Goal: Task Accomplishment & Management: Manage account settings

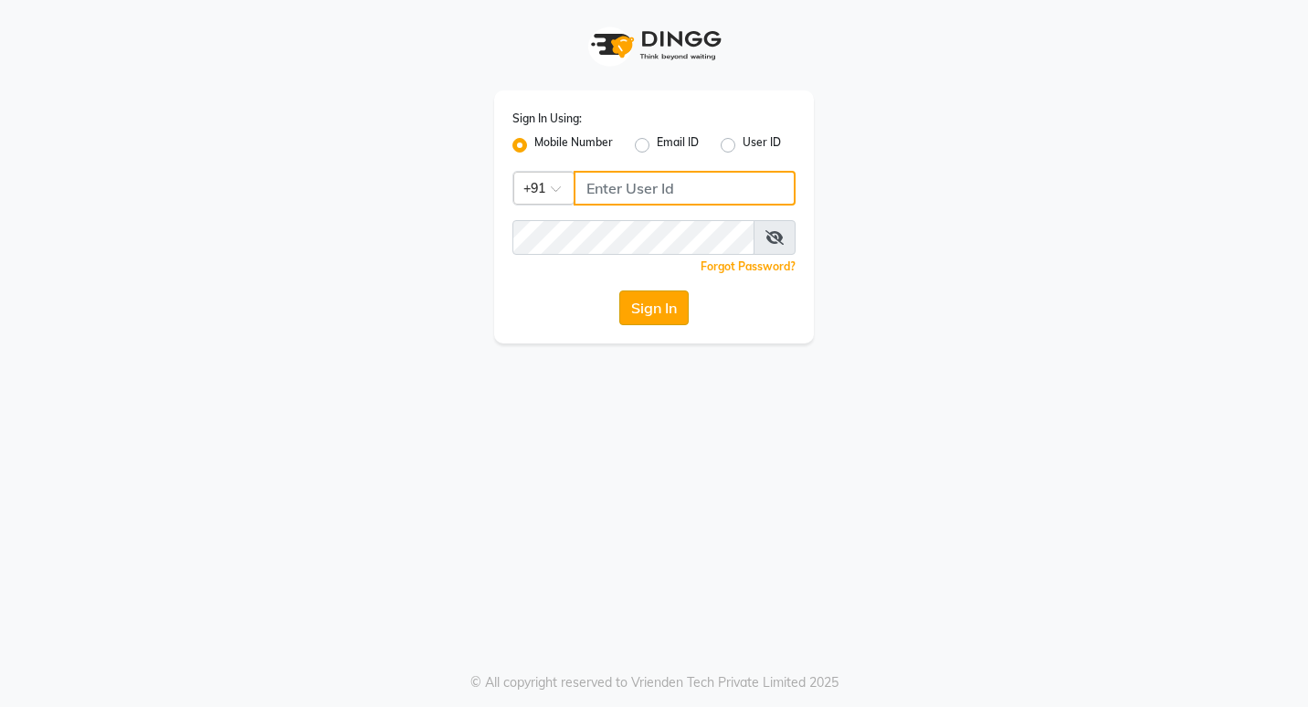
type input "7378698777"
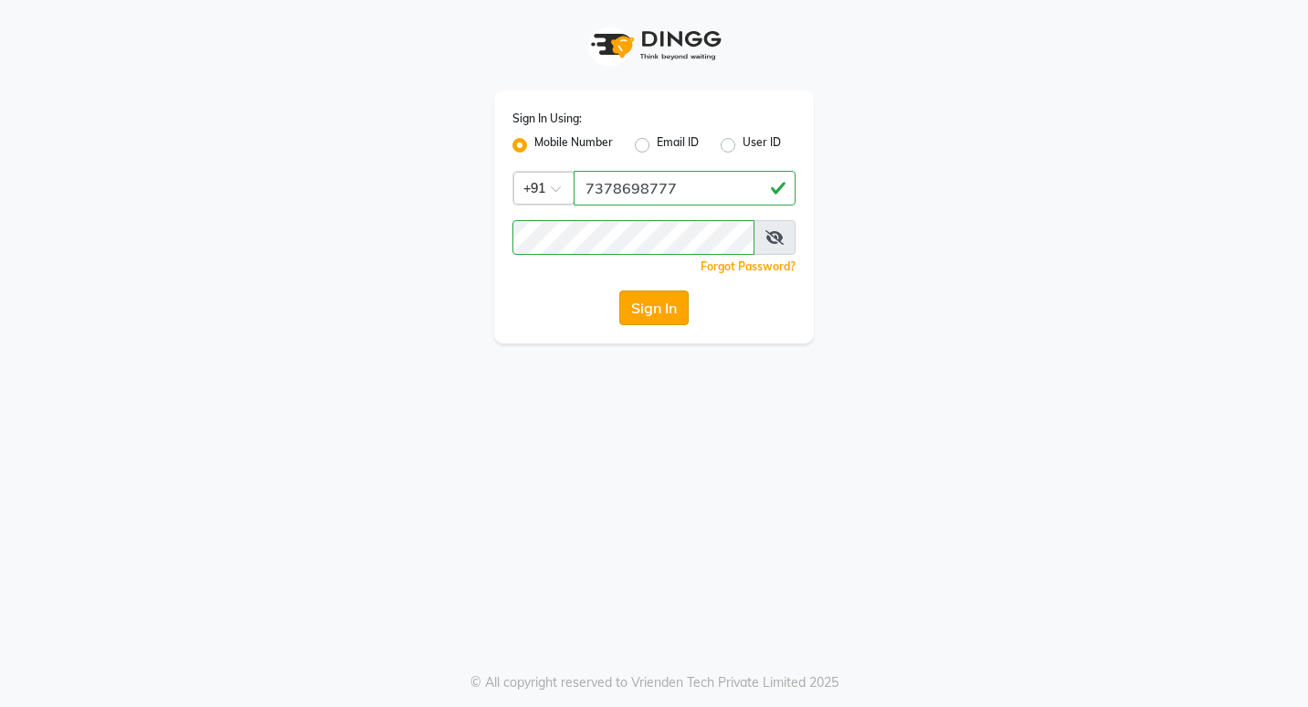
click at [674, 311] on button "Sign In" at bounding box center [653, 308] width 69 height 35
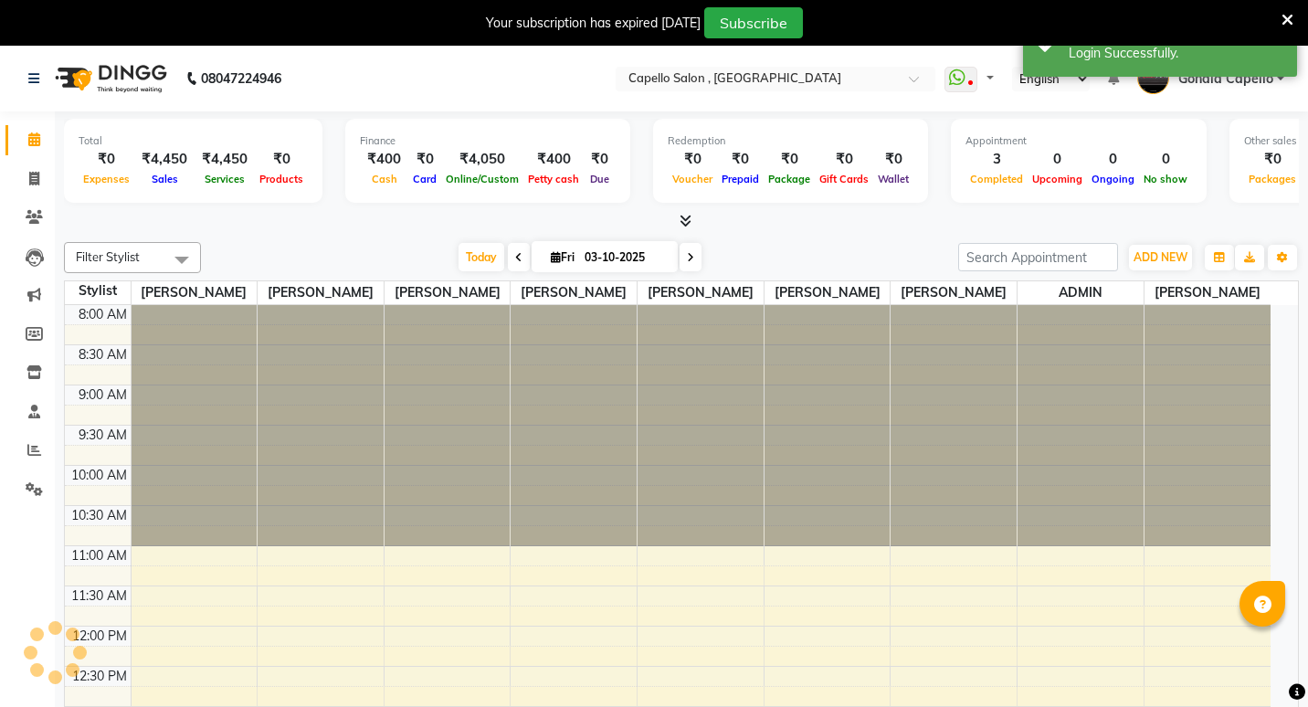
select select "en"
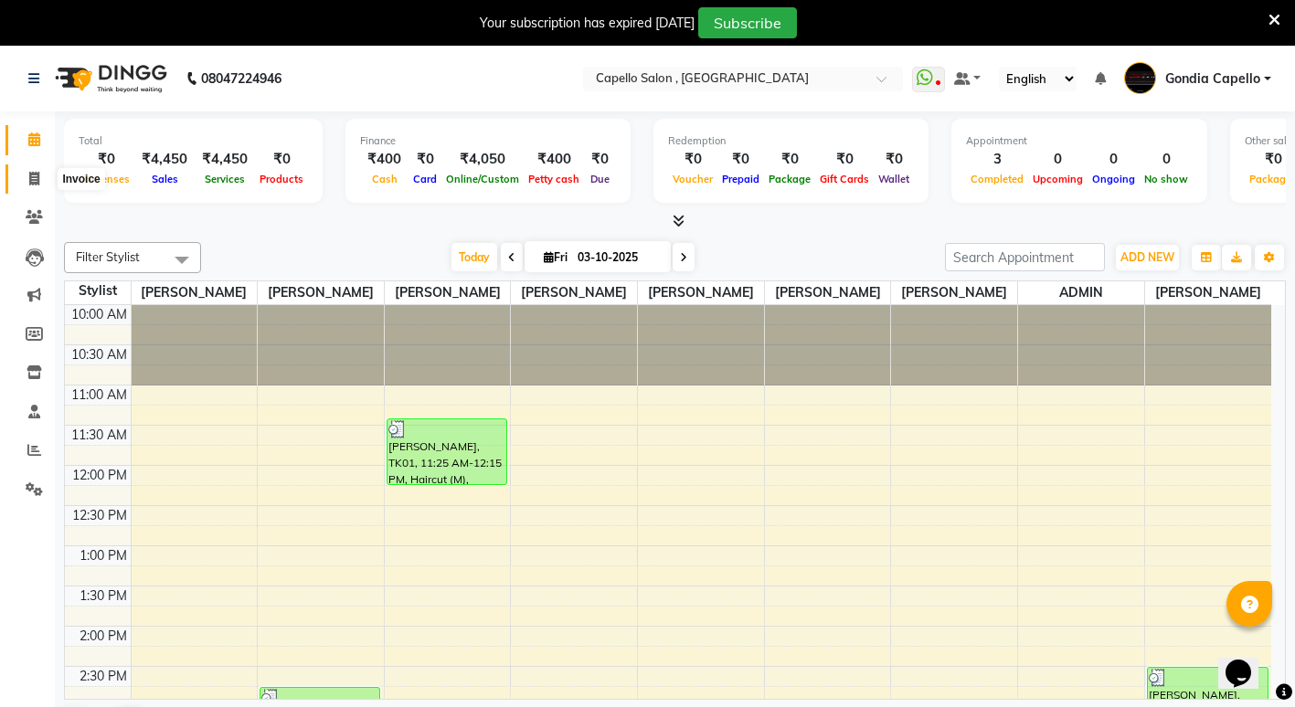
click at [37, 182] on icon at bounding box center [34, 179] width 10 height 14
select select "service"
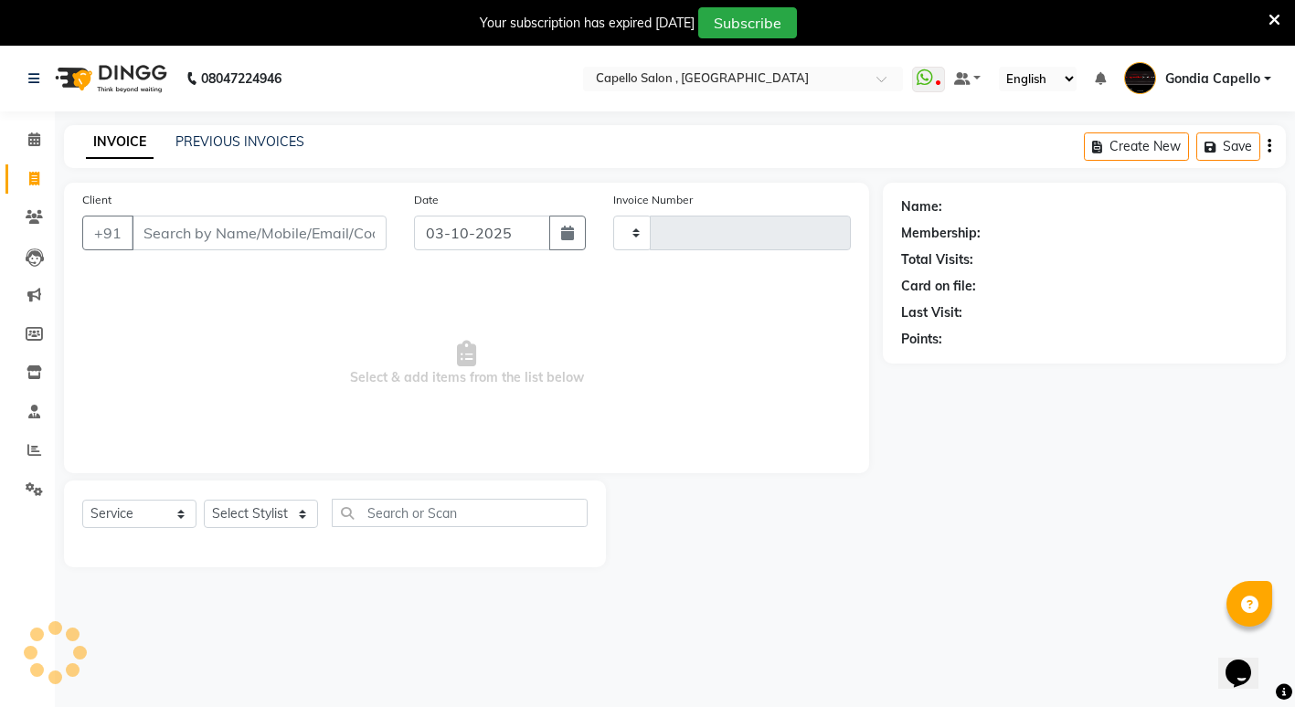
type input "2601"
select select "853"
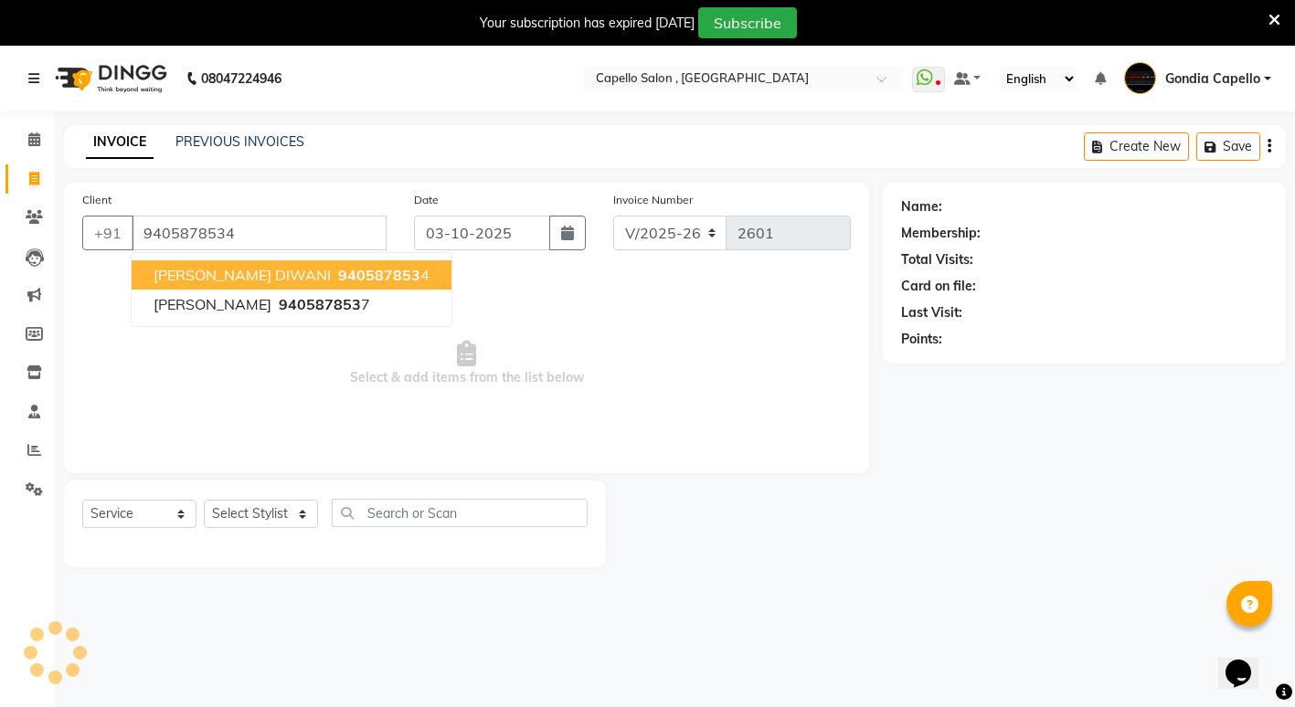
type input "9405878534"
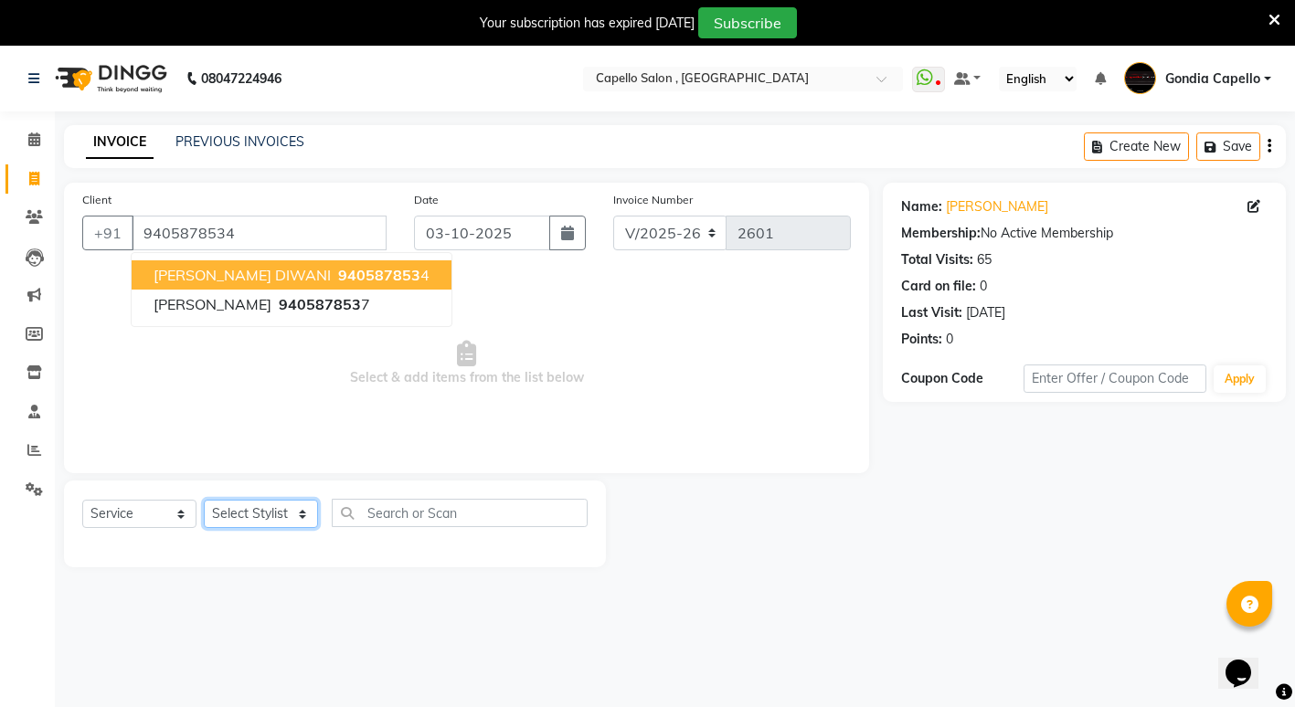
drag, startPoint x: 234, startPoint y: 516, endPoint x: 234, endPoint y: 503, distance: 13.7
click at [234, 516] on select "Select Stylist ADMIN [PERSON_NAME] [PERSON_NAME] [PERSON_NAME] Gondia Capello […" at bounding box center [261, 514] width 114 height 28
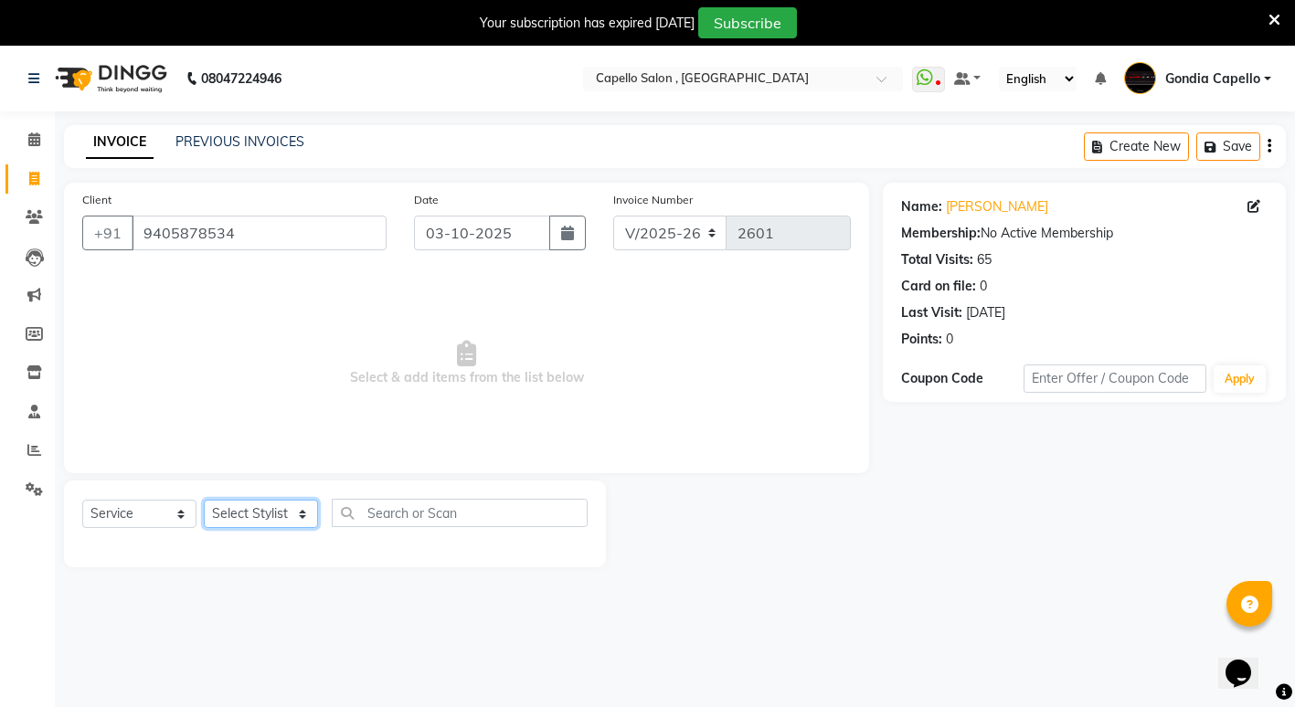
click at [231, 509] on select "Select Stylist ADMIN [PERSON_NAME] [PERSON_NAME] [PERSON_NAME] Gondia Capello […" at bounding box center [261, 514] width 114 height 28
click at [204, 500] on select "Select Stylist ADMIN [PERSON_NAME] [PERSON_NAME] [PERSON_NAME] Gondia Capello […" at bounding box center [261, 514] width 114 height 28
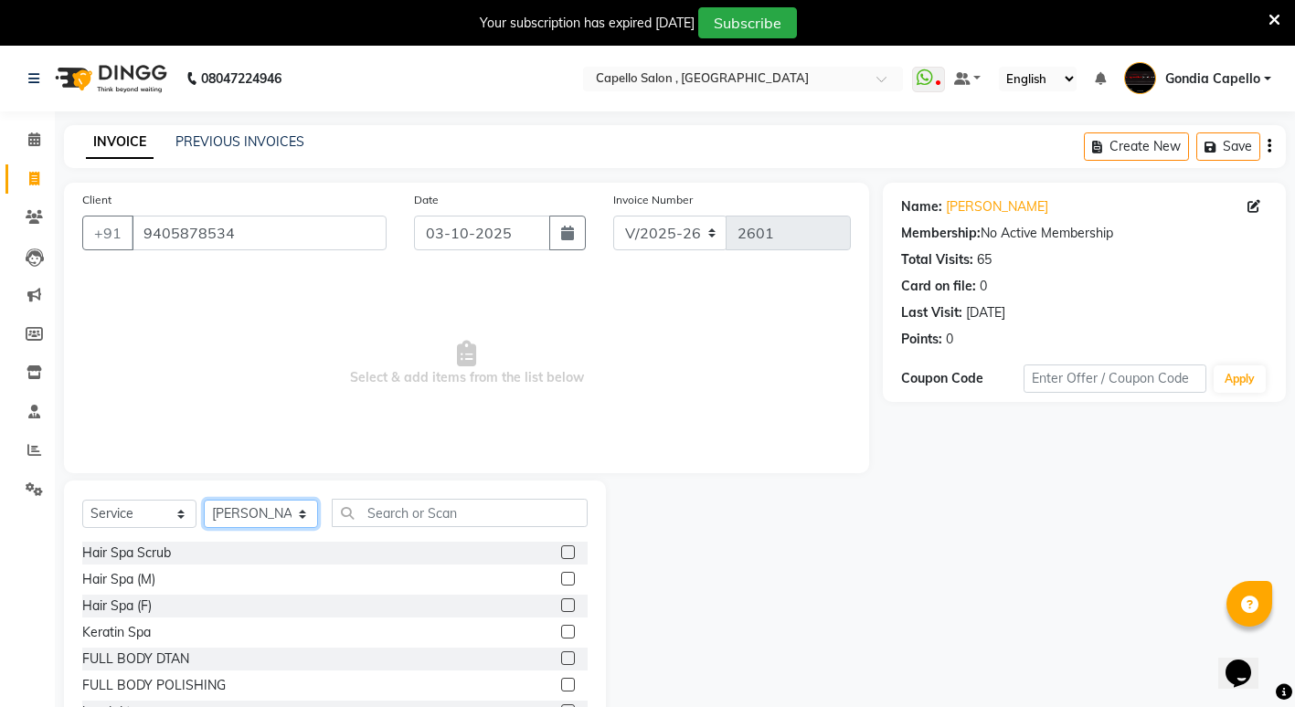
click at [254, 507] on select "Select Stylist ADMIN [PERSON_NAME] [PERSON_NAME] [PERSON_NAME] Gondia Capello […" at bounding box center [261, 514] width 114 height 28
select select "14375"
click at [204, 500] on select "Select Stylist ADMIN [PERSON_NAME] [PERSON_NAME] [PERSON_NAME] Gondia Capello […" at bounding box center [261, 514] width 114 height 28
click at [395, 514] on input "text" at bounding box center [460, 513] width 256 height 28
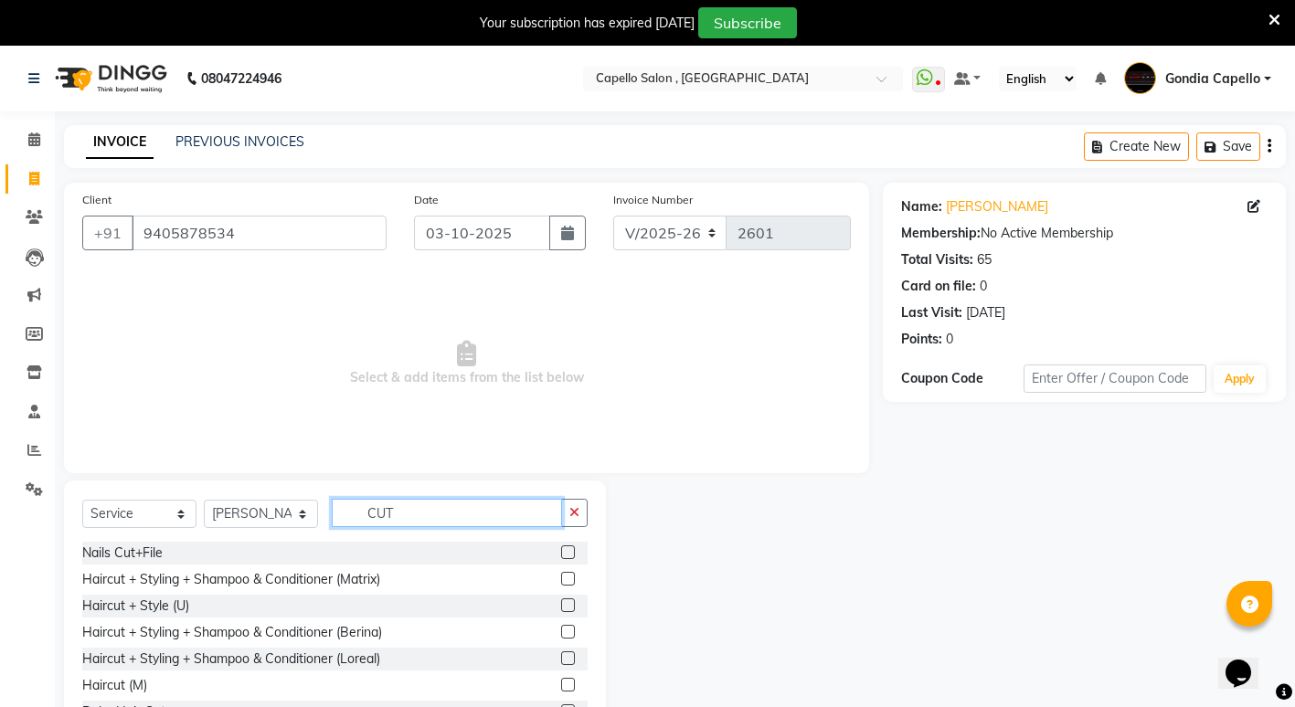
click at [453, 510] on input "CUT" at bounding box center [447, 513] width 230 height 28
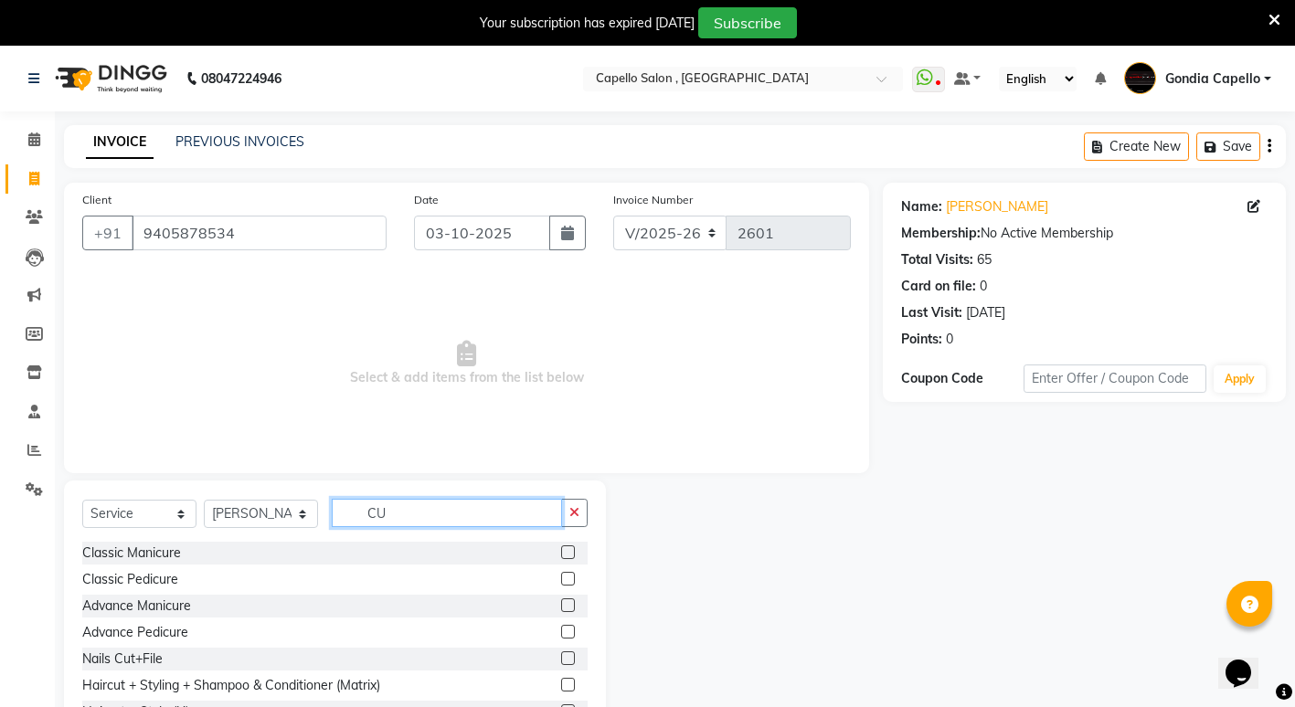
type input "C"
type input "CUT"
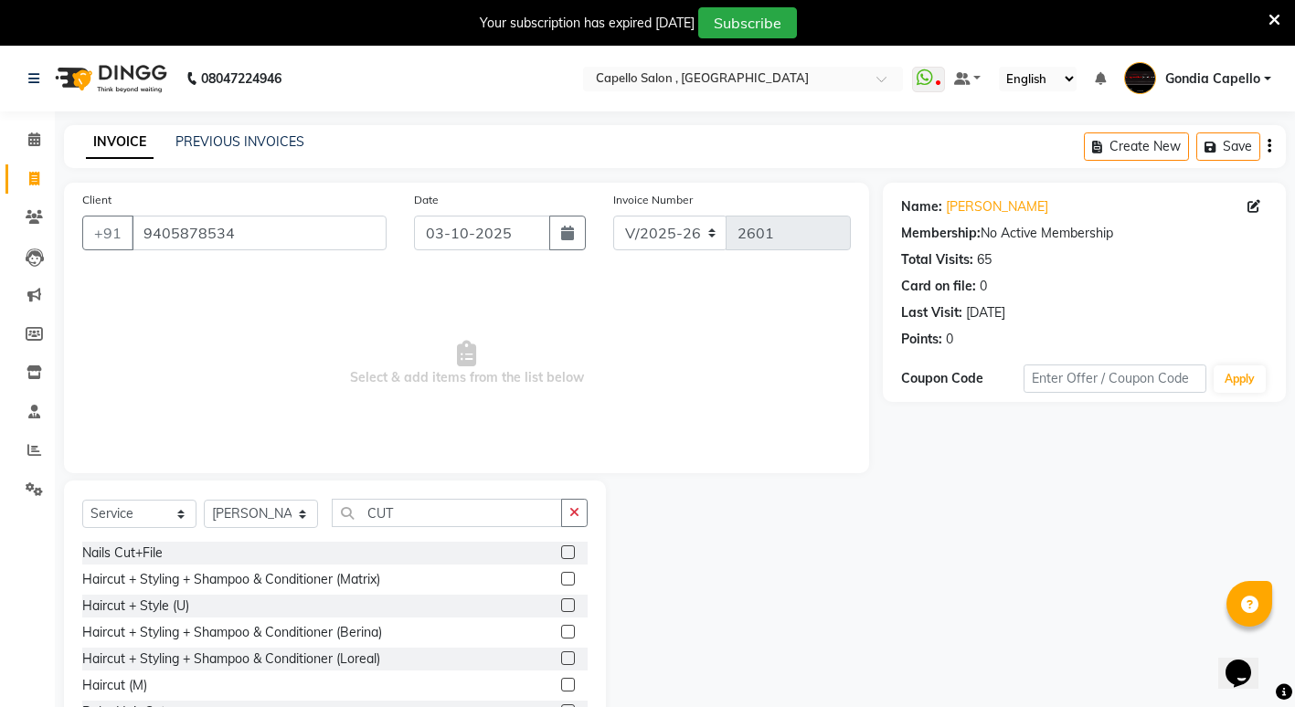
drag, startPoint x: 558, startPoint y: 684, endPoint x: 571, endPoint y: 693, distance: 15.2
click at [561, 680] on label at bounding box center [568, 685] width 14 height 14
click at [561, 680] on input "checkbox" at bounding box center [567, 686] width 12 height 12
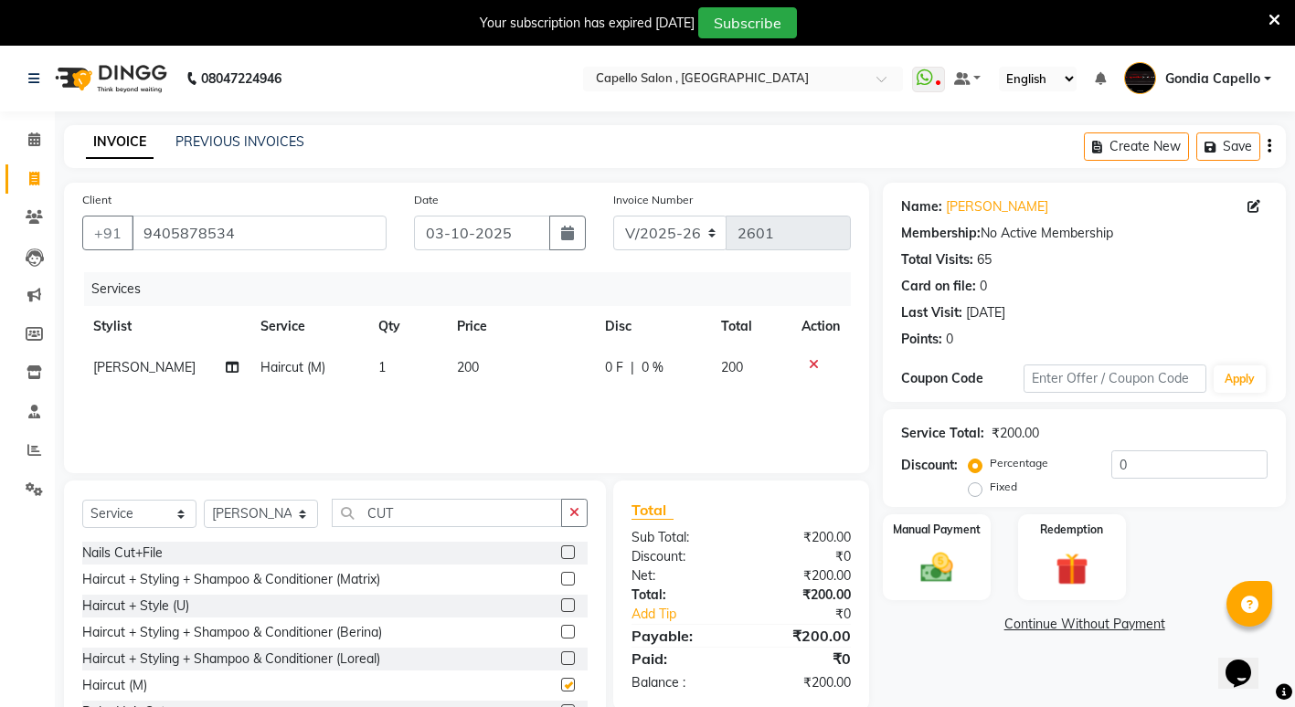
checkbox input "false"
click at [439, 502] on input "CUT" at bounding box center [447, 513] width 230 height 28
type input "C"
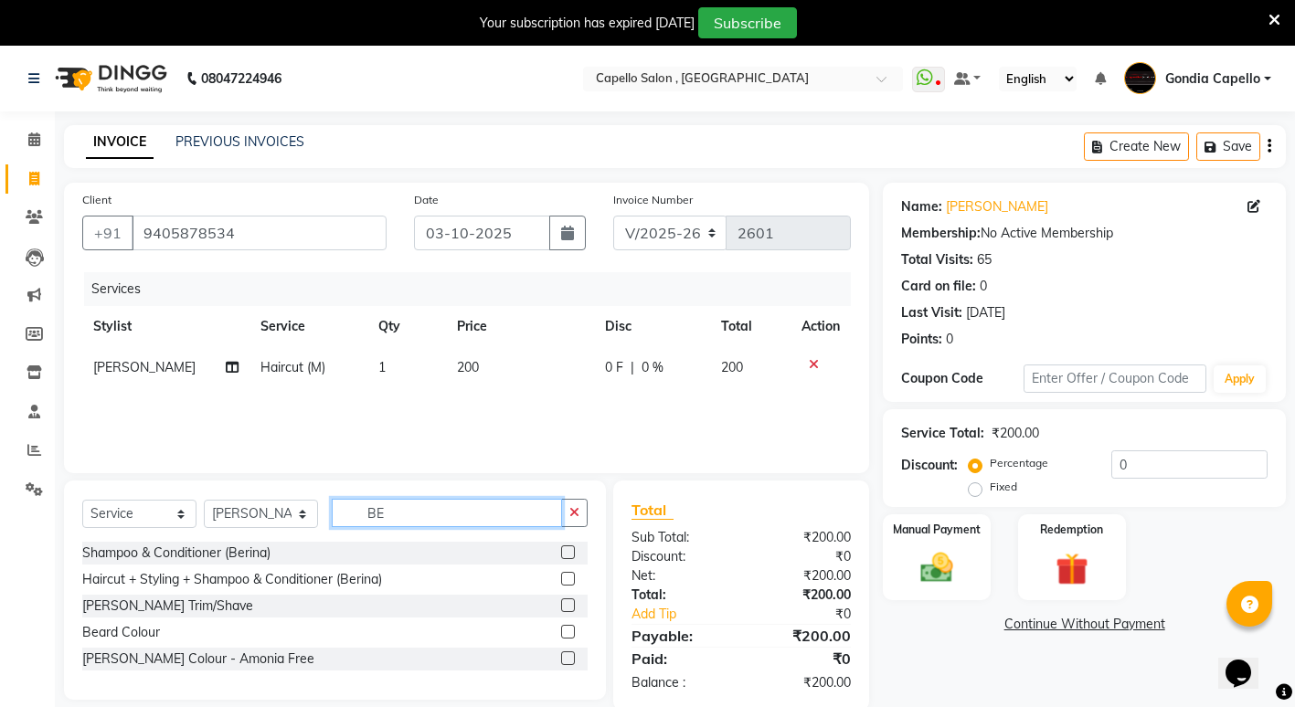
type input "BE"
click at [577, 607] on div at bounding box center [574, 606] width 26 height 23
click at [567, 608] on label at bounding box center [568, 605] width 14 height 14
click at [567, 608] on input "checkbox" at bounding box center [567, 606] width 12 height 12
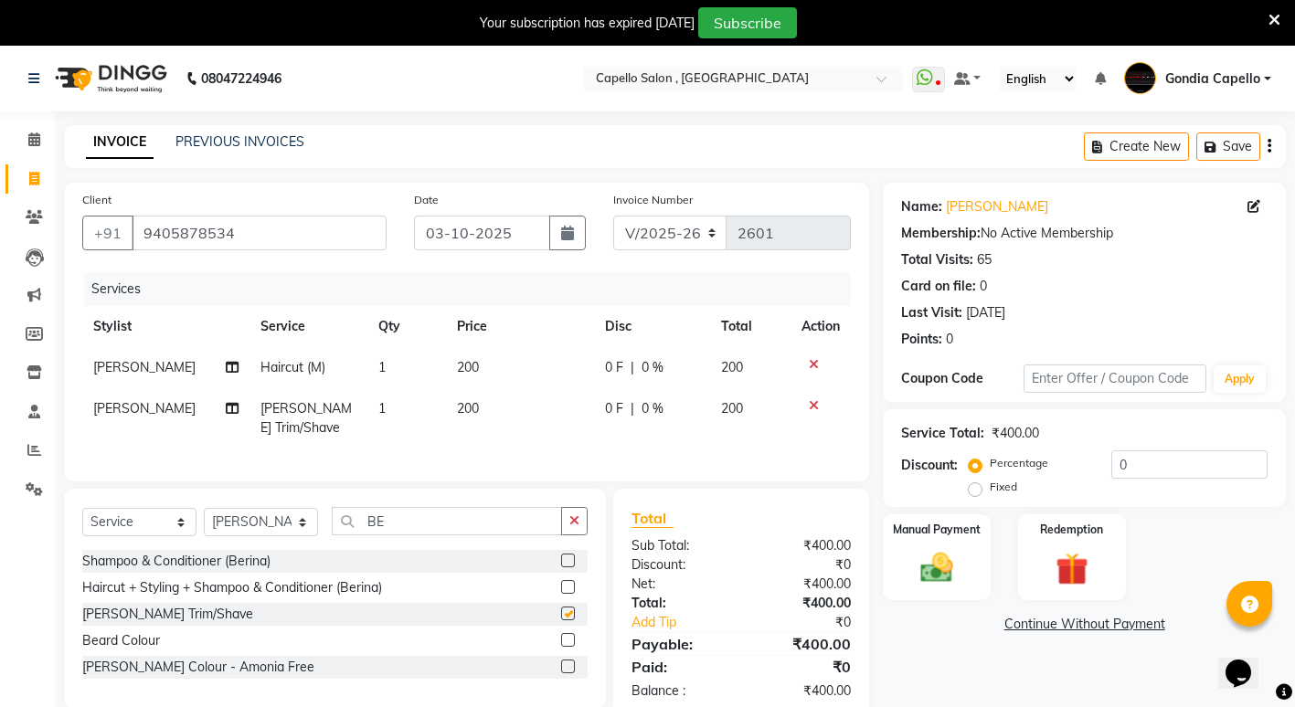
checkbox input "false"
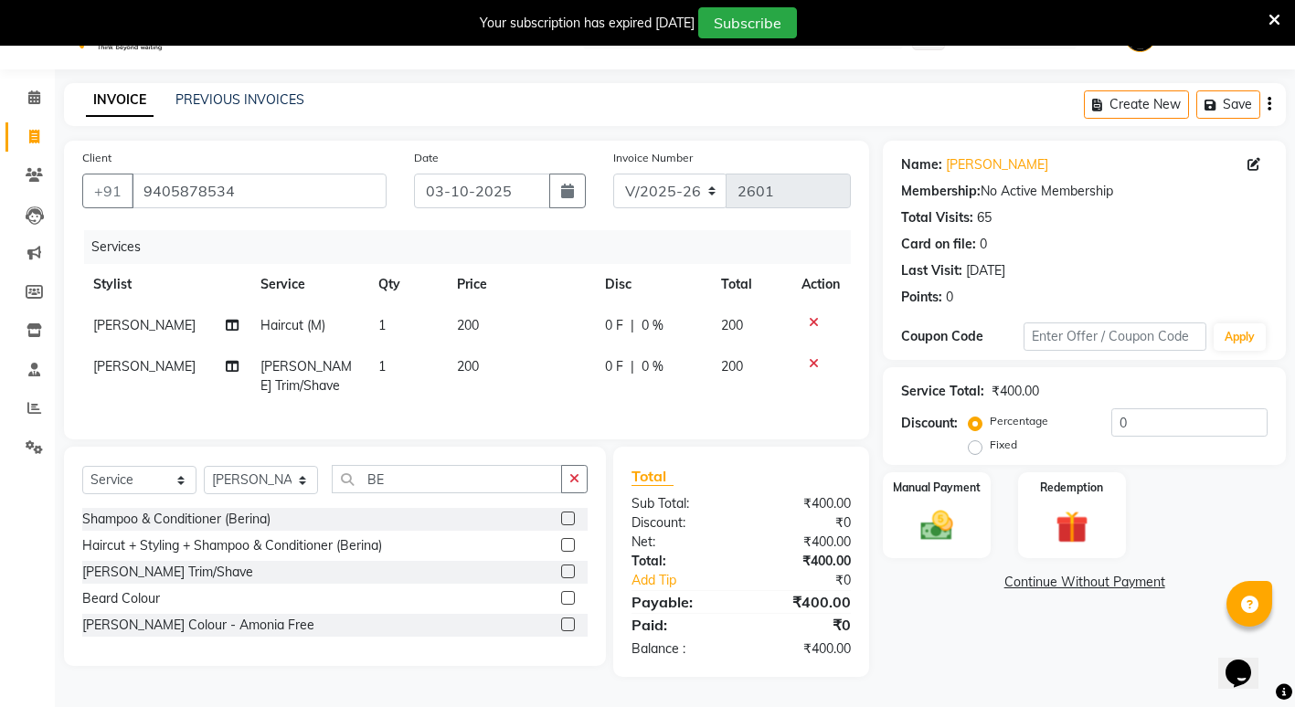
scroll to position [53, 0]
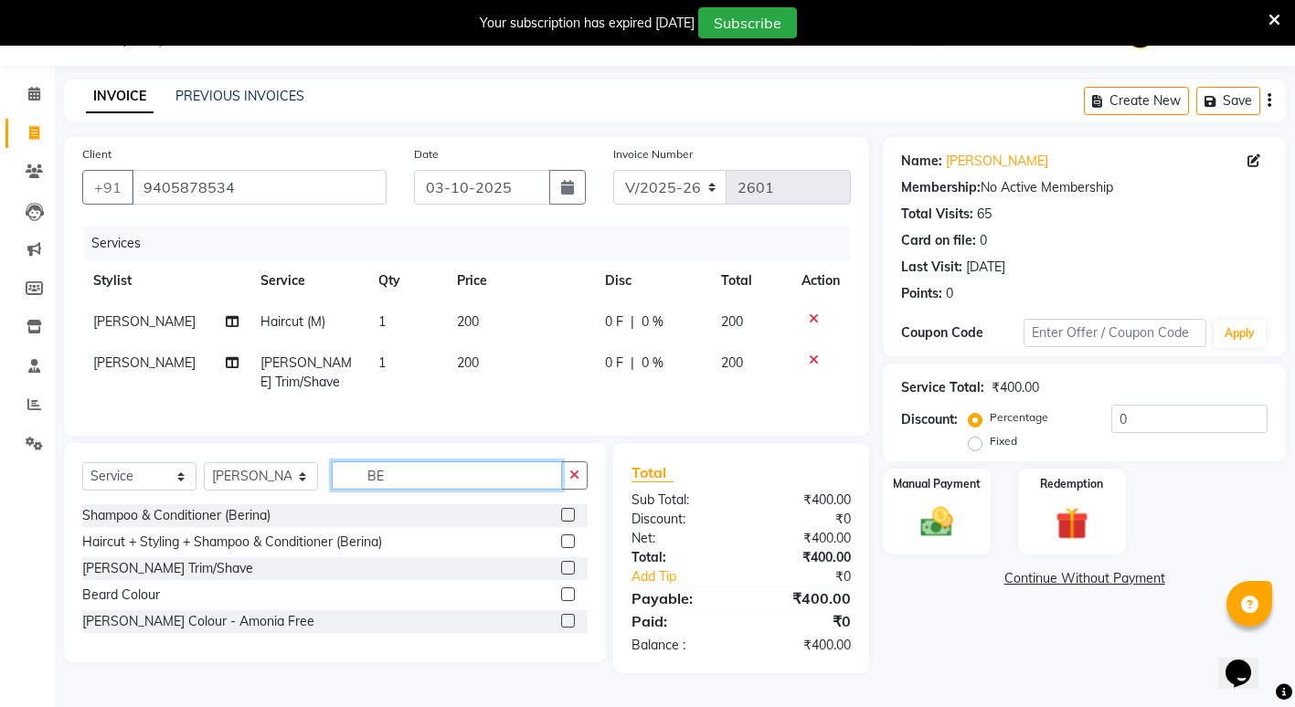
click at [454, 490] on input "BE" at bounding box center [447, 475] width 230 height 28
type input "B"
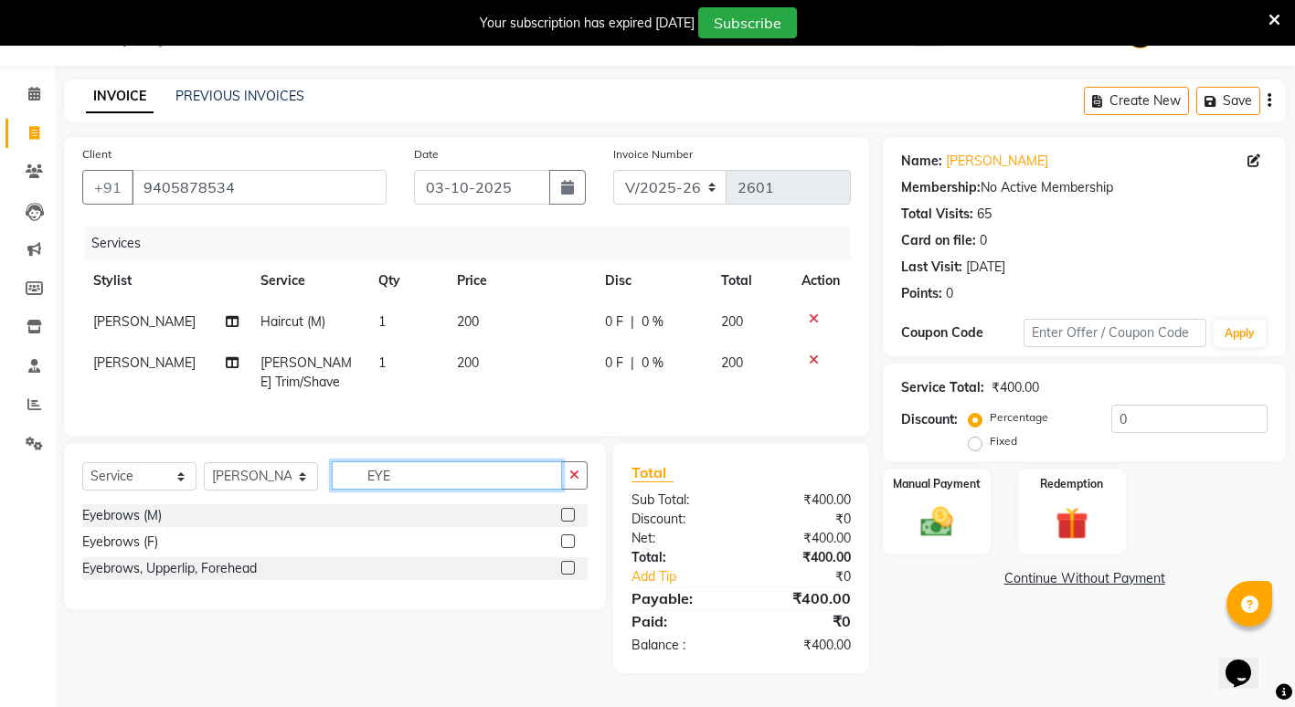
type input "EYE"
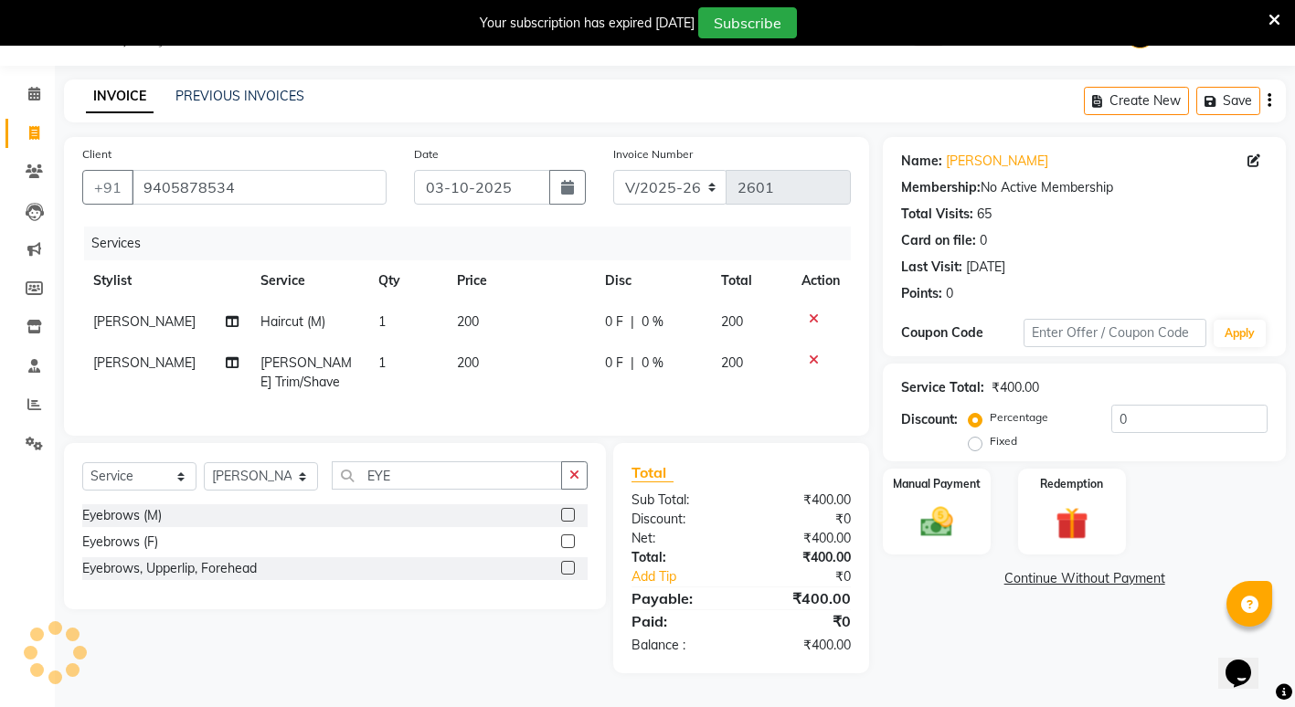
click at [569, 513] on div at bounding box center [574, 515] width 26 height 23
click at [568, 522] on label at bounding box center [568, 515] width 14 height 14
click at [568, 522] on input "checkbox" at bounding box center [567, 516] width 12 height 12
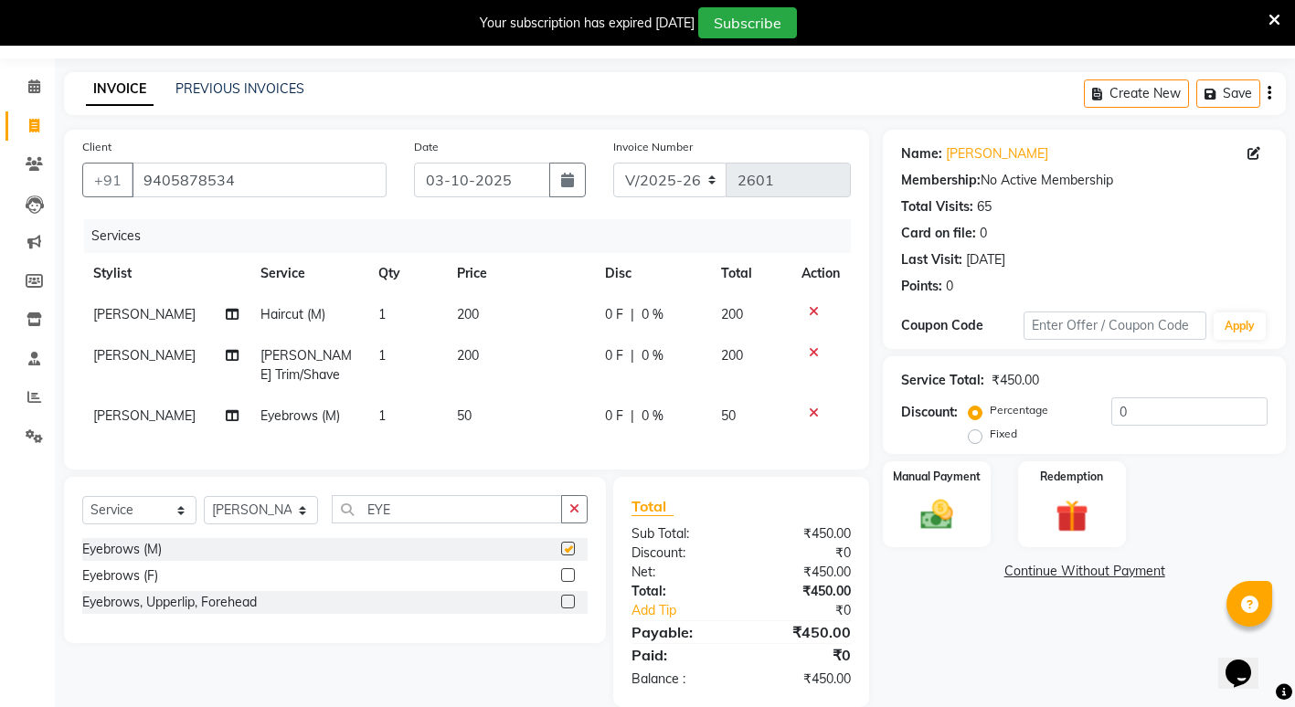
checkbox input "false"
click at [485, 524] on input "EYE" at bounding box center [447, 509] width 230 height 28
type input "E"
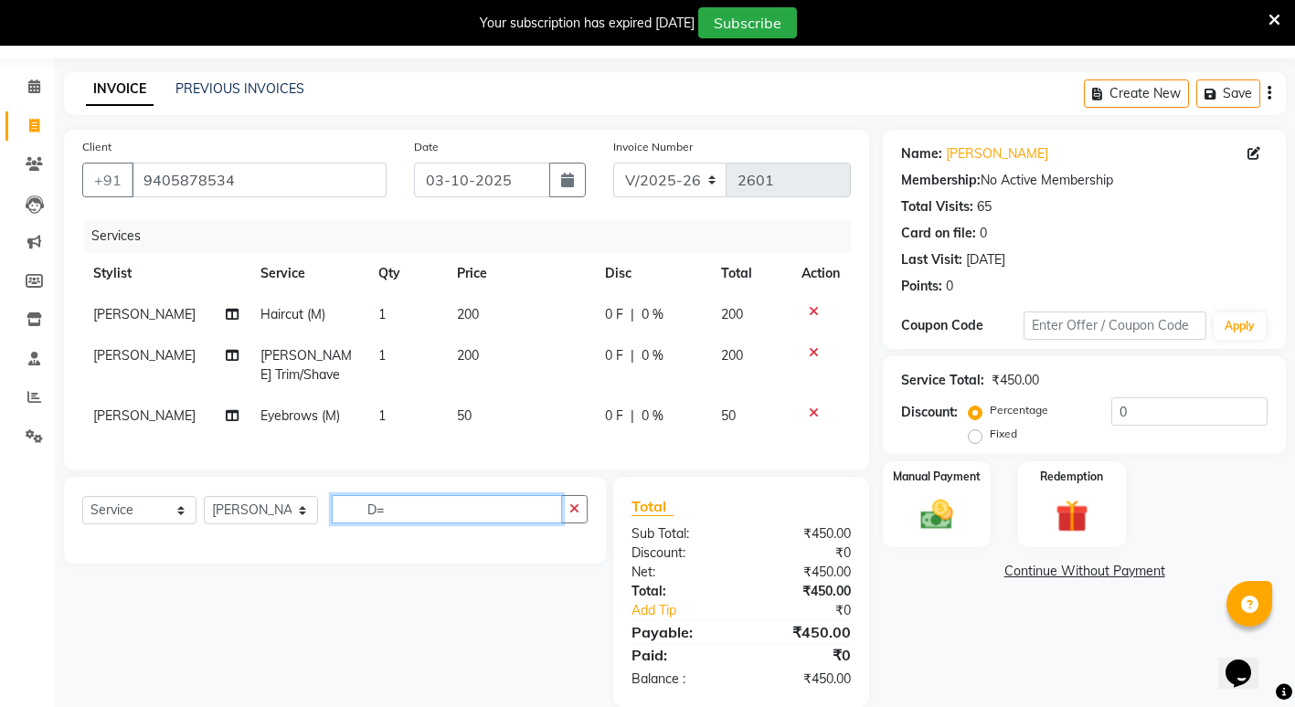
type input "D"
type input "FOR"
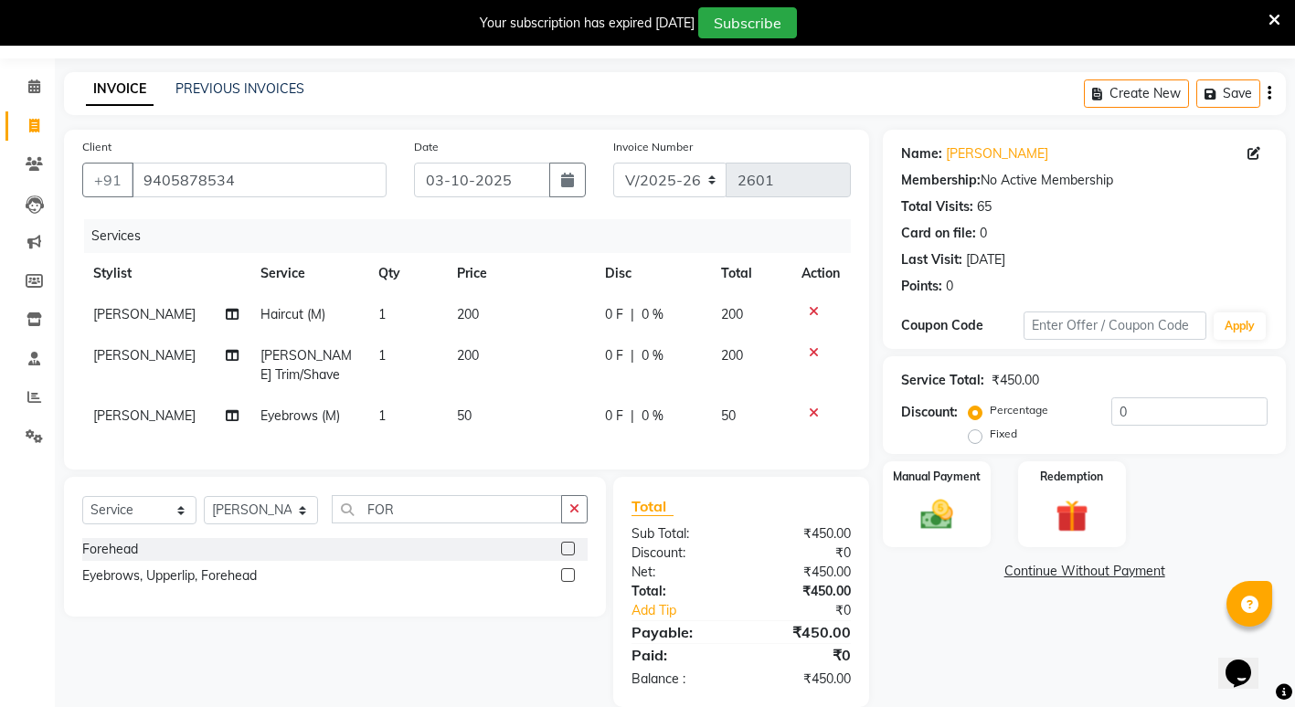
click at [562, 556] on label at bounding box center [568, 549] width 14 height 14
click at [562, 556] on input "checkbox" at bounding box center [567, 550] width 12 height 12
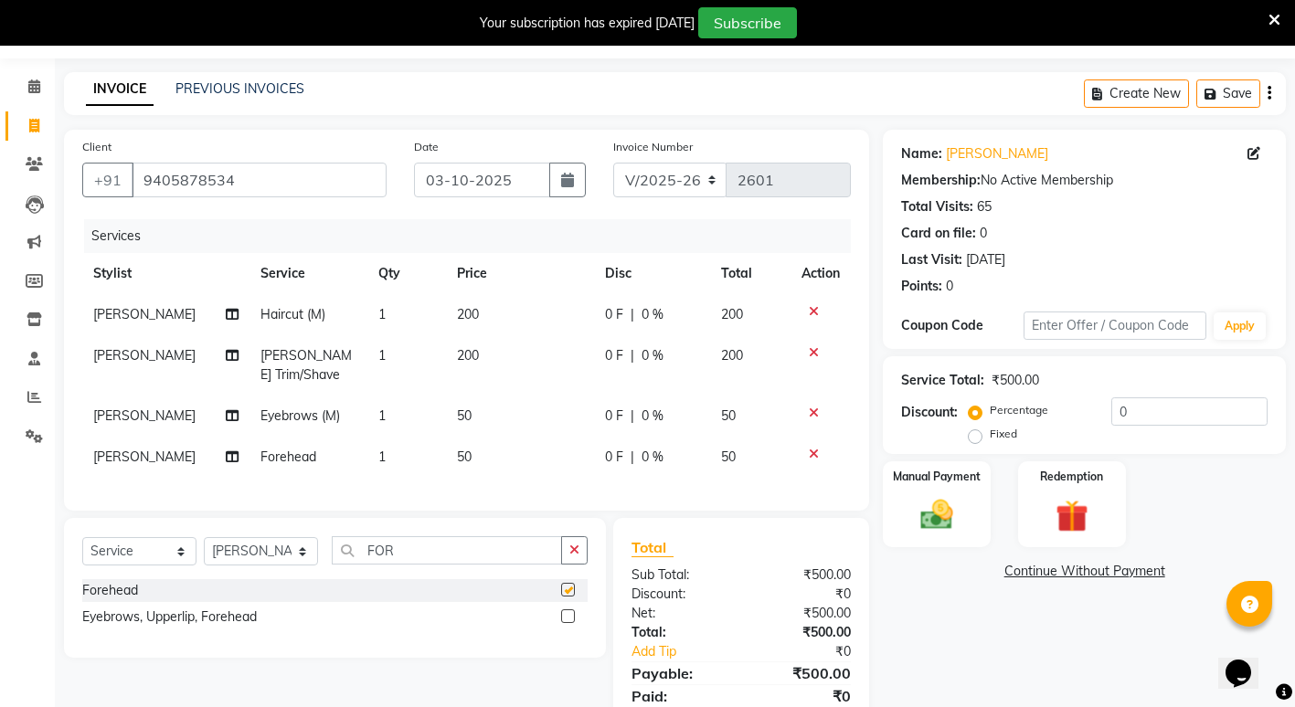
checkbox input "false"
click at [952, 509] on img at bounding box center [937, 514] width 56 height 39
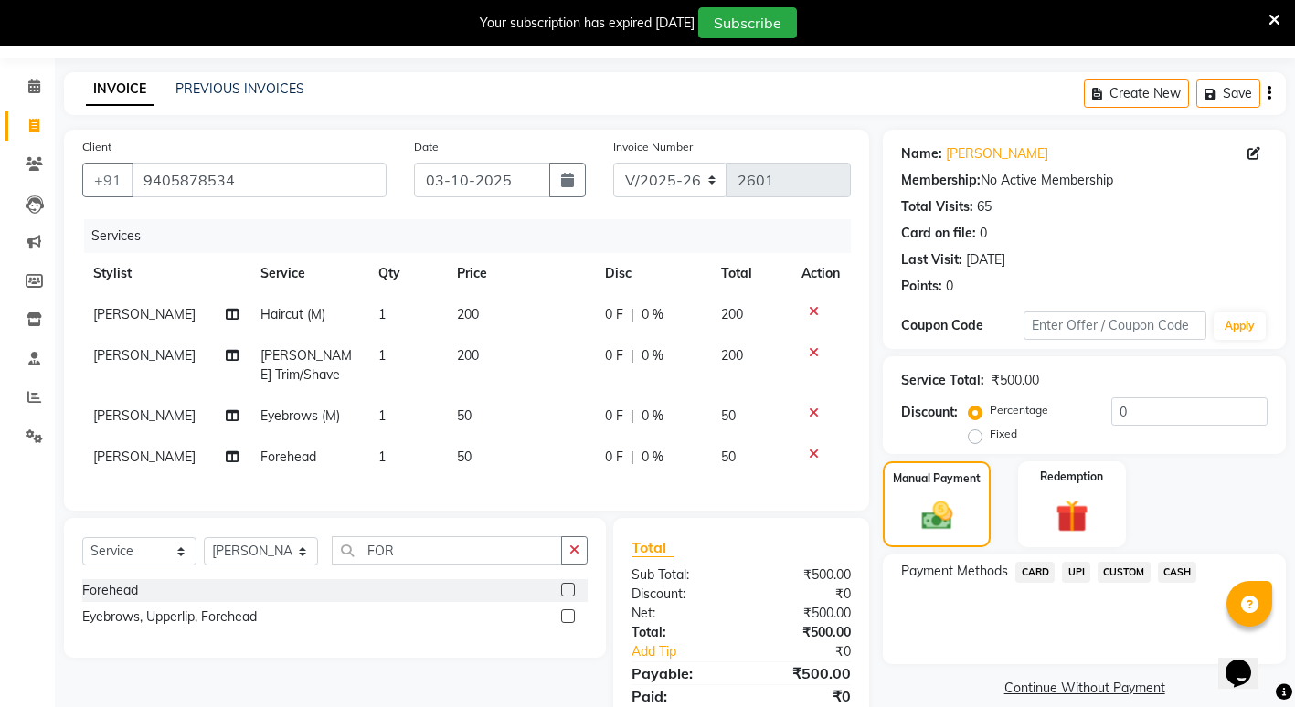
click at [1176, 568] on span "CASH" at bounding box center [1177, 572] width 39 height 21
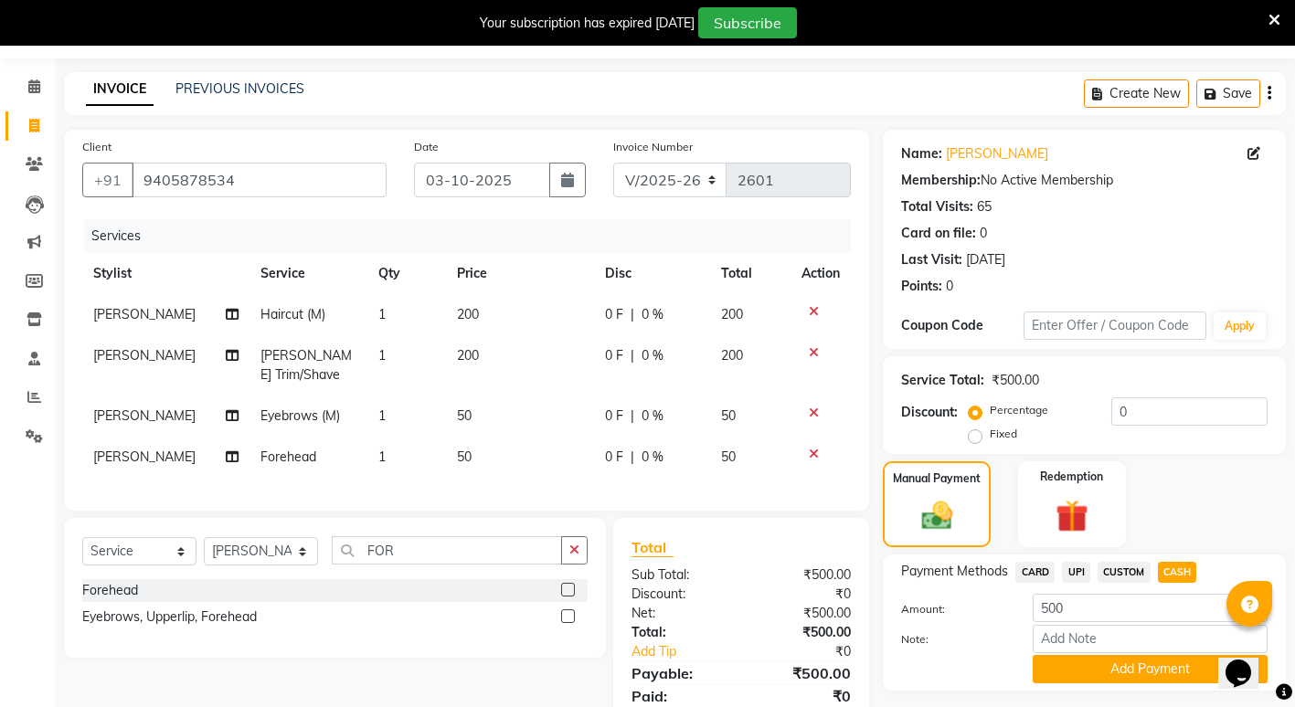
scroll to position [135, 0]
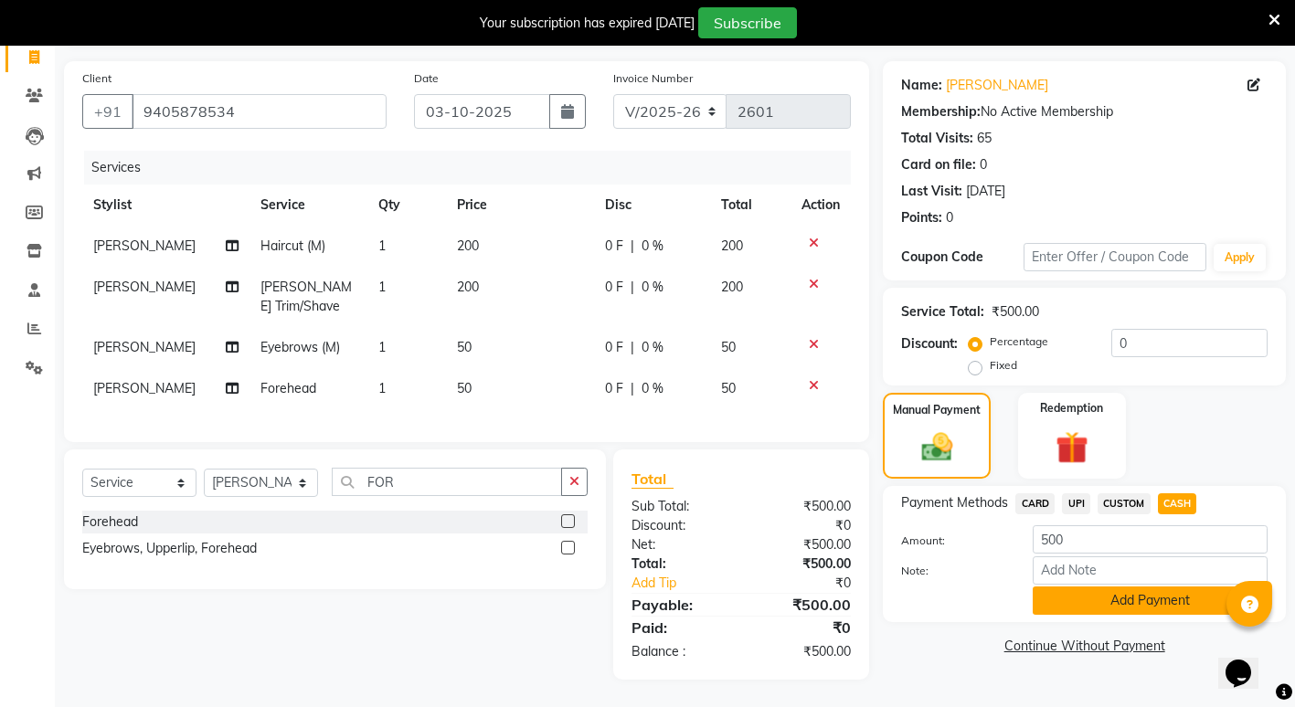
click at [1060, 598] on button "Add Payment" at bounding box center [1149, 601] width 235 height 28
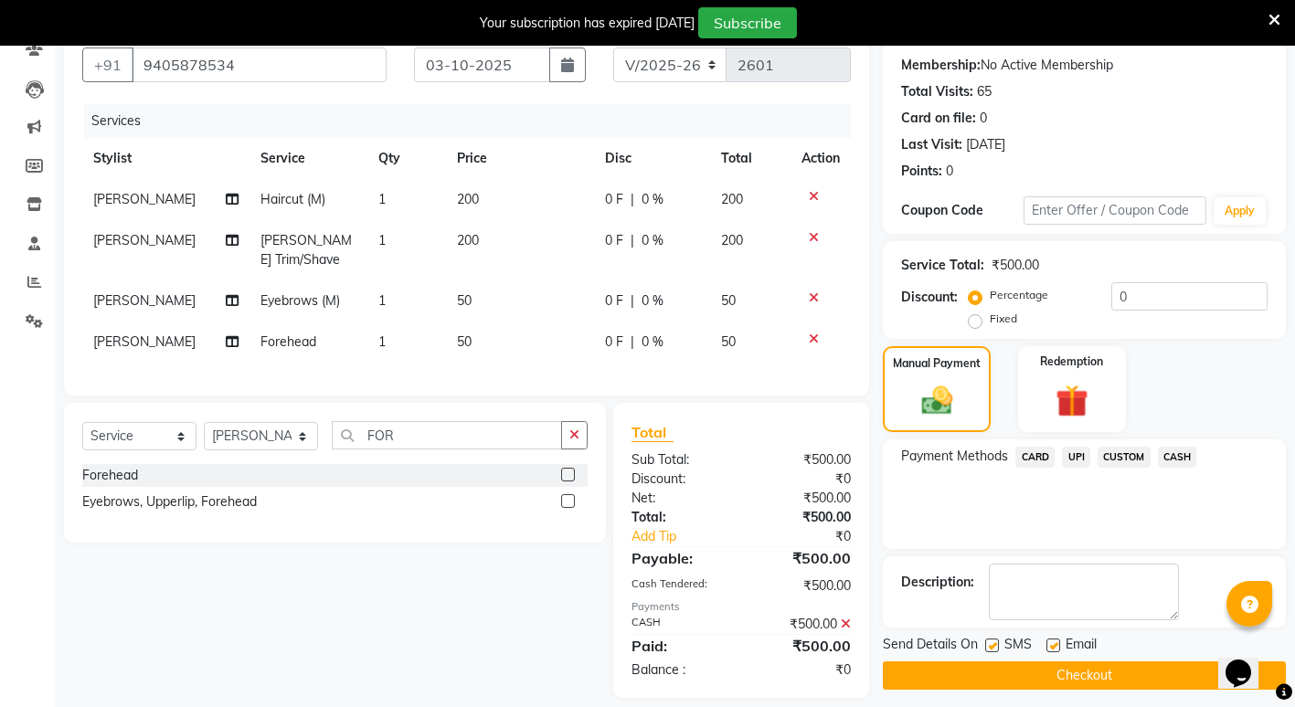
scroll to position [200, 0]
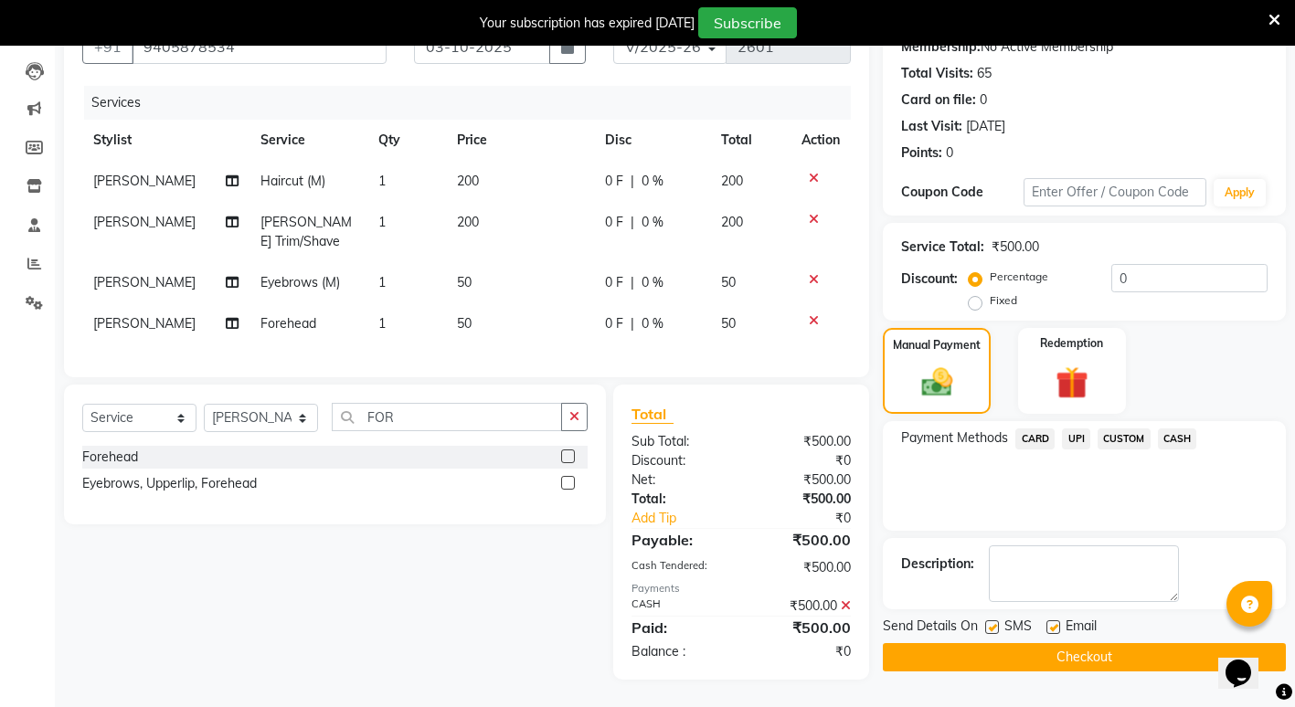
click at [992, 620] on label at bounding box center [992, 627] width 14 height 14
click at [992, 622] on input "checkbox" at bounding box center [991, 628] width 12 height 12
checkbox input "false"
click at [1059, 617] on div "Email" at bounding box center [1078, 628] width 65 height 23
click at [1054, 620] on label at bounding box center [1053, 627] width 14 height 14
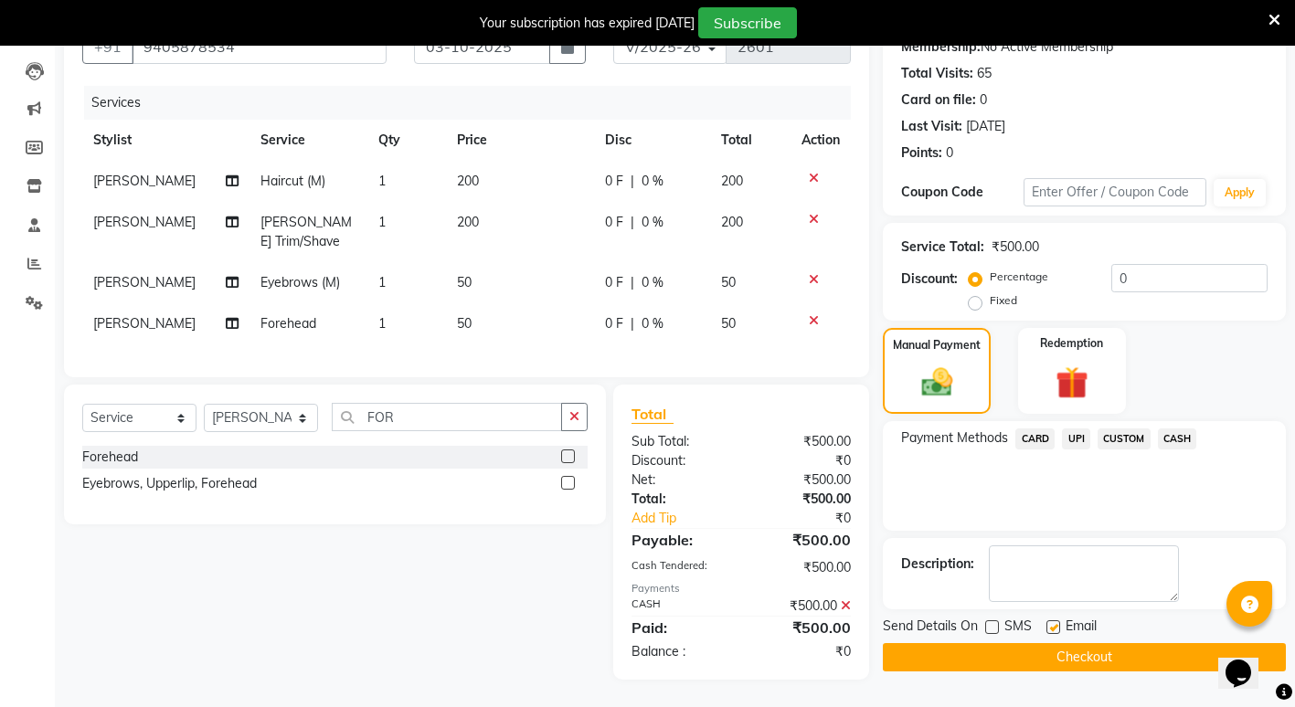
click at [1054, 622] on input "checkbox" at bounding box center [1052, 628] width 12 height 12
checkbox input "false"
click at [1021, 643] on button "Checkout" at bounding box center [1084, 657] width 403 height 28
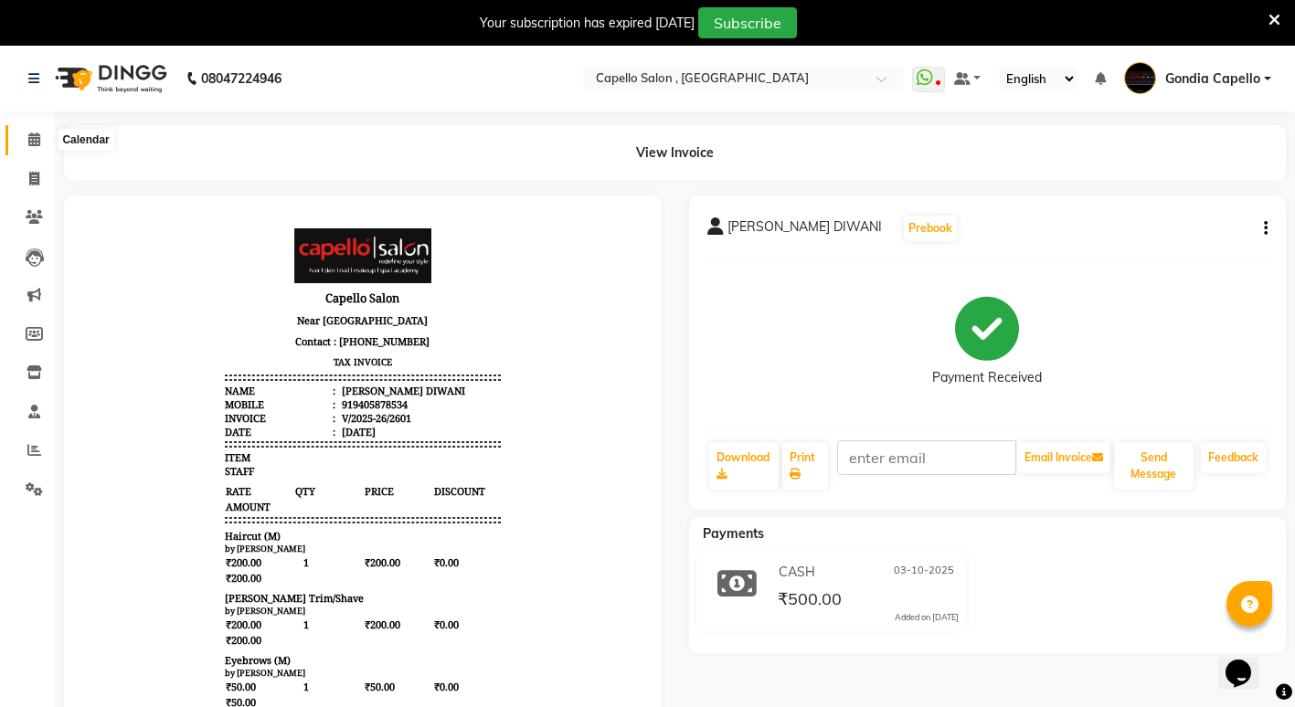
click at [25, 136] on span at bounding box center [34, 140] width 32 height 21
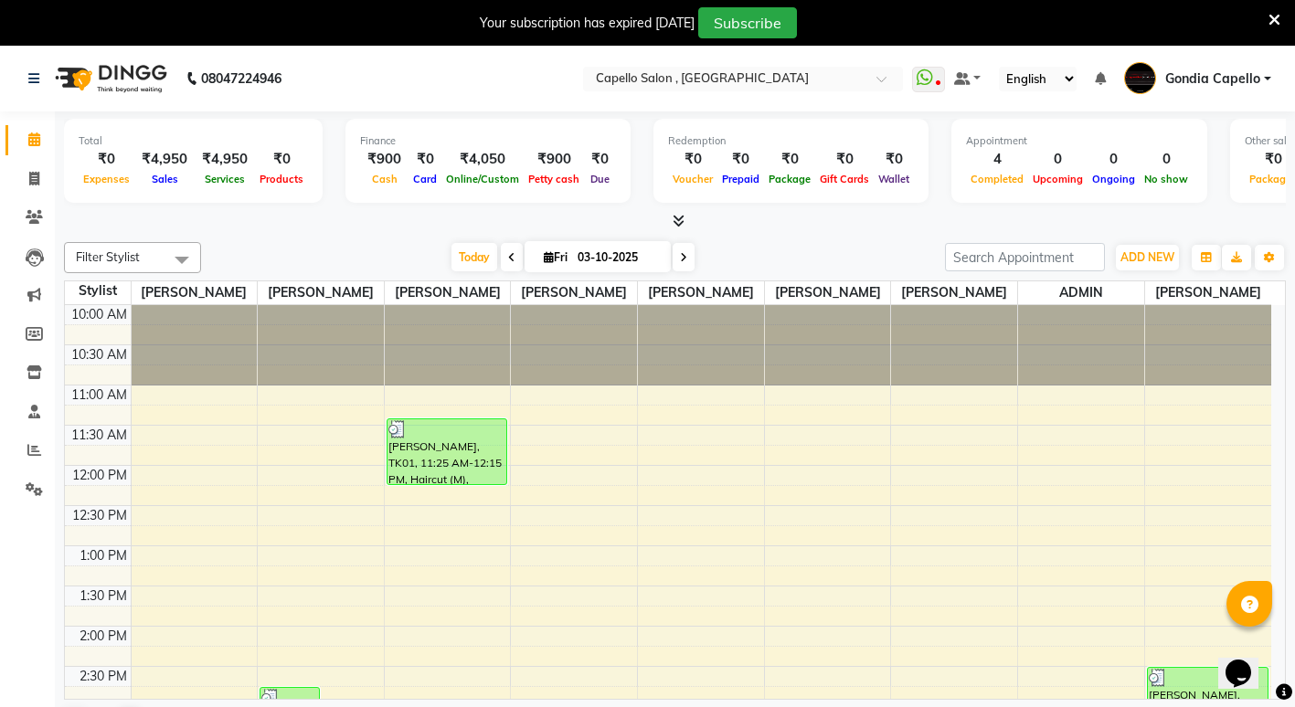
click at [1004, 279] on div "Filter Stylist Select All [PERSON_NAME] yewatkar [PERSON_NAME] [PERSON_NAME] [P…" at bounding box center [675, 492] width 1222 height 514
click at [1295, 180] on html "08047224946 Select Location × Capello Salon , Gondia WhatsApp Status ✕ Status: …" at bounding box center [647, 353] width 1295 height 707
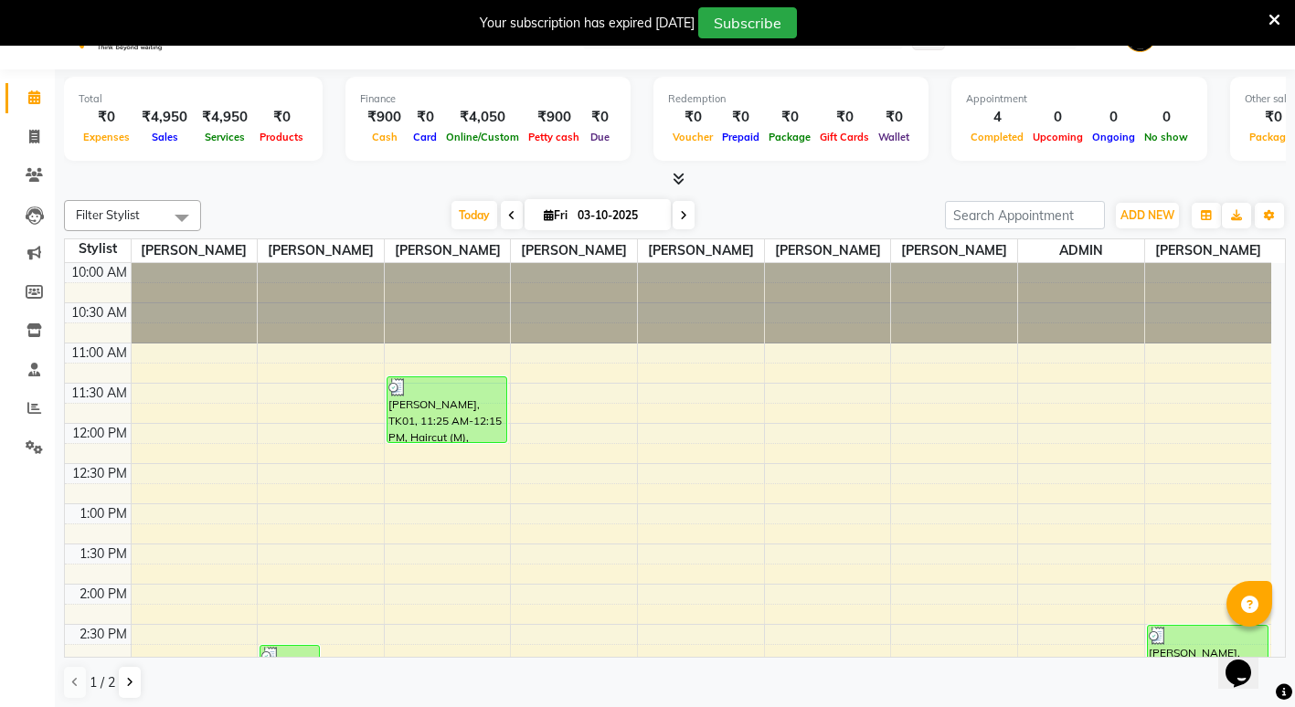
scroll to position [29, 0]
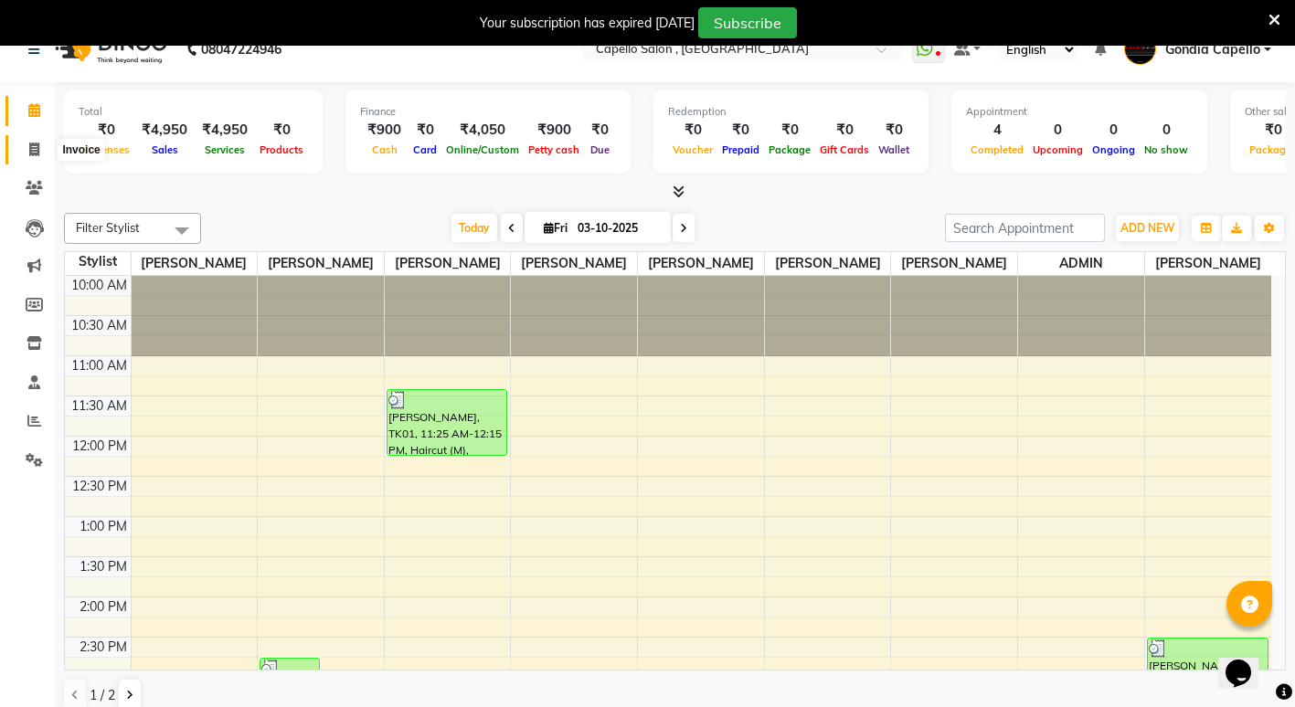
click at [33, 156] on span at bounding box center [34, 150] width 32 height 21
select select "service"
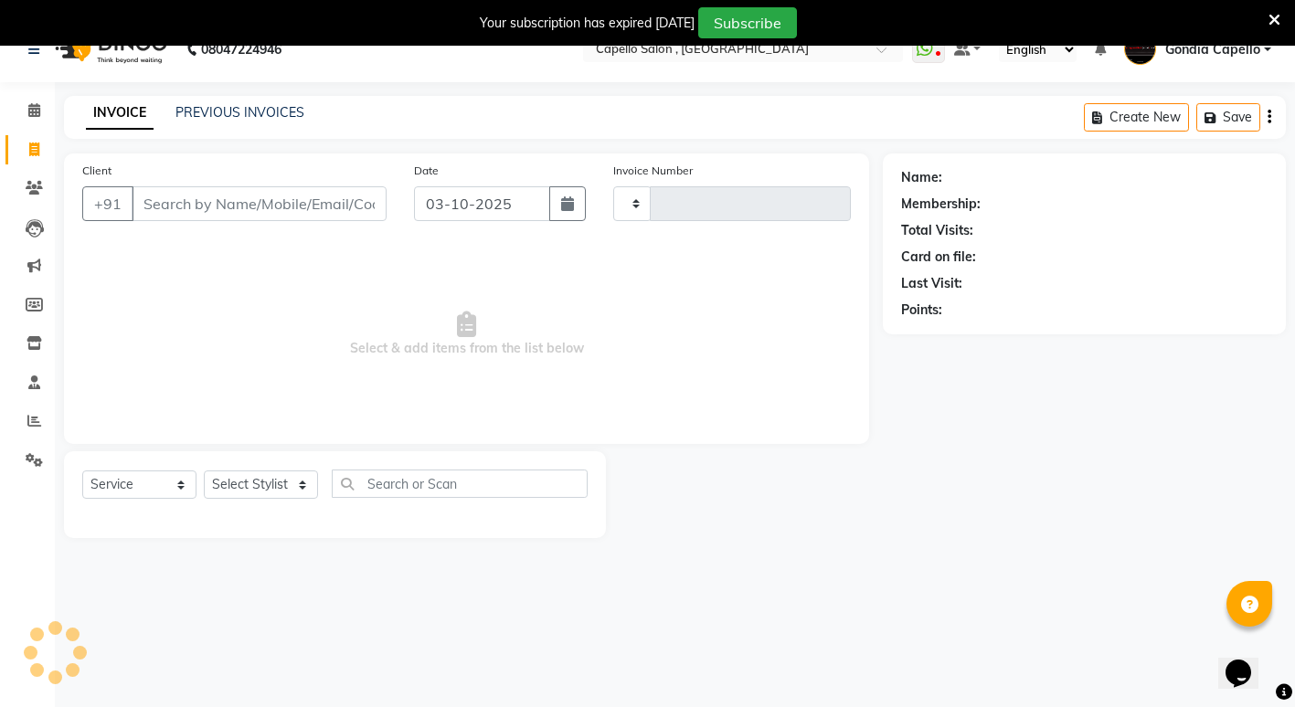
type input "2602"
select select "853"
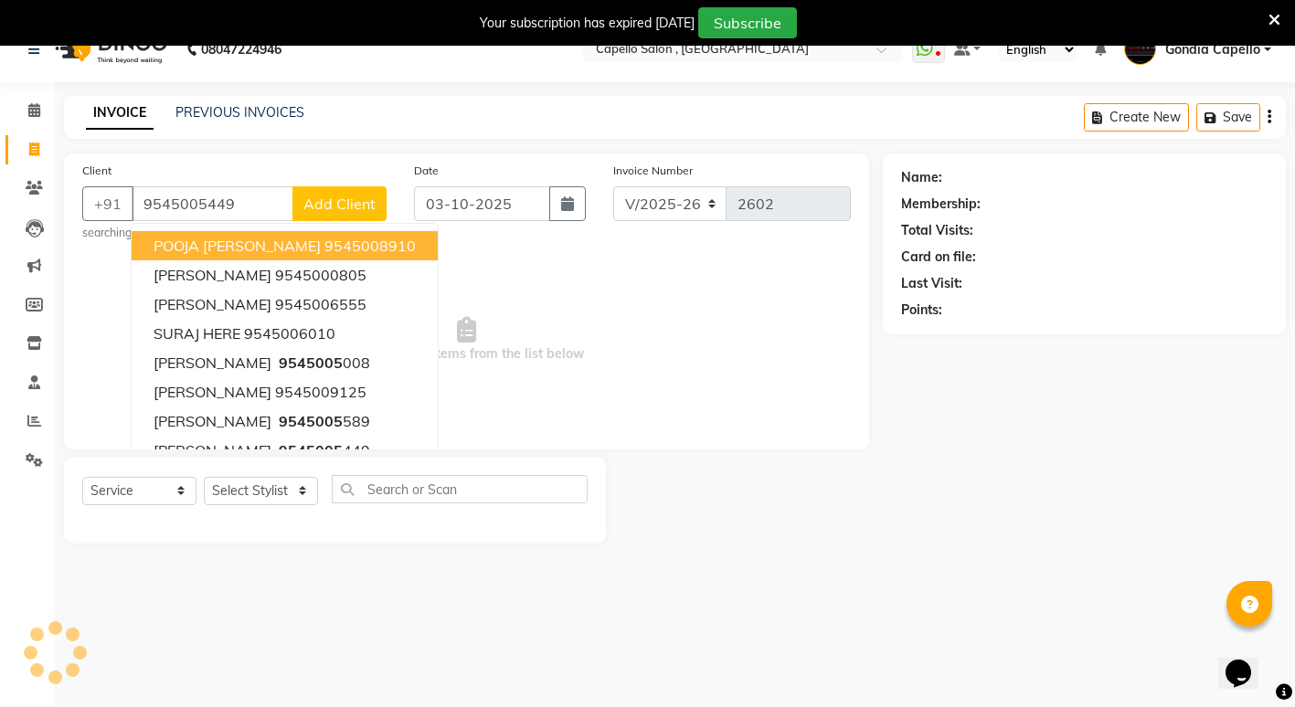
type input "9545005449"
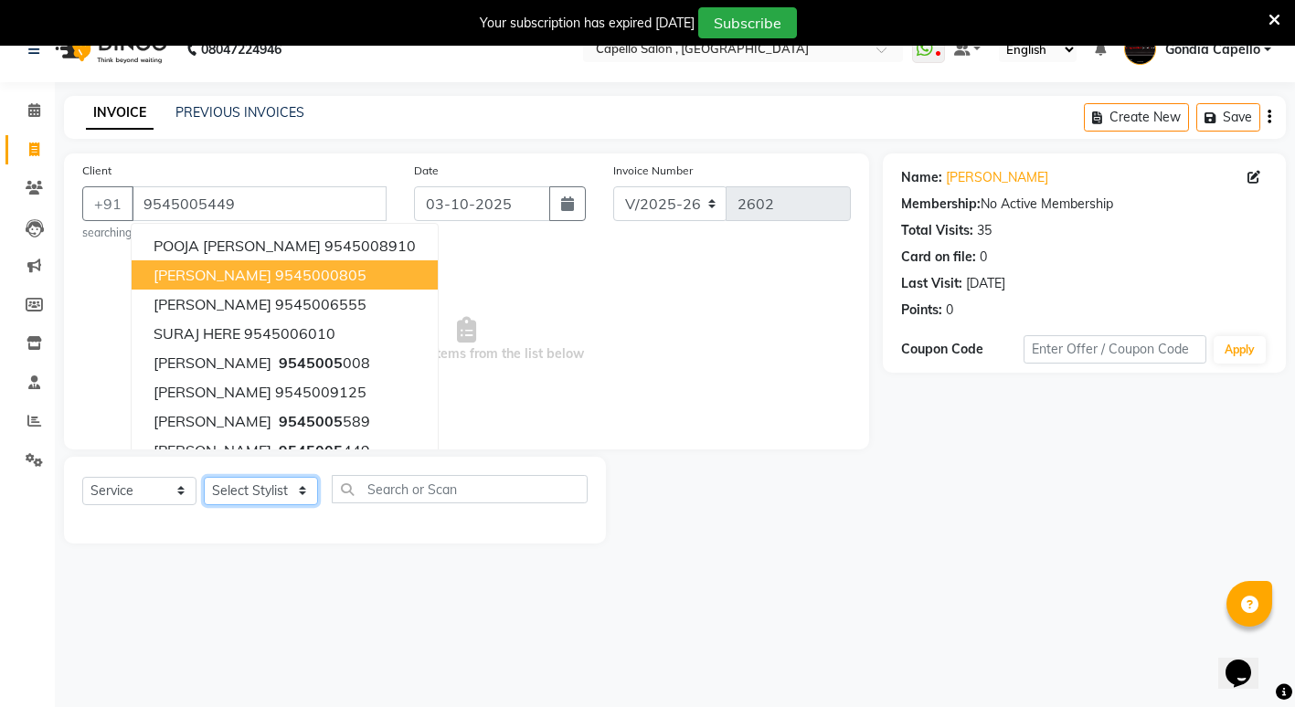
click at [260, 500] on select "Select Stylist ADMIN [PERSON_NAME] [PERSON_NAME] [PERSON_NAME] Gondia Capello […" at bounding box center [261, 491] width 114 height 28
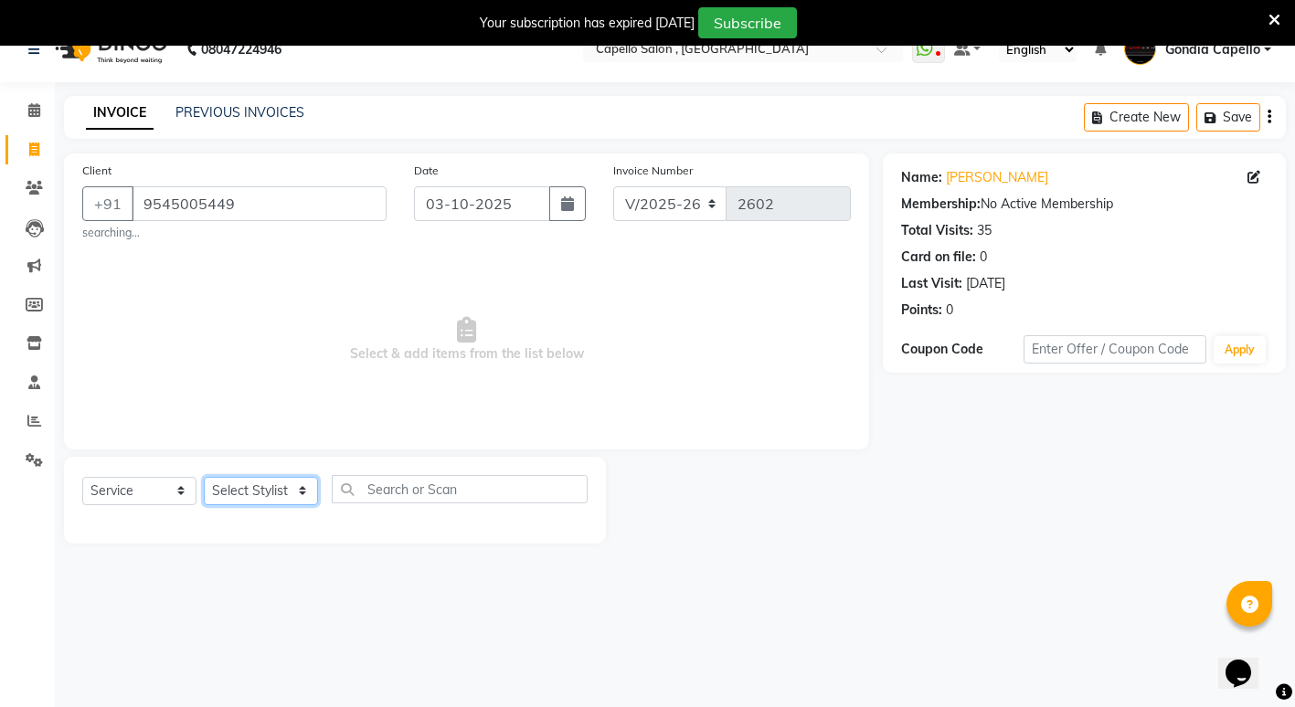
select select "14375"
click at [204, 477] on select "Select Stylist ADMIN [PERSON_NAME] [PERSON_NAME] [PERSON_NAME] Gondia Capello […" at bounding box center [261, 491] width 114 height 28
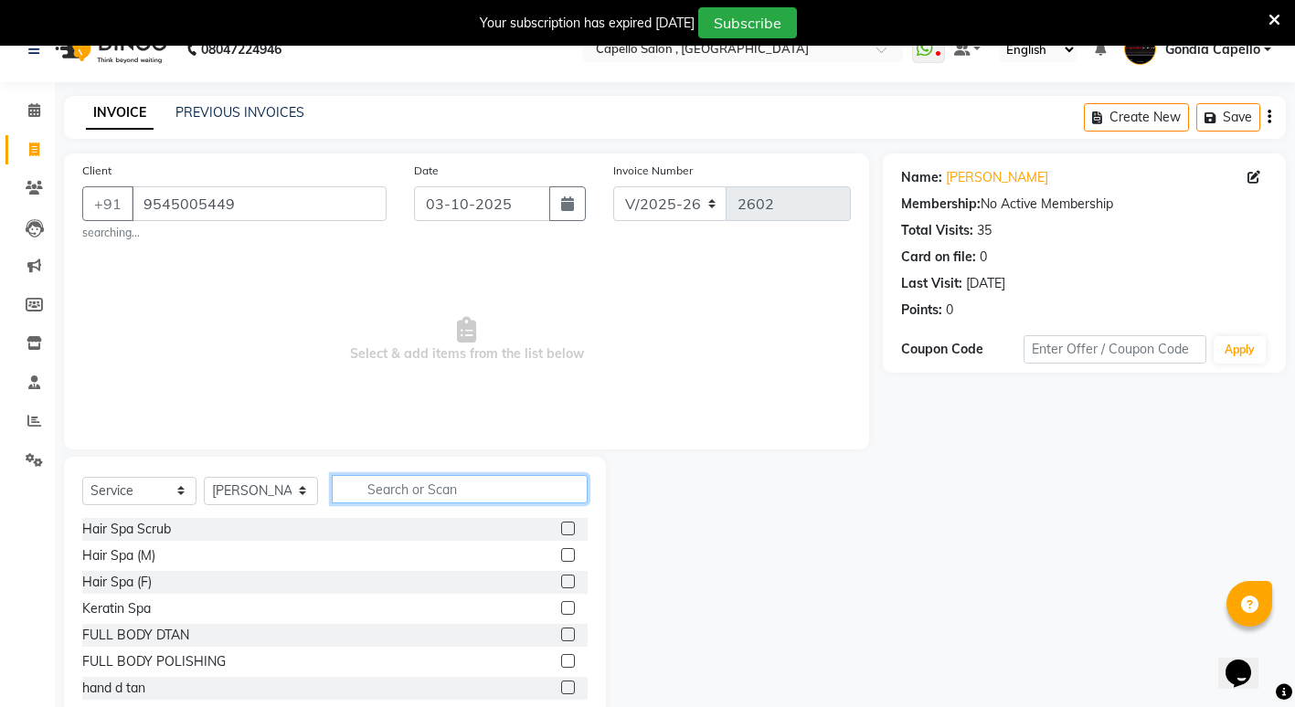
click at [395, 499] on input "text" at bounding box center [460, 489] width 256 height 28
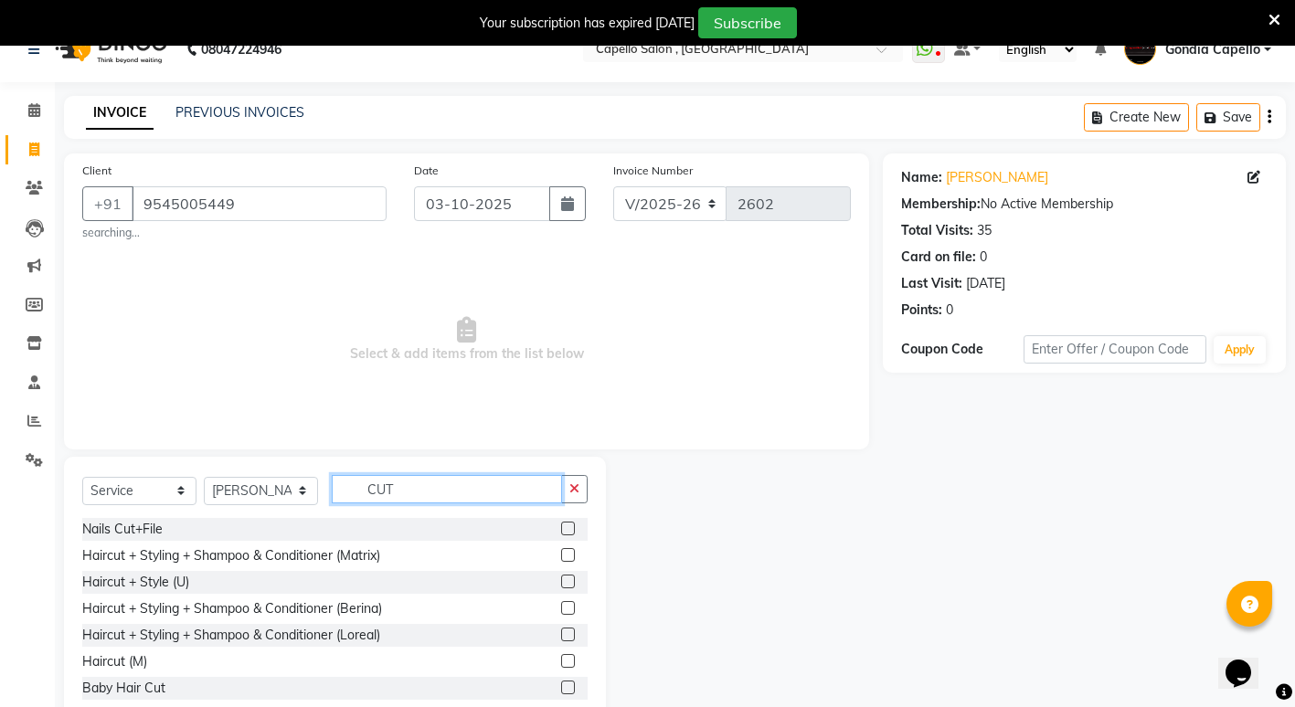
type input "CUT"
click at [561, 658] on label at bounding box center [568, 661] width 14 height 14
click at [561, 658] on input "checkbox" at bounding box center [567, 662] width 12 height 12
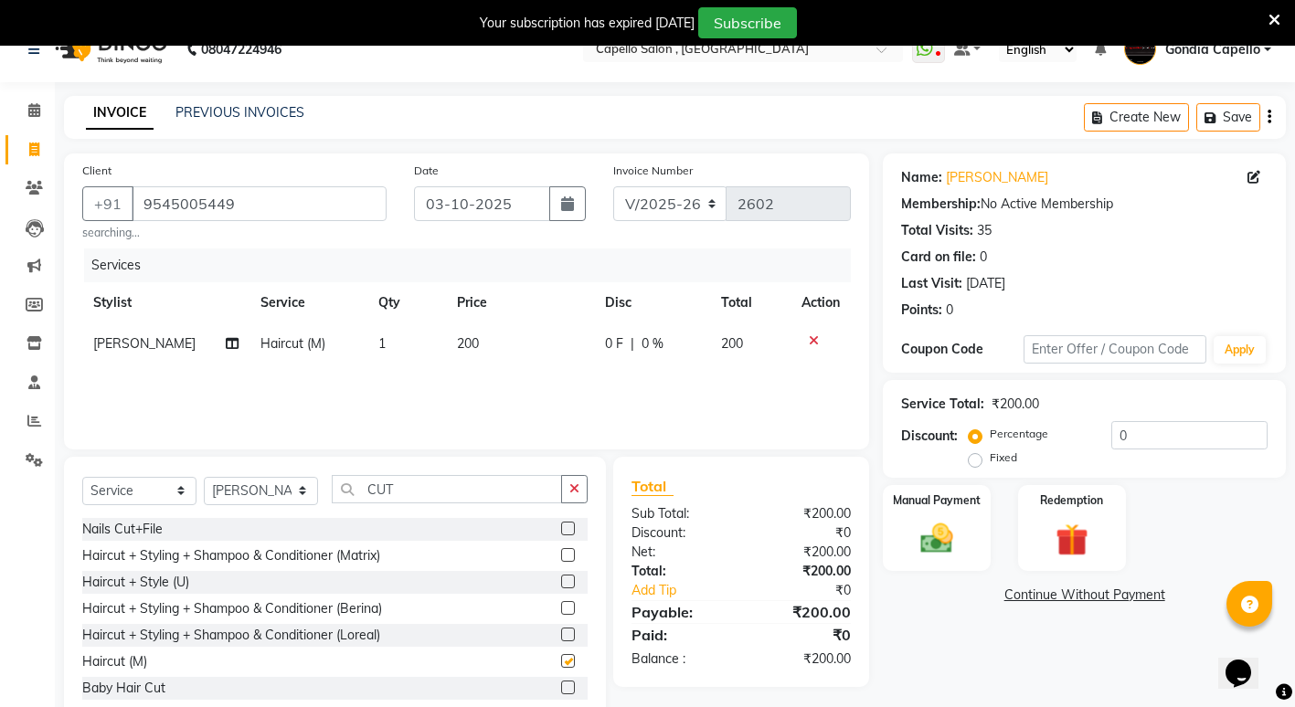
checkbox input "false"
click at [912, 537] on img at bounding box center [937, 538] width 56 height 39
click at [1170, 592] on span "CASH" at bounding box center [1177, 596] width 39 height 21
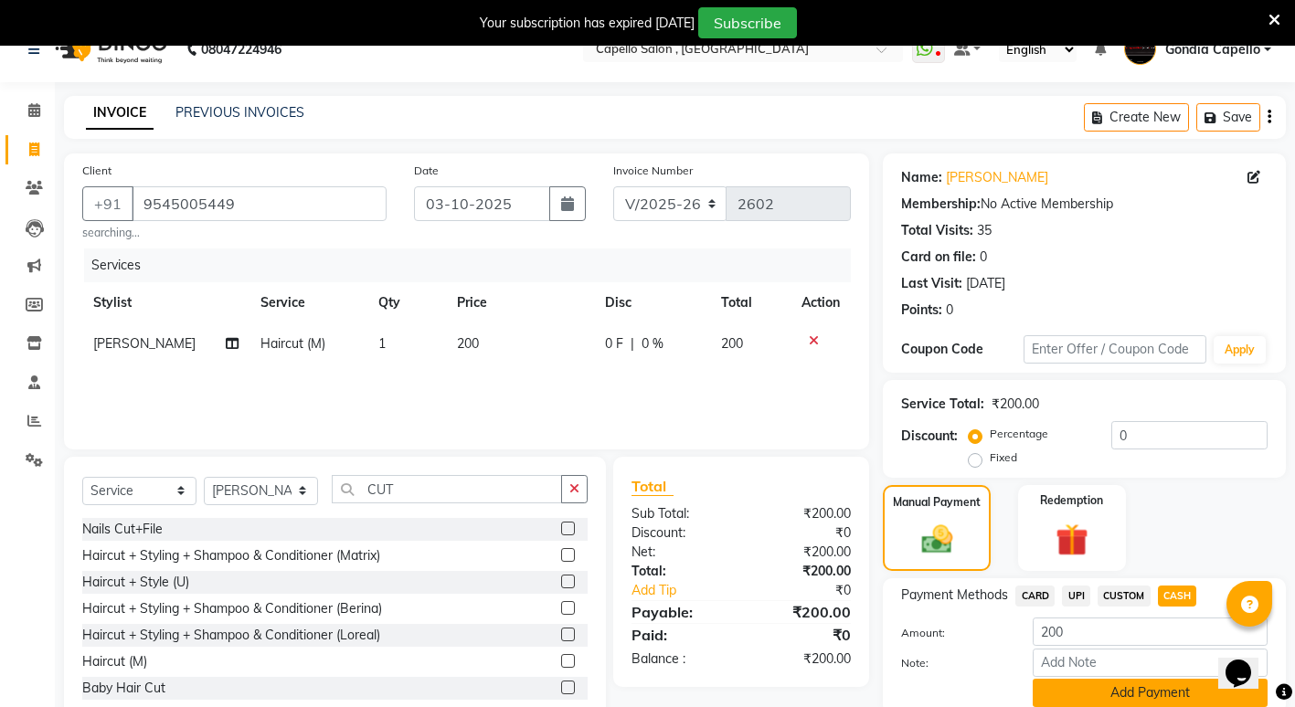
click at [1143, 700] on button "Add Payment" at bounding box center [1149, 693] width 235 height 28
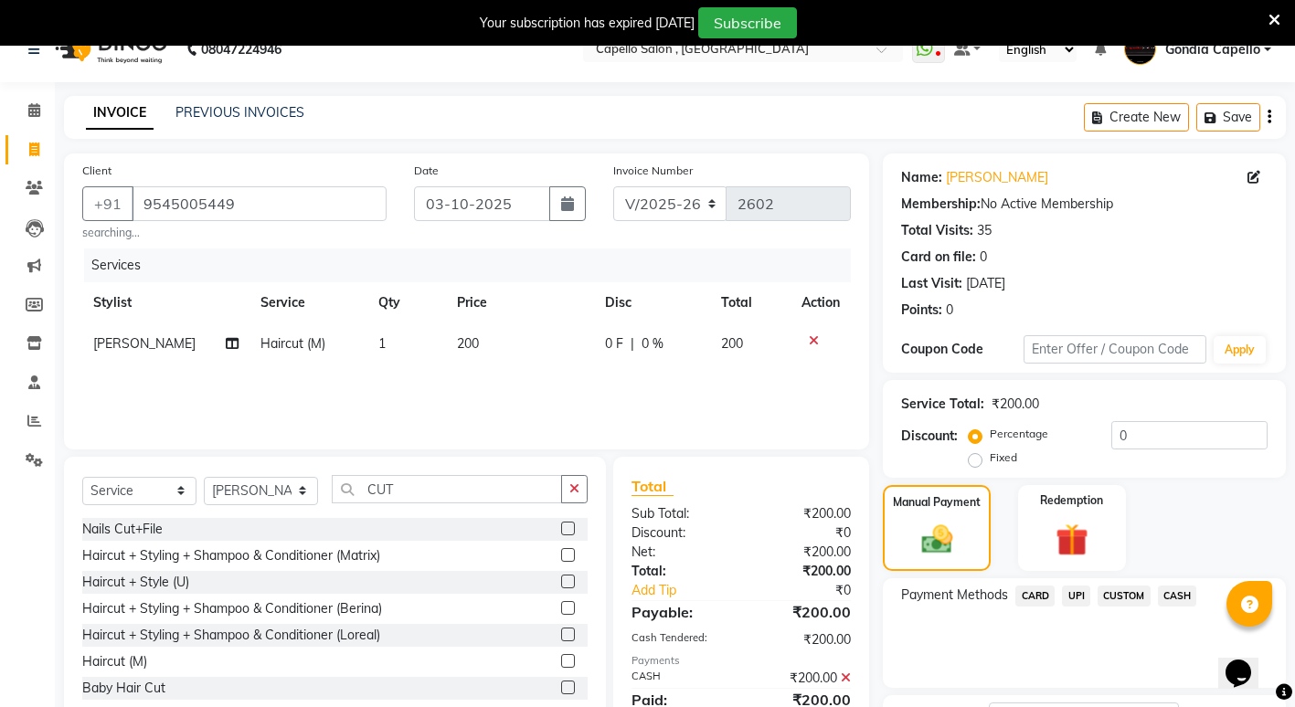
scroll to position [178, 0]
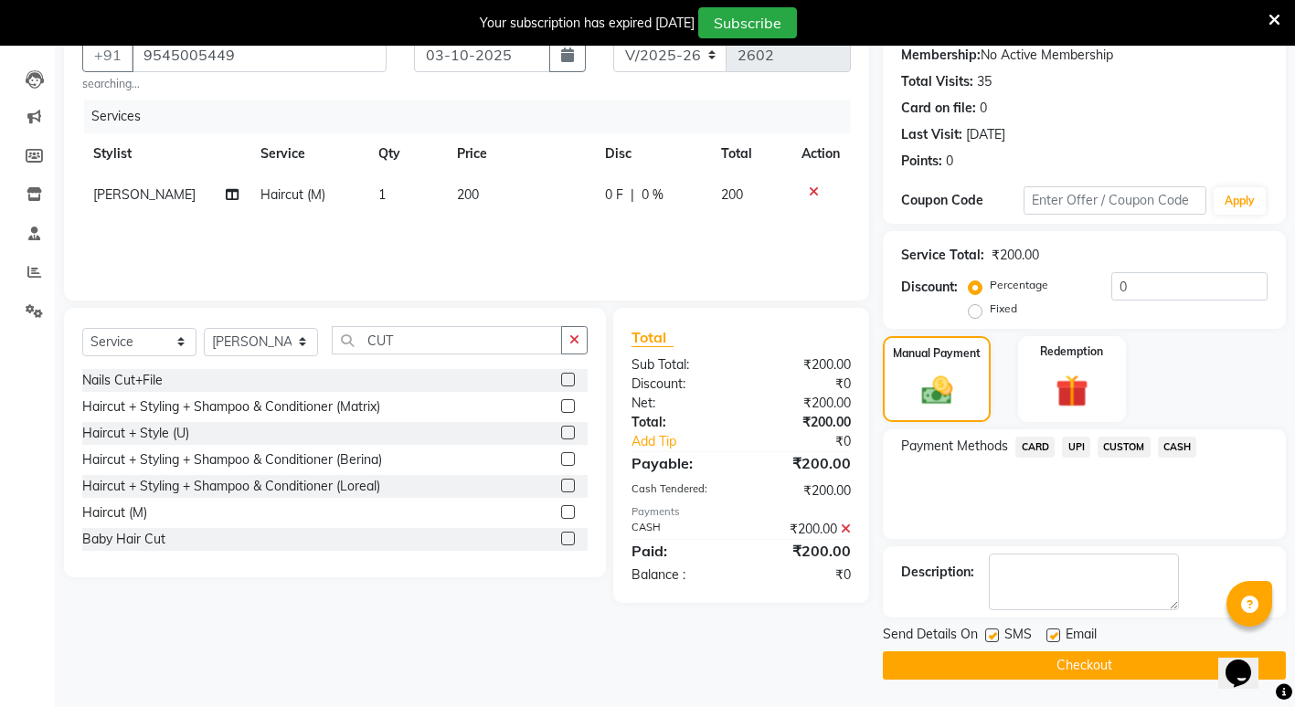
drag, startPoint x: 1048, startPoint y: 647, endPoint x: 1051, endPoint y: 669, distance: 22.1
click at [1051, 683] on main "INVOICE PREVIOUS INVOICES Create New Save Client [PHONE_NUMBER] searching... Da…" at bounding box center [675, 327] width 1240 height 760
click at [1037, 672] on button "Checkout" at bounding box center [1084, 665] width 403 height 28
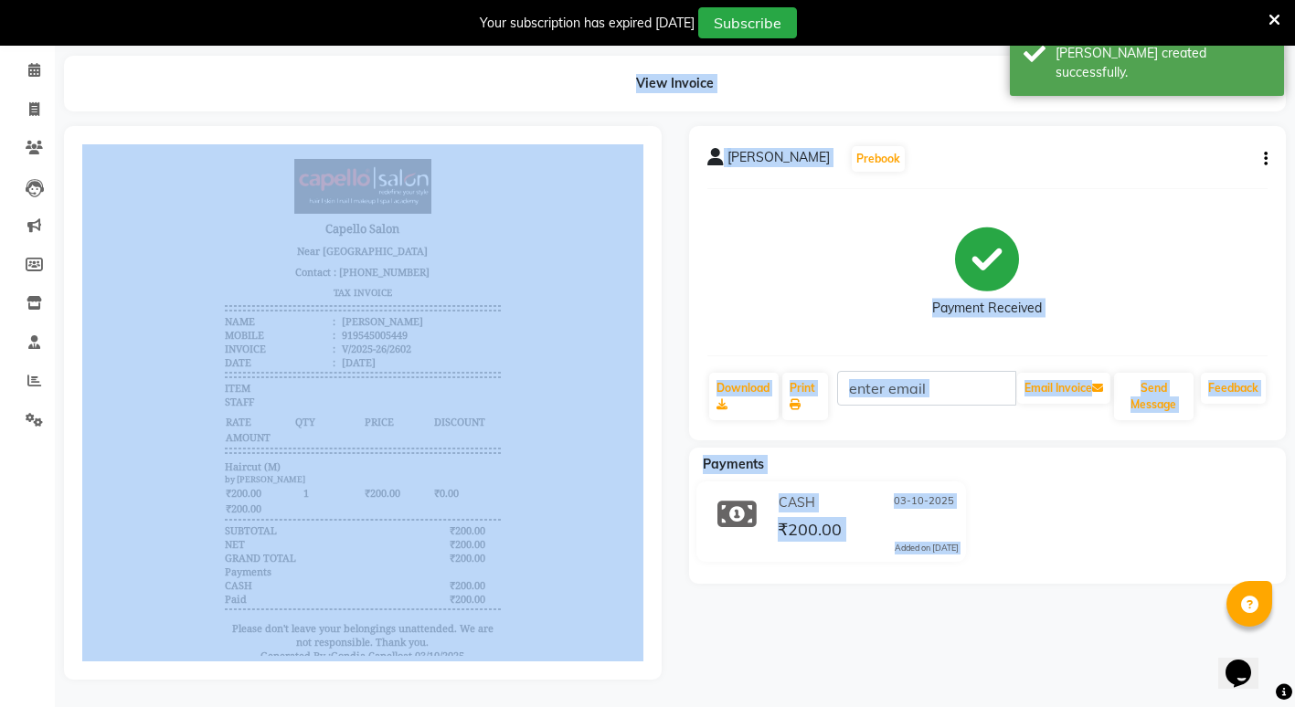
click at [764, 630] on div "[PERSON_NAME] Prebook Payment Received Download Print Email Invoice Send Messag…" at bounding box center [987, 403] width 625 height 554
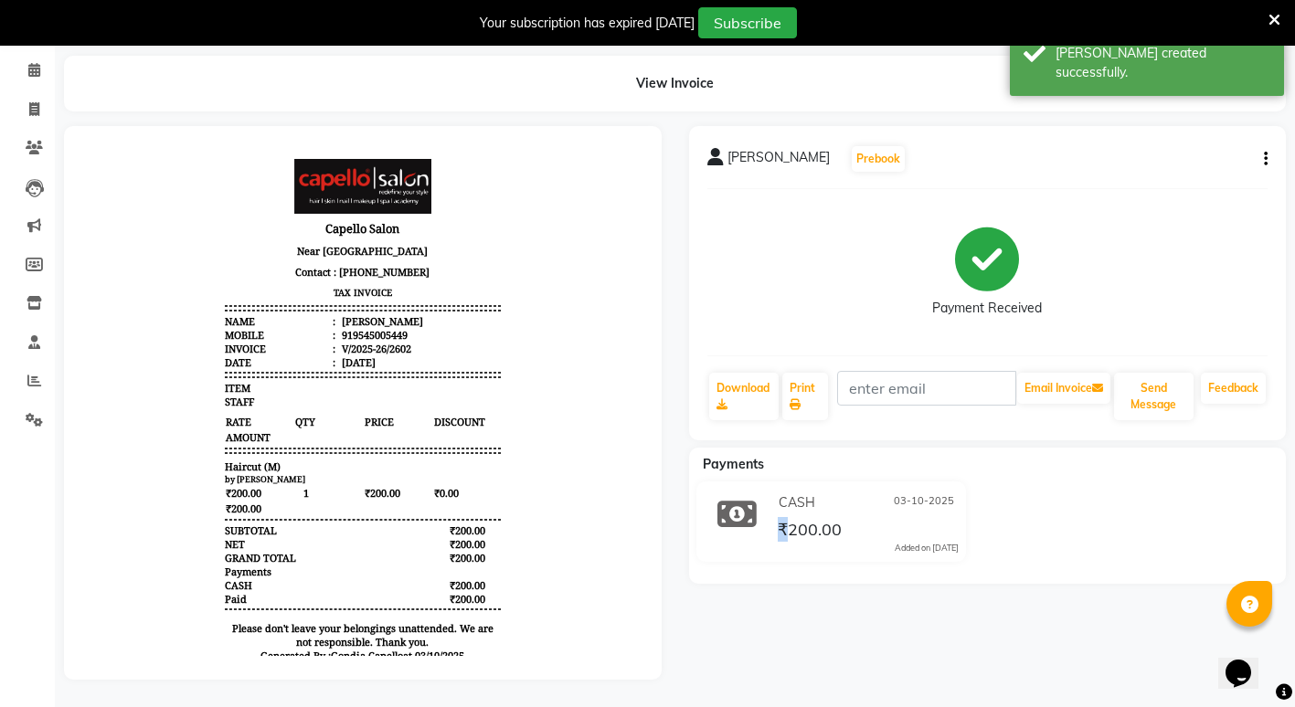
click at [764, 630] on div "[PERSON_NAME] Prebook Payment Received Download Print Email Invoice Send Messag…" at bounding box center [987, 403] width 625 height 554
drag, startPoint x: 764, startPoint y: 630, endPoint x: 905, endPoint y: 651, distance: 142.1
click at [905, 651] on div "[PERSON_NAME] Prebook Payment Received Download Print Email Invoice Send Messag…" at bounding box center [987, 403] width 625 height 554
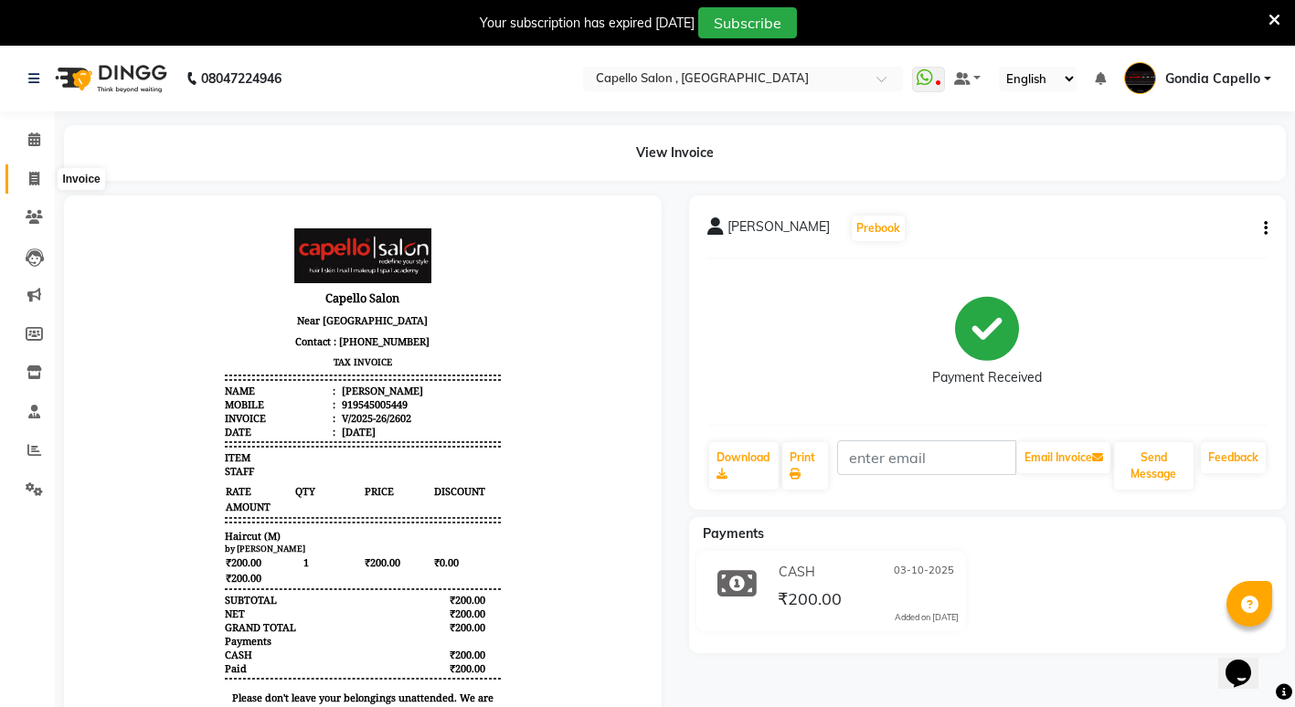
click at [44, 186] on span at bounding box center [34, 179] width 32 height 21
select select "service"
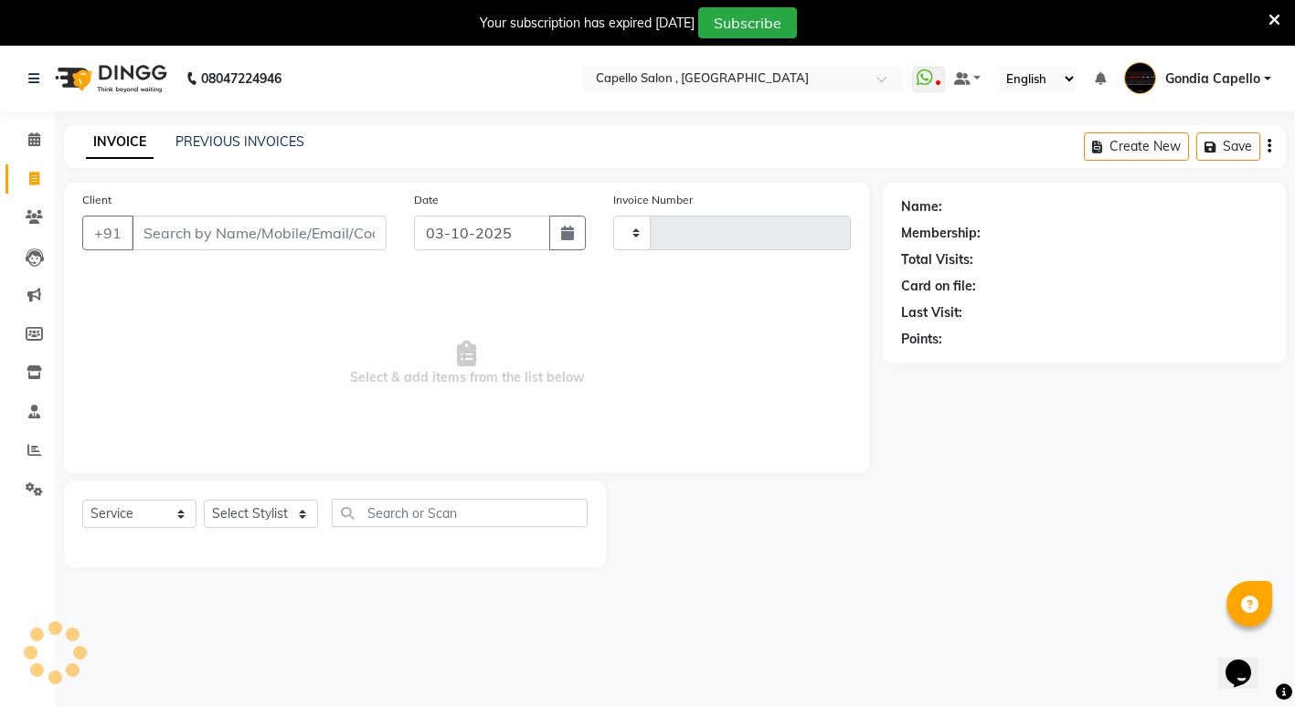
type input "2603"
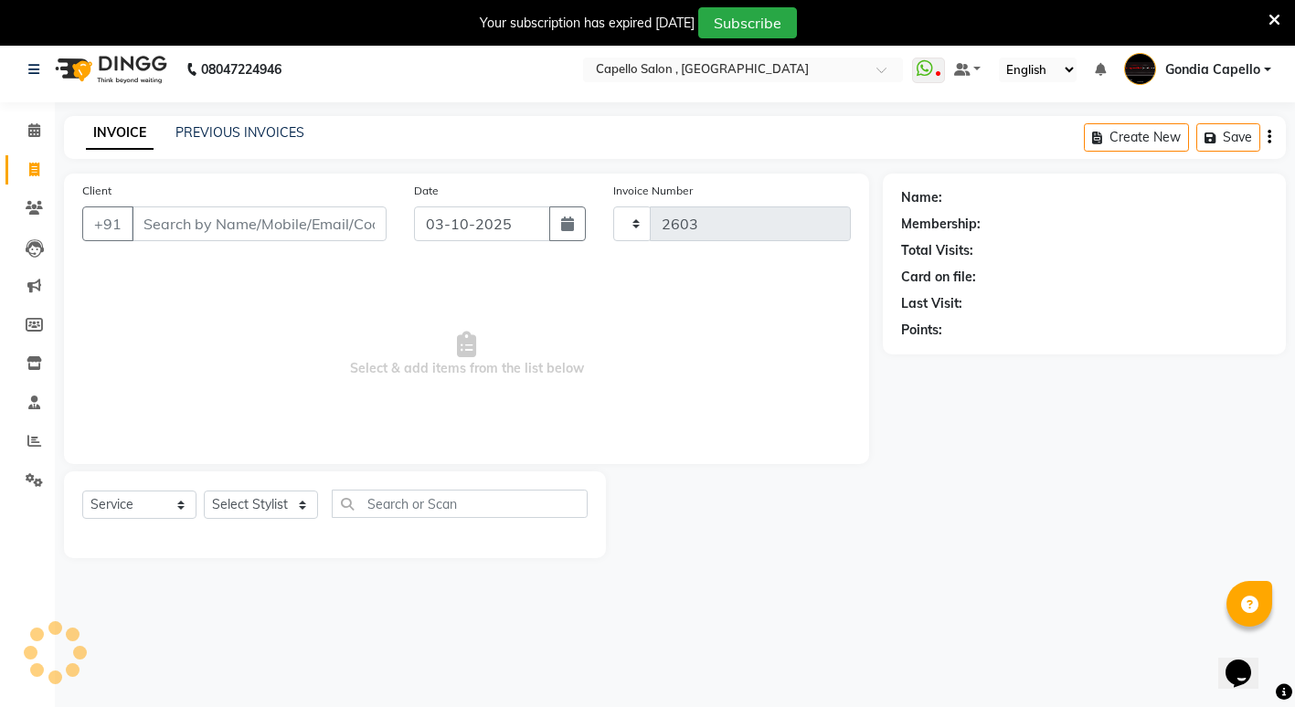
select select "853"
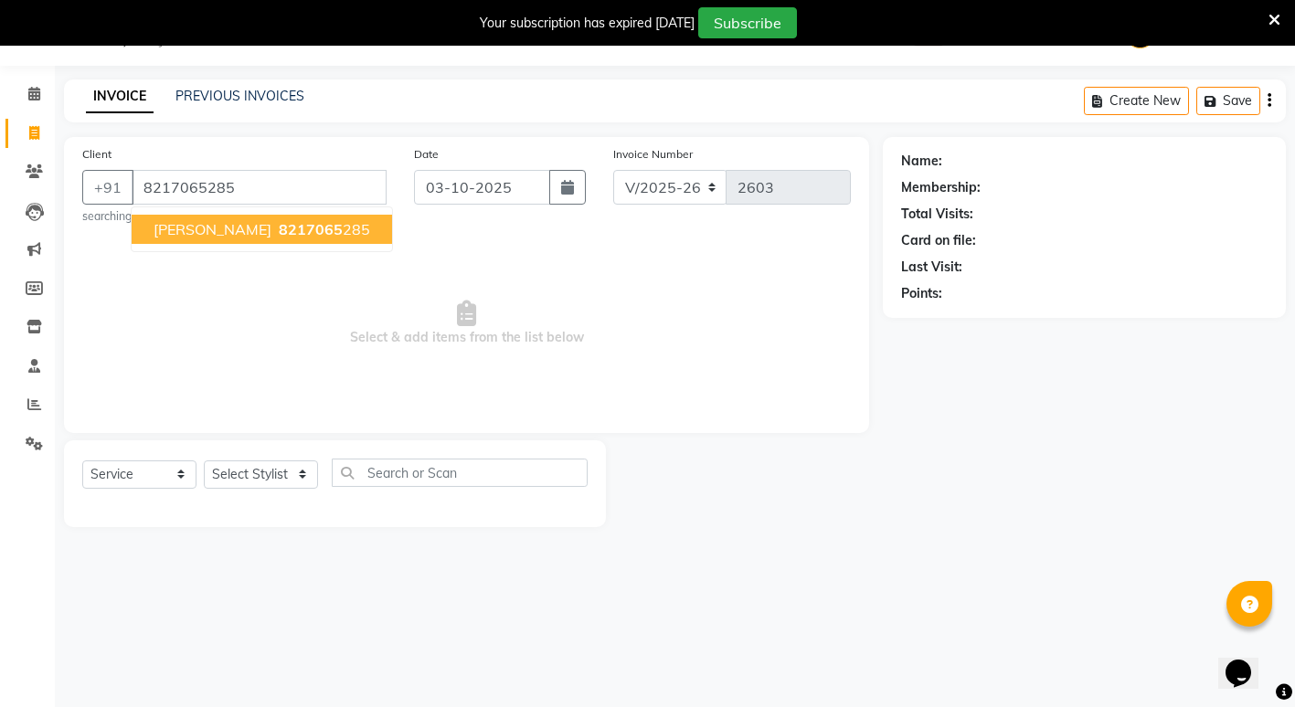
type input "8217065285"
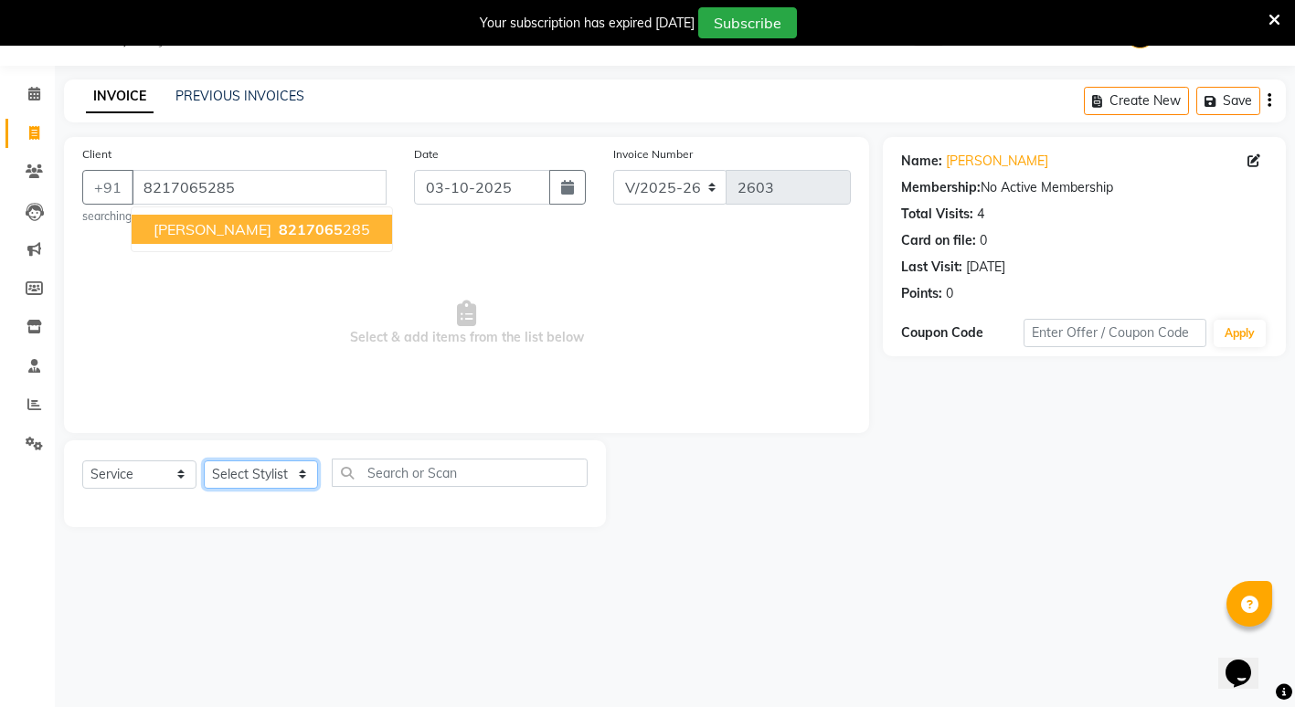
click at [229, 476] on select "Select Stylist ADMIN [PERSON_NAME] [PERSON_NAME] [PERSON_NAME] Gondia Capello […" at bounding box center [261, 474] width 114 height 28
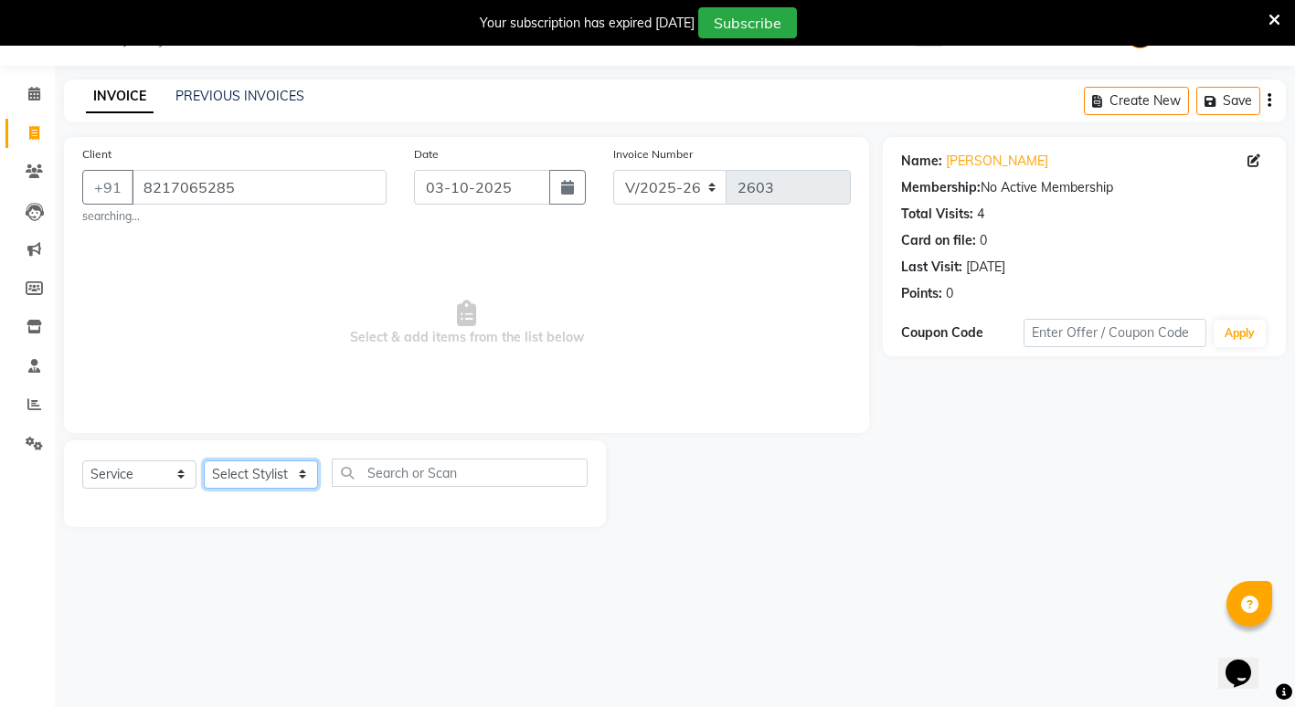
select select "16500"
click at [204, 460] on select "Select Stylist ADMIN [PERSON_NAME] [PERSON_NAME] [PERSON_NAME] Gondia Capello […" at bounding box center [261, 474] width 114 height 28
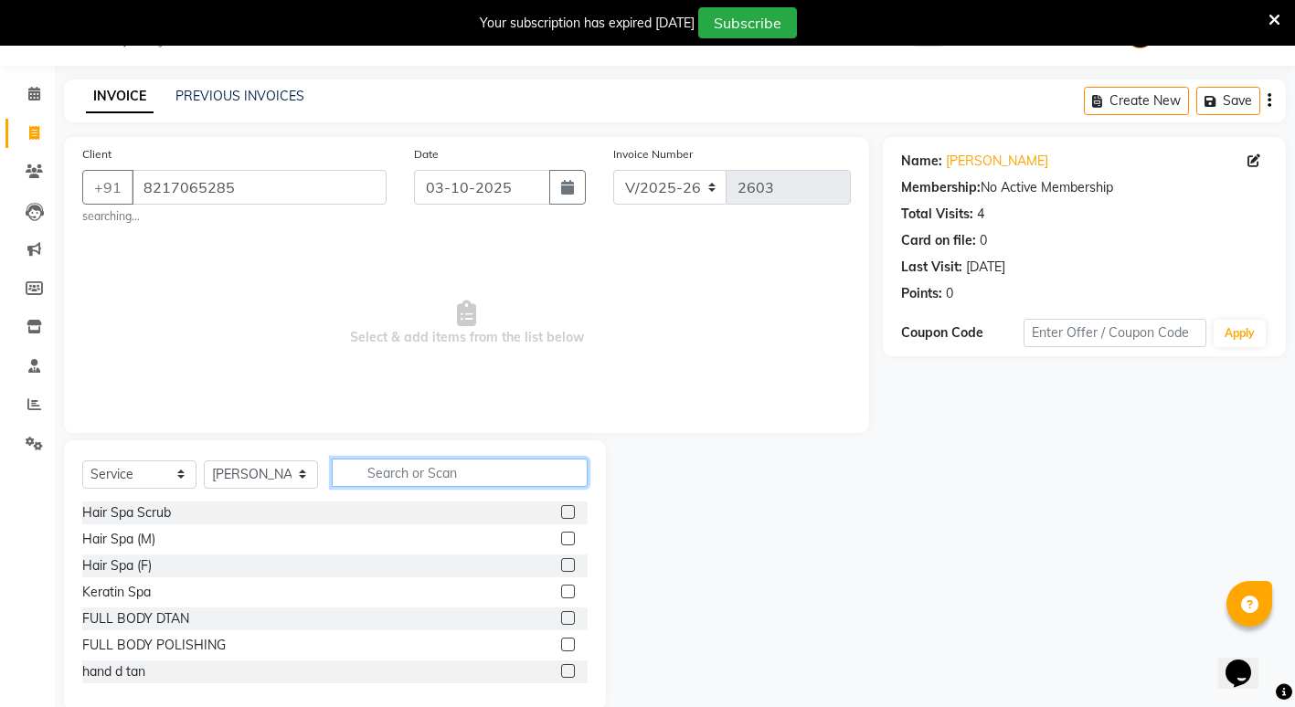
click at [372, 470] on input "text" at bounding box center [460, 473] width 256 height 28
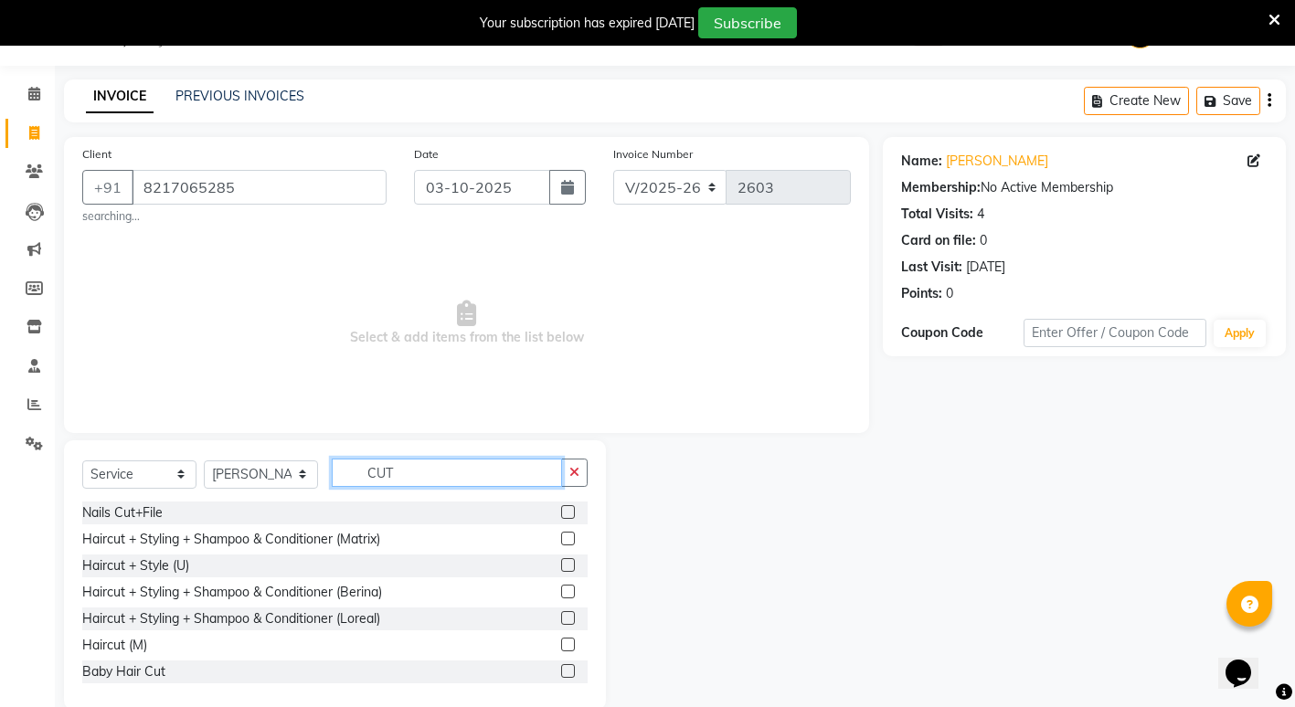
type input "CUT"
click at [561, 642] on label at bounding box center [568, 645] width 14 height 14
click at [561, 642] on input "checkbox" at bounding box center [567, 646] width 12 height 12
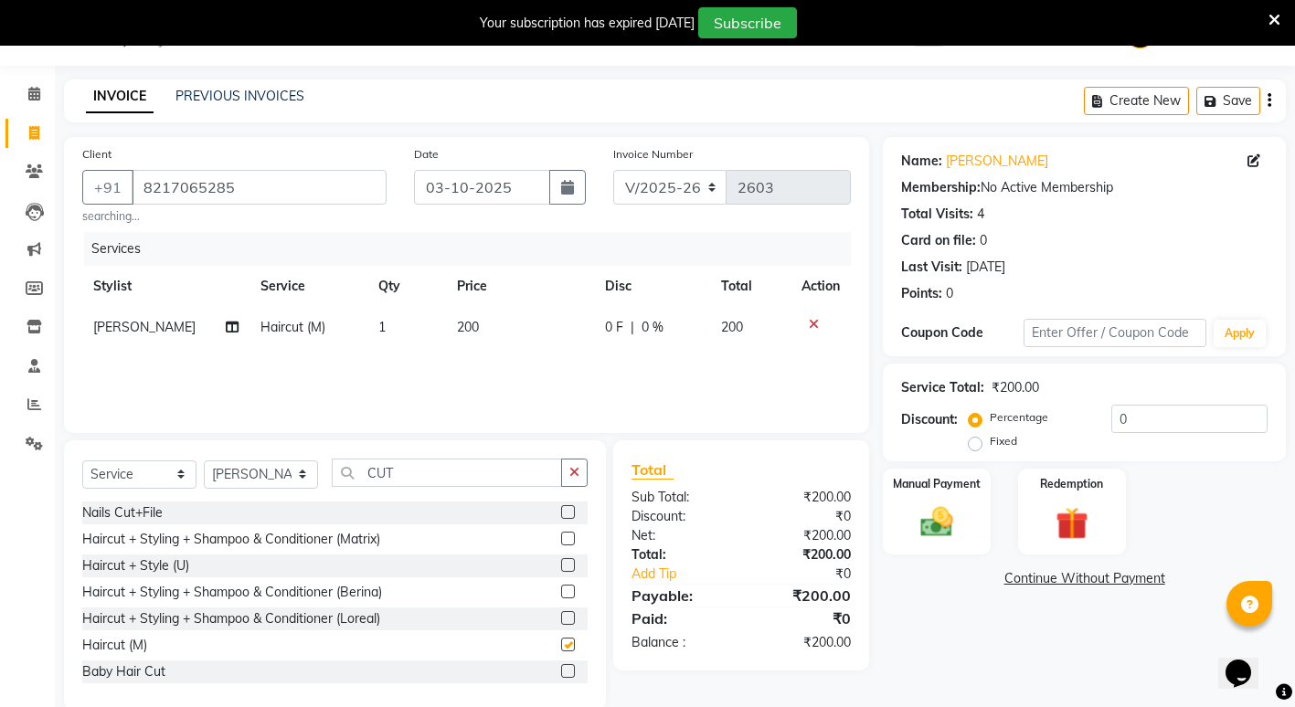
checkbox input "false"
click at [474, 461] on input "CUT" at bounding box center [447, 473] width 230 height 28
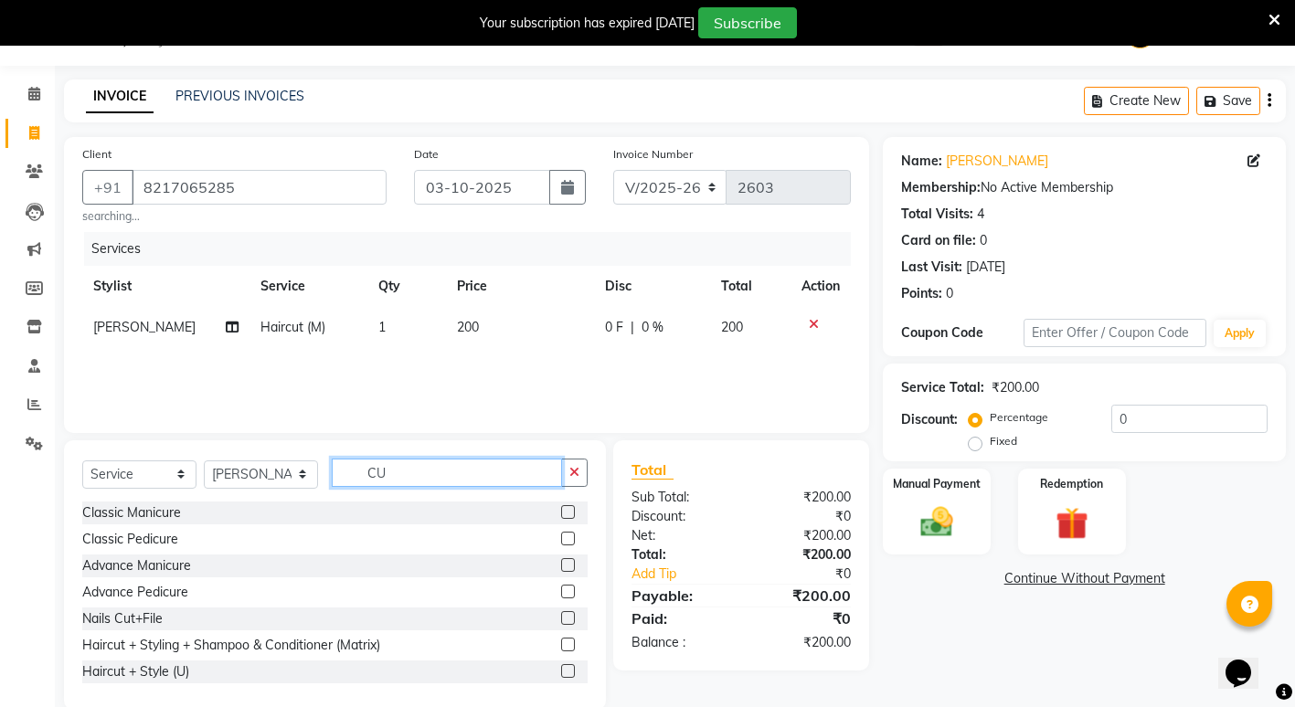
type input "C"
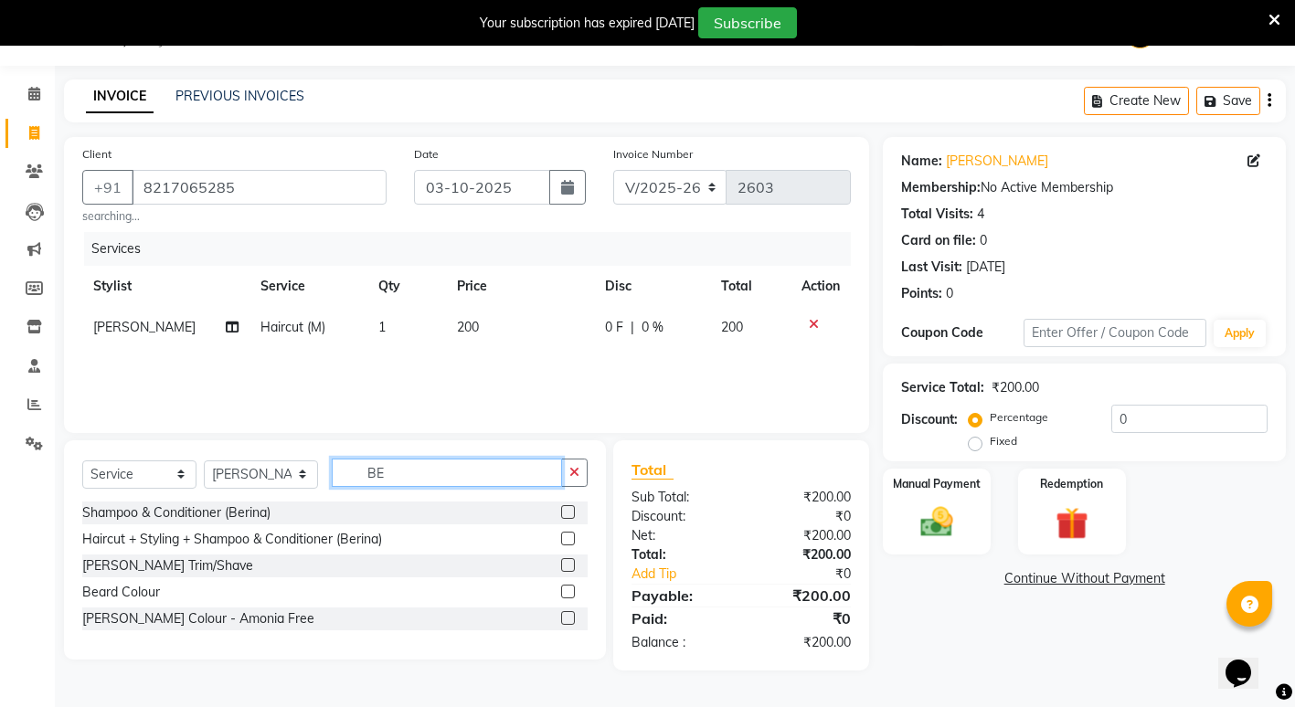
type input "BE"
click at [573, 566] on label at bounding box center [568, 565] width 14 height 14
click at [573, 566] on input "checkbox" at bounding box center [567, 566] width 12 height 12
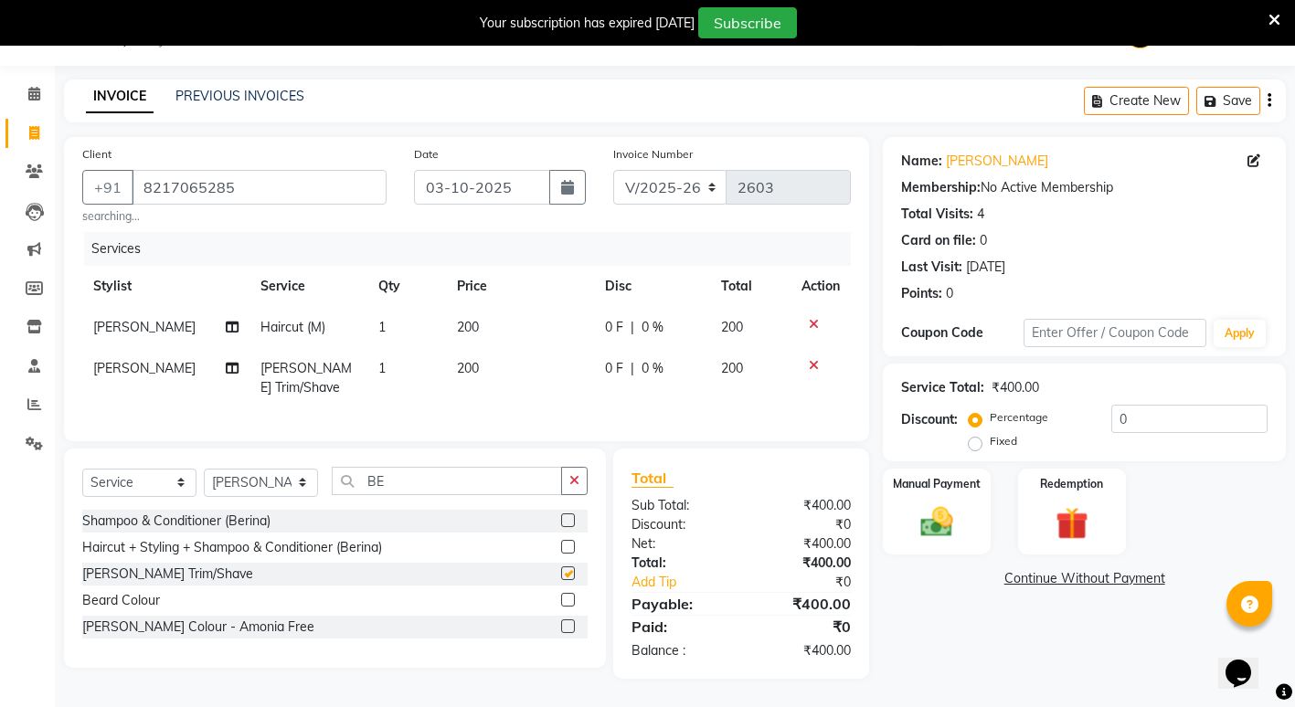
checkbox input "false"
click at [458, 479] on div "Select Service Product Membership Package Voucher Prepaid Gift Card Select Styl…" at bounding box center [335, 558] width 542 height 219
click at [467, 510] on div "Select Service Product Membership Package Voucher Prepaid Gift Card Select Styl…" at bounding box center [334, 488] width 505 height 43
click at [471, 495] on input "BE" at bounding box center [447, 481] width 230 height 28
type input "B"
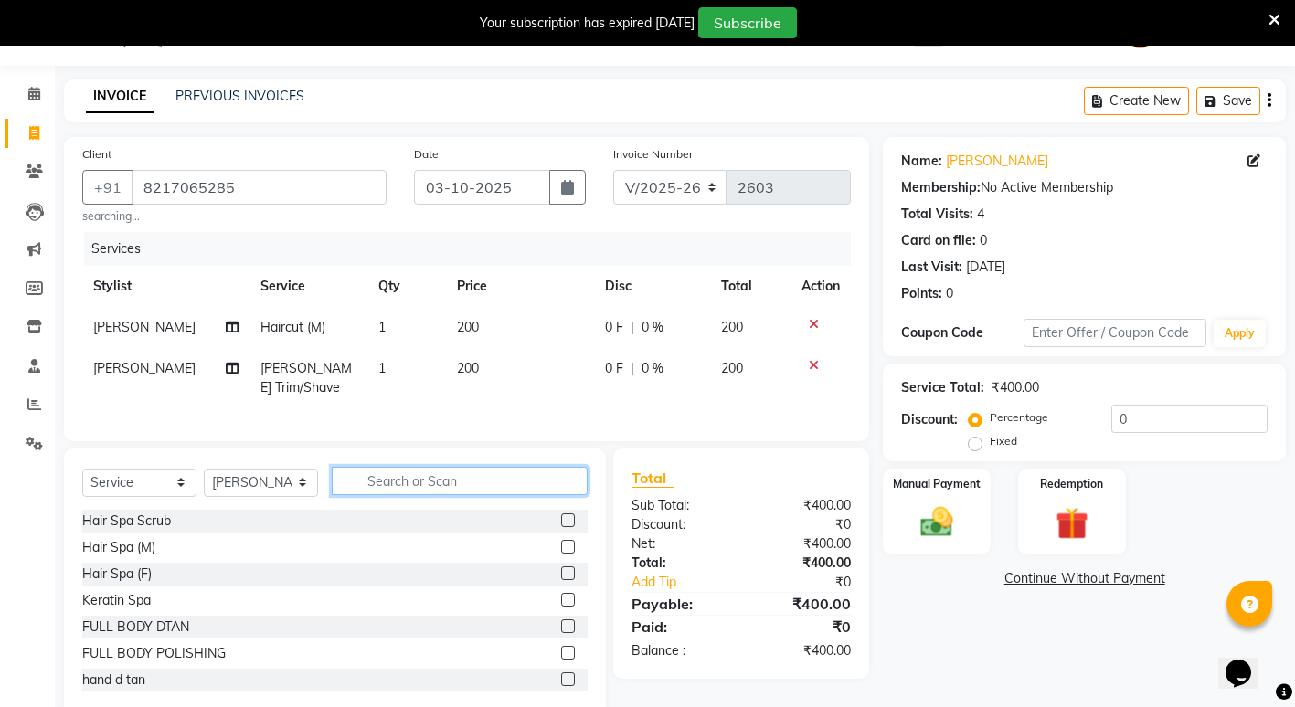
type input "T"
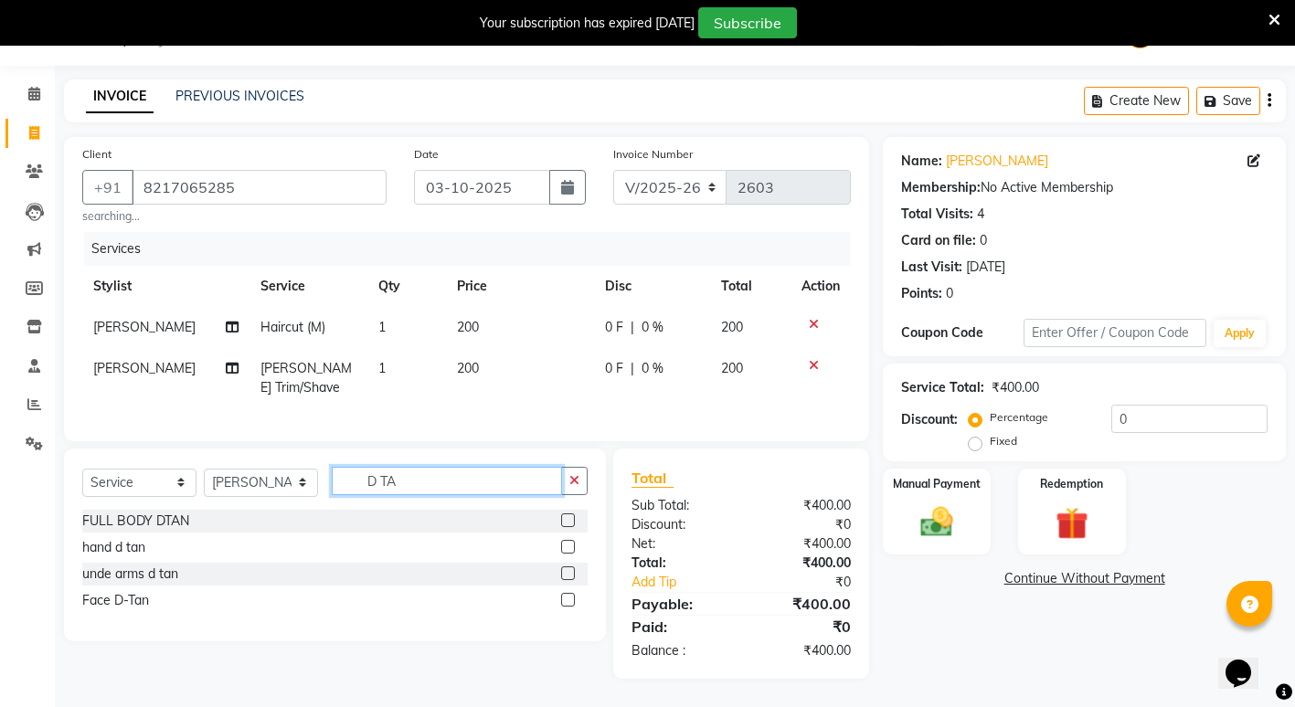
type input "D TA"
click at [568, 607] on label at bounding box center [568, 600] width 14 height 14
click at [568, 607] on input "checkbox" at bounding box center [567, 601] width 12 height 12
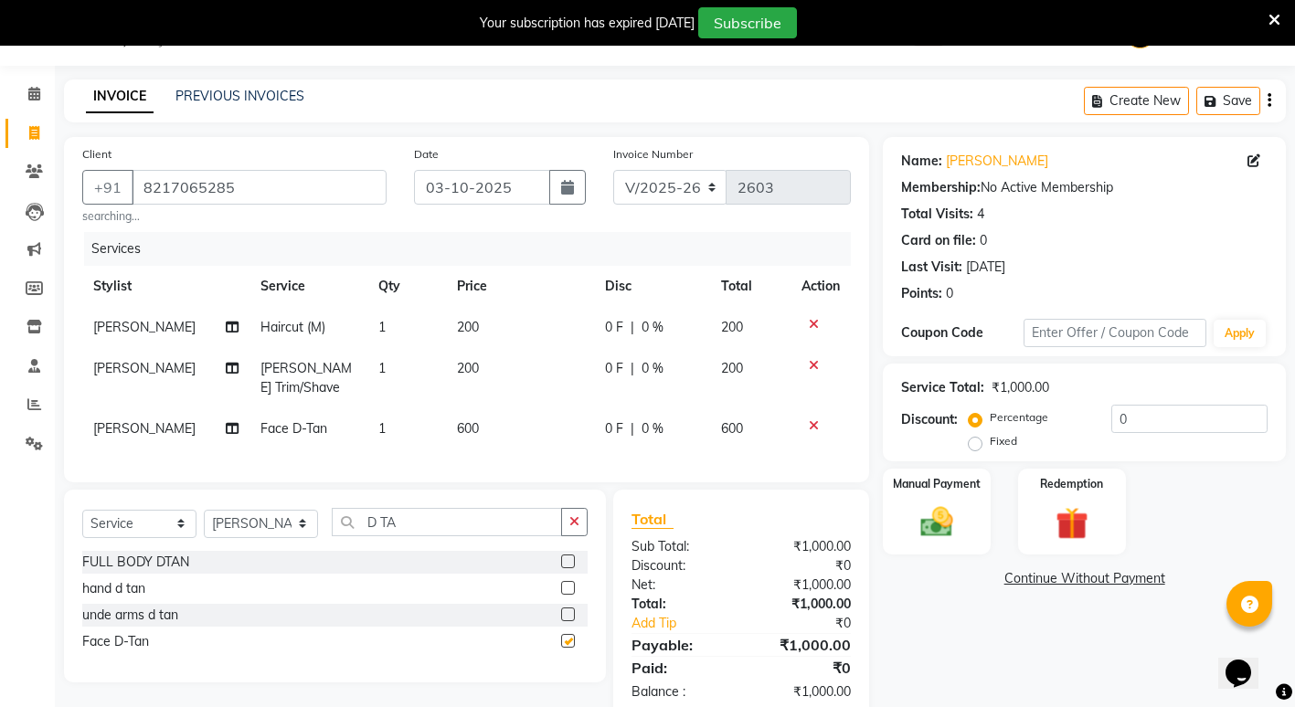
checkbox input "false"
click at [389, 325] on td "1" at bounding box center [406, 327] width 79 height 41
select select "16500"
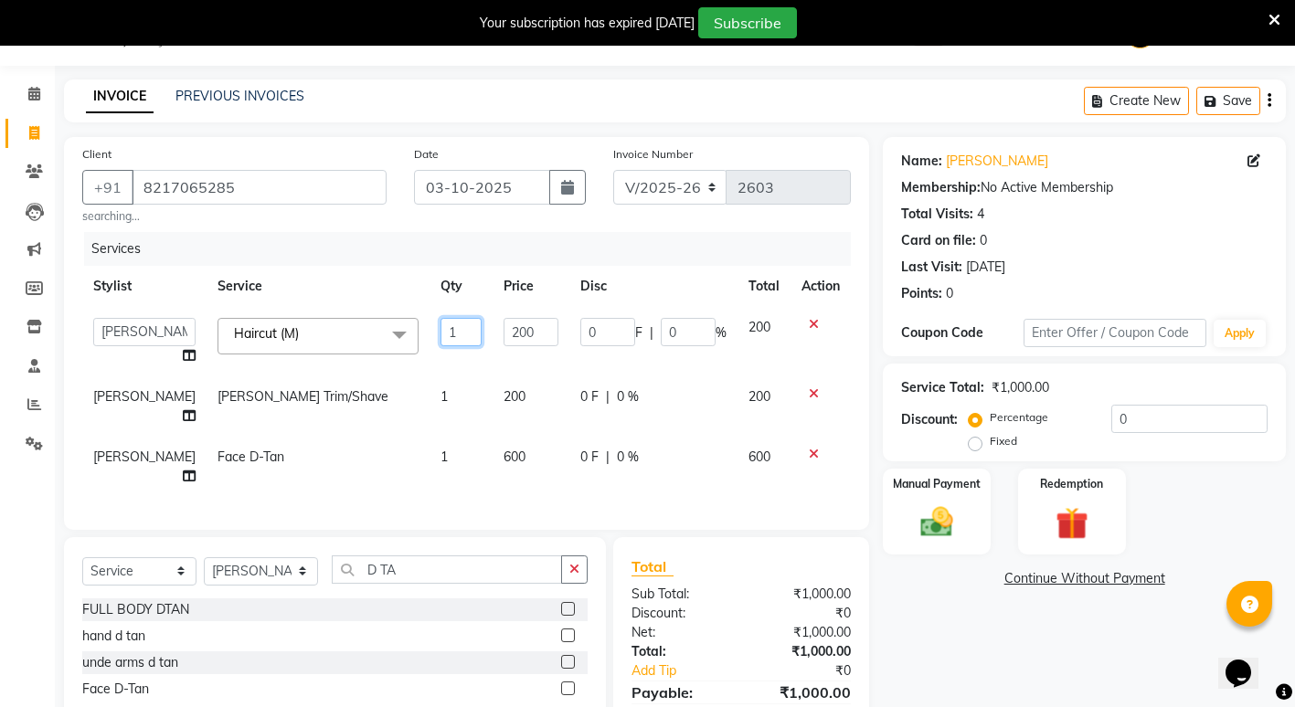
click at [464, 335] on input "1" at bounding box center [460, 332] width 41 height 28
type input "2"
click at [454, 387] on tr "[PERSON_NAME] [PERSON_NAME] Trim/Shave 1 200 0 F | 0 % 200" at bounding box center [466, 406] width 768 height 60
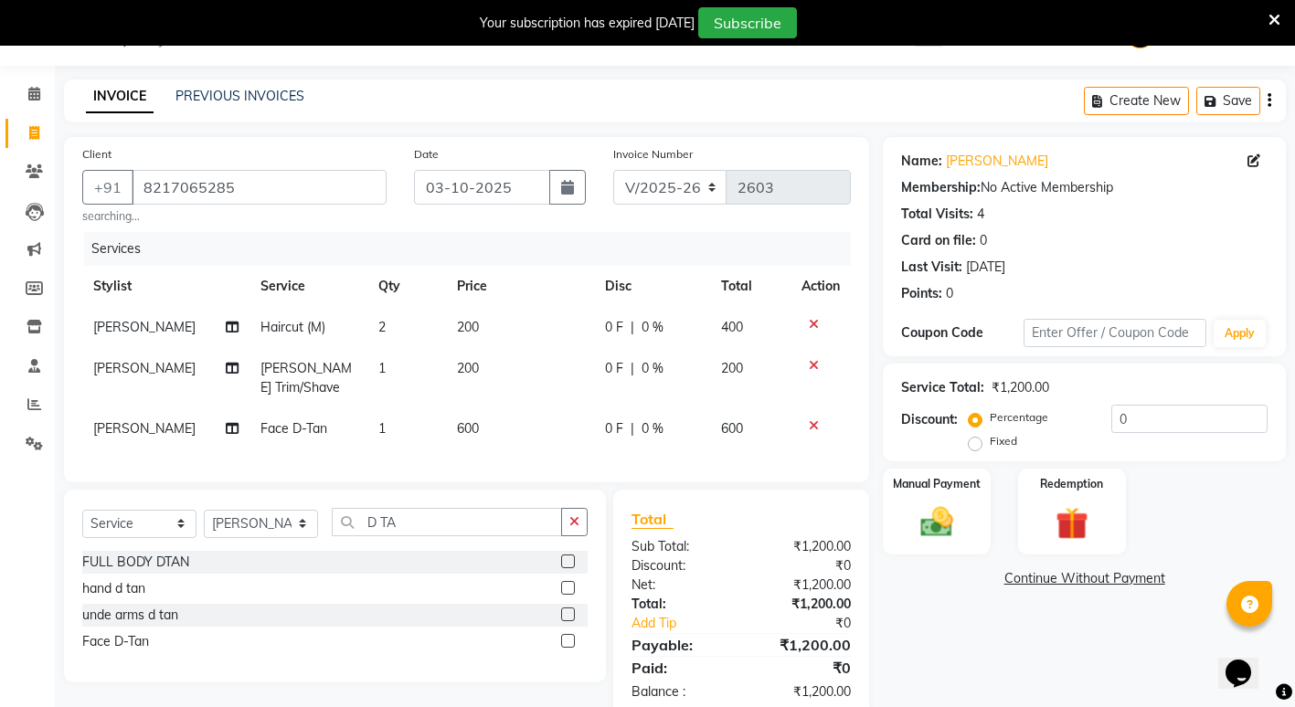
click at [385, 361] on td "1" at bounding box center [406, 378] width 79 height 60
select select "16500"
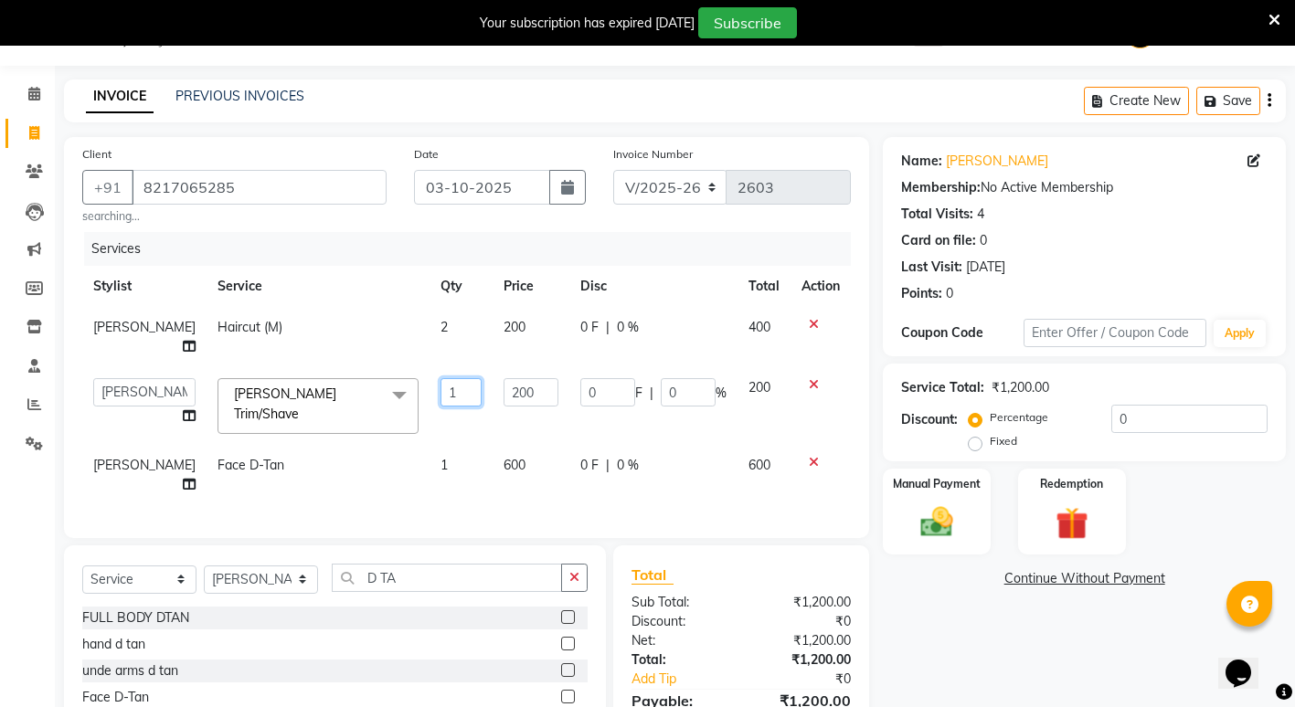
click at [450, 405] on input "1" at bounding box center [460, 392] width 41 height 28
type input "2"
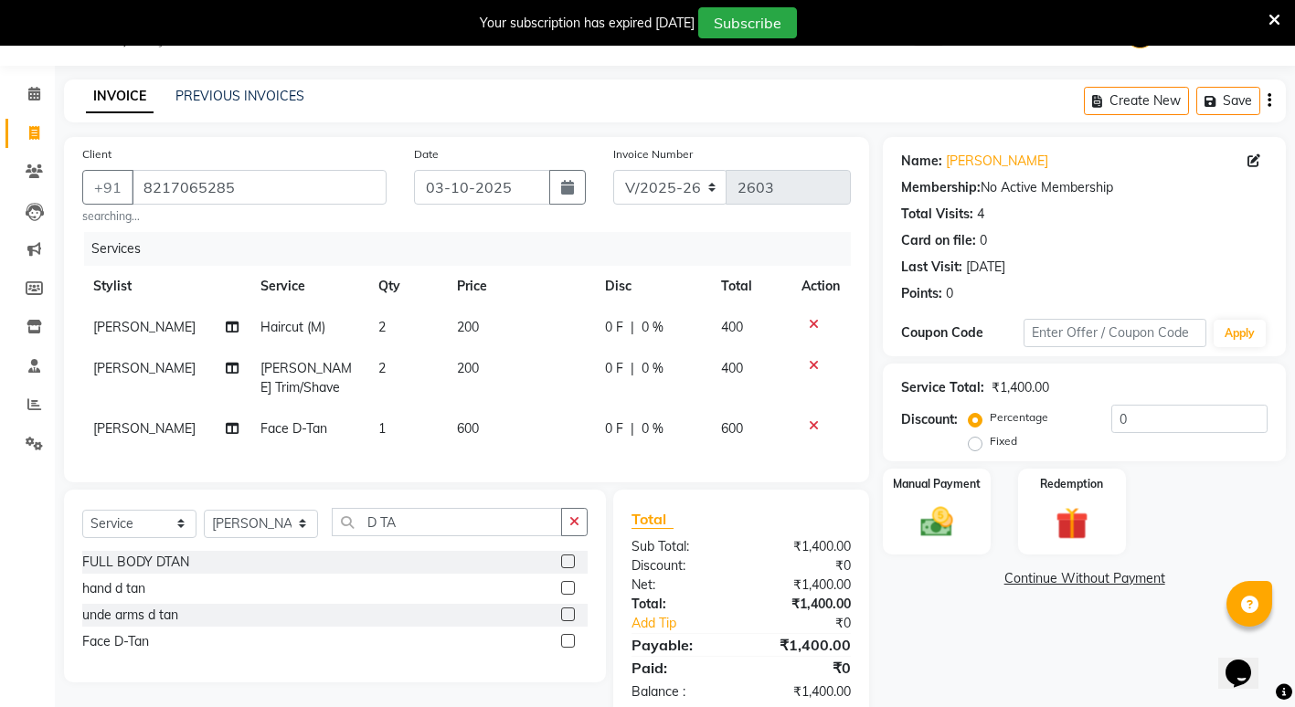
click at [911, 616] on div "Name: [PERSON_NAME] Membership: No Active Membership Total Visits: 4 Card on fi…" at bounding box center [1091, 428] width 417 height 583
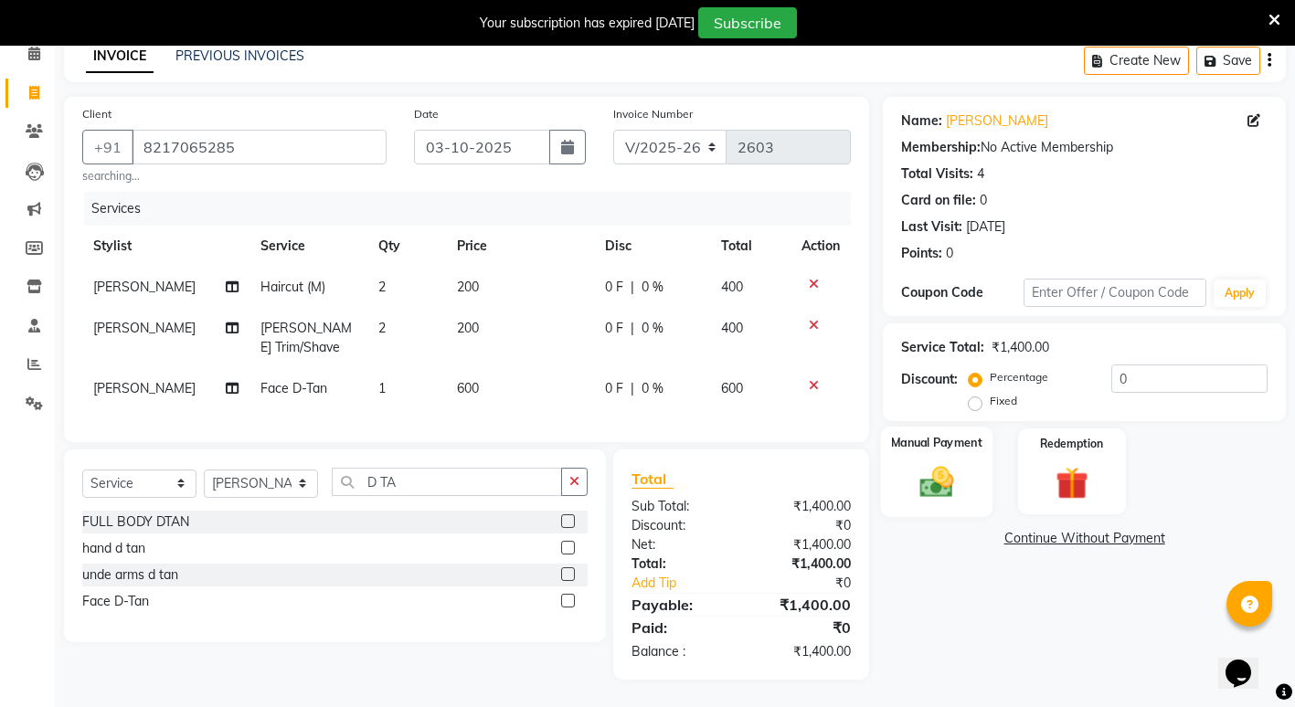
click at [905, 491] on div "Manual Payment" at bounding box center [936, 472] width 111 height 90
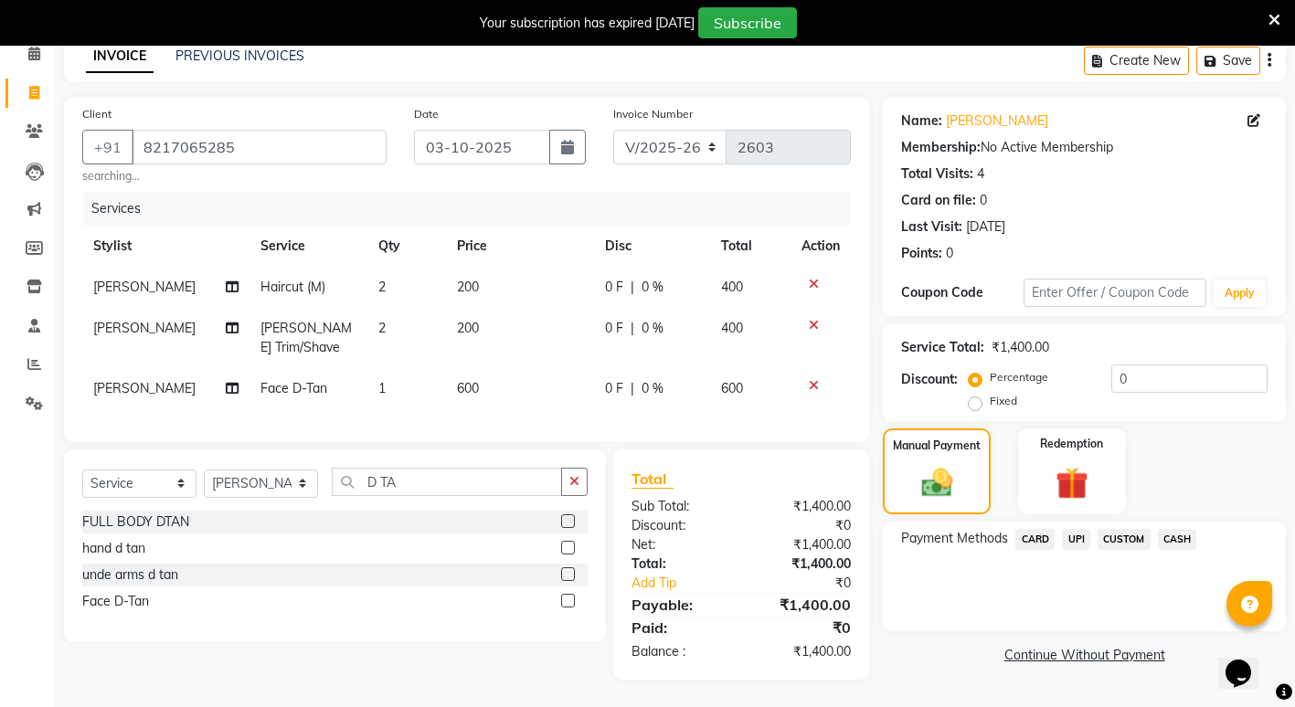
click at [1067, 529] on span "UPI" at bounding box center [1076, 539] width 28 height 21
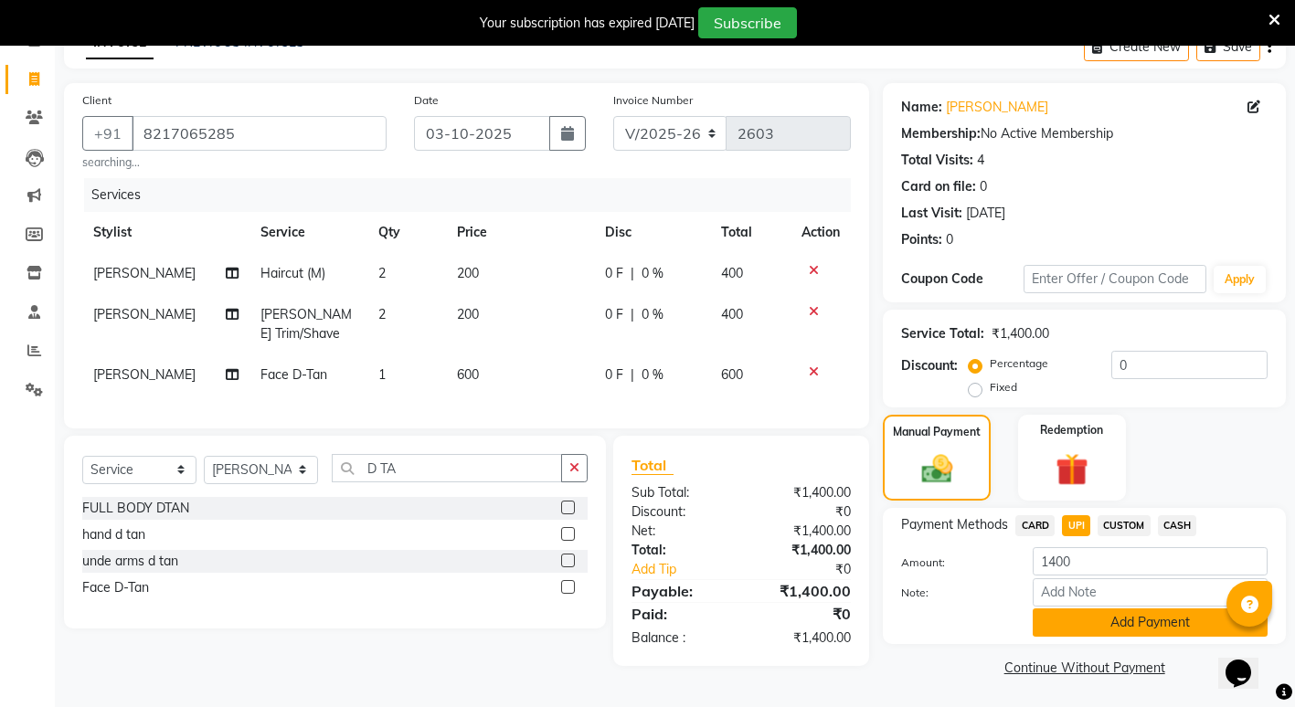
click at [1154, 616] on button "Add Payment" at bounding box center [1149, 622] width 235 height 28
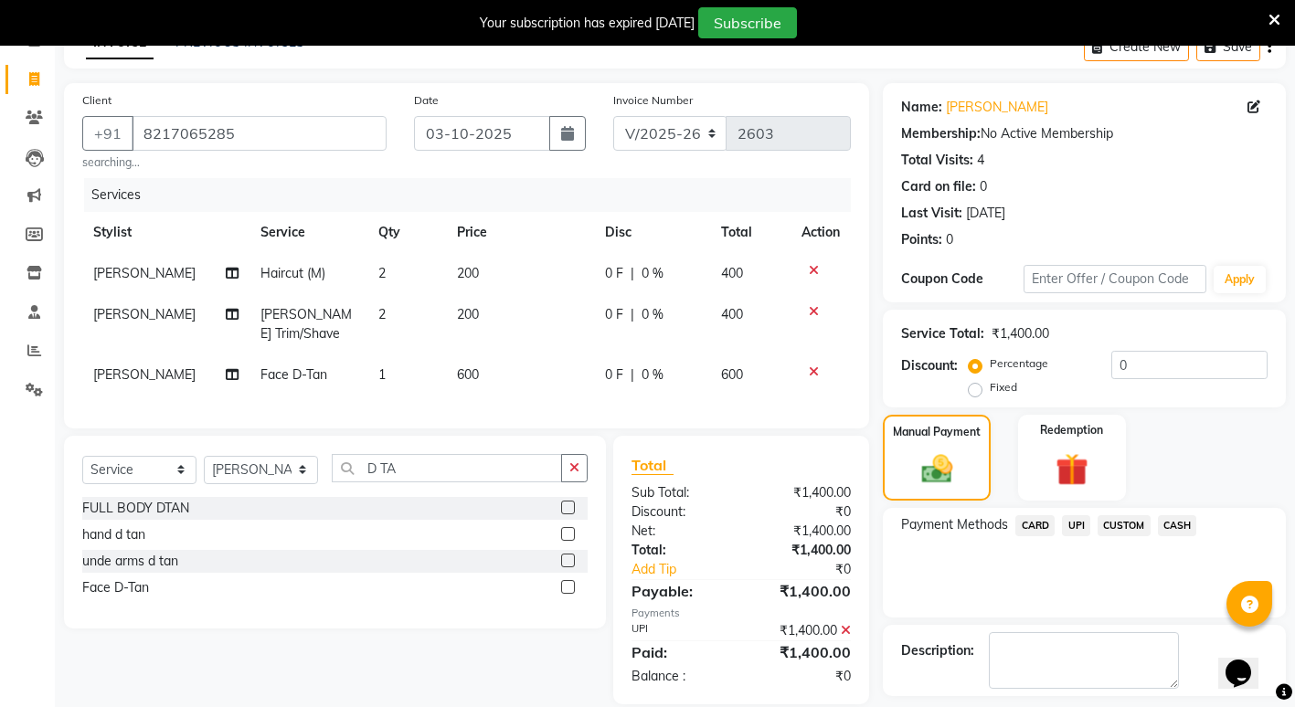
scroll to position [178, 0]
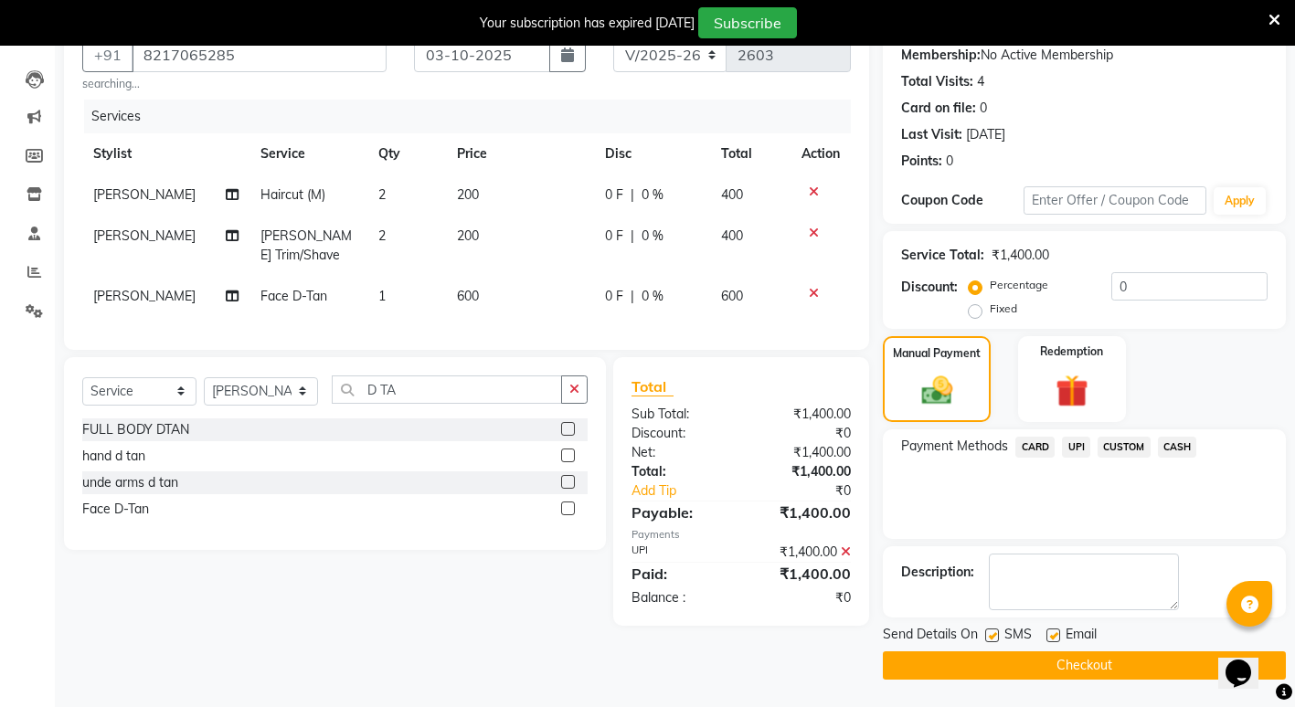
click at [1069, 668] on button "Checkout" at bounding box center [1084, 665] width 403 height 28
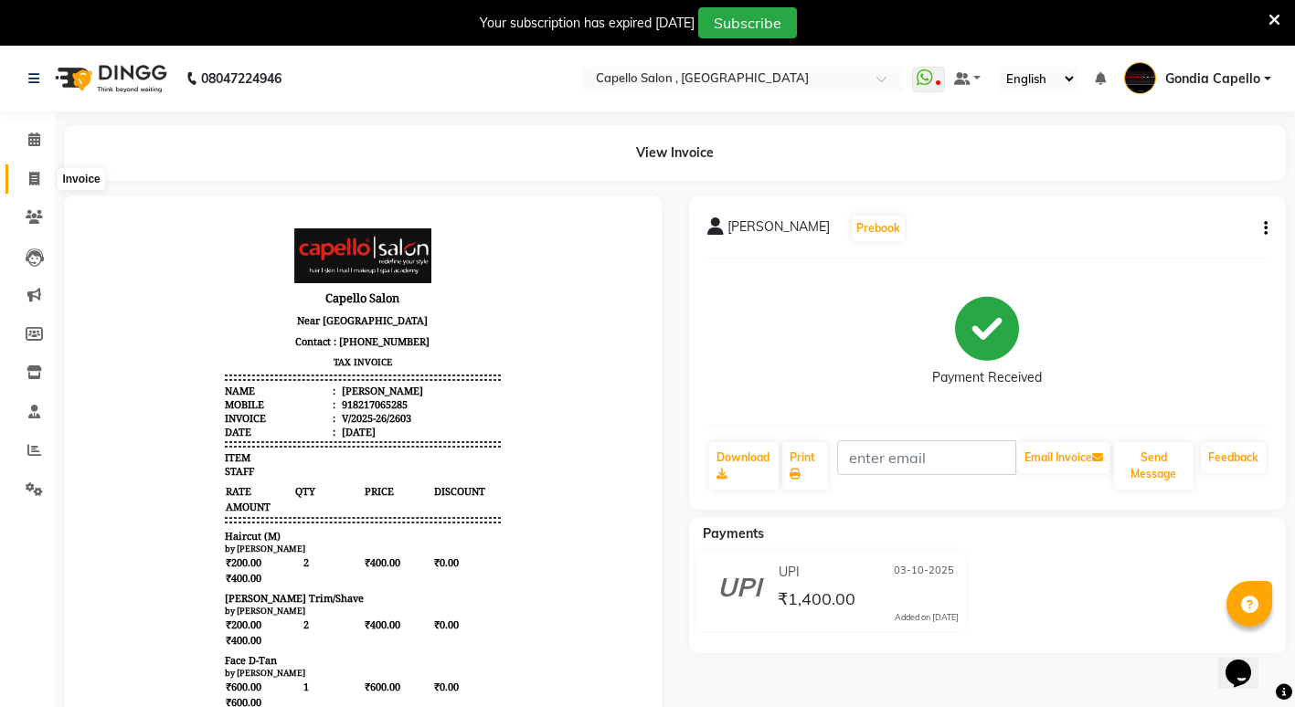
click at [29, 181] on icon at bounding box center [34, 179] width 10 height 14
select select "service"
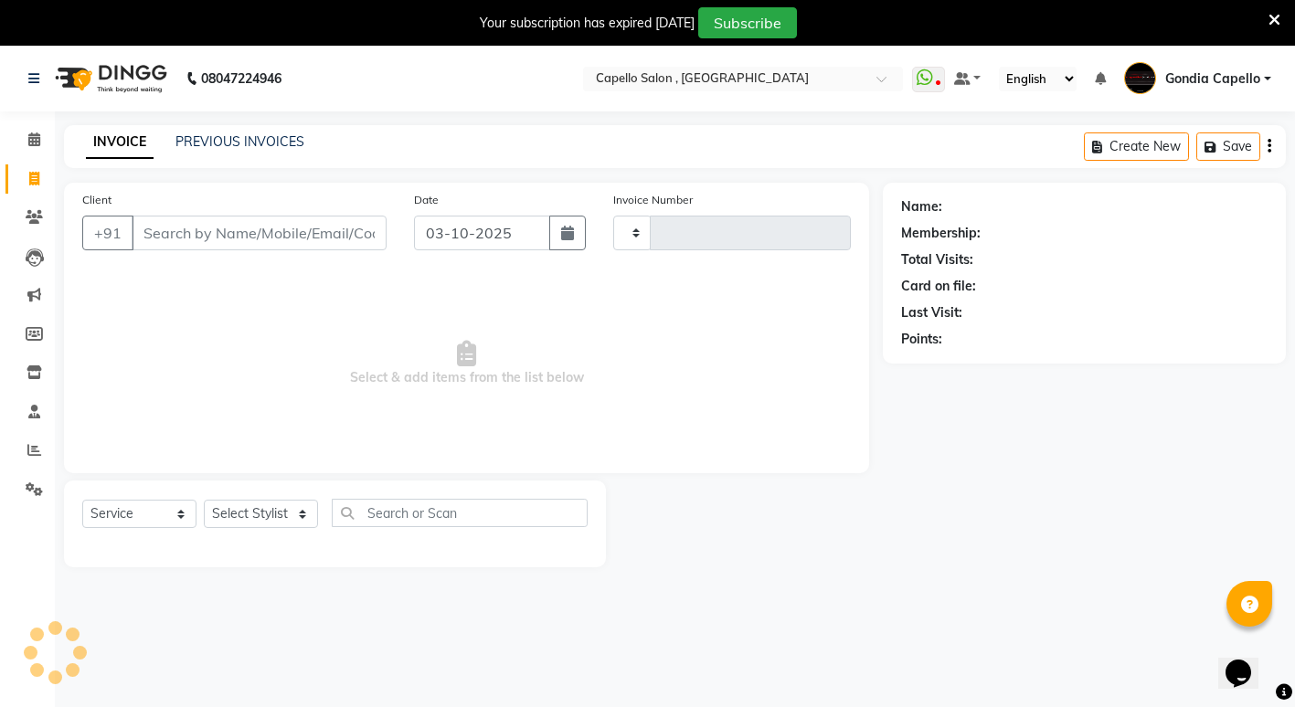
scroll to position [46, 0]
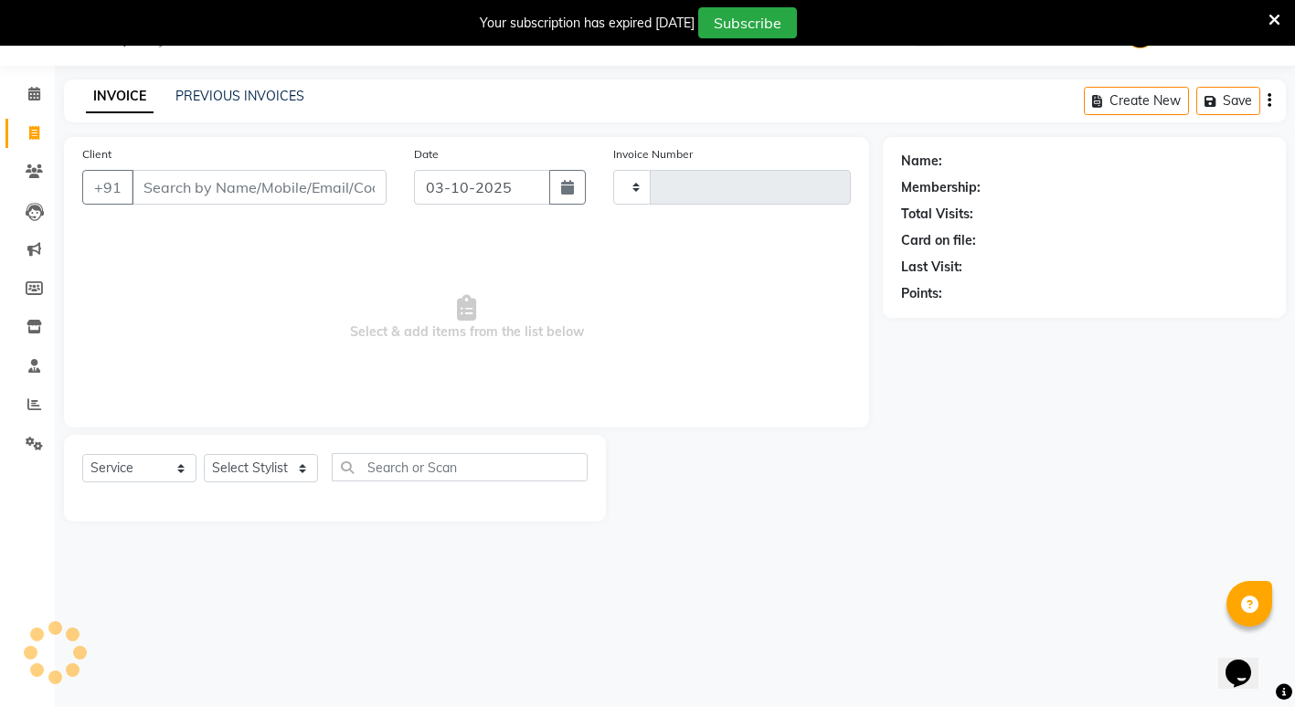
type input "2604"
select select "853"
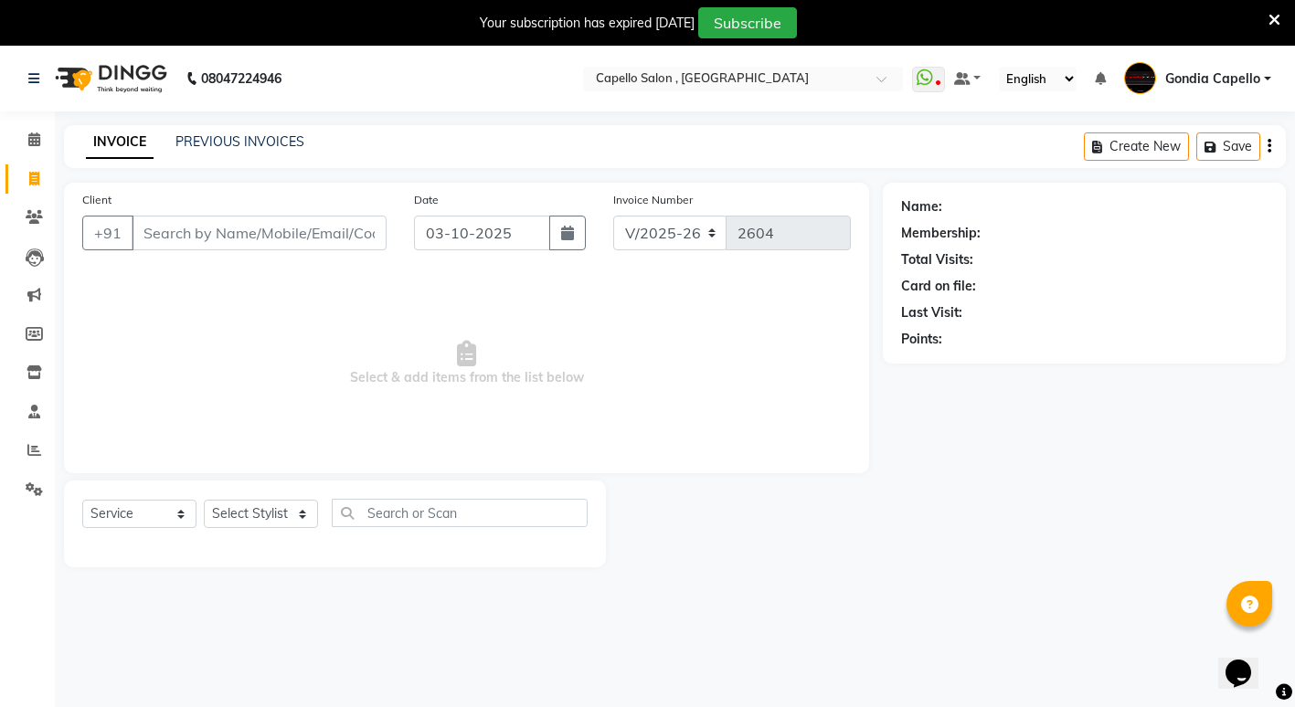
click at [262, 501] on div "Select Service Product Membership Package Voucher Prepaid Gift Card Select Styl…" at bounding box center [335, 524] width 542 height 87
click at [262, 522] on select "Select Stylist ADMIN [PERSON_NAME] [PERSON_NAME] [PERSON_NAME] Gondia Capello […" at bounding box center [261, 514] width 114 height 28
select select "58211"
click at [204, 500] on select "Select Stylist ADMIN [PERSON_NAME] [PERSON_NAME] [PERSON_NAME] Gondia Capello […" at bounding box center [261, 514] width 114 height 28
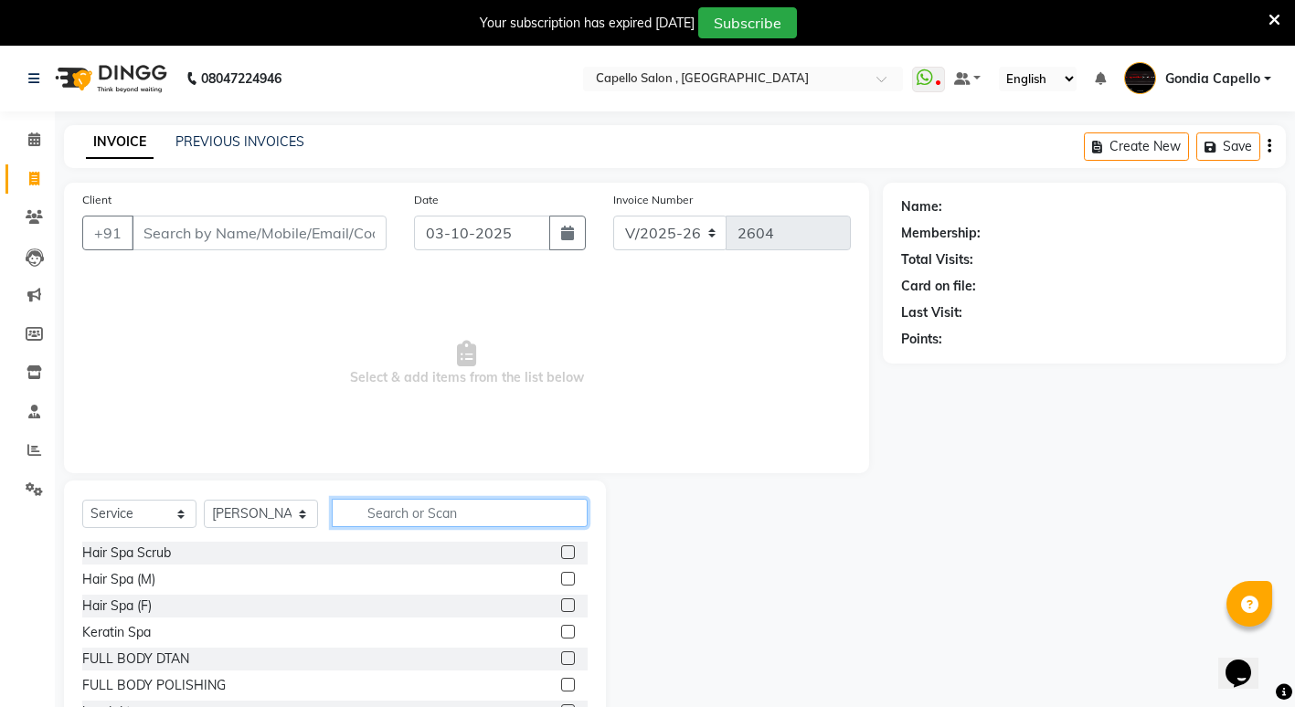
click at [418, 512] on input "text" at bounding box center [460, 513] width 256 height 28
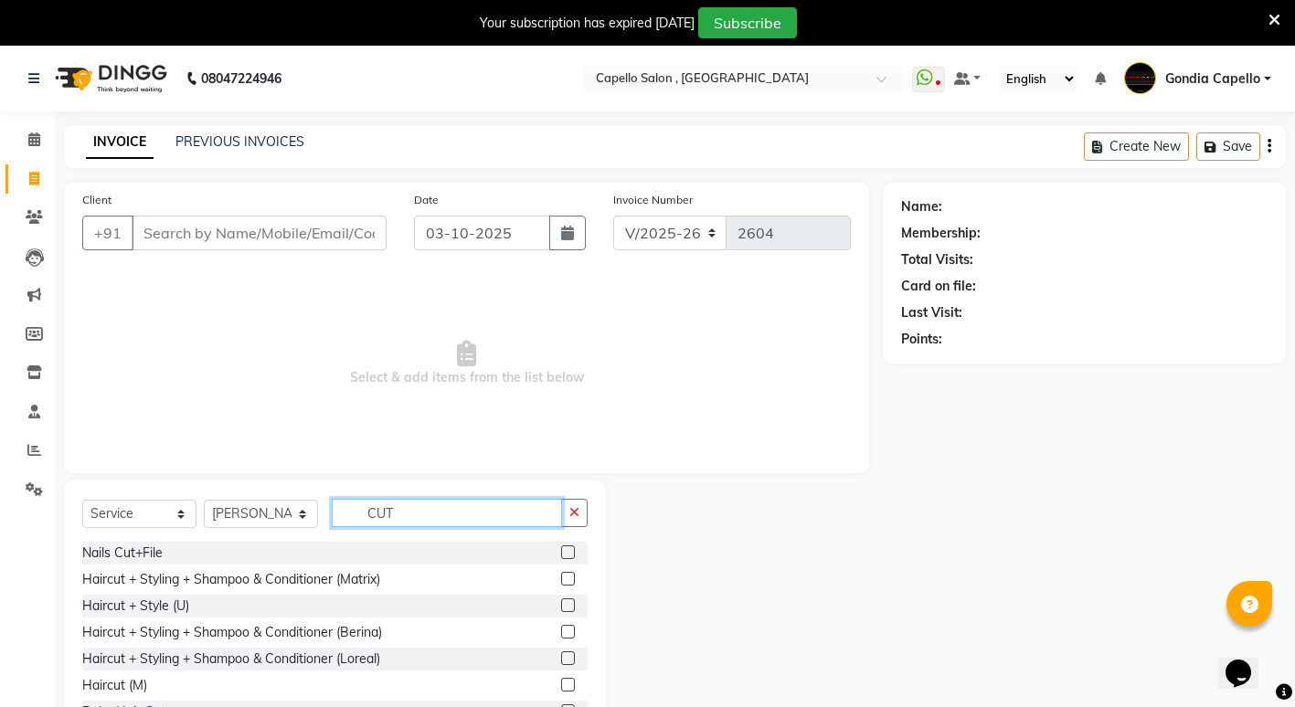
type input "CUT"
click at [561, 684] on label at bounding box center [568, 685] width 14 height 14
click at [561, 684] on input "checkbox" at bounding box center [567, 686] width 12 height 12
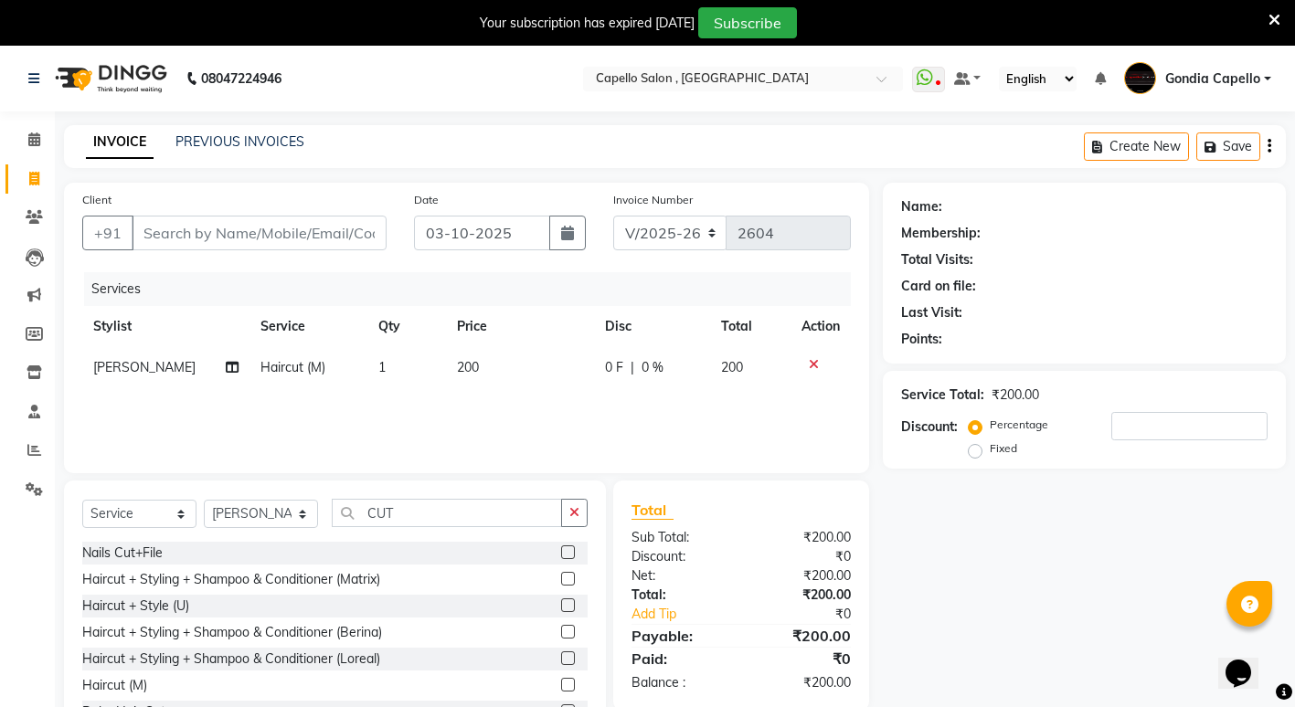
checkbox input "false"
drag, startPoint x: 427, startPoint y: 487, endPoint x: 422, endPoint y: 503, distance: 17.1
click at [424, 499] on div "Select Service Product Membership Package Voucher Prepaid Gift Card Select Styl…" at bounding box center [335, 616] width 542 height 270
click at [422, 506] on input "CUT" at bounding box center [447, 513] width 230 height 28
type input "C"
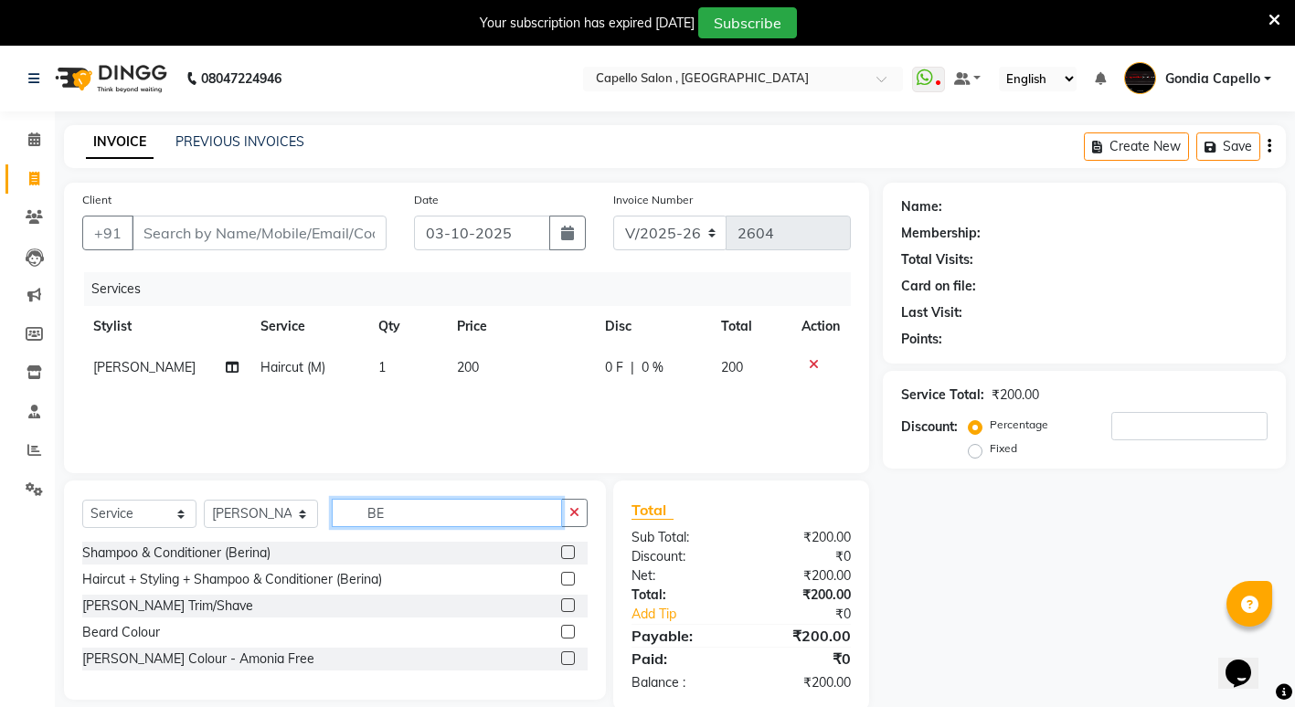
type input "BE"
click at [561, 605] on label at bounding box center [568, 605] width 14 height 14
click at [561, 605] on input "checkbox" at bounding box center [567, 606] width 12 height 12
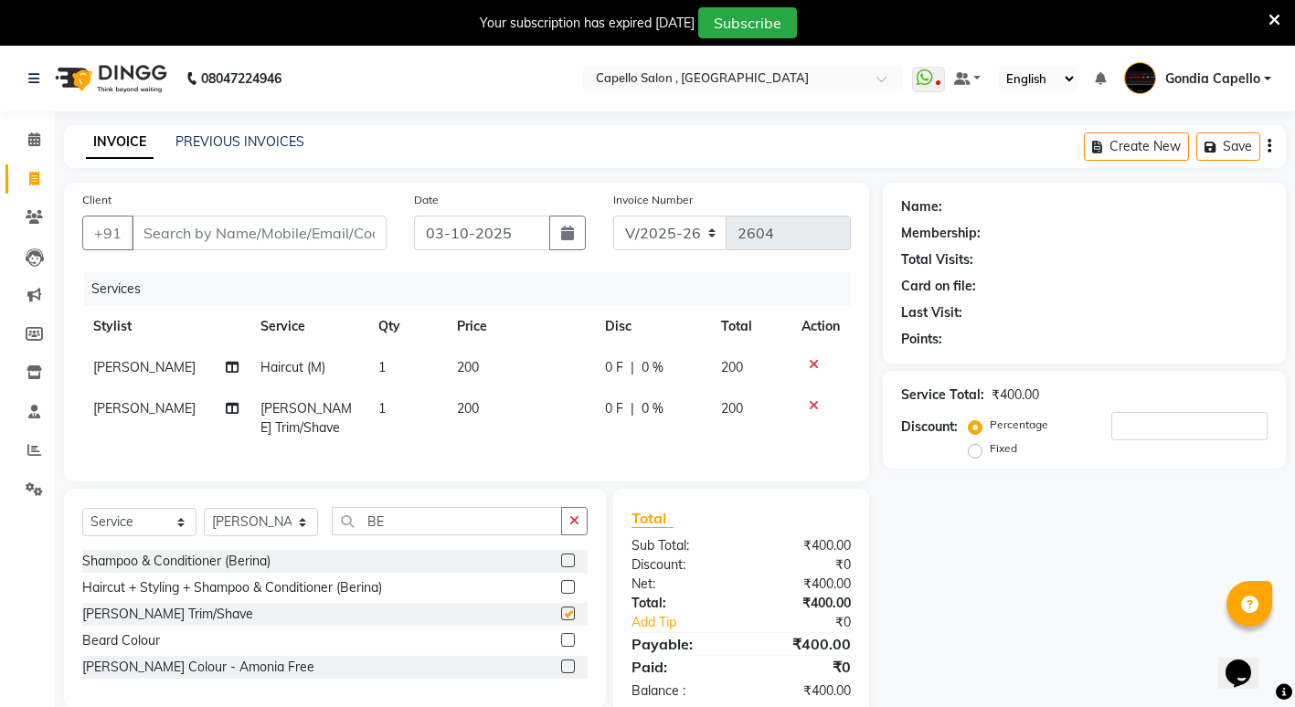
checkbox input "false"
click at [201, 226] on input "Client" at bounding box center [259, 233] width 255 height 35
type input "9"
type input "0"
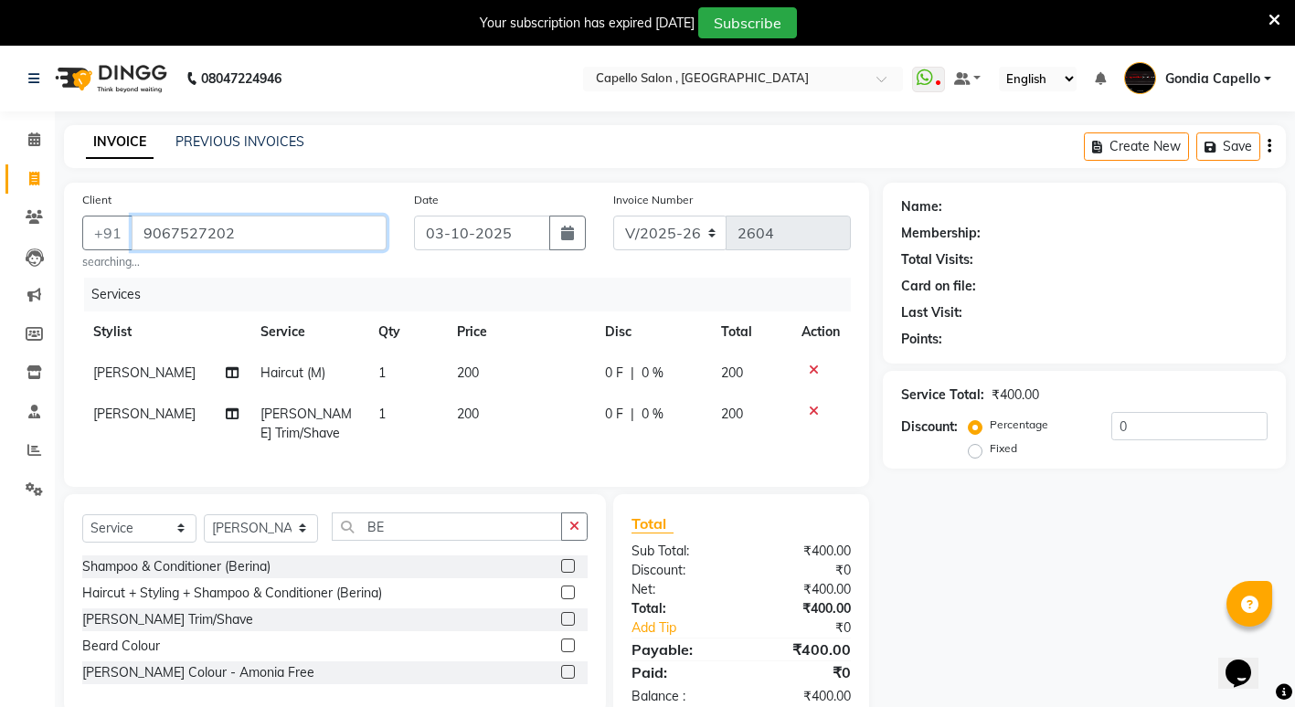
type input "9067527202"
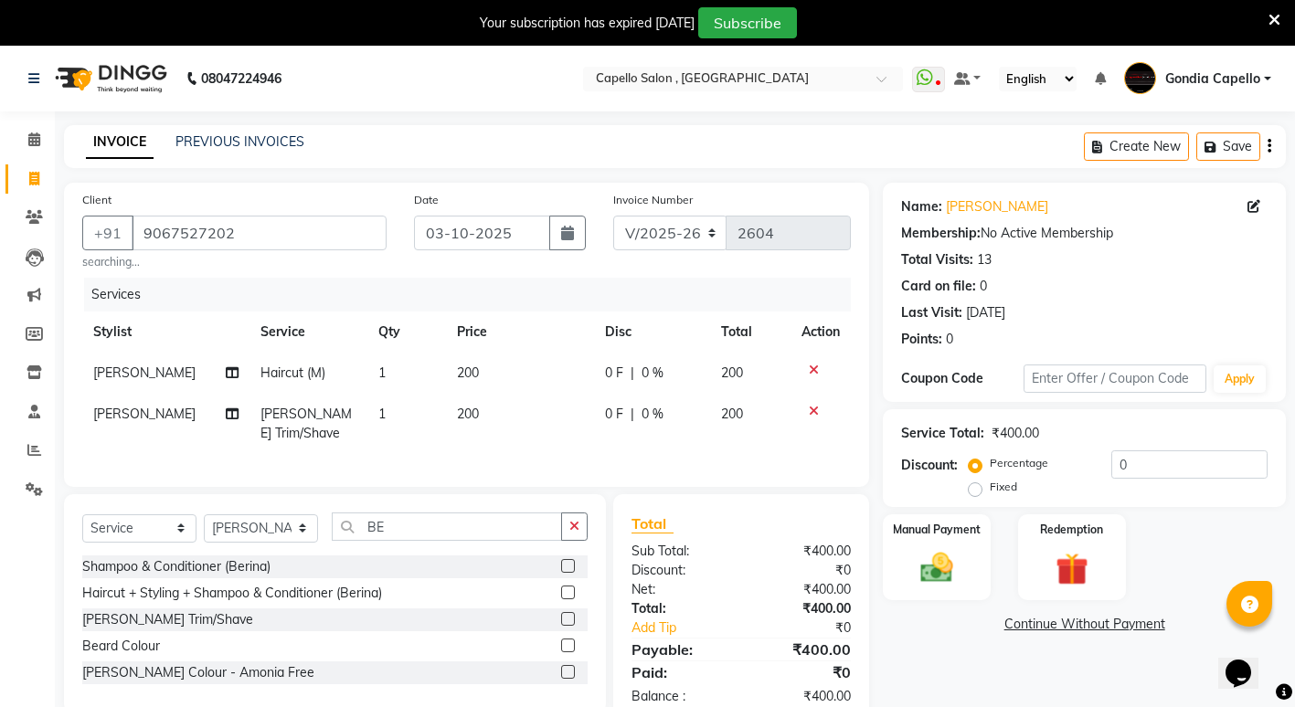
scroll to position [58, 0]
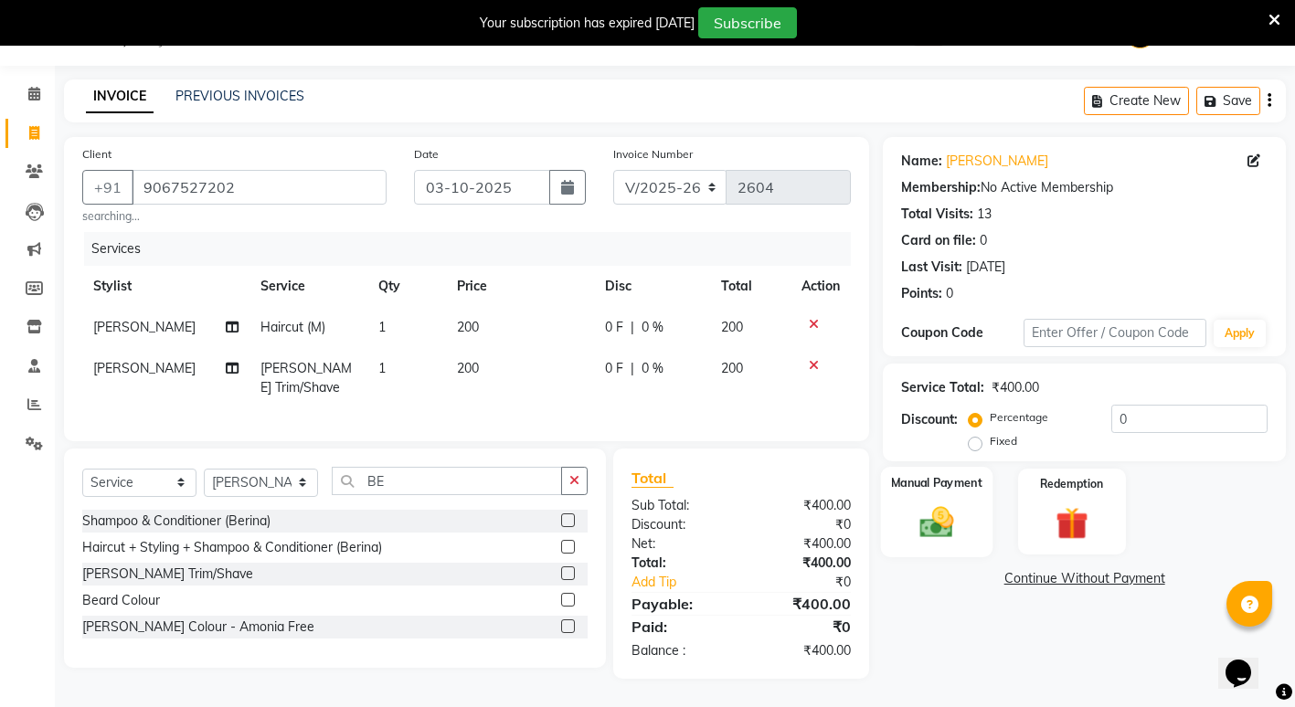
click at [926, 535] on div "Manual Payment" at bounding box center [936, 512] width 111 height 90
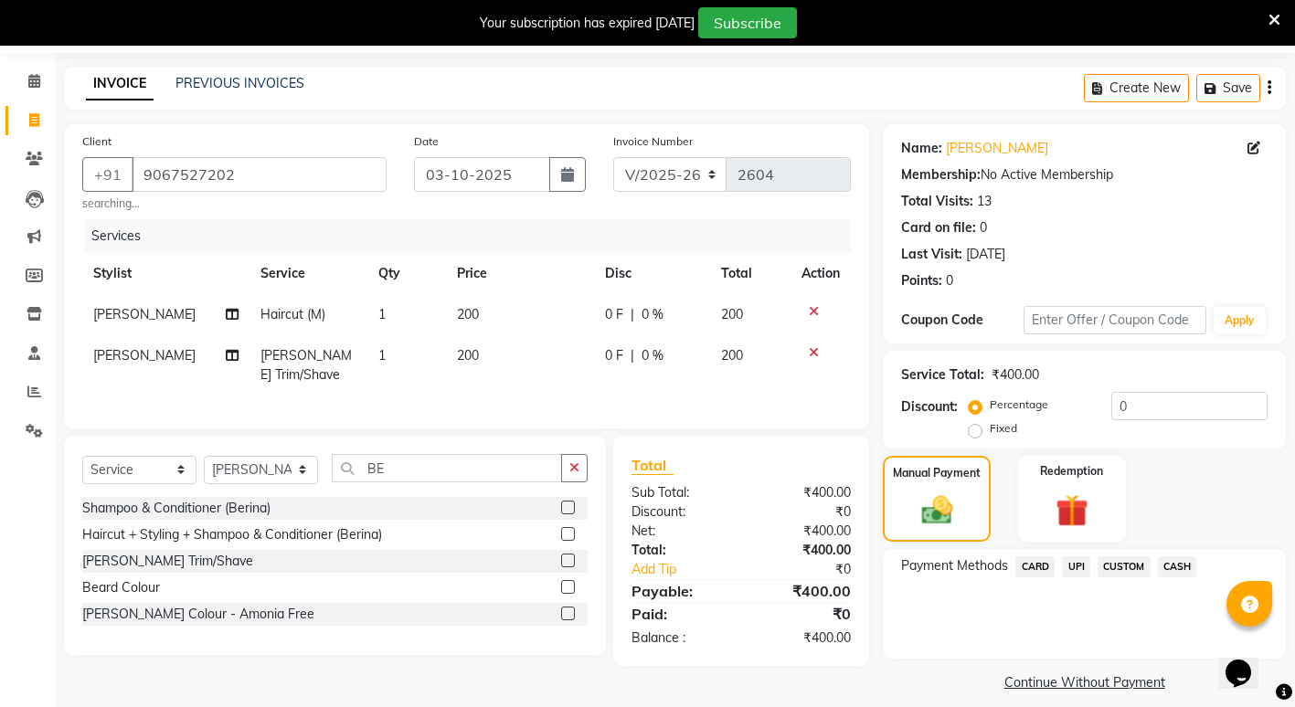
click at [1075, 566] on span "UPI" at bounding box center [1076, 566] width 28 height 21
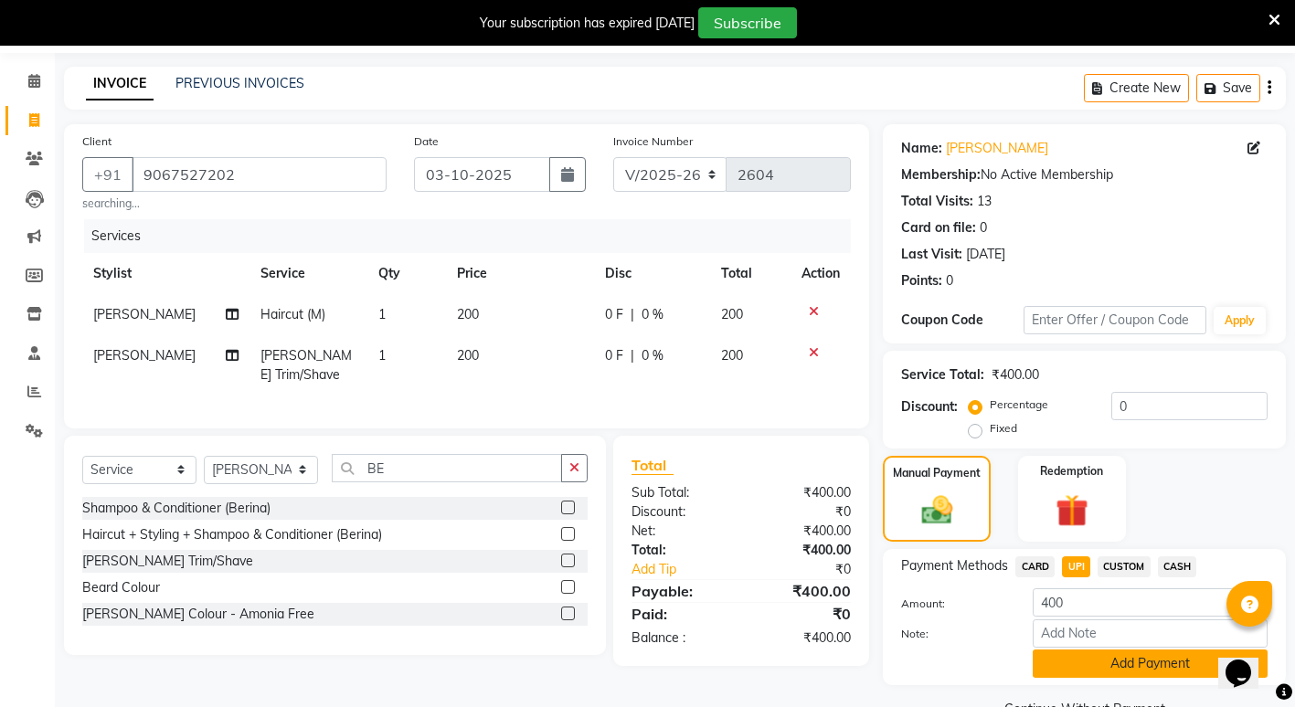
click at [1106, 661] on button "Add Payment" at bounding box center [1149, 664] width 235 height 28
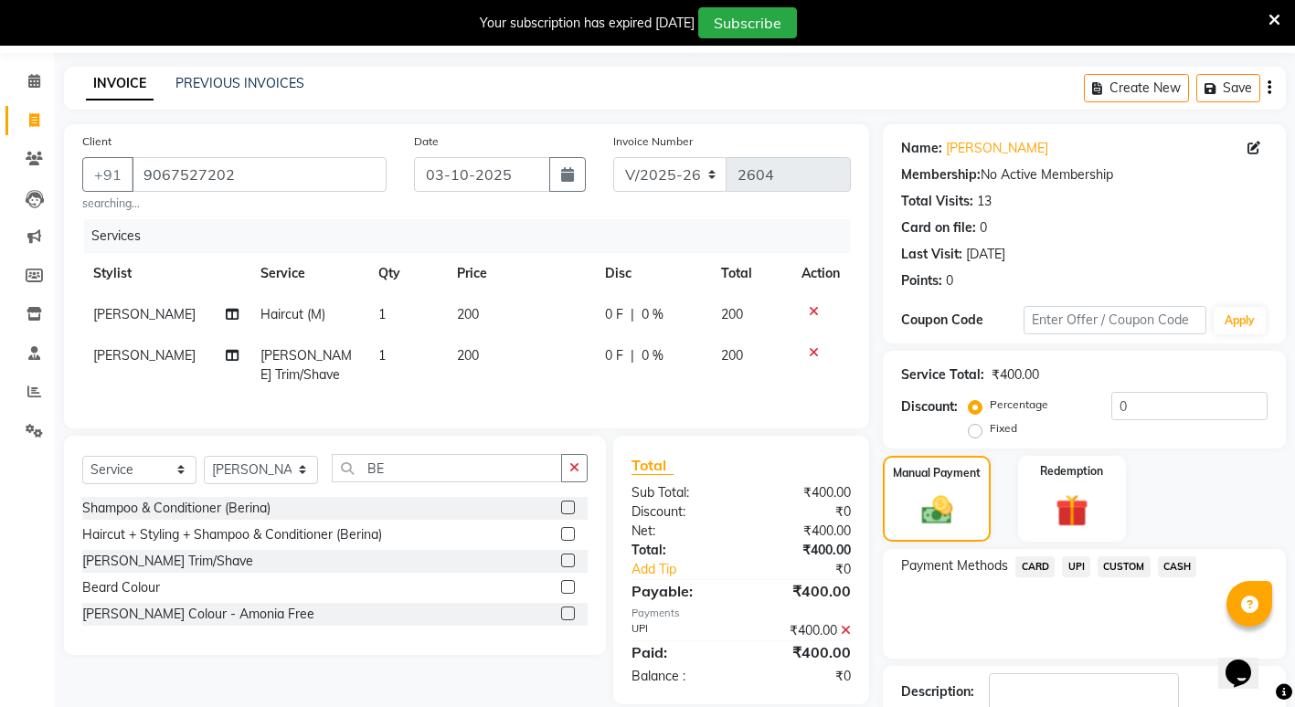
scroll to position [178, 0]
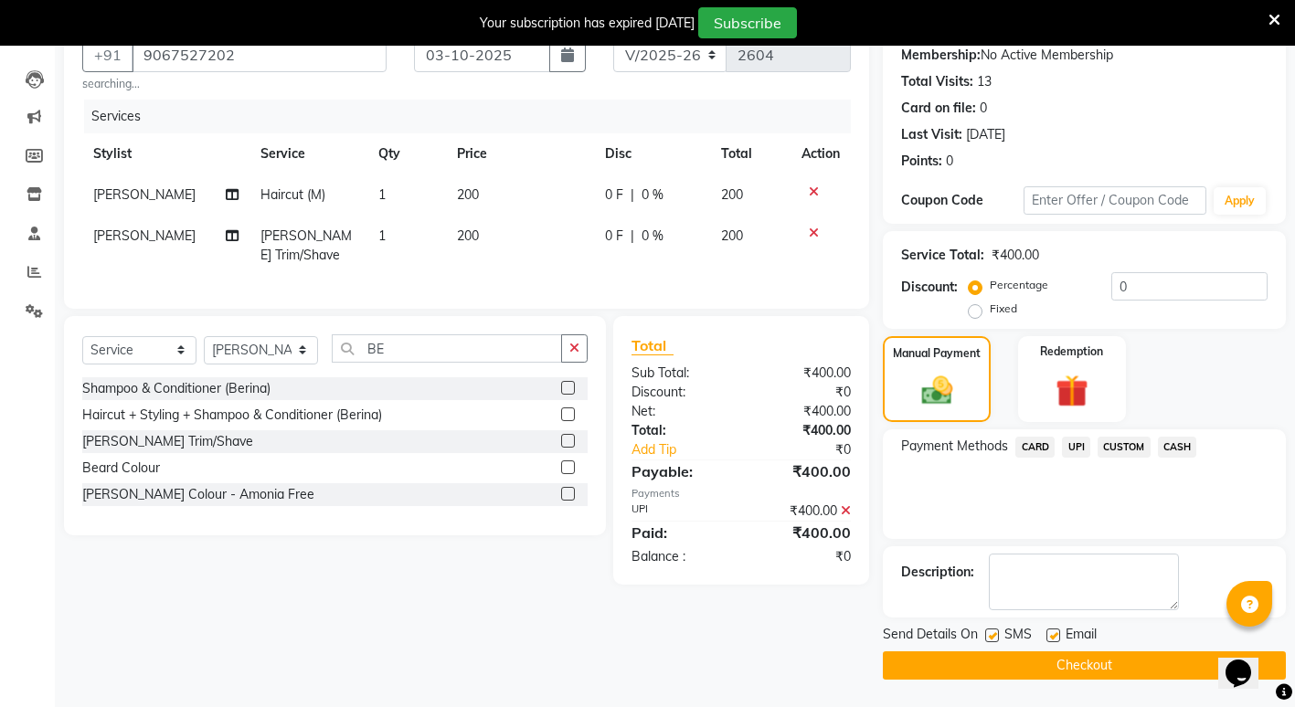
click at [1111, 668] on button "Checkout" at bounding box center [1084, 665] width 403 height 28
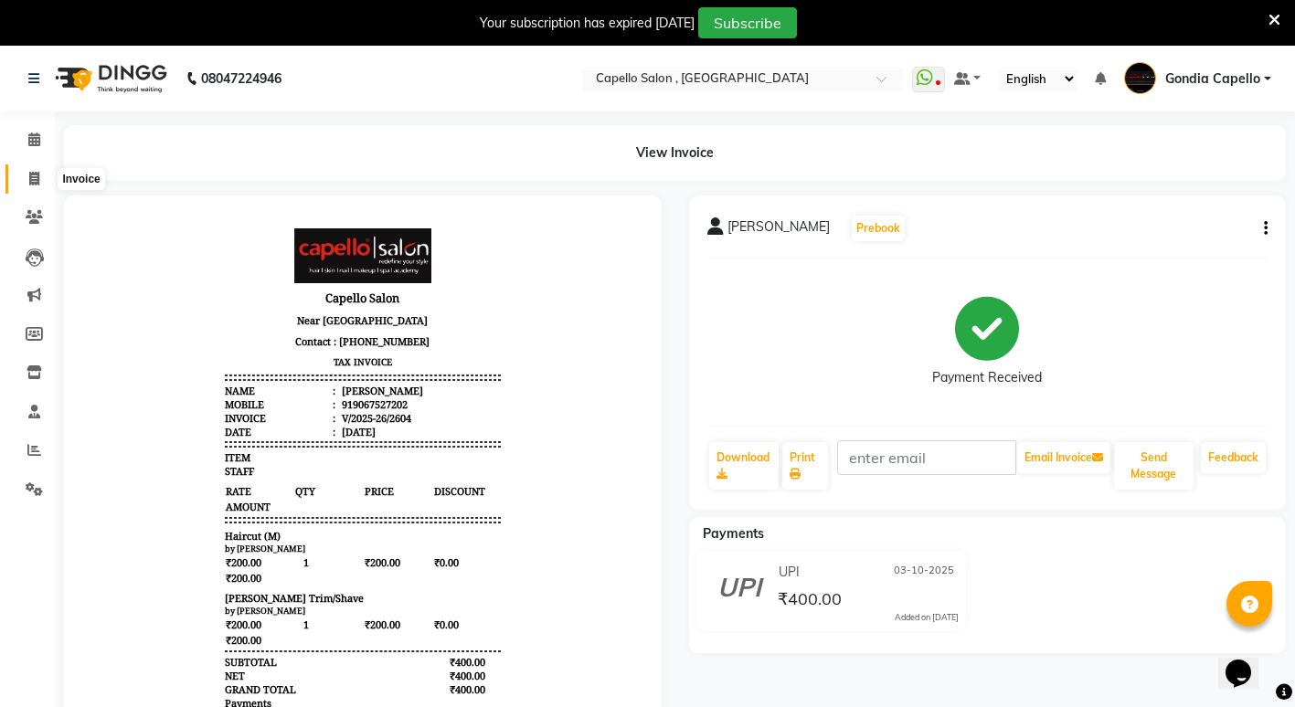
click at [45, 172] on span at bounding box center [34, 179] width 32 height 21
select select "service"
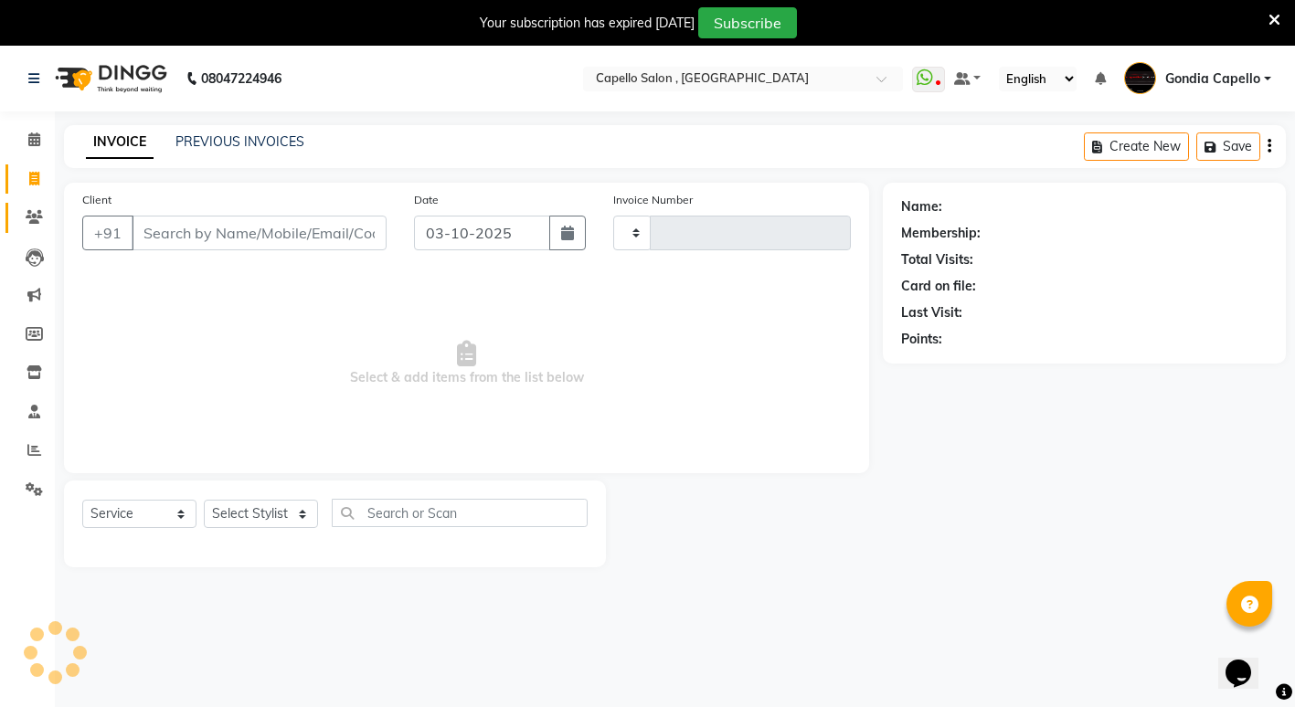
scroll to position [46, 0]
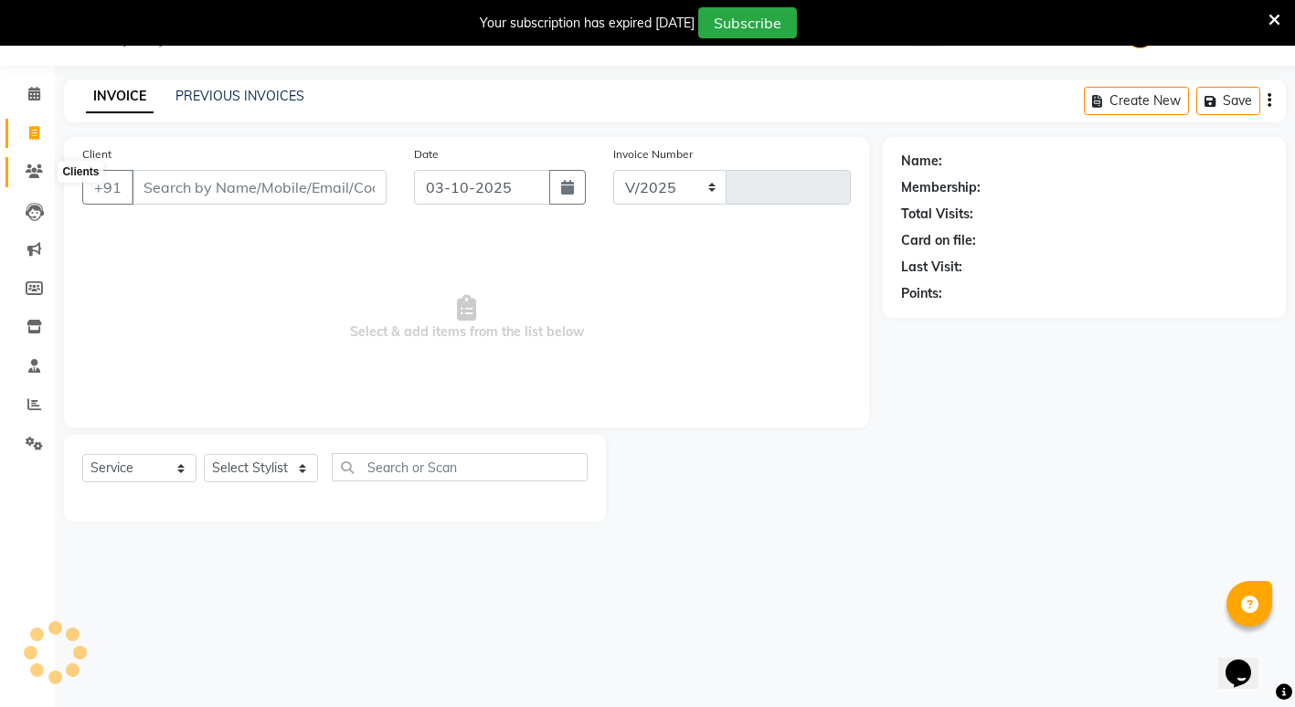
select select "853"
type input "2605"
click at [214, 187] on input "Client" at bounding box center [259, 187] width 255 height 35
type input "8"
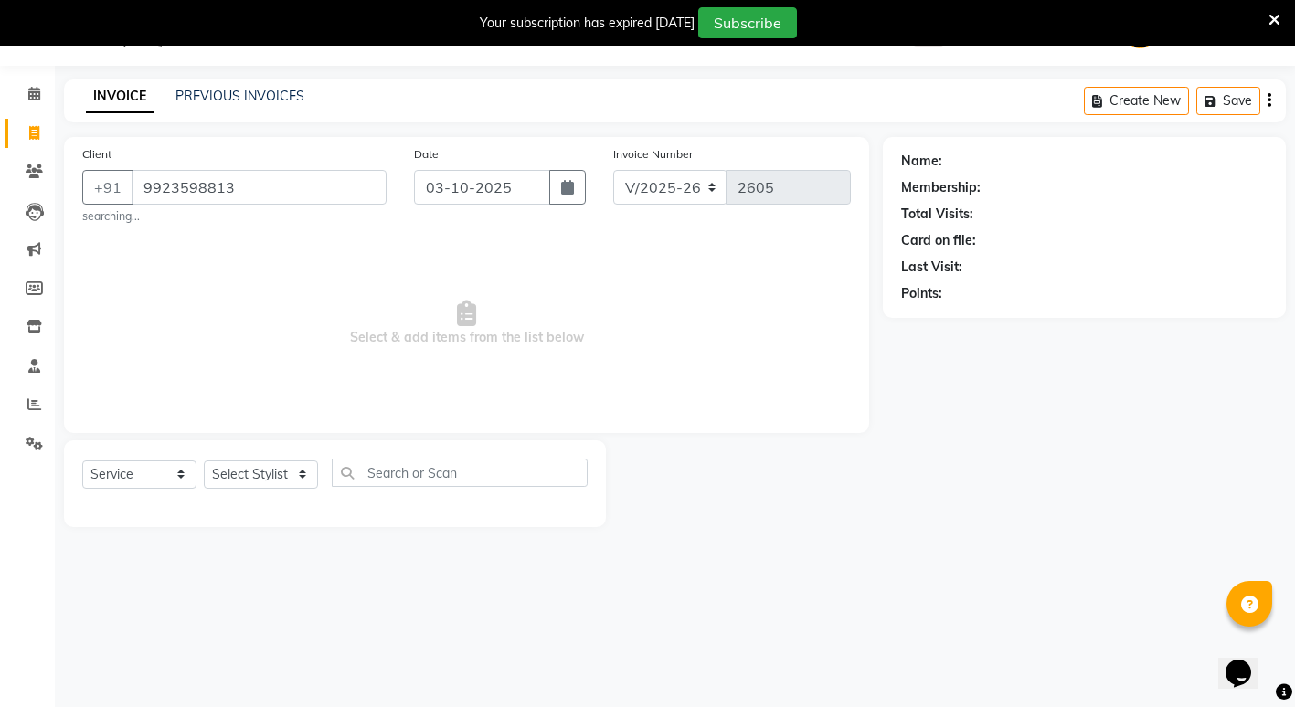
type input "9923598813"
click at [259, 459] on div "Select Service Product Membership Package Voucher Prepaid Gift Card Select Styl…" at bounding box center [334, 480] width 505 height 43
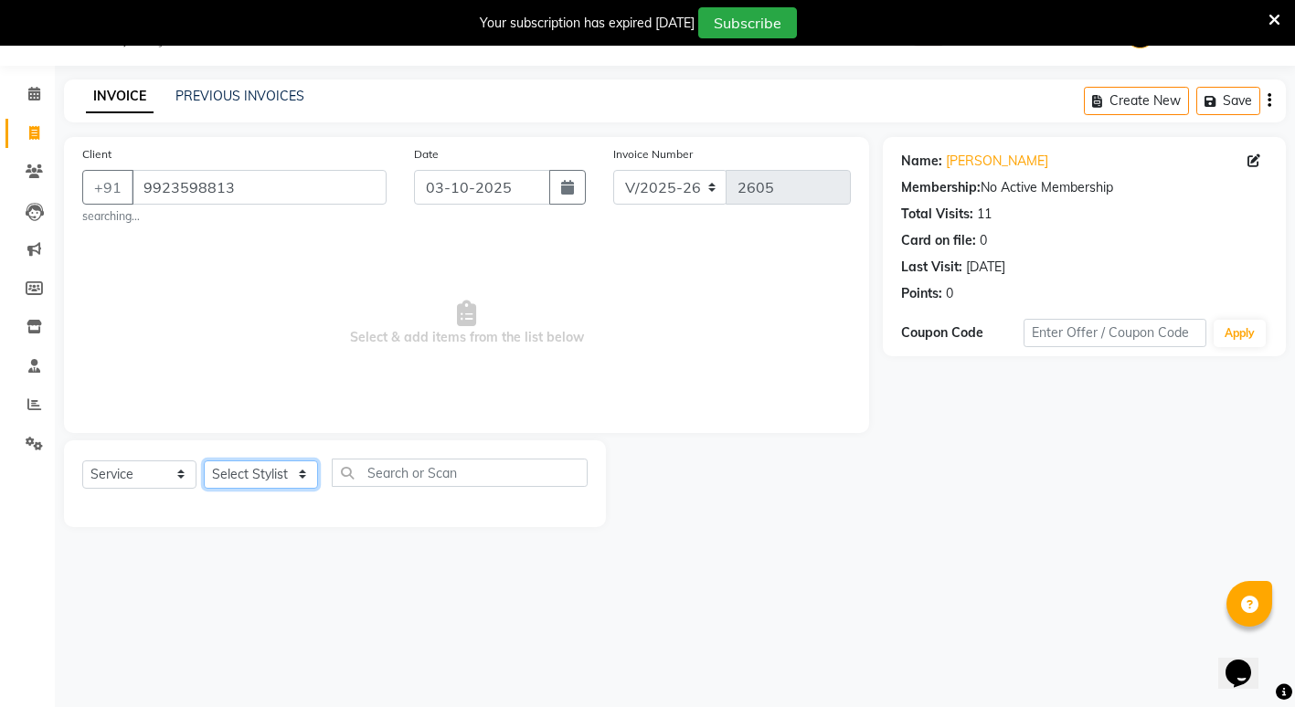
click at [268, 470] on select "Select Stylist ADMIN [PERSON_NAME] [PERSON_NAME] [PERSON_NAME] Gondia Capello […" at bounding box center [261, 474] width 114 height 28
select select "14375"
click at [204, 460] on select "Select Stylist ADMIN [PERSON_NAME] [PERSON_NAME] [PERSON_NAME] Gondia Capello […" at bounding box center [261, 474] width 114 height 28
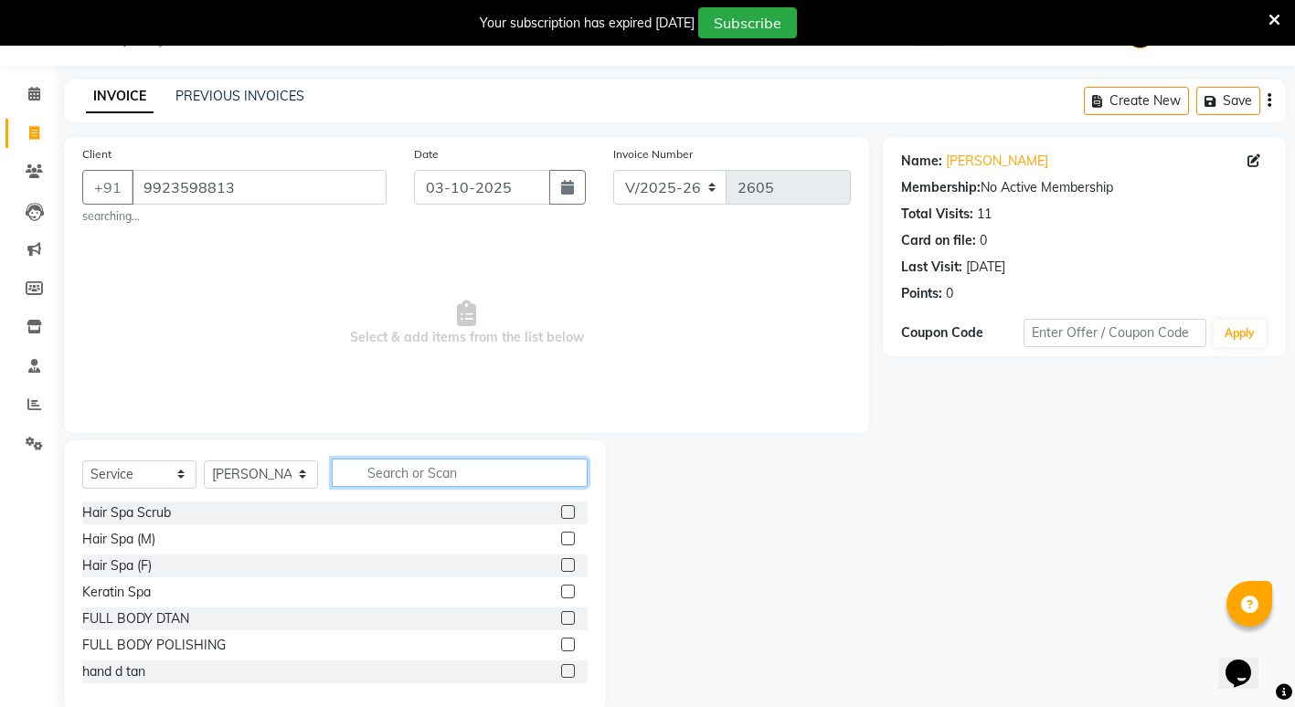
click at [438, 471] on input "text" at bounding box center [460, 473] width 256 height 28
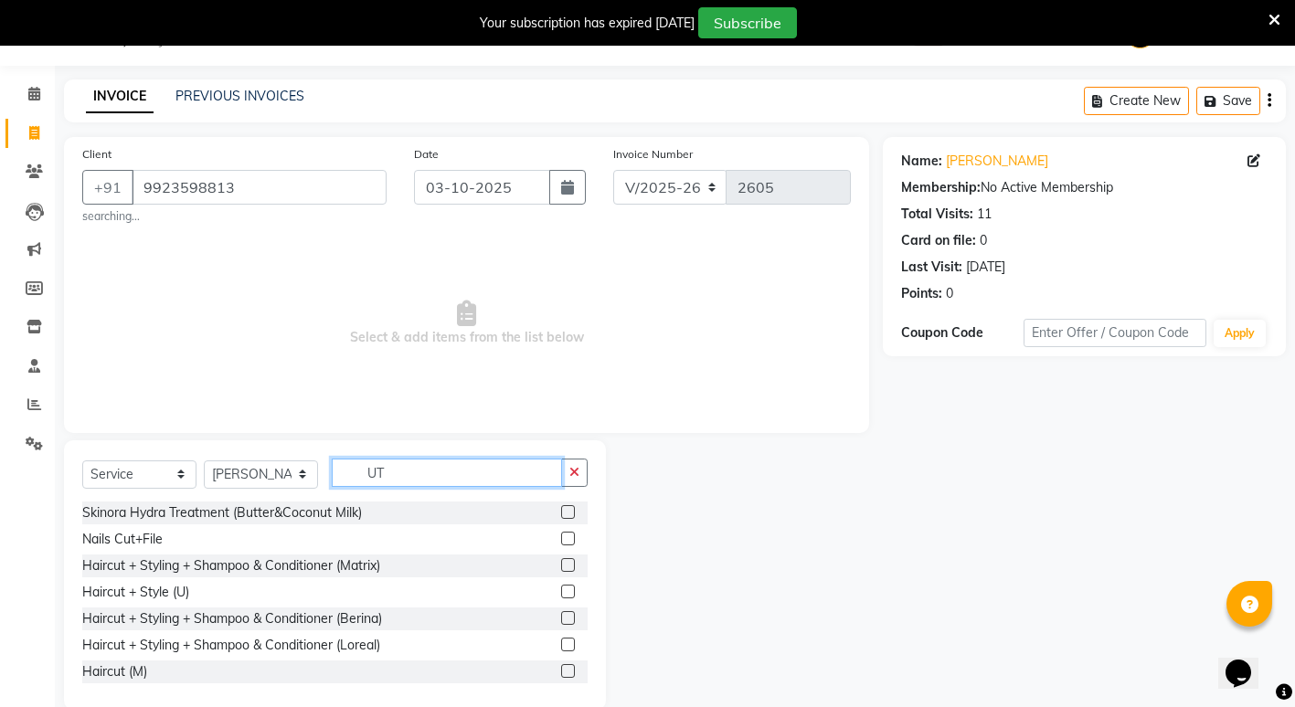
type input "UT"
click at [561, 671] on label at bounding box center [568, 671] width 14 height 14
click at [561, 671] on input "checkbox" at bounding box center [567, 672] width 12 height 12
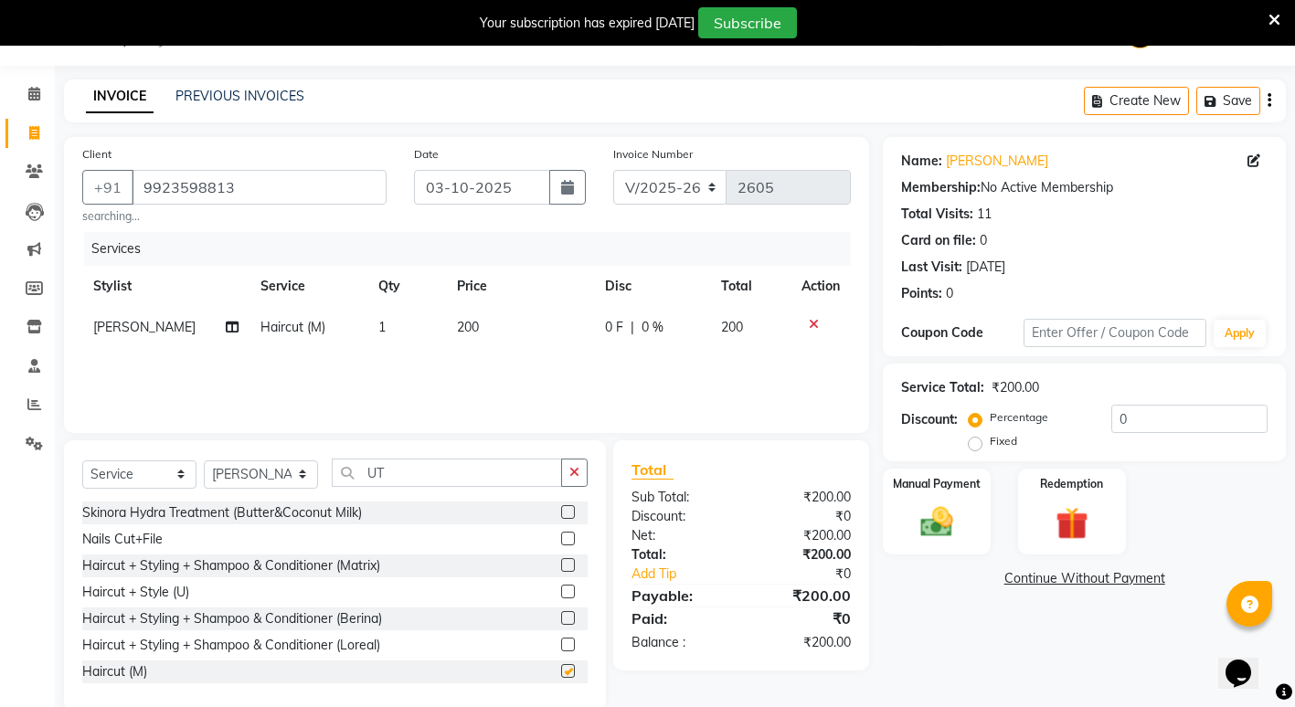
checkbox input "false"
click at [934, 529] on img at bounding box center [937, 522] width 56 height 39
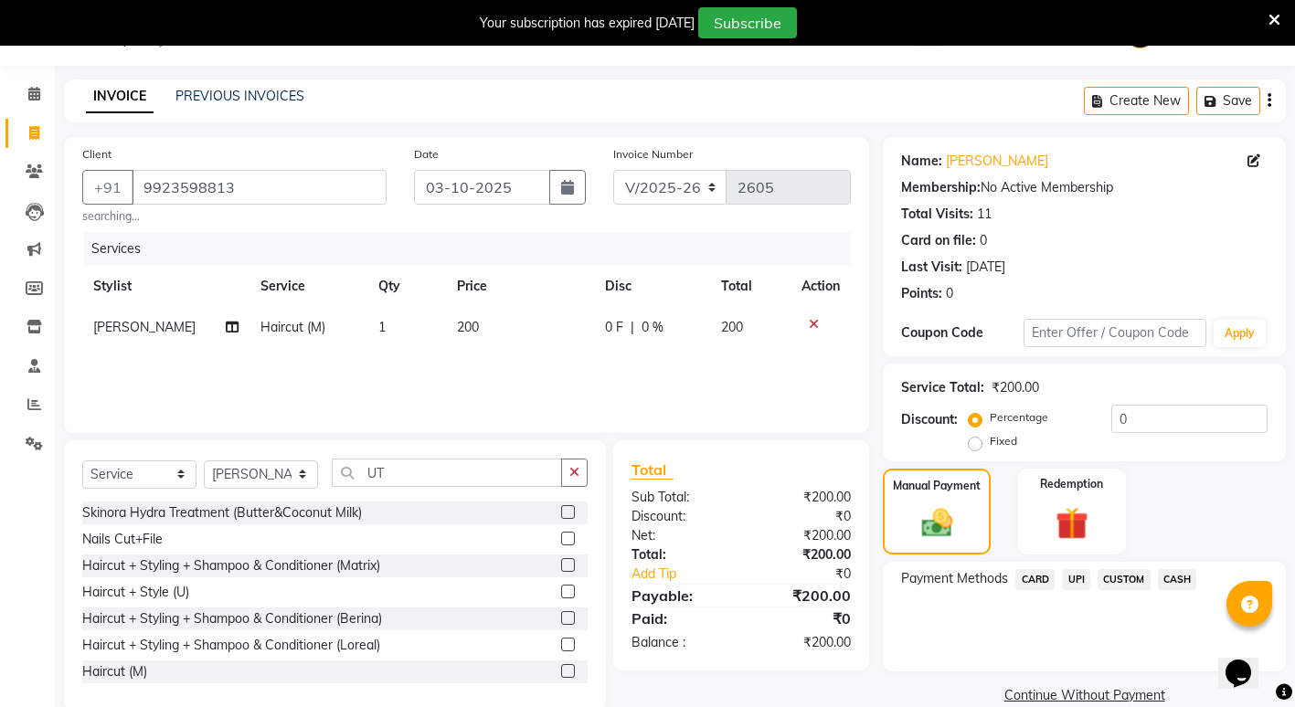
click at [1179, 578] on span "CASH" at bounding box center [1177, 579] width 39 height 21
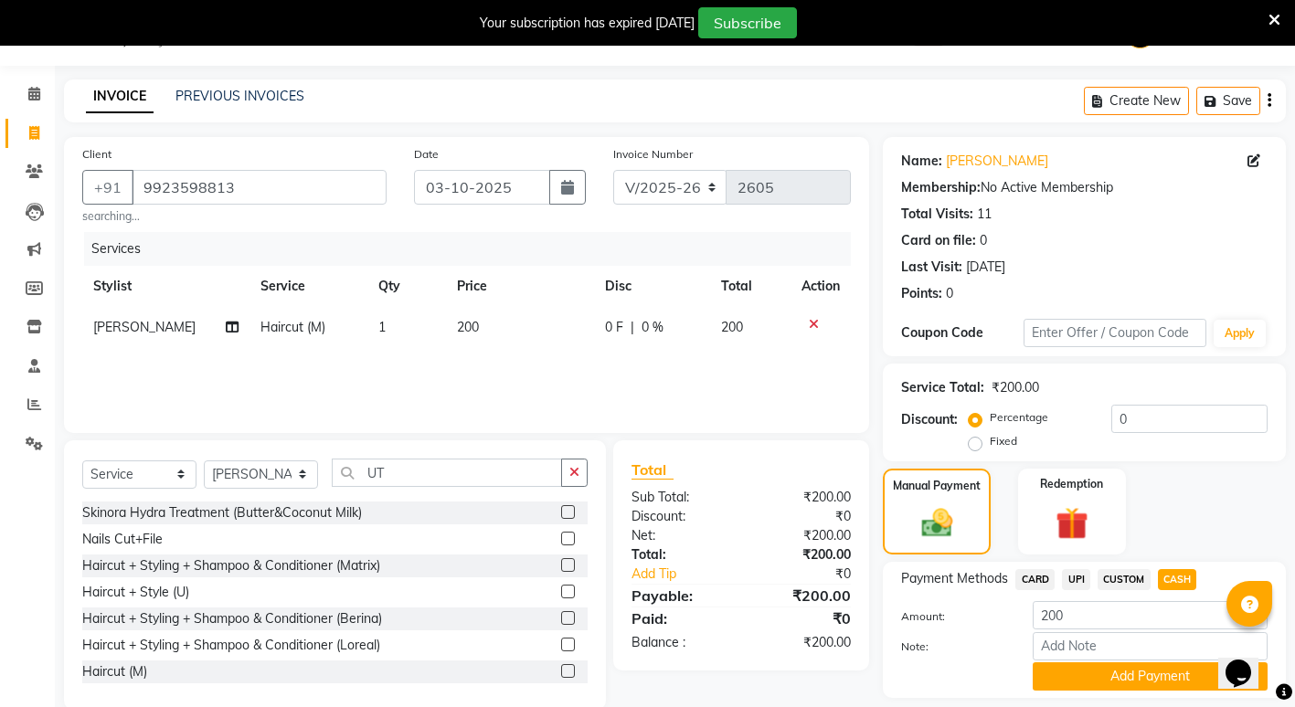
scroll to position [101, 0]
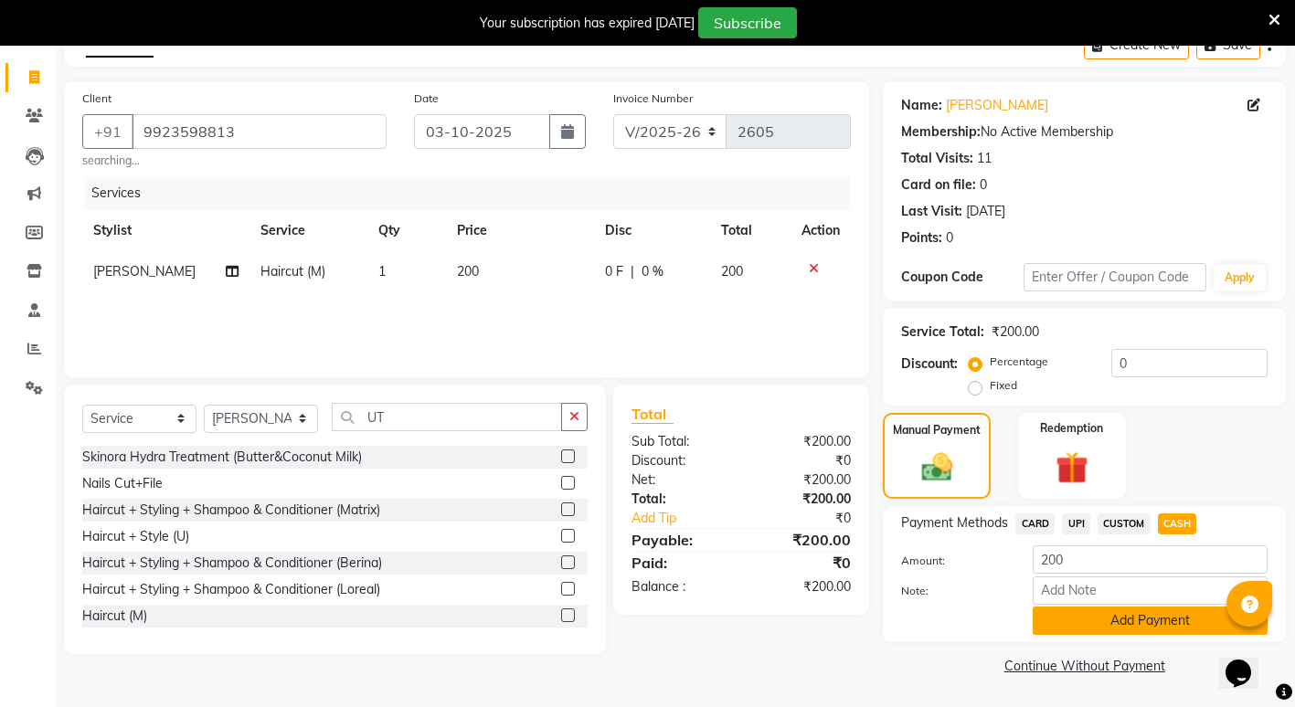
click at [1072, 612] on button "Add Payment" at bounding box center [1149, 621] width 235 height 28
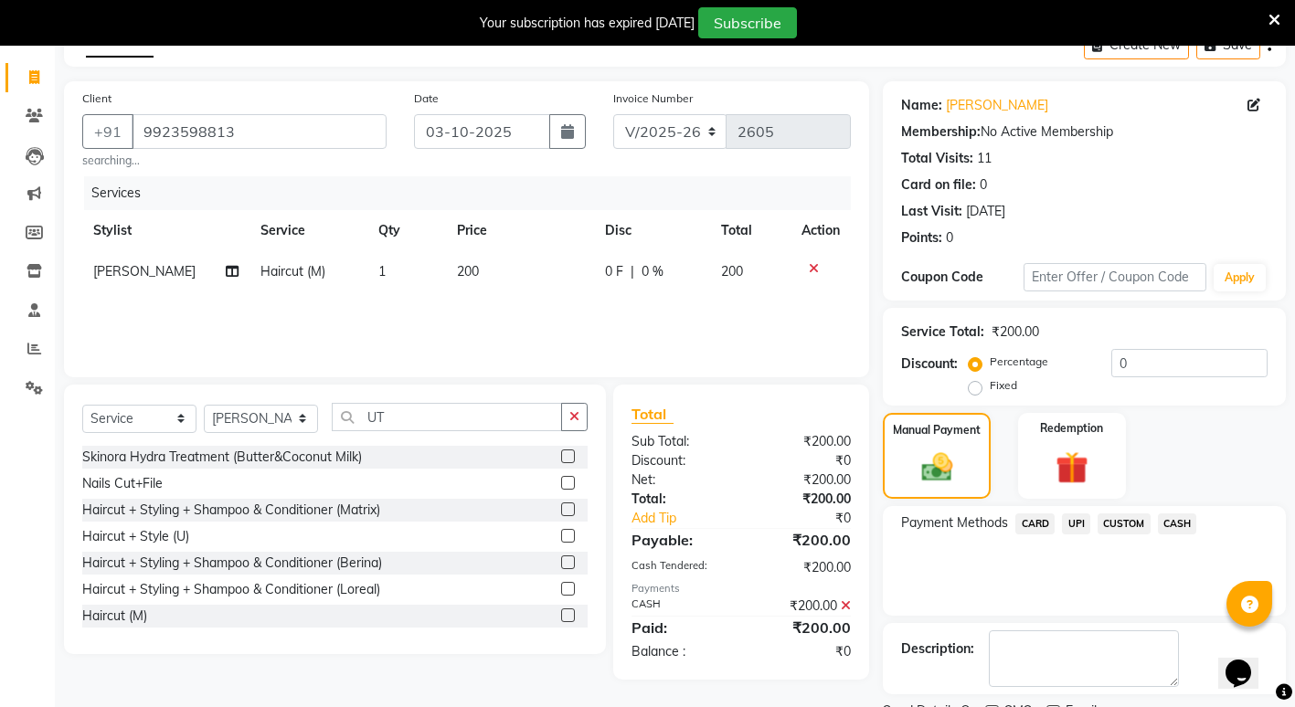
scroll to position [178, 0]
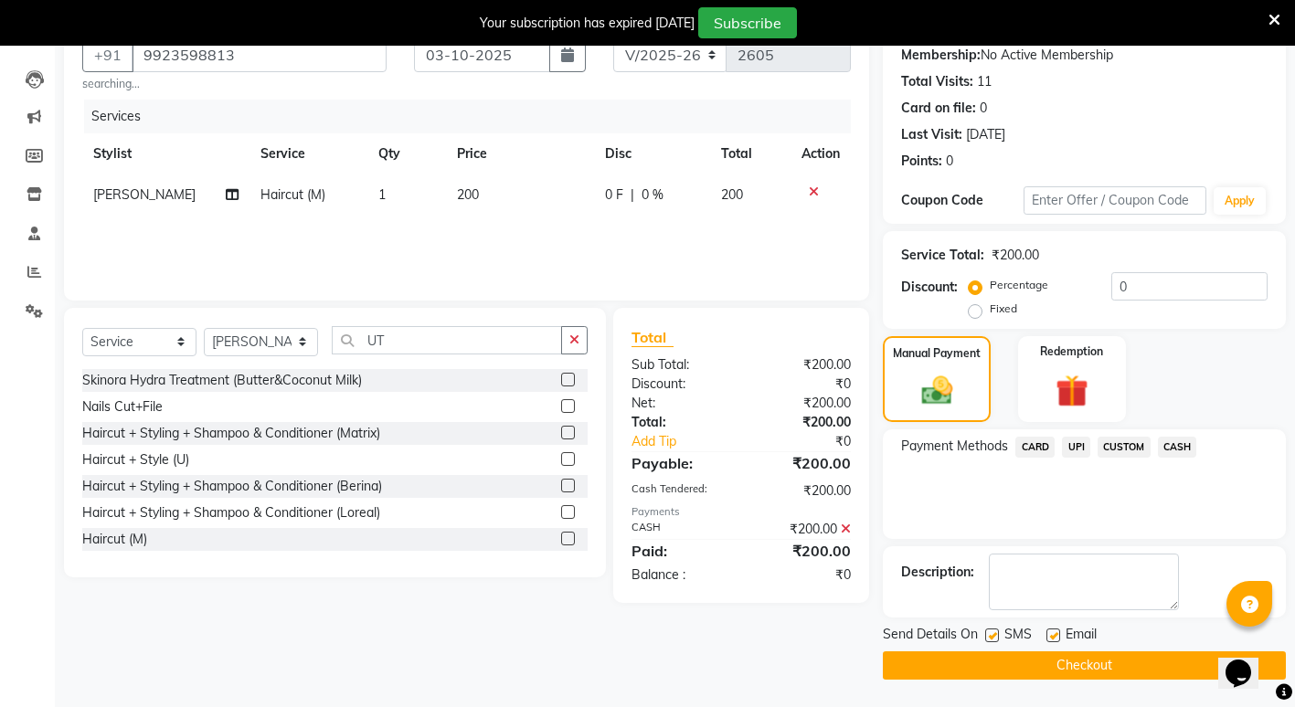
click at [1070, 675] on button "Checkout" at bounding box center [1084, 665] width 403 height 28
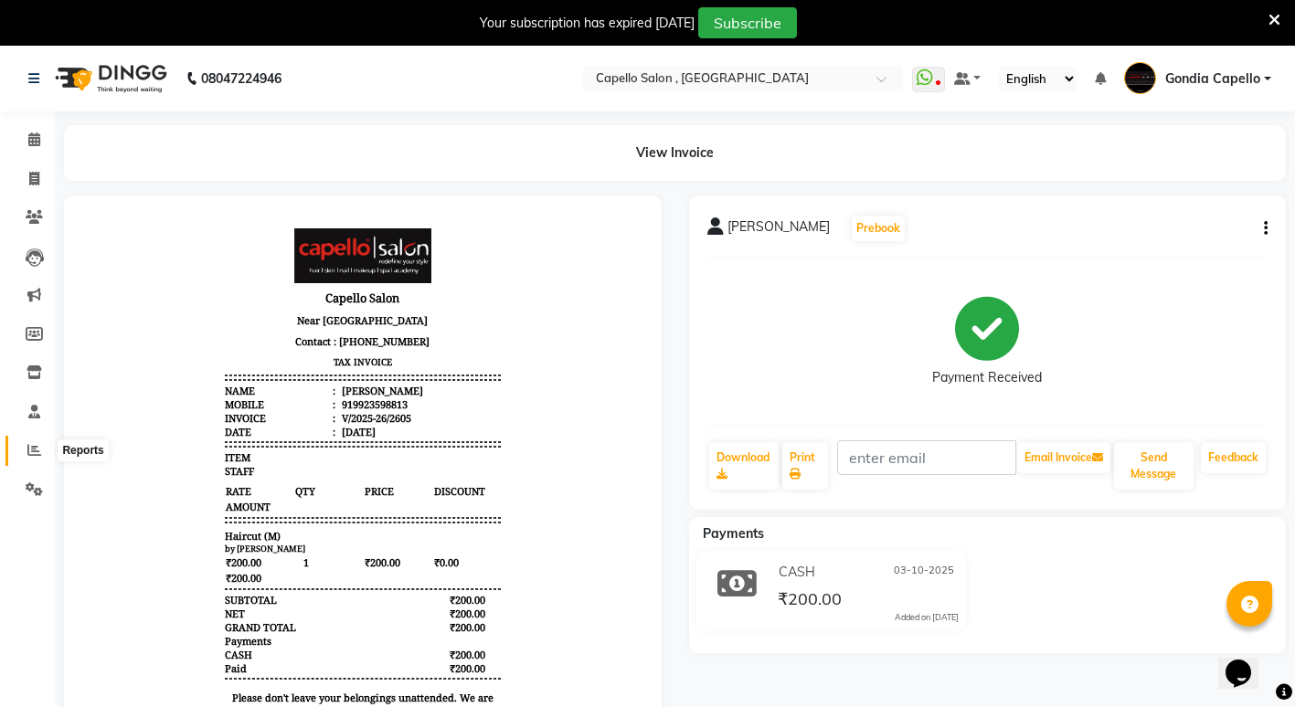
click at [29, 450] on icon at bounding box center [34, 450] width 14 height 14
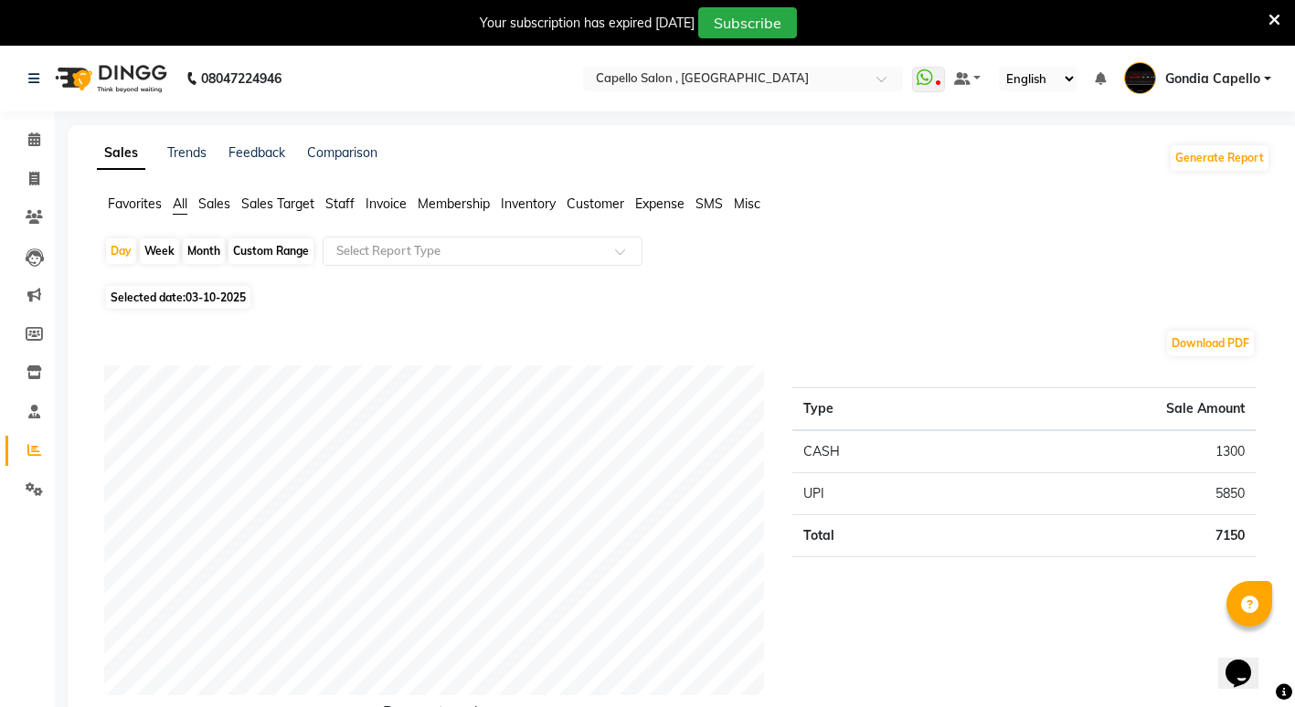
click at [331, 206] on span "Staff" at bounding box center [339, 204] width 29 height 16
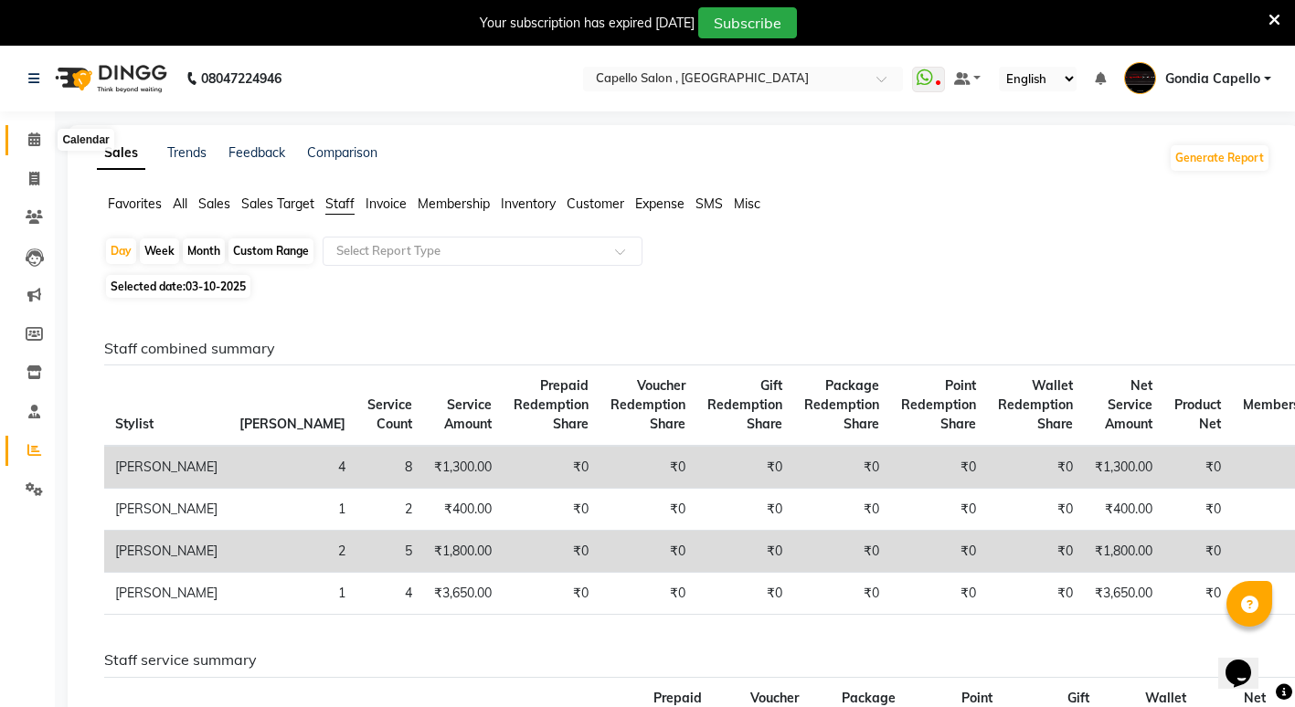
click at [31, 141] on icon at bounding box center [34, 139] width 12 height 14
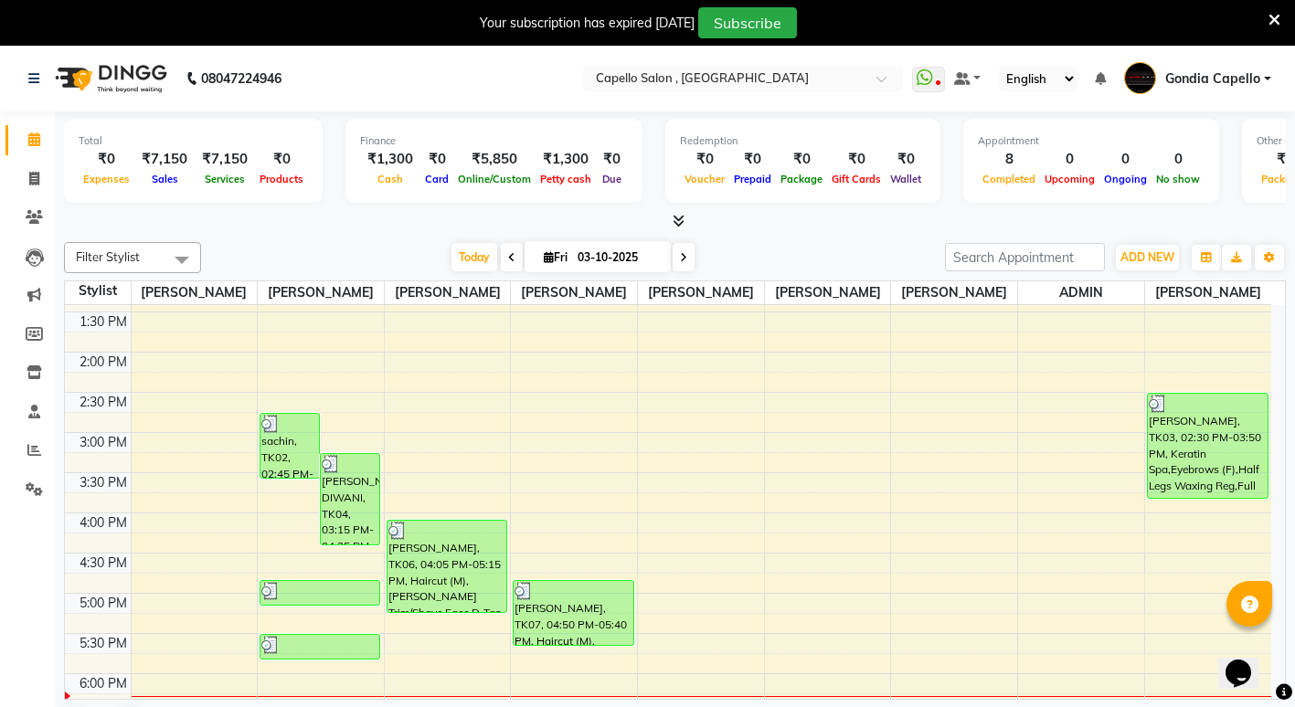
scroll to position [365, 0]
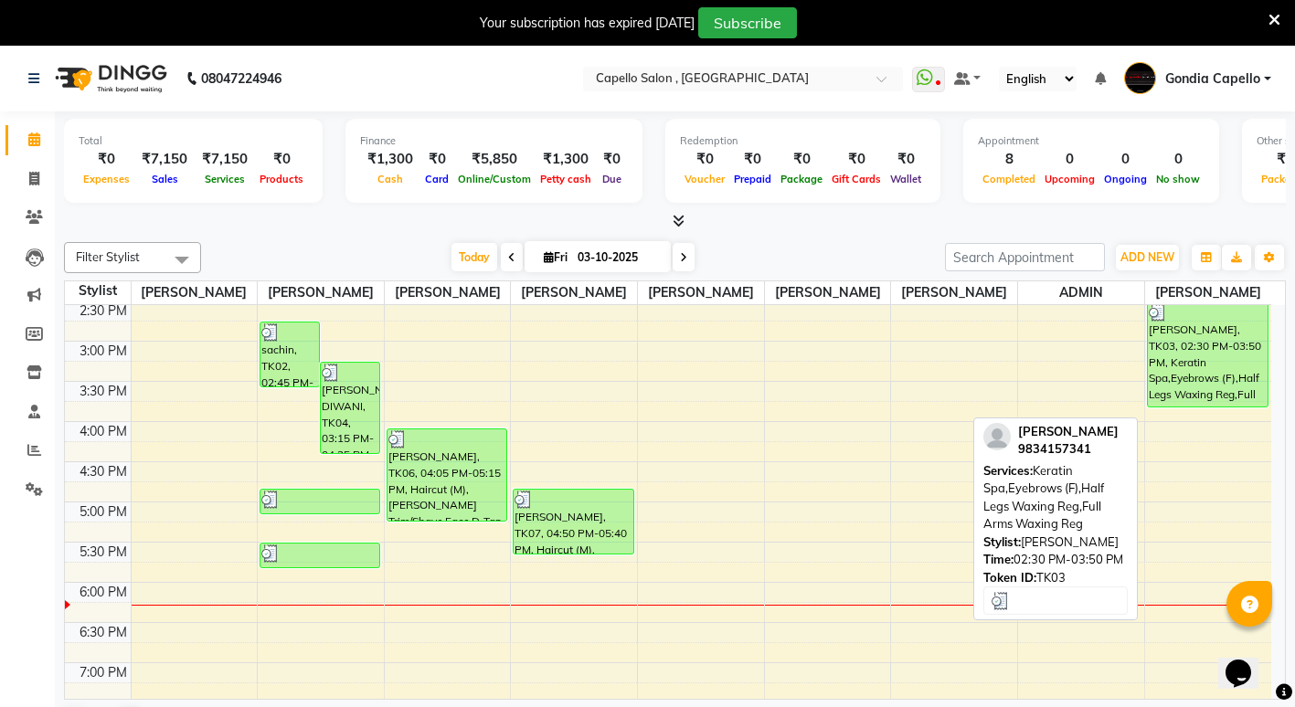
click at [1195, 366] on div "[PERSON_NAME], TK03, 02:30 PM-03:50 PM, Keratin Spa,Eyebrows (F),Half Legs Waxi…" at bounding box center [1208, 354] width 120 height 104
select select "3"
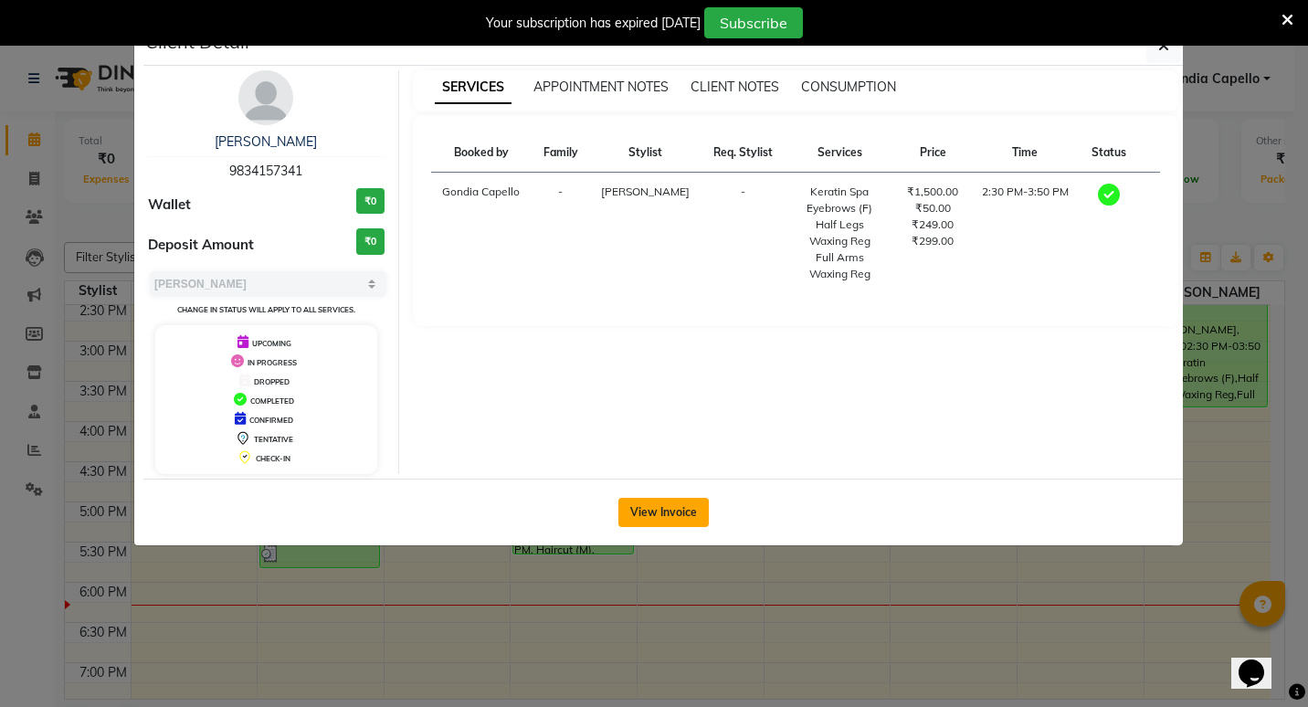
click at [672, 519] on button "View Invoice" at bounding box center [664, 512] width 90 height 29
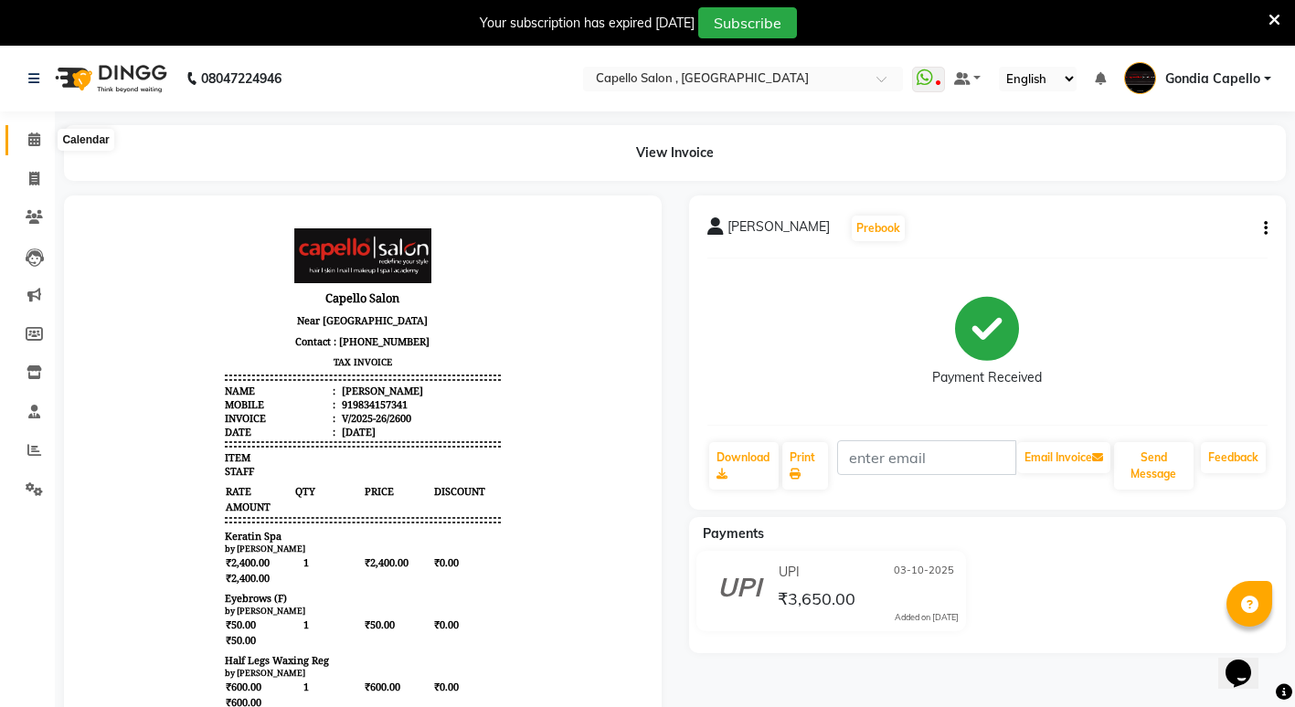
click at [28, 143] on icon at bounding box center [34, 139] width 12 height 14
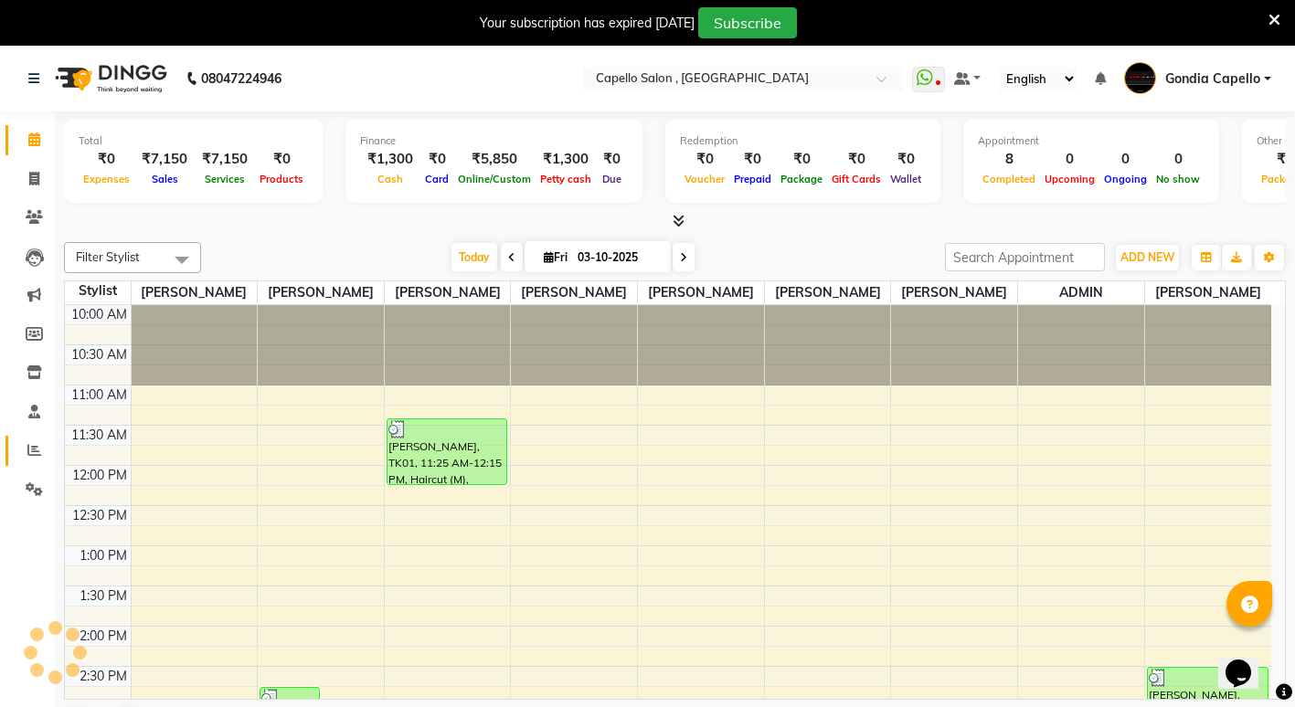
scroll to position [555, 0]
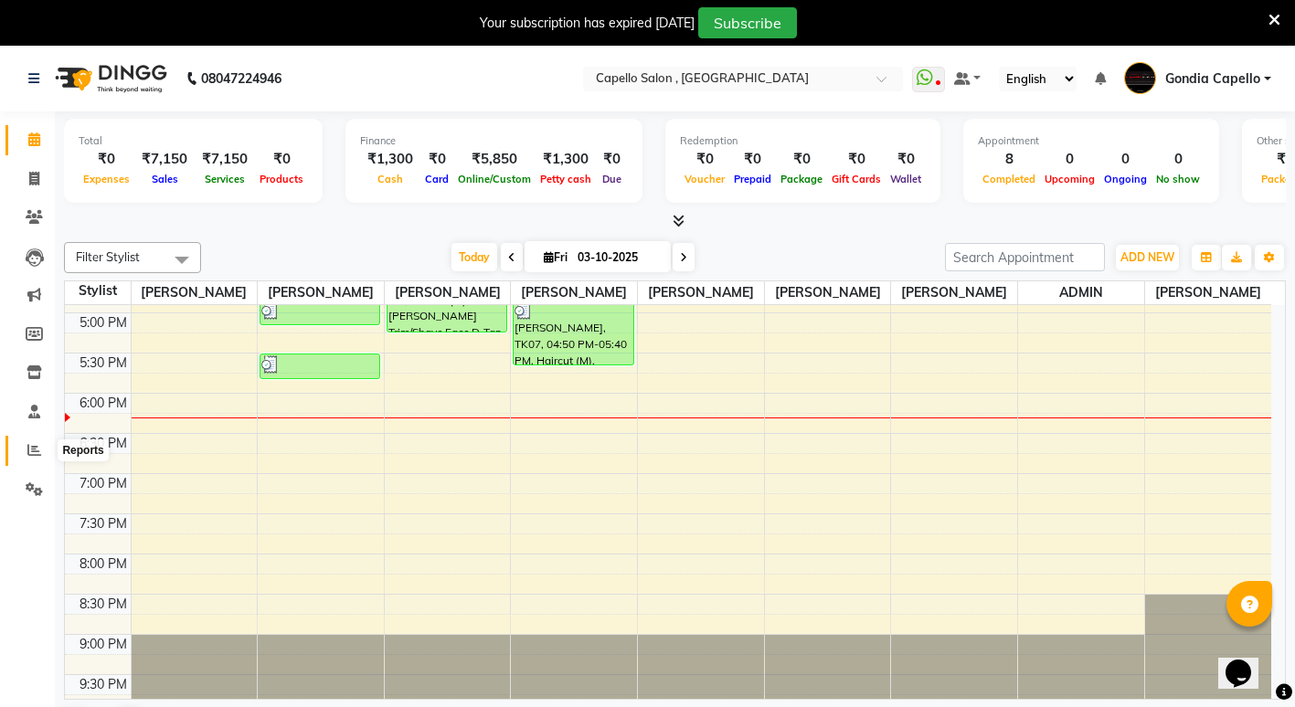
click at [35, 447] on icon at bounding box center [34, 450] width 14 height 14
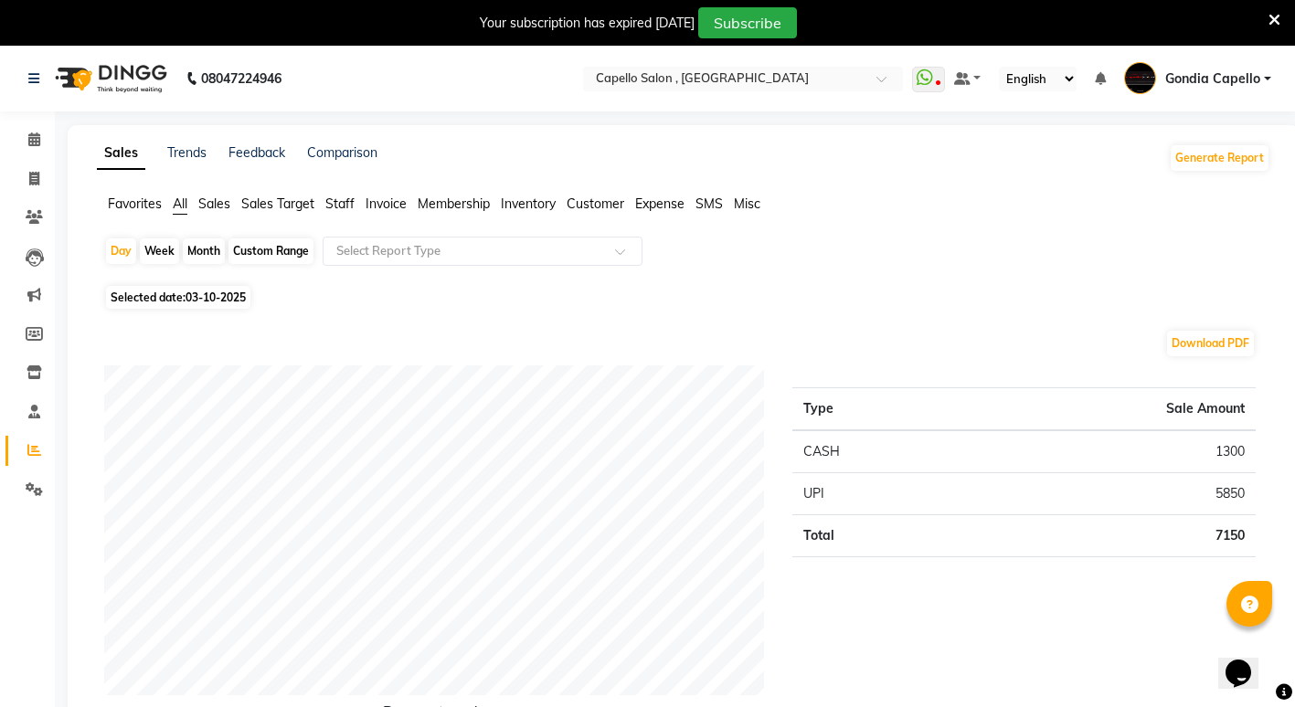
click at [192, 246] on div "Month" at bounding box center [204, 251] width 42 height 26
select select "10"
select select "2025"
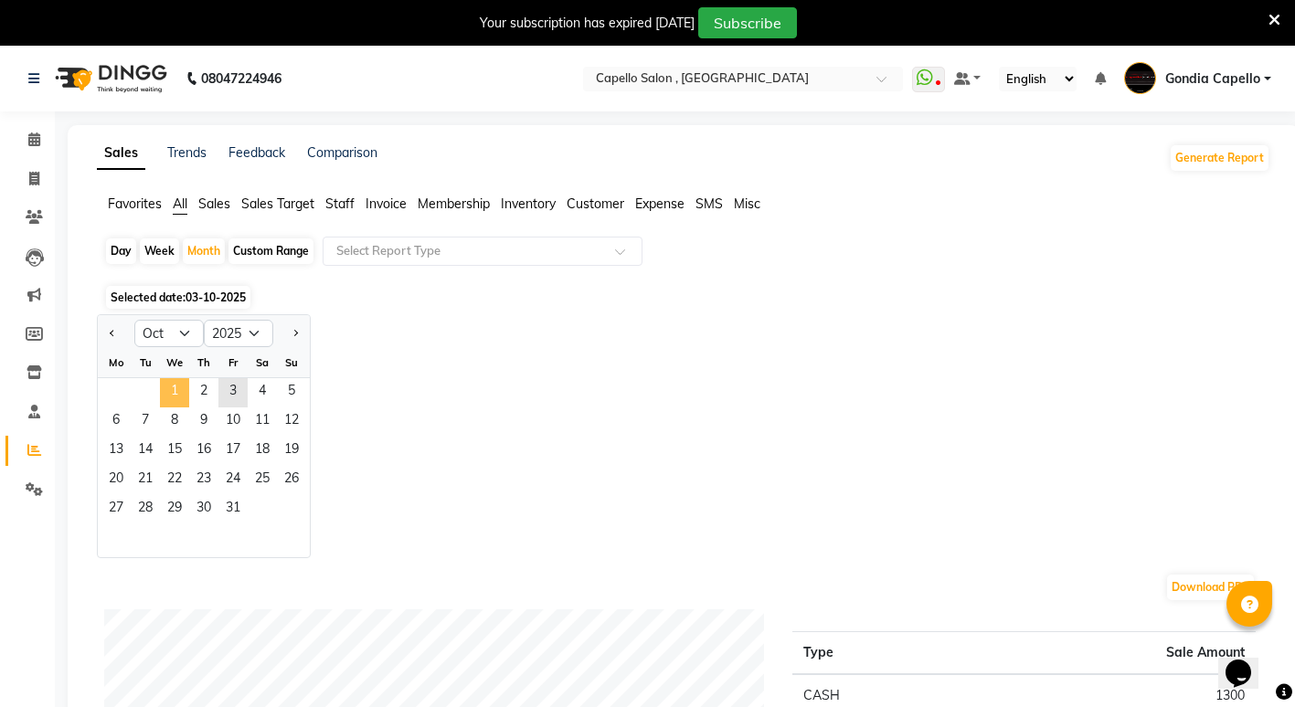
click at [173, 392] on span "1" at bounding box center [174, 392] width 29 height 29
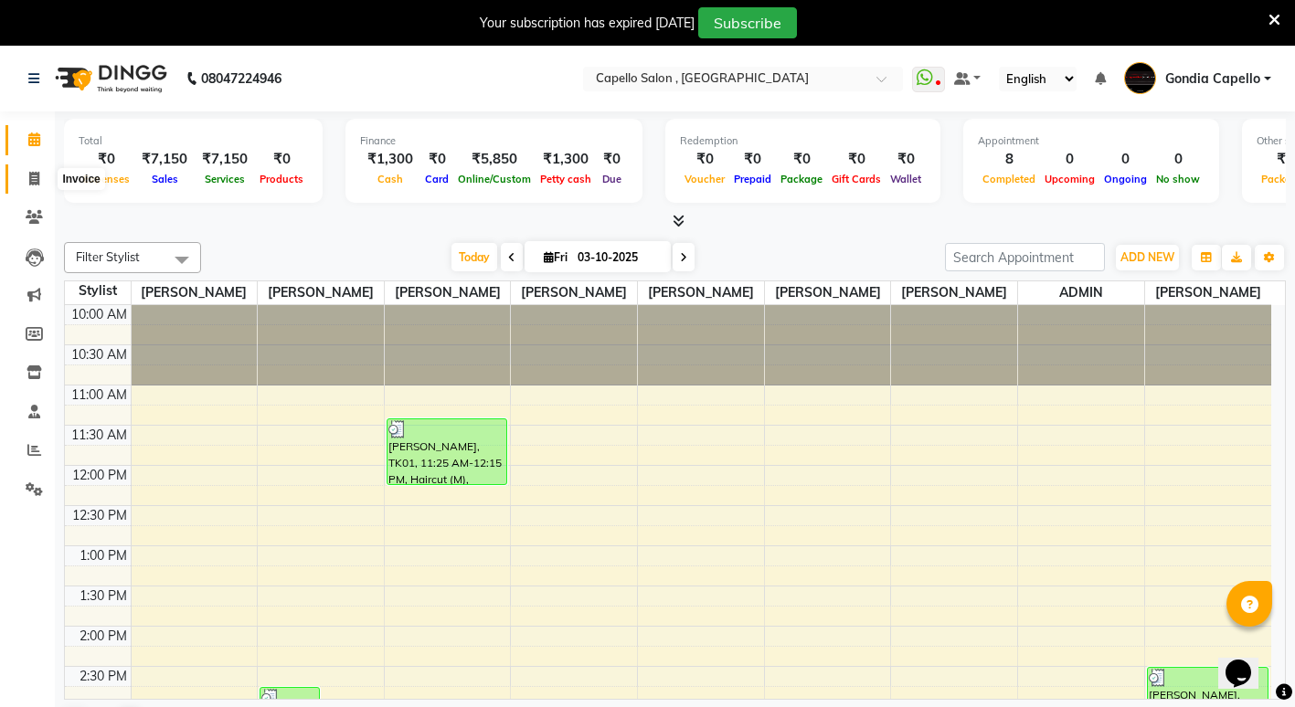
click at [35, 178] on icon at bounding box center [34, 179] width 10 height 14
select select "service"
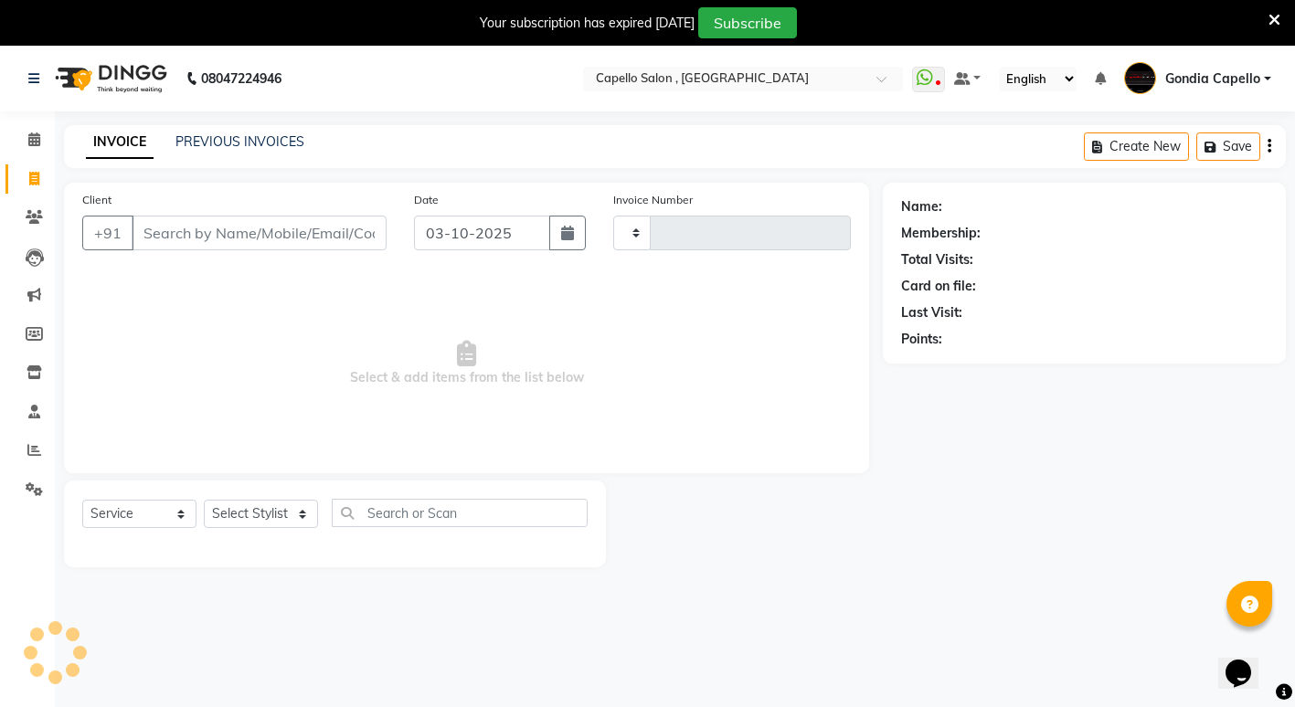
type input "2606"
select select "853"
click at [271, 513] on select "Select Stylist ADMIN [PERSON_NAME] [PERSON_NAME] [PERSON_NAME] Gondia Capello […" at bounding box center [261, 514] width 114 height 28
select select "58211"
click at [204, 500] on select "Select Stylist ADMIN [PERSON_NAME] [PERSON_NAME] [PERSON_NAME] Gondia Capello […" at bounding box center [261, 514] width 114 height 28
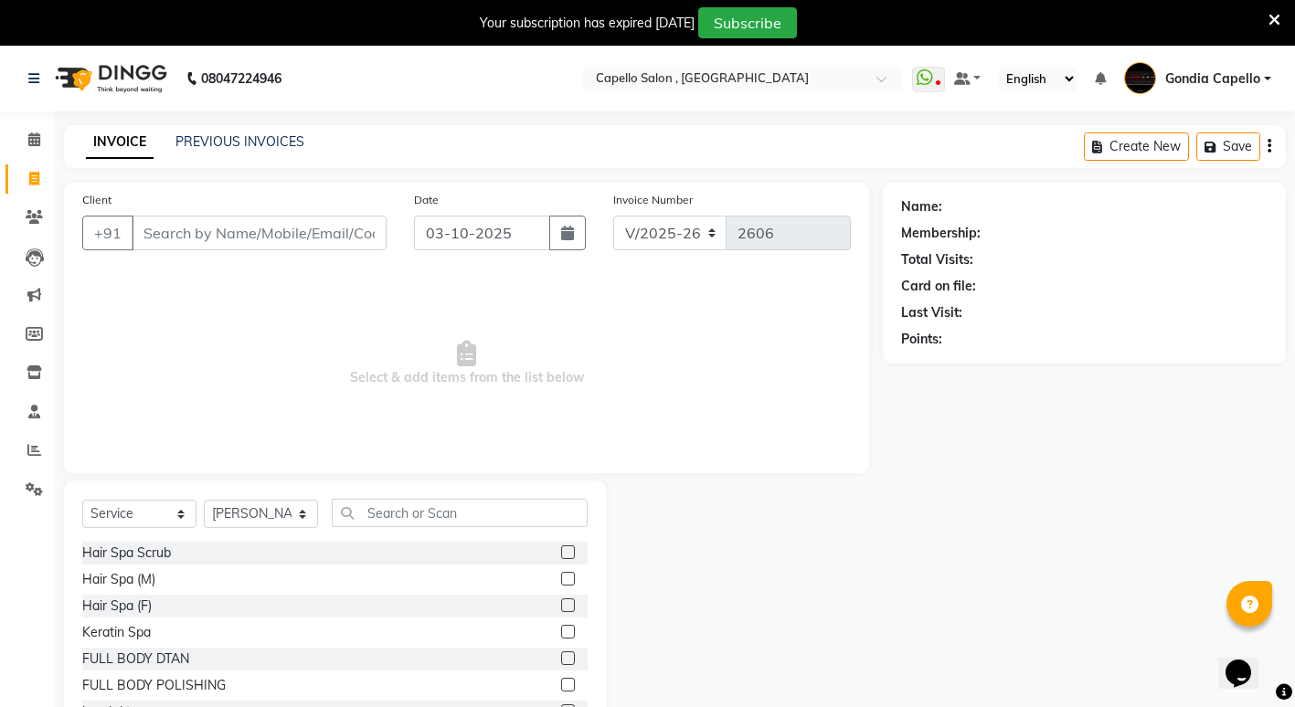
click at [319, 190] on div "Client +91" at bounding box center [235, 227] width 332 height 75
click at [256, 235] on input "Client" at bounding box center [259, 233] width 255 height 35
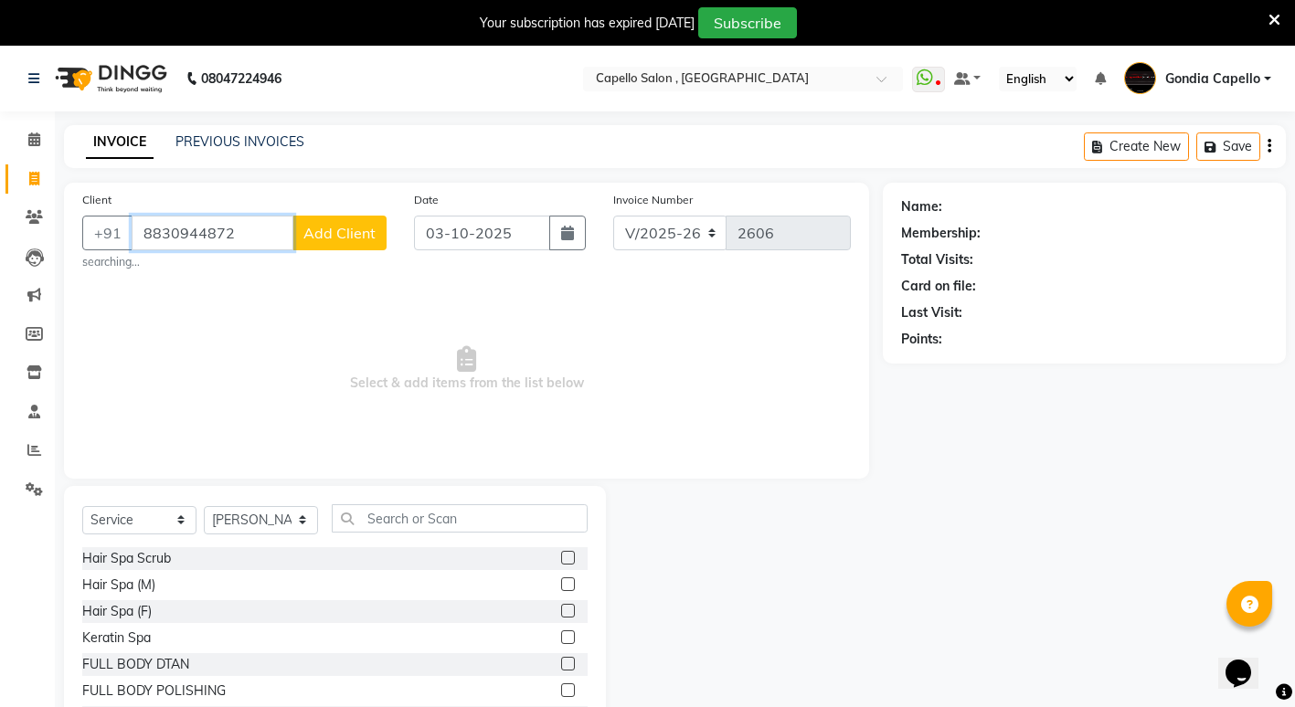
type input "8830944872"
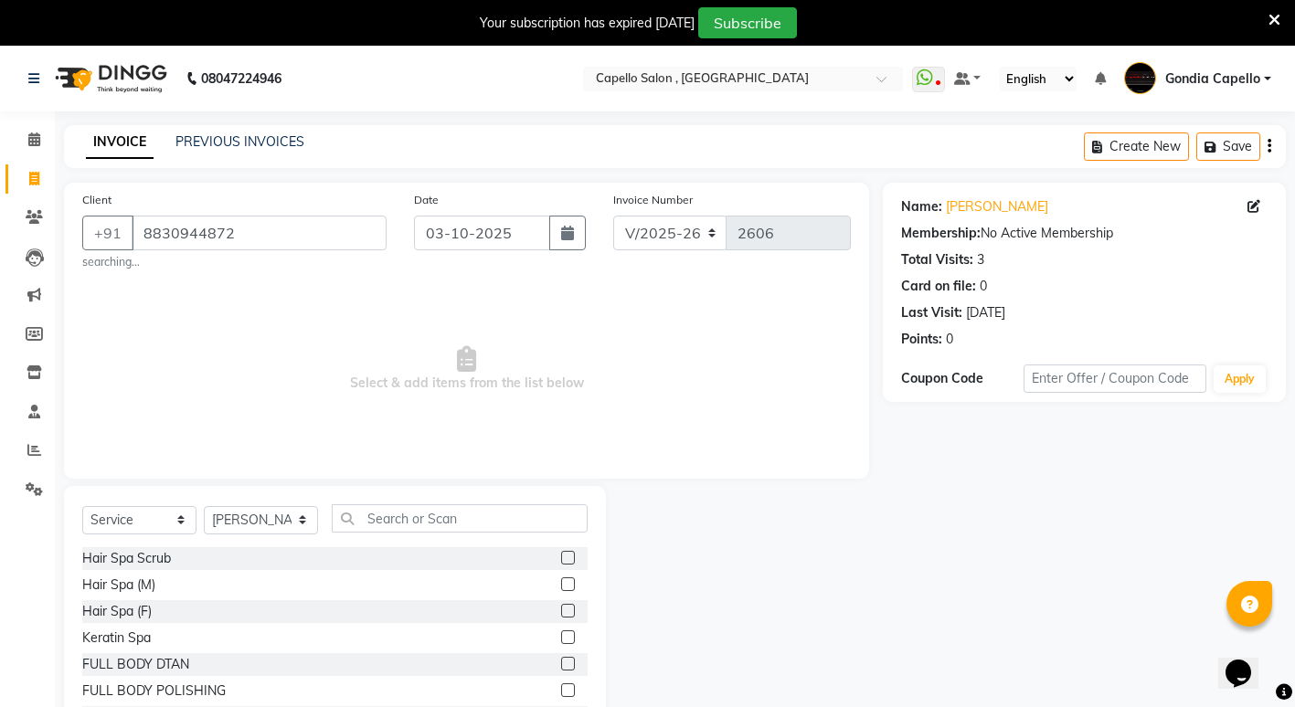
click at [363, 536] on div "Select Service Product Membership Package Voucher Prepaid Gift Card Select Styl…" at bounding box center [334, 525] width 505 height 43
click at [405, 513] on input "text" at bounding box center [460, 518] width 256 height 28
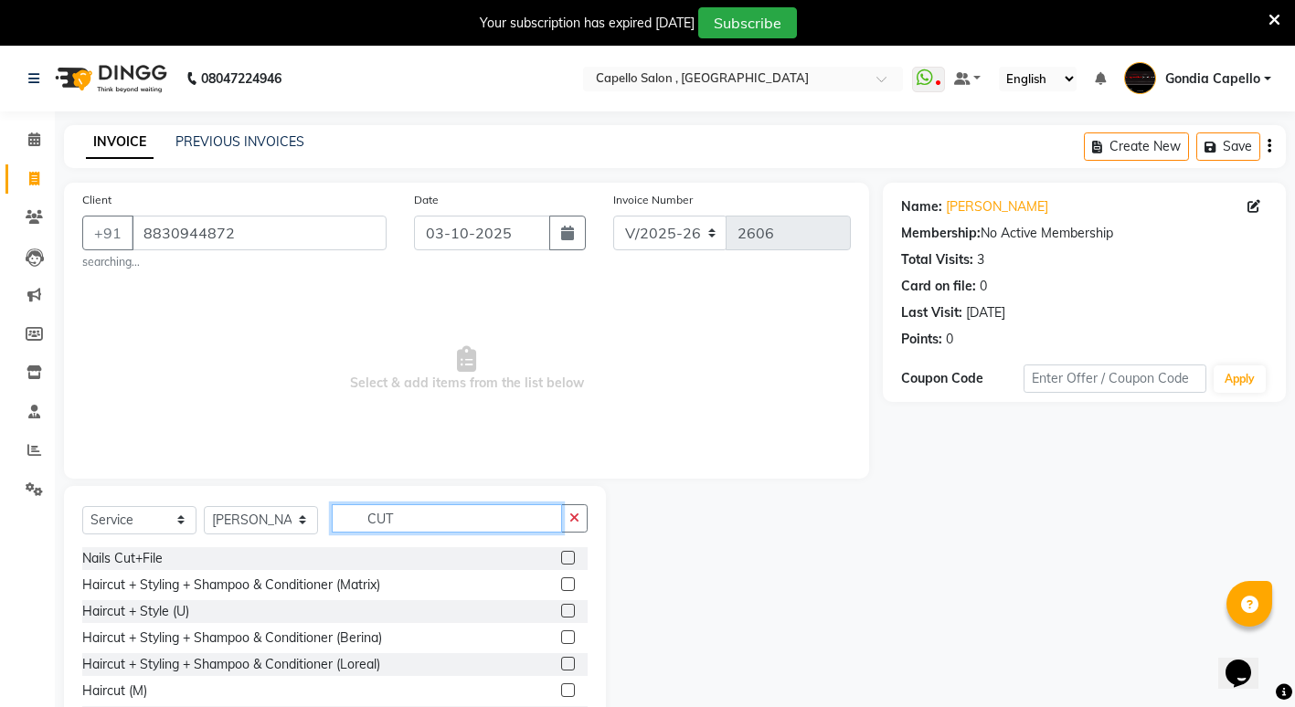
scroll to position [76, 0]
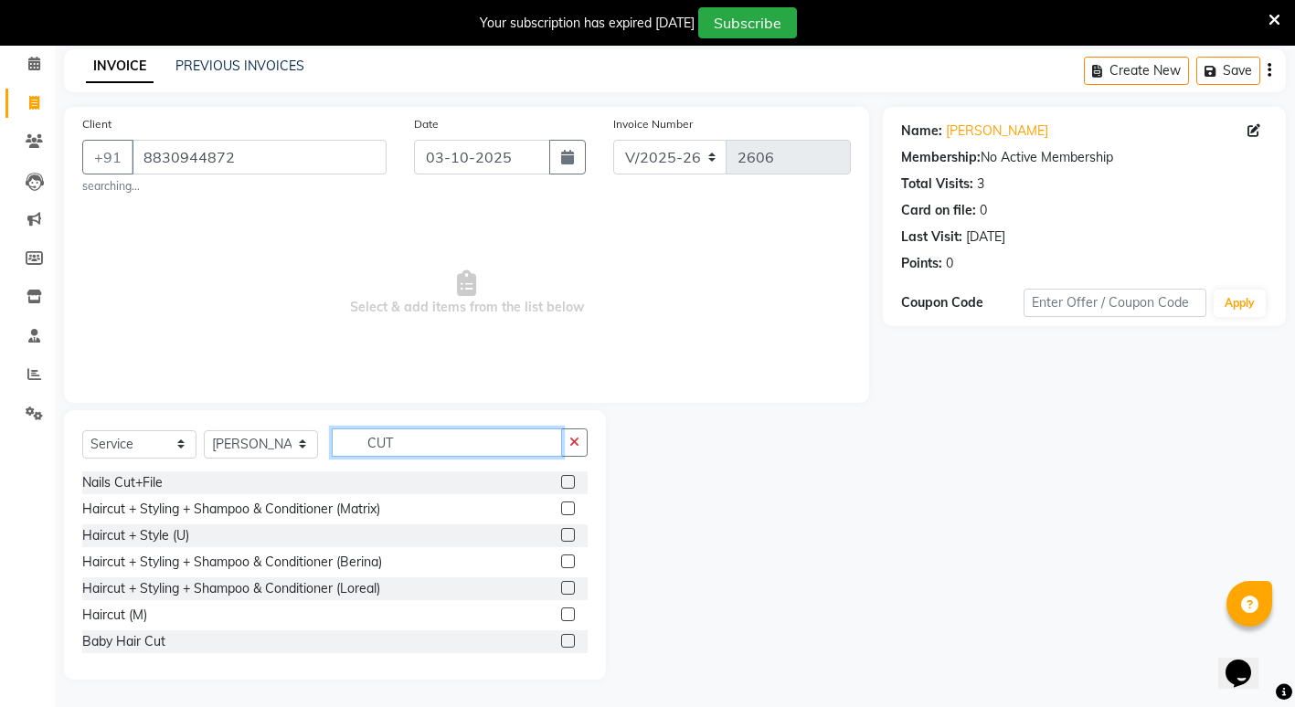
type input "CUT"
click at [561, 615] on label at bounding box center [568, 615] width 14 height 14
click at [561, 615] on input "checkbox" at bounding box center [567, 615] width 12 height 12
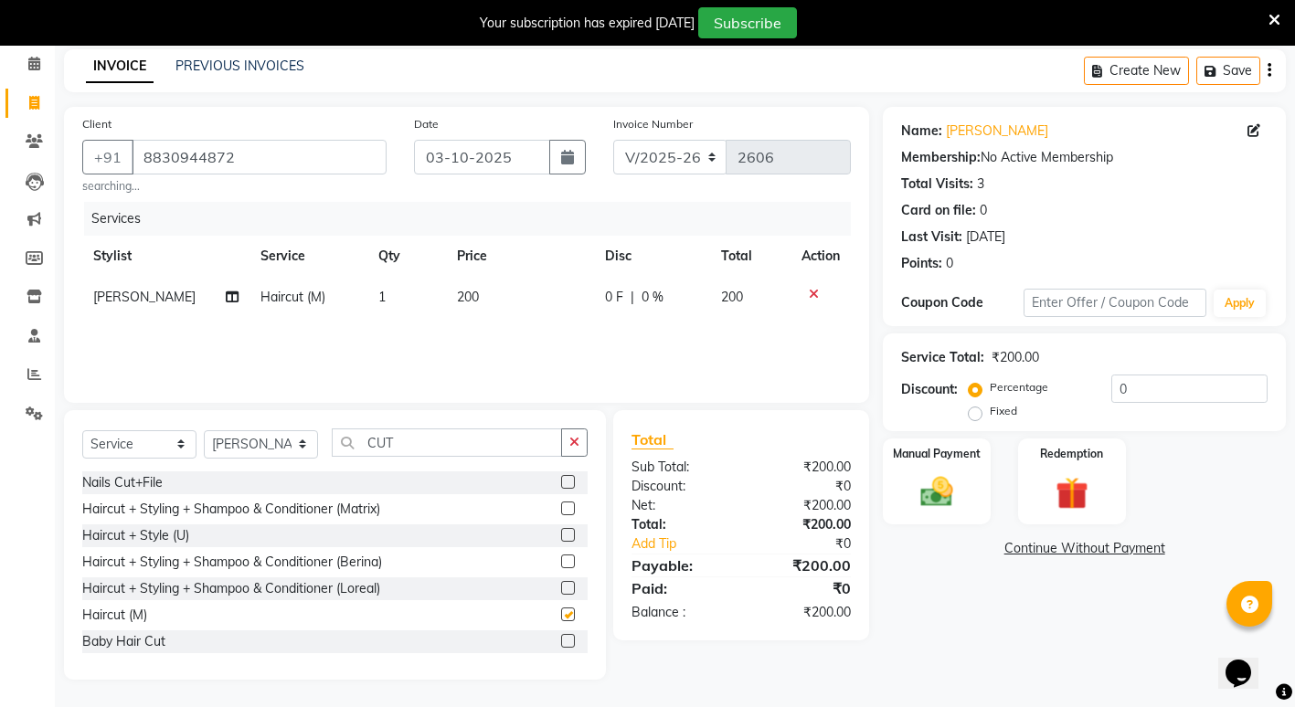
checkbox input "false"
click at [469, 448] on input "CUT" at bounding box center [447, 443] width 230 height 28
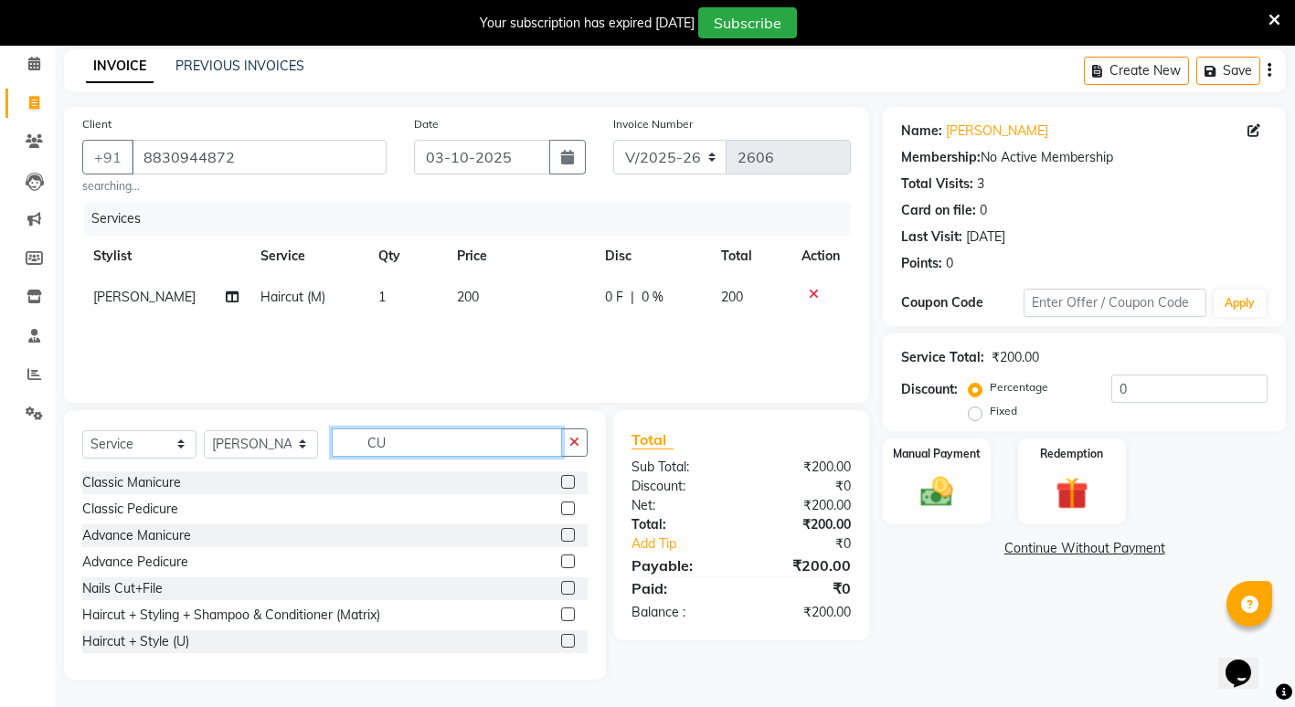
type input "C"
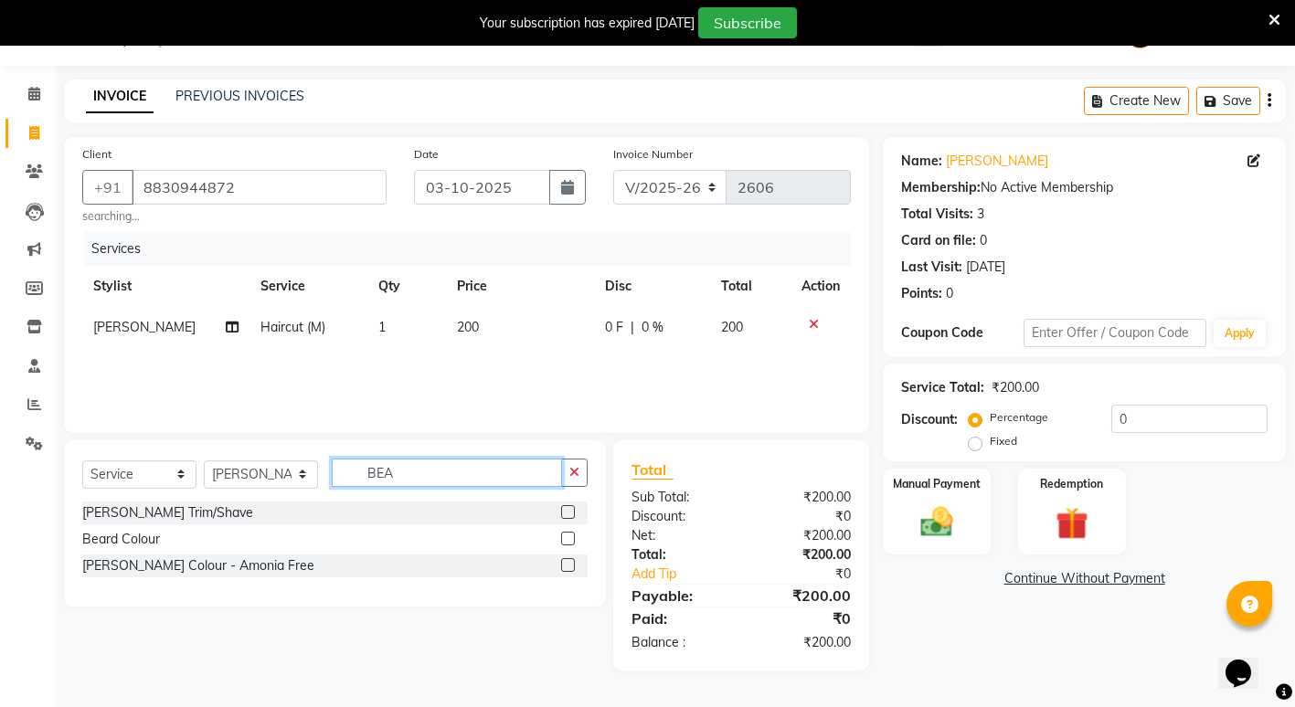
type input "BEA"
click at [566, 511] on label at bounding box center [568, 512] width 14 height 14
click at [566, 511] on input "checkbox" at bounding box center [567, 513] width 12 height 12
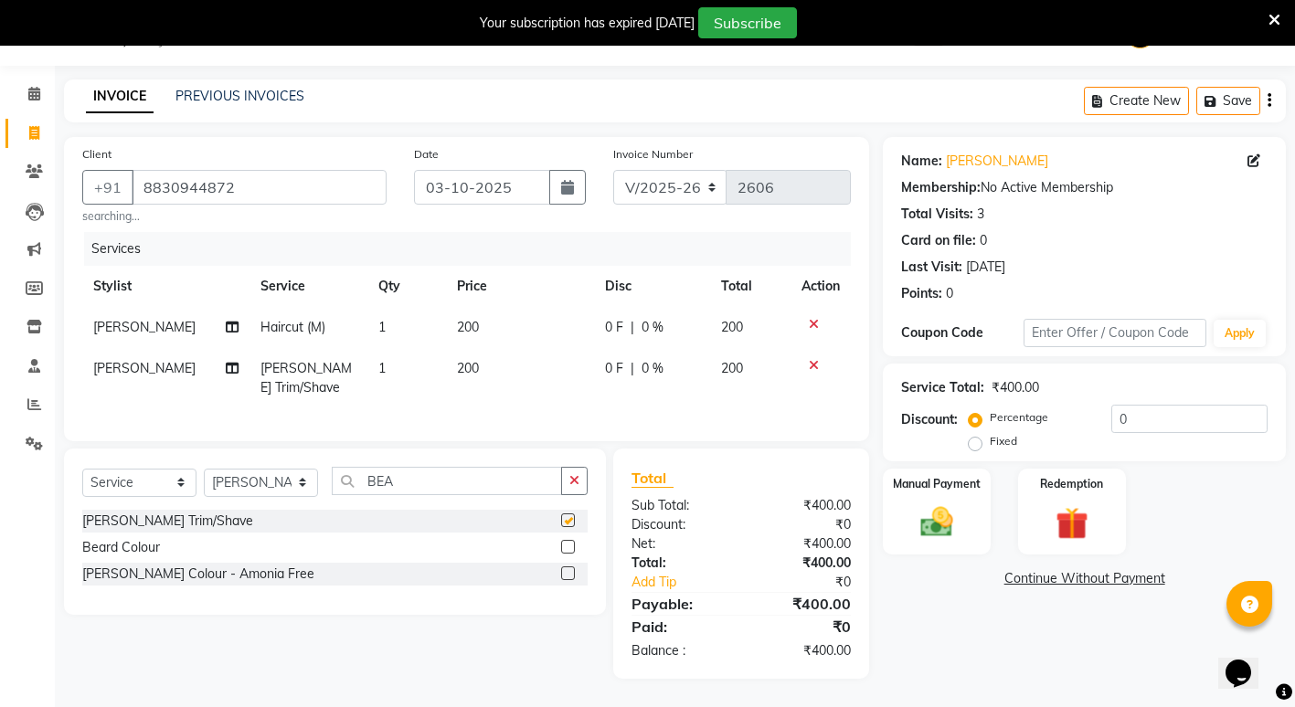
checkbox input "false"
click at [952, 543] on div "Manual Payment" at bounding box center [936, 512] width 111 height 90
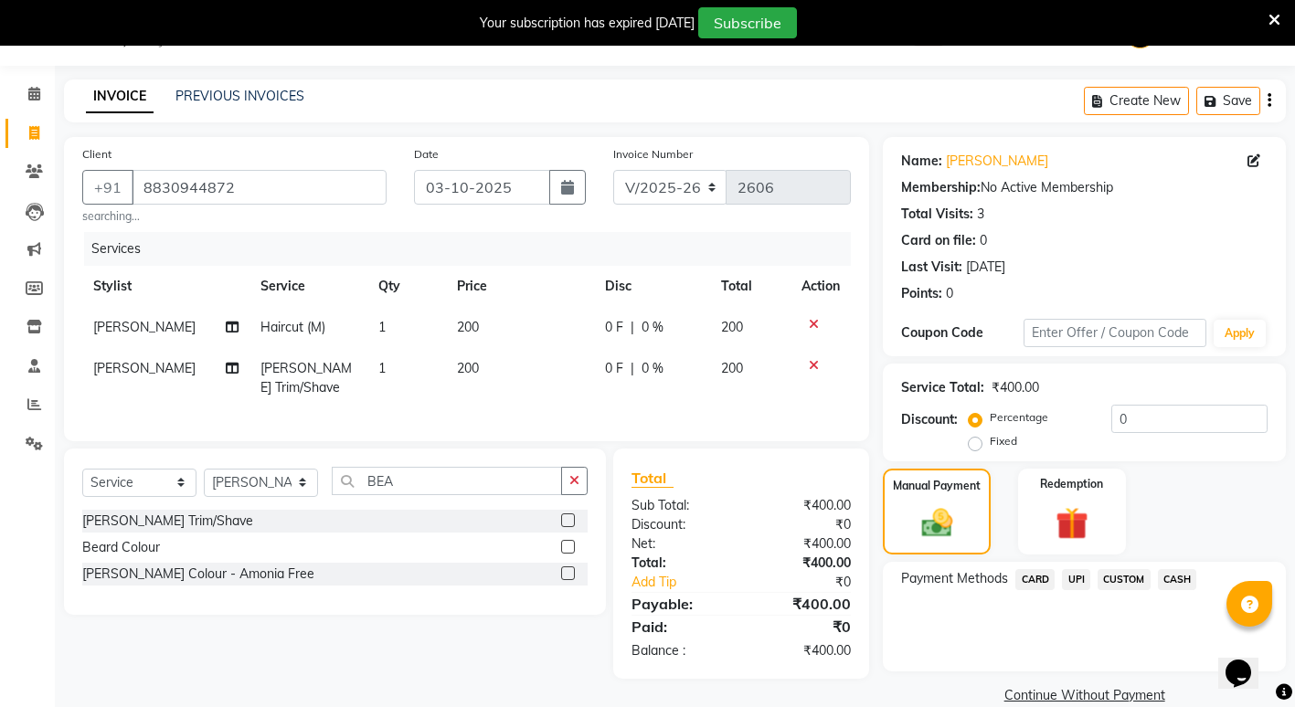
click at [1078, 587] on span "UPI" at bounding box center [1076, 579] width 28 height 21
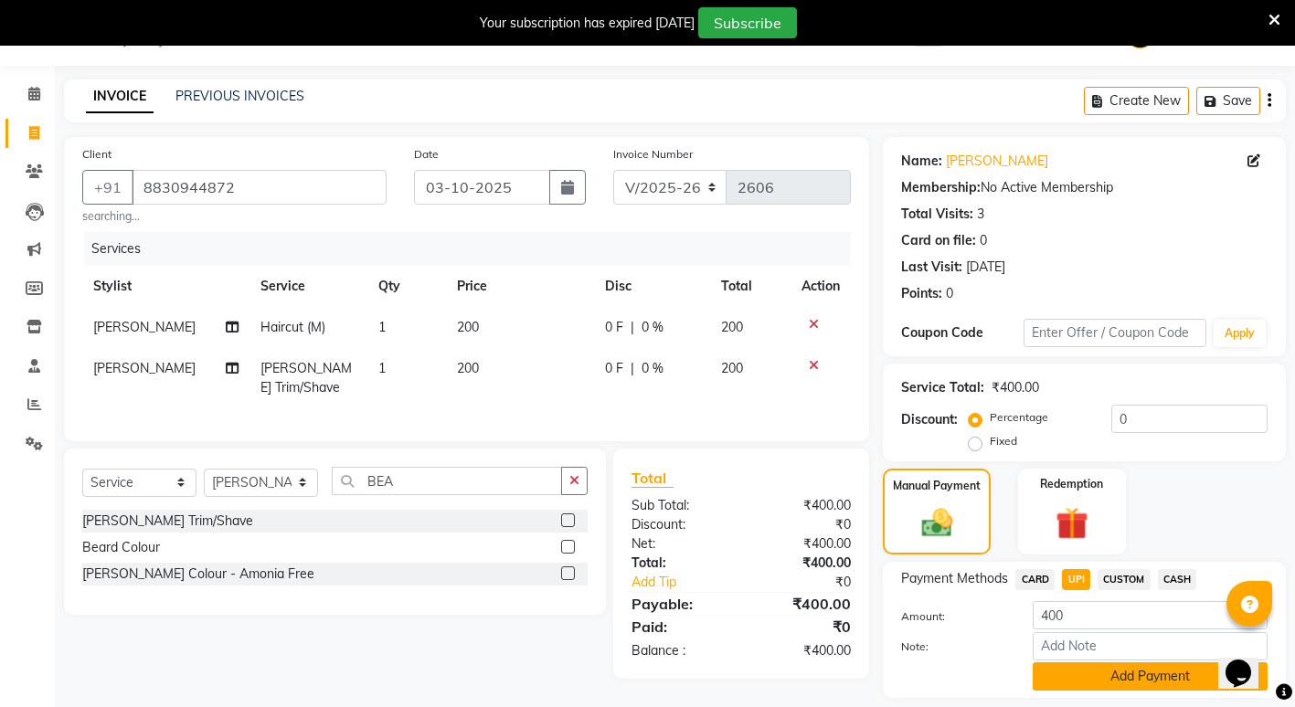
scroll to position [101, 0]
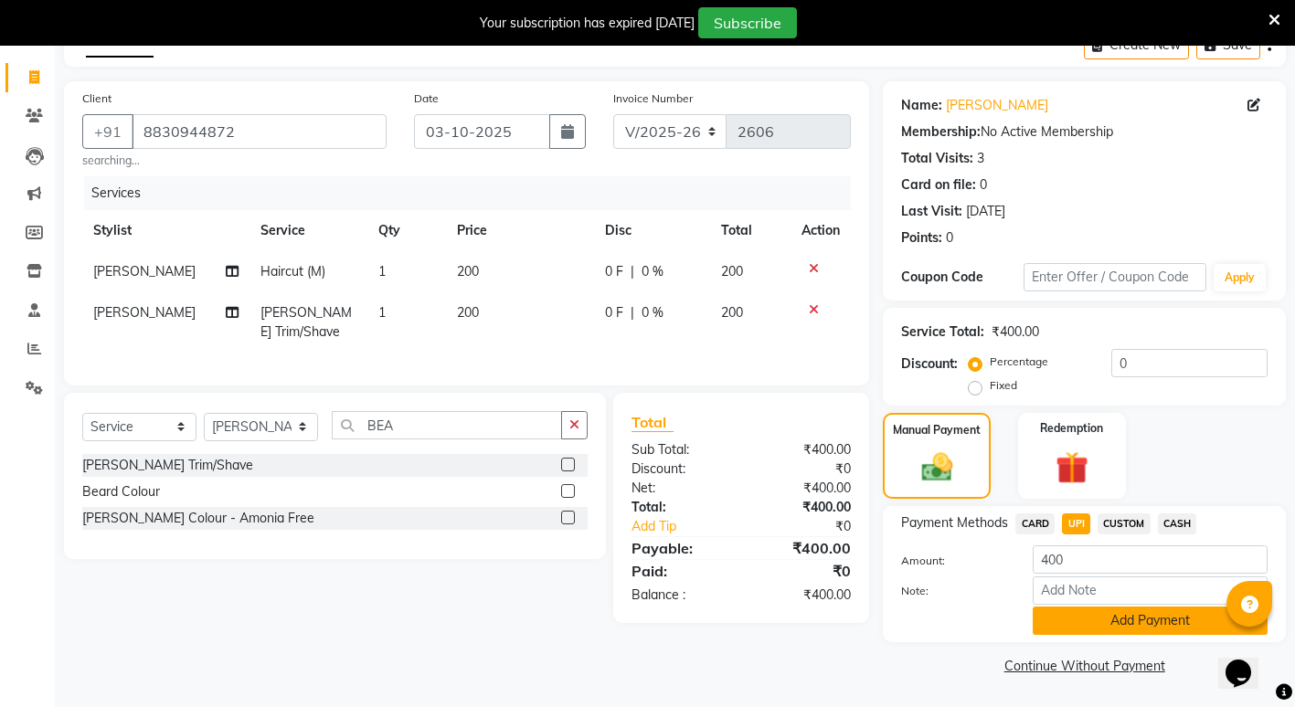
click at [1114, 628] on button "Add Payment" at bounding box center [1149, 621] width 235 height 28
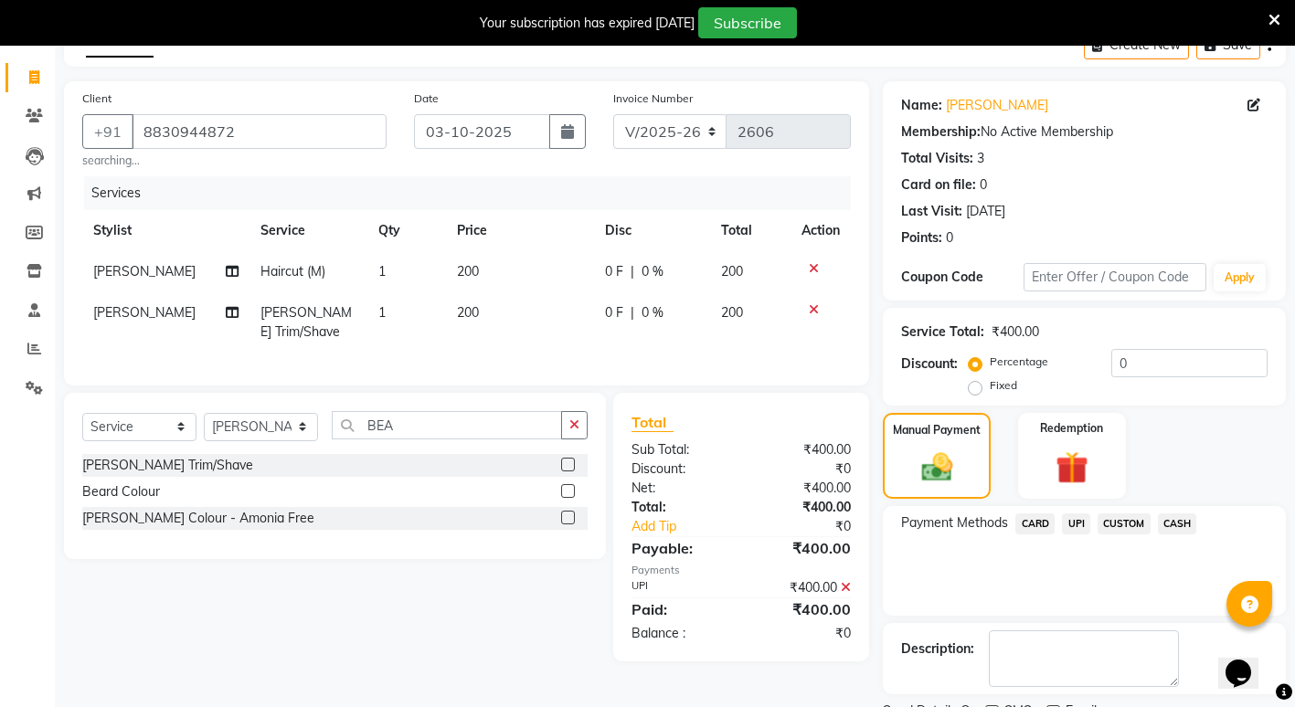
scroll to position [178, 0]
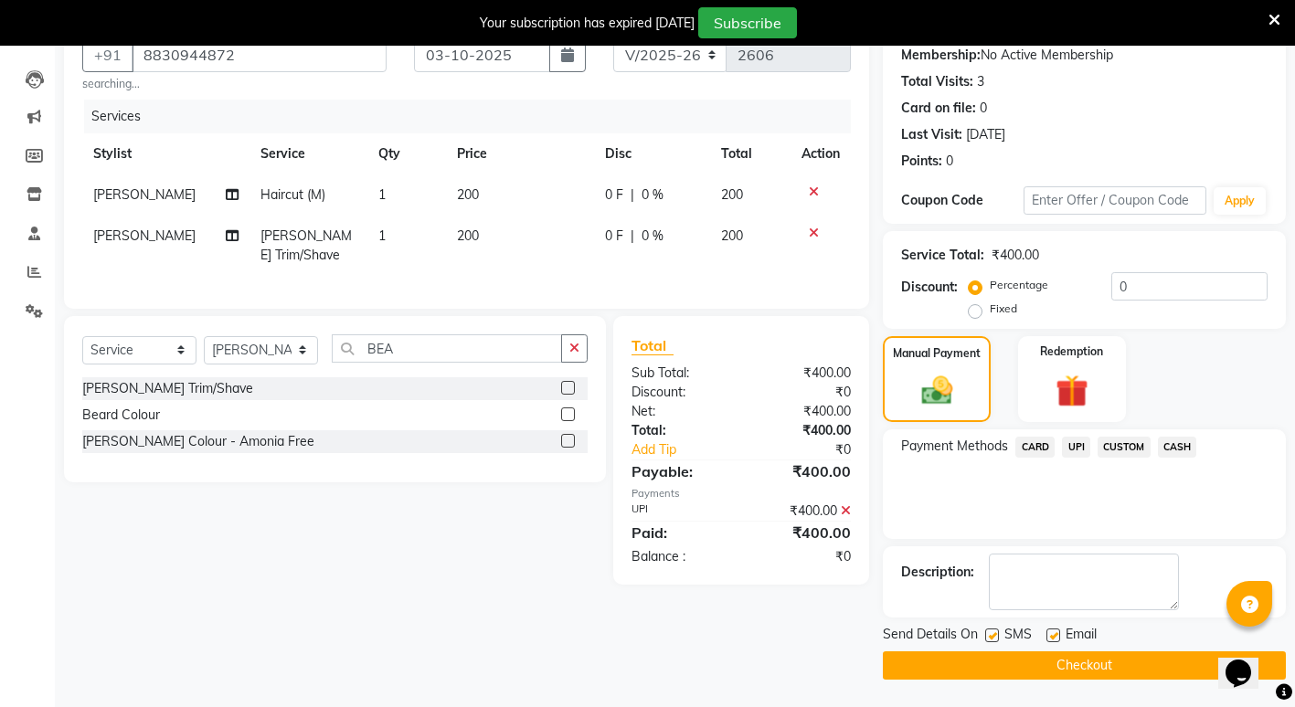
click at [996, 661] on button "Checkout" at bounding box center [1084, 665] width 403 height 28
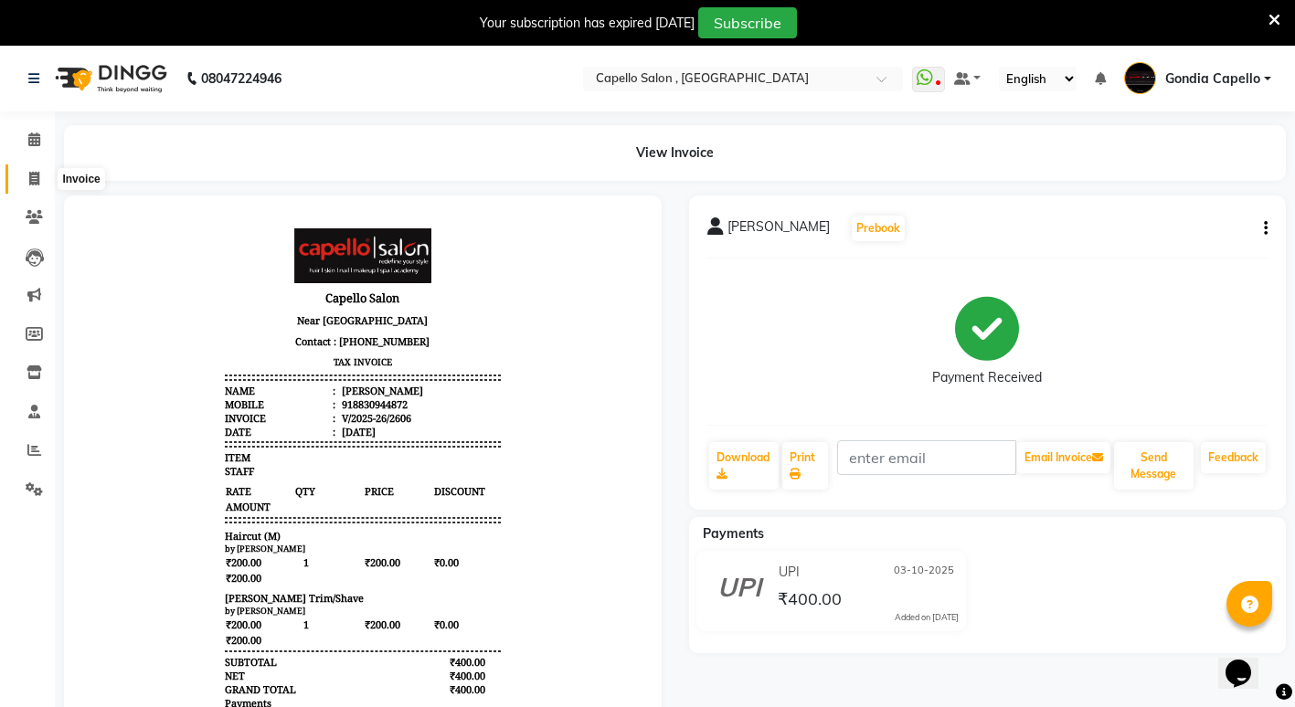
click at [40, 172] on span at bounding box center [34, 179] width 32 height 21
select select "service"
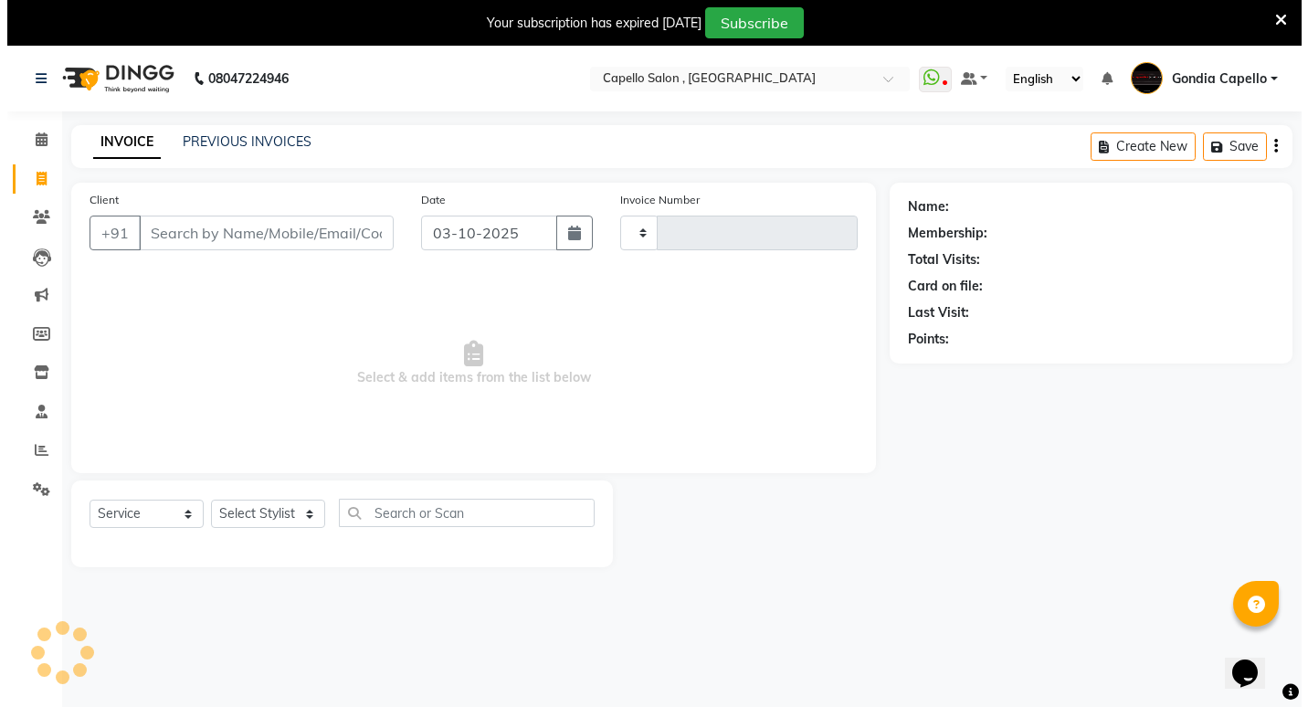
scroll to position [46, 0]
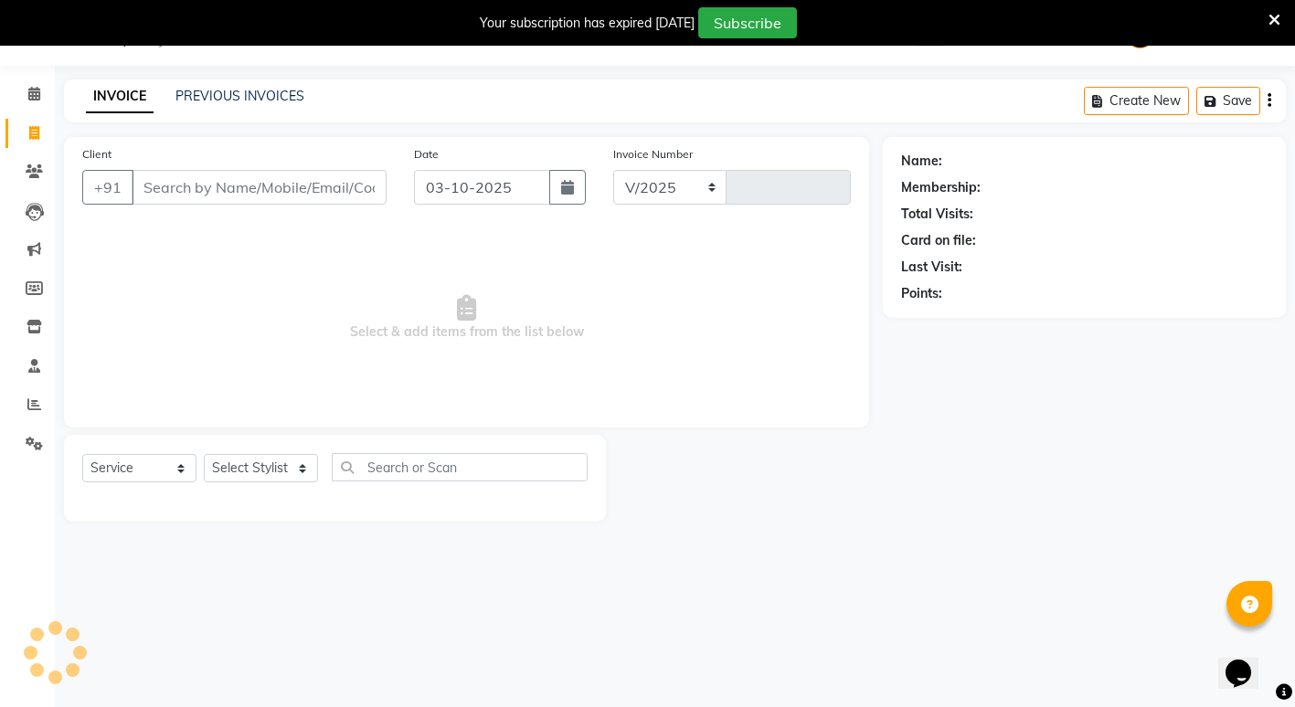
select select "853"
type input "2607"
type input "8766095286"
click at [323, 190] on span "Add Client" at bounding box center [339, 187] width 72 height 18
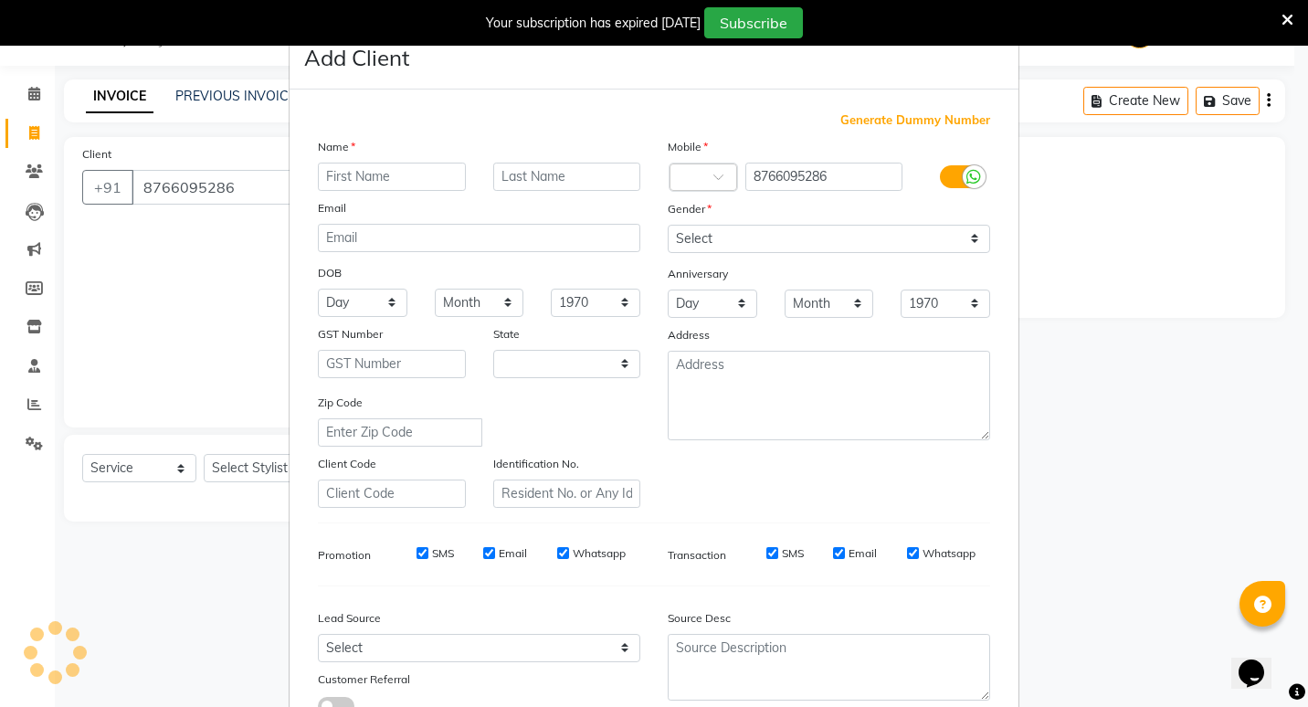
select select "22"
type input "ALI"
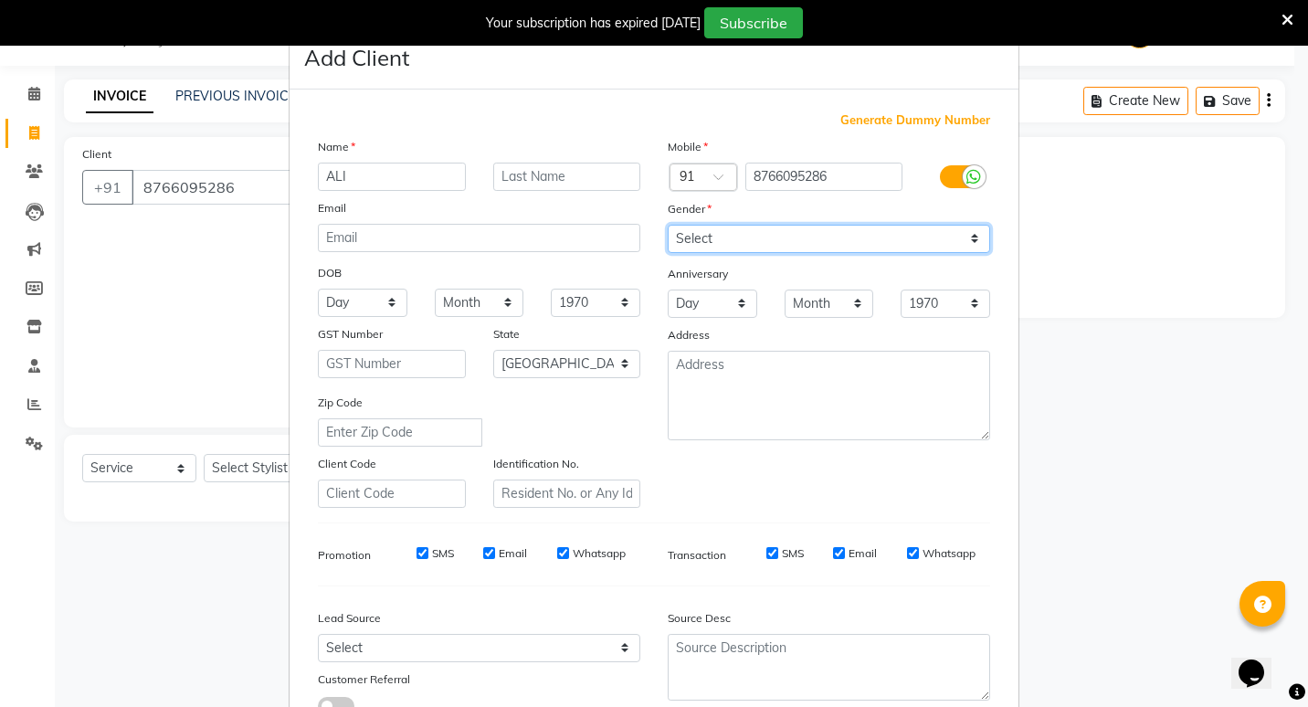
click at [897, 242] on select "Select [DEMOGRAPHIC_DATA] [DEMOGRAPHIC_DATA] Other Prefer Not To Say" at bounding box center [829, 239] width 323 height 28
select select "[DEMOGRAPHIC_DATA]"
click at [668, 225] on select "Select [DEMOGRAPHIC_DATA] [DEMOGRAPHIC_DATA] Other Prefer Not To Say" at bounding box center [829, 239] width 323 height 28
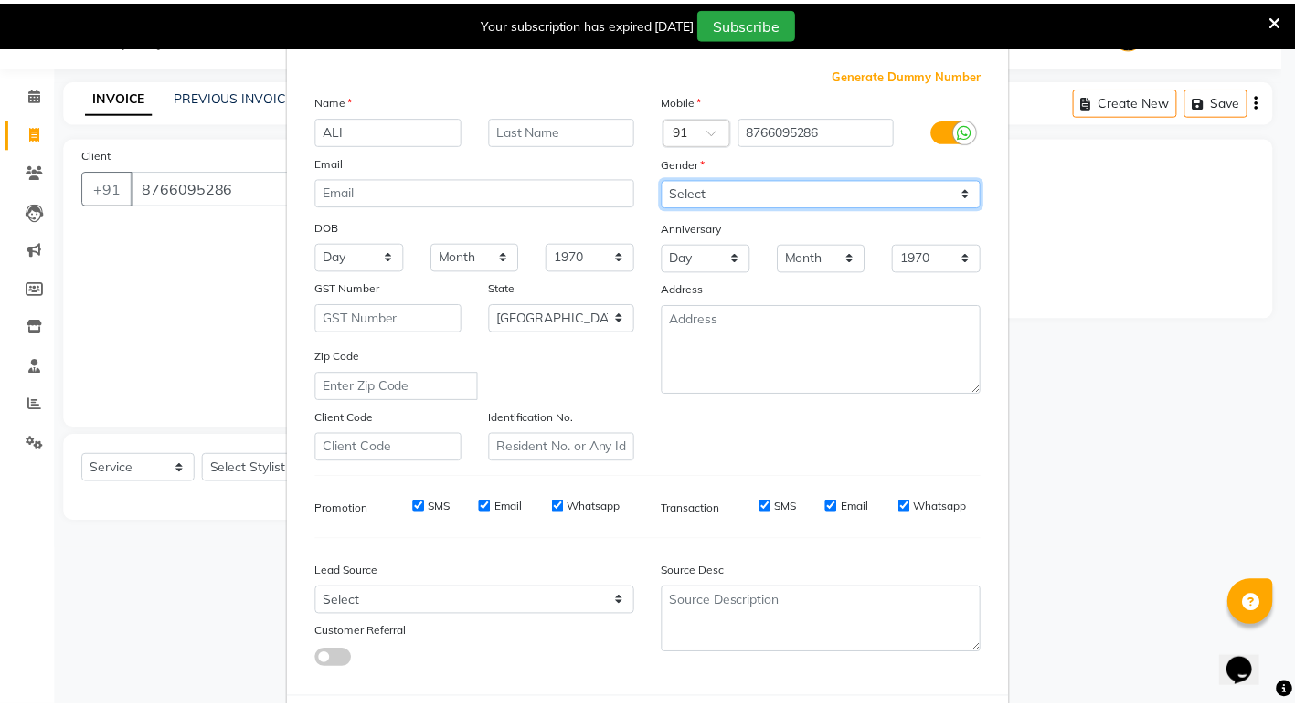
scroll to position [136, 0]
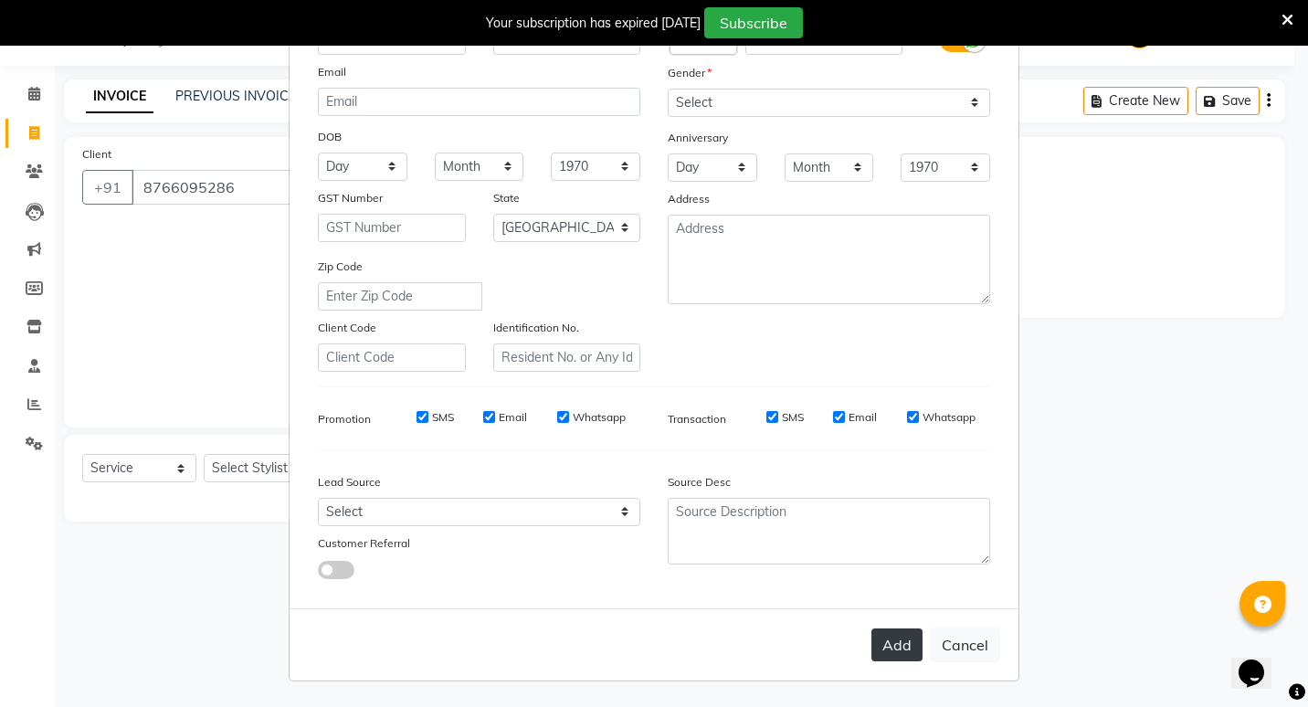
click at [890, 638] on button "Add" at bounding box center [897, 645] width 51 height 33
select select
select select "null"
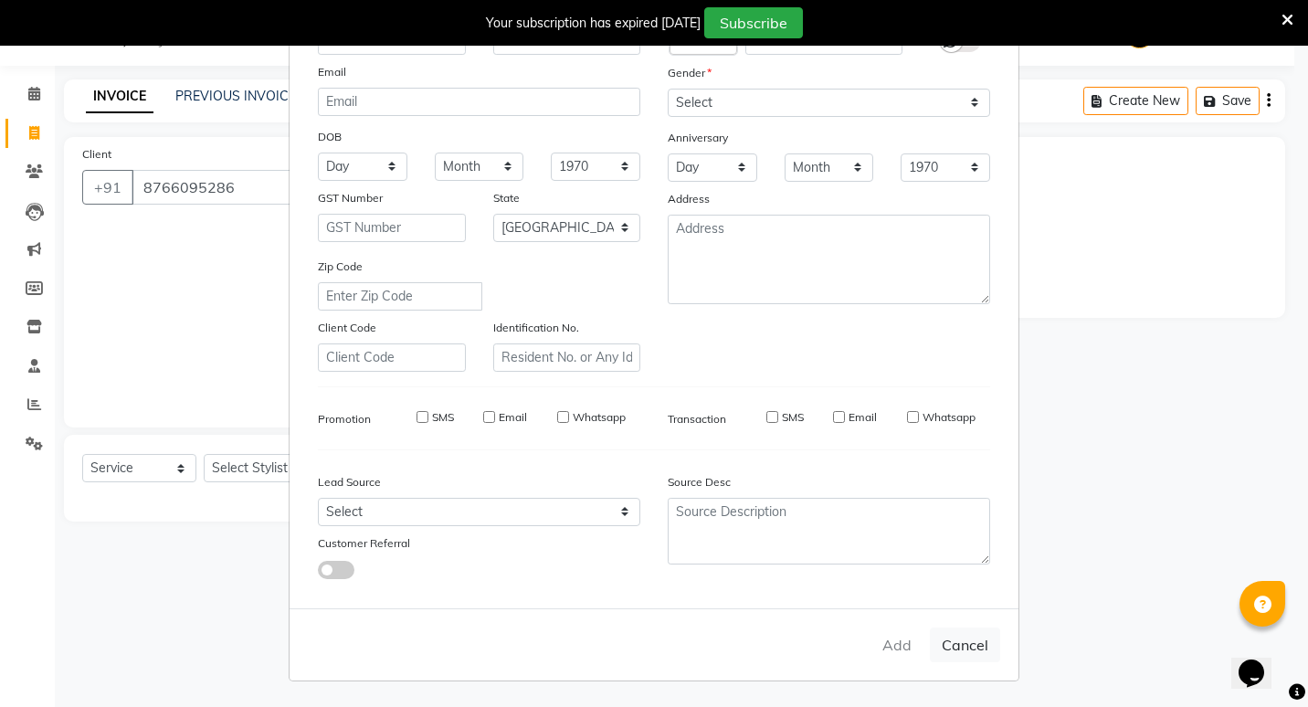
select select
checkbox input "false"
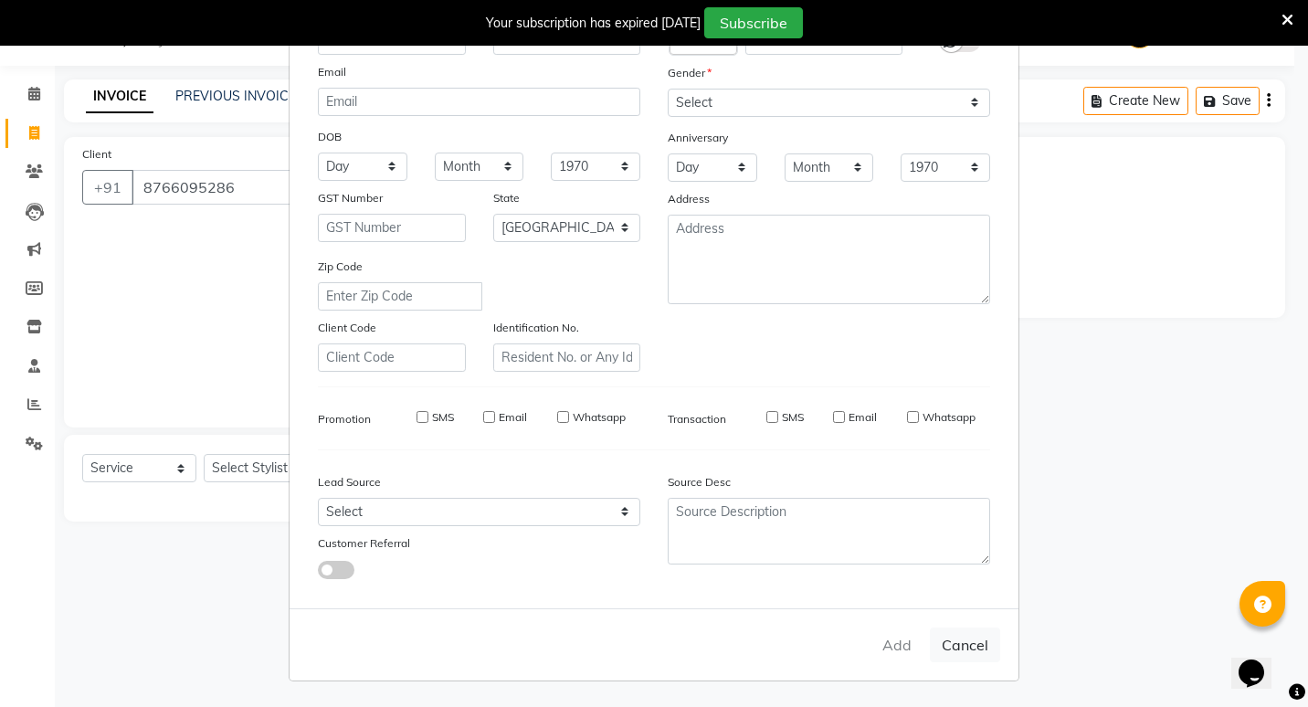
checkbox input "false"
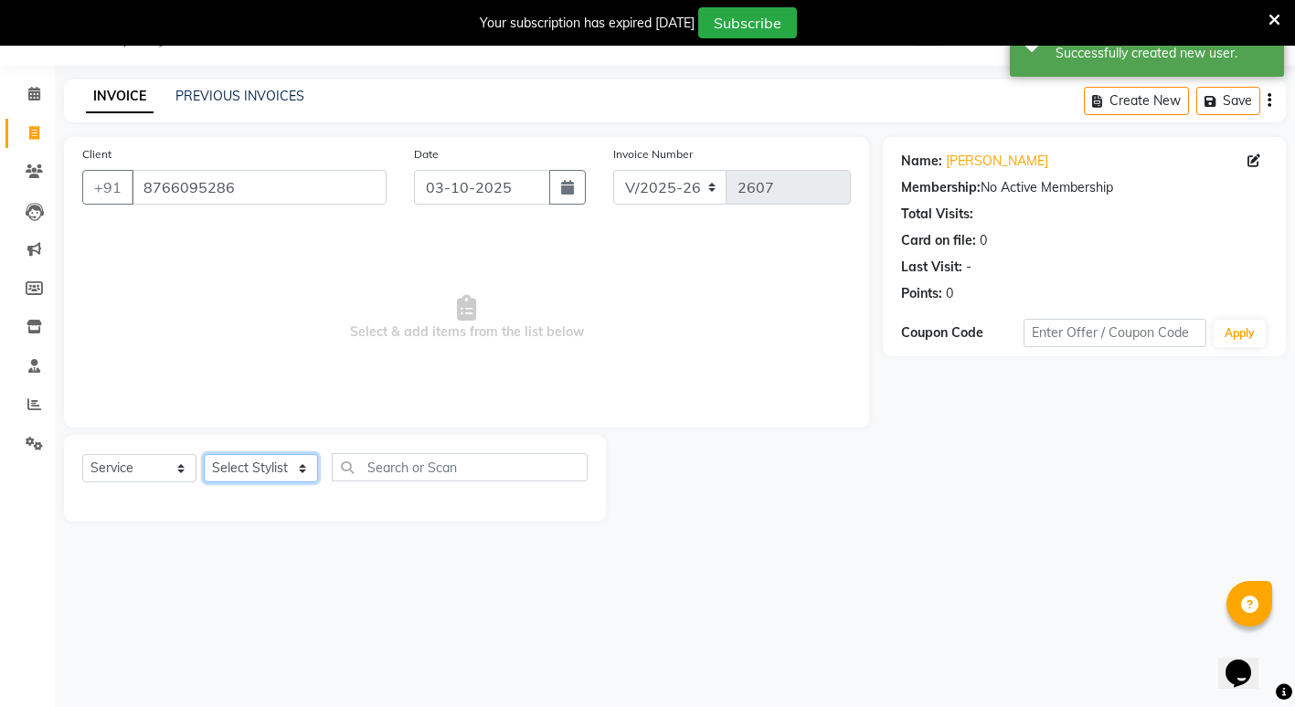
click at [296, 465] on select "Select Stylist ADMIN [PERSON_NAME] [PERSON_NAME] [PERSON_NAME] Gondia Capello […" at bounding box center [261, 468] width 114 height 28
select select "16500"
click at [204, 454] on select "Select Stylist ADMIN [PERSON_NAME] [PERSON_NAME] [PERSON_NAME] Gondia Capello […" at bounding box center [261, 468] width 114 height 28
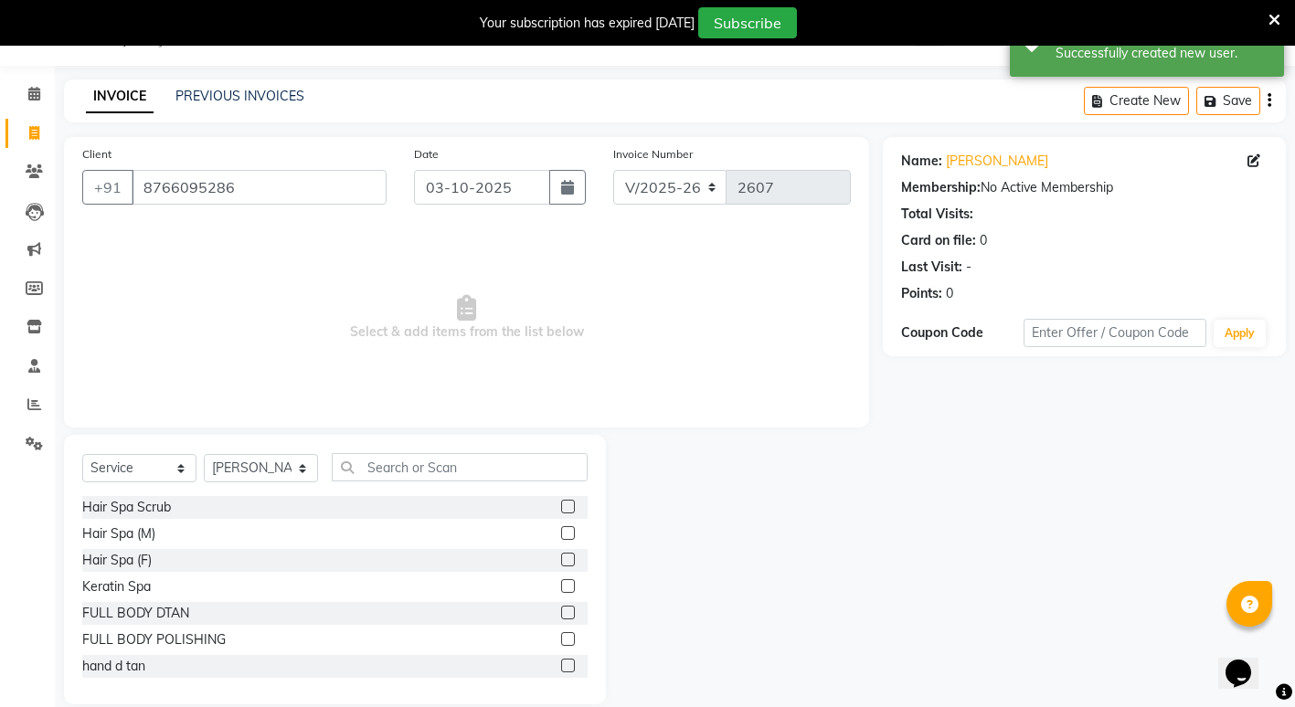
click at [490, 487] on div "Select Service Product Membership Package Voucher Prepaid Gift Card Select Styl…" at bounding box center [334, 474] width 505 height 43
click at [471, 463] on input "text" at bounding box center [460, 467] width 256 height 28
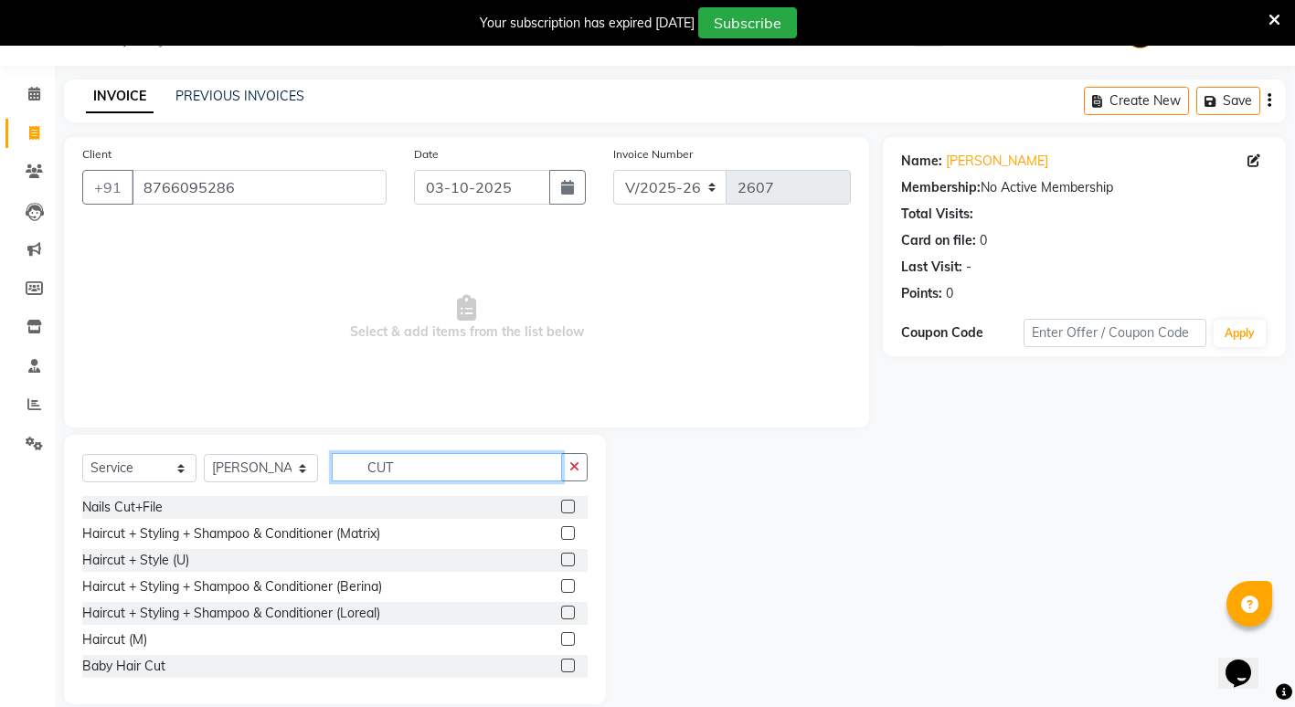
type input "CUT"
click at [561, 639] on label at bounding box center [568, 639] width 14 height 14
click at [561, 639] on input "checkbox" at bounding box center [567, 640] width 12 height 12
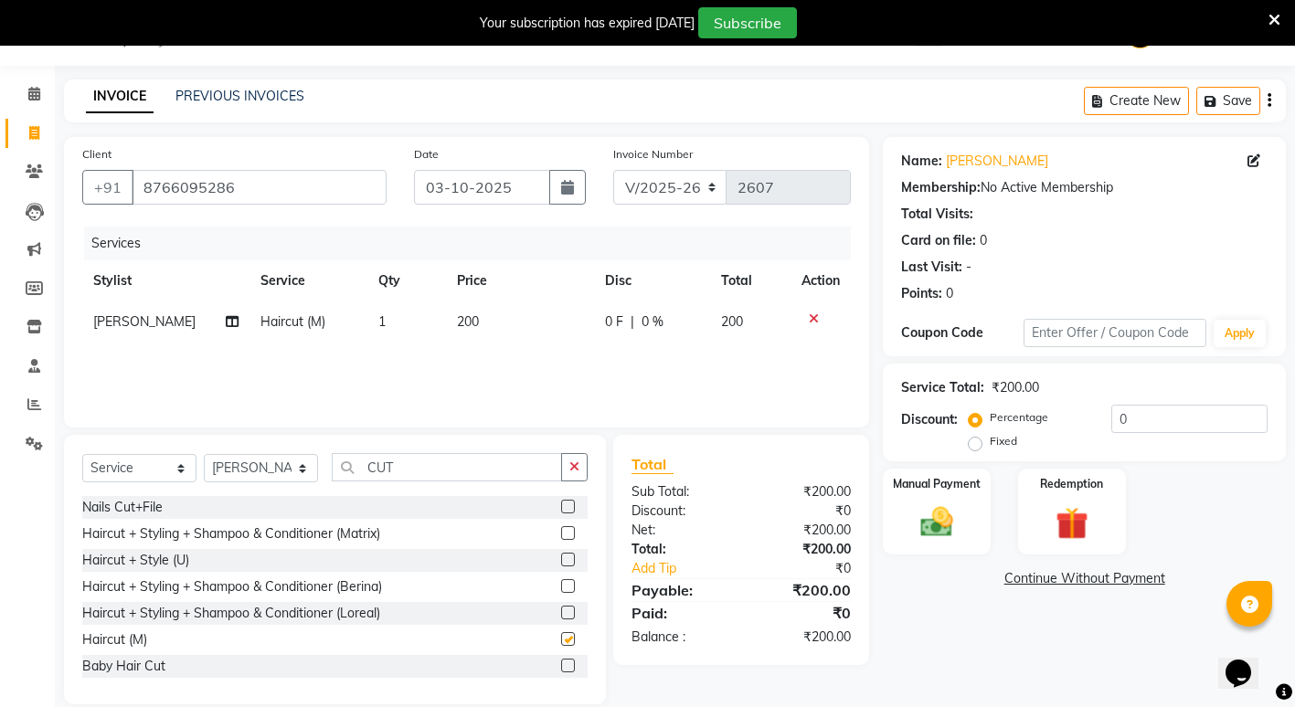
checkbox input "false"
click at [452, 476] on input "CUT" at bounding box center [447, 467] width 230 height 28
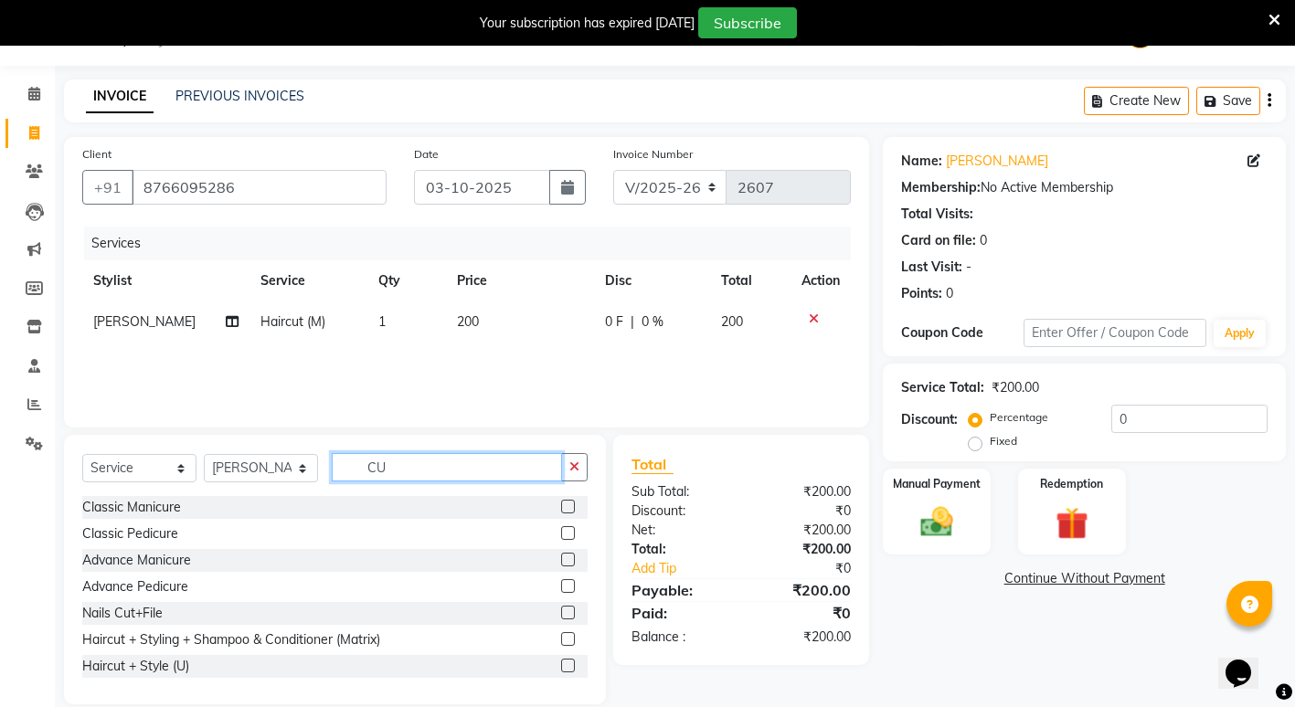
type input "C"
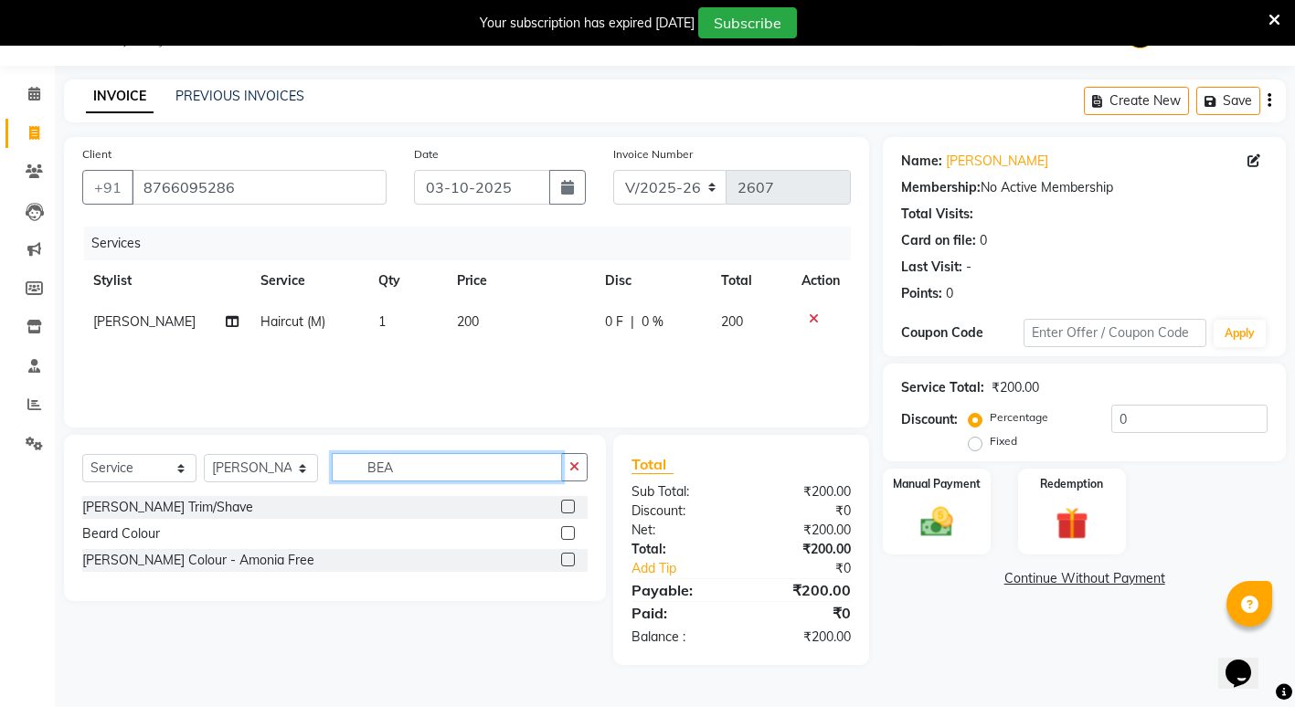
type input "BEA"
click at [566, 507] on label at bounding box center [568, 507] width 14 height 14
click at [566, 507] on input "checkbox" at bounding box center [567, 508] width 12 height 12
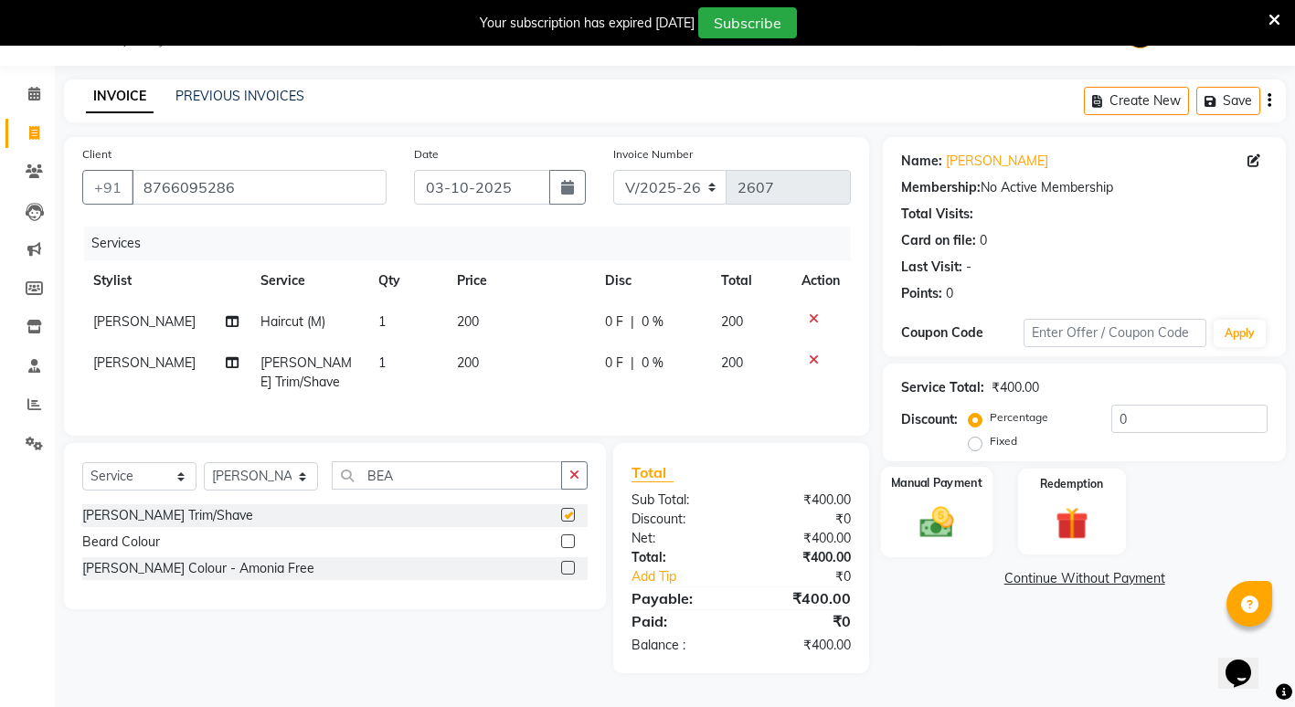
checkbox input "false"
click at [952, 536] on img at bounding box center [937, 522] width 56 height 39
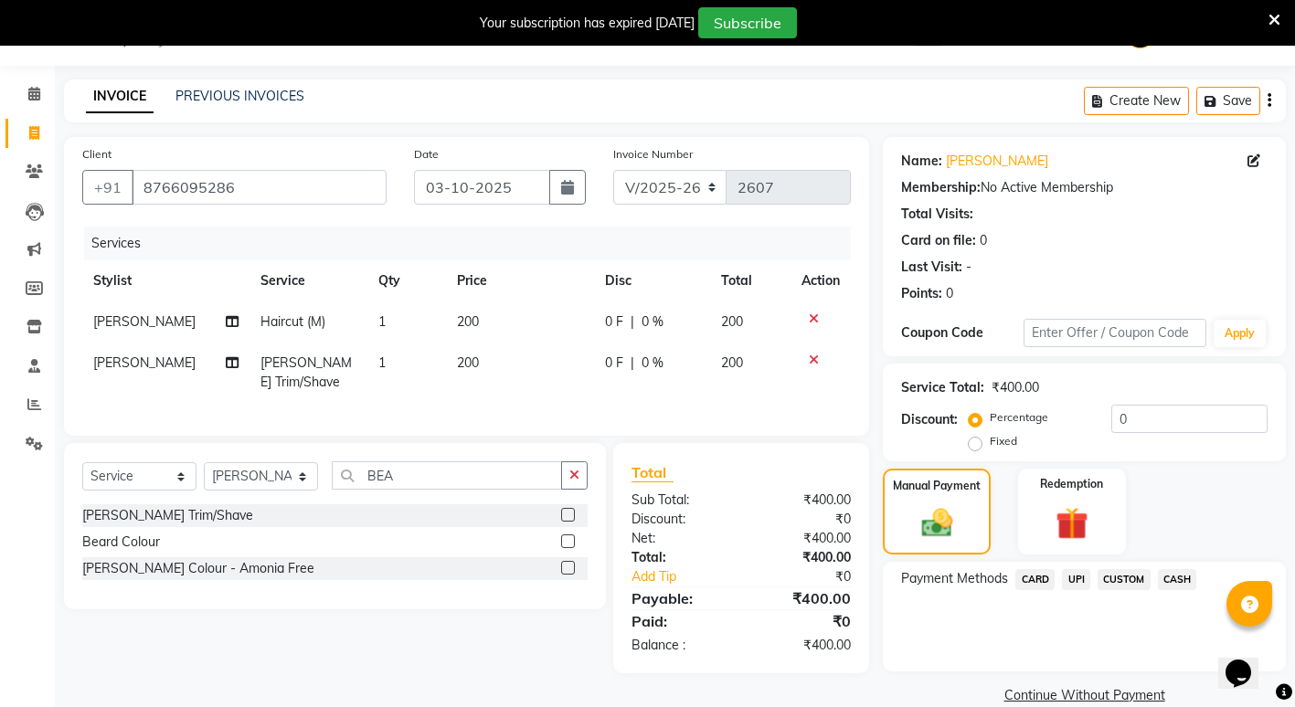
scroll to position [75, 0]
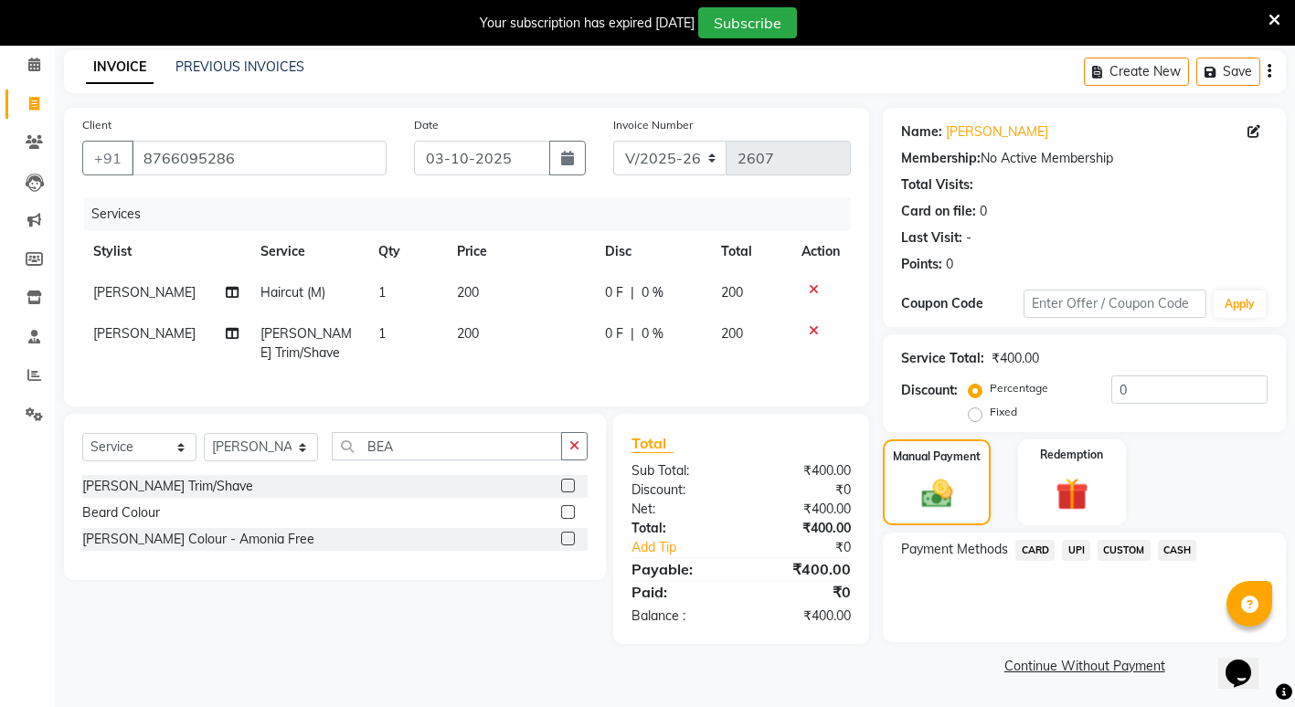
click at [1083, 546] on span "UPI" at bounding box center [1076, 550] width 28 height 21
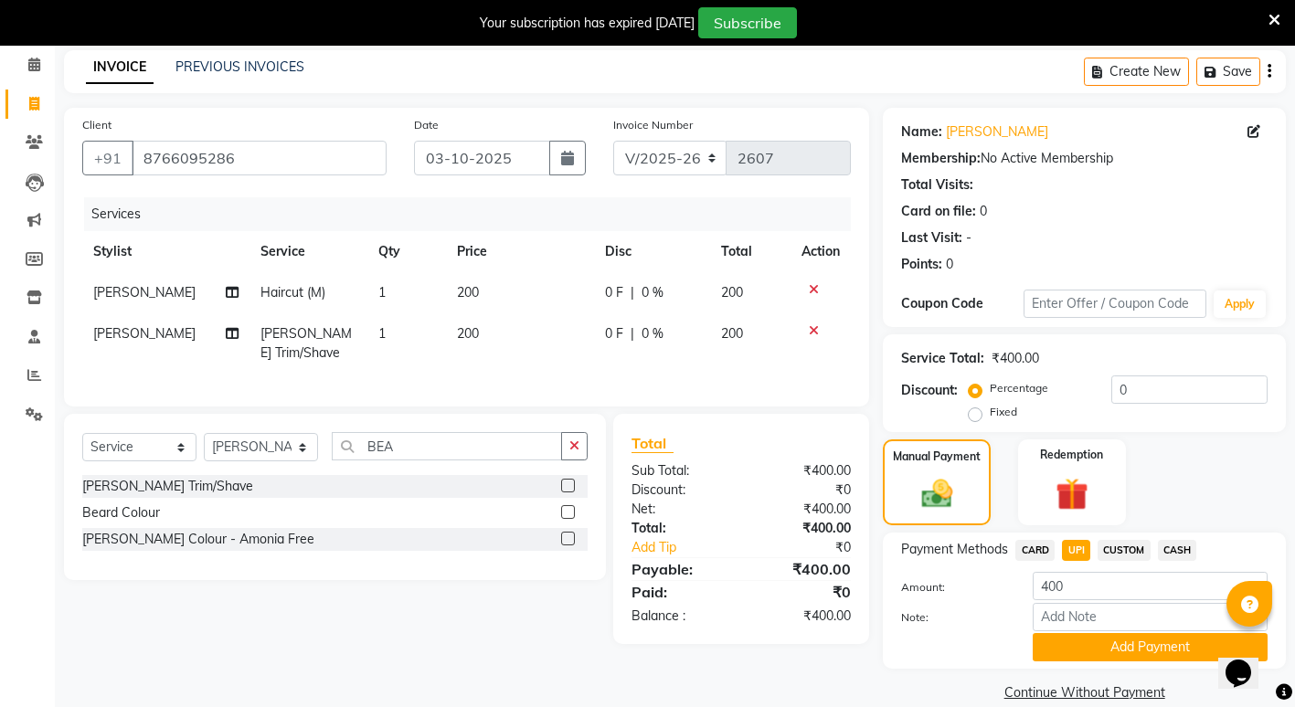
scroll to position [101, 0]
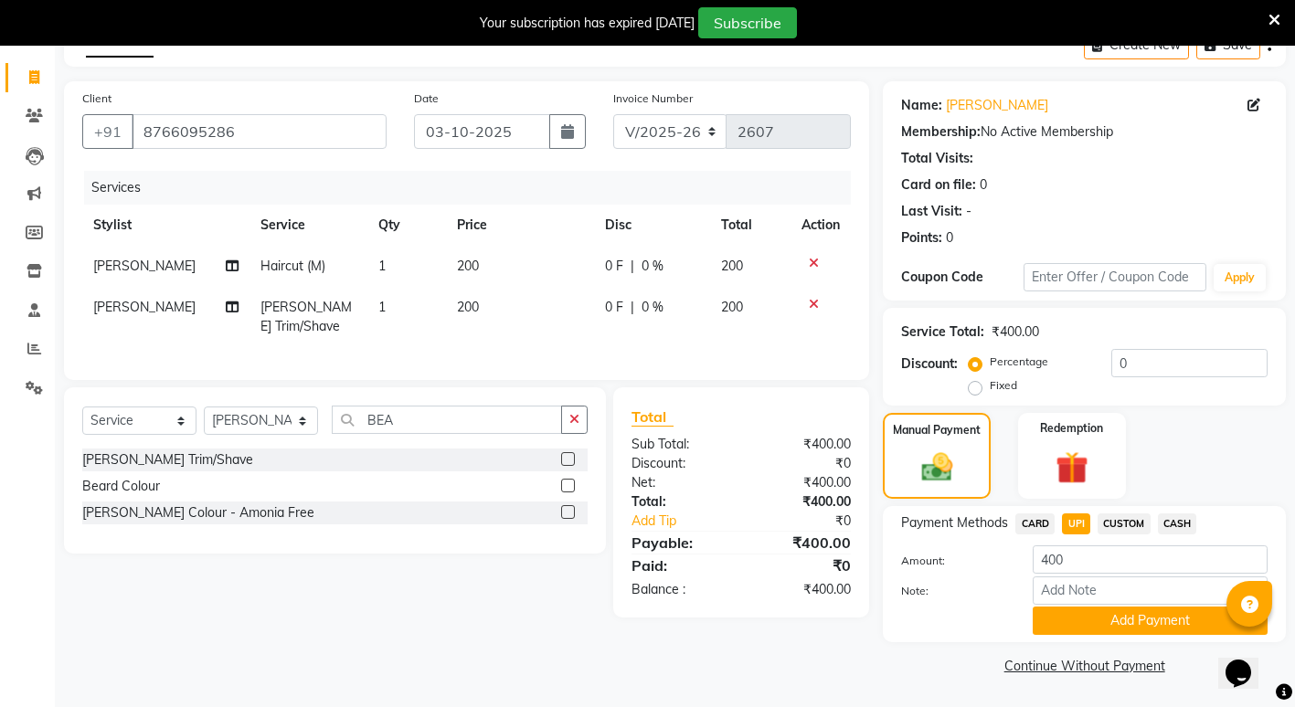
click at [1176, 528] on span "CASH" at bounding box center [1177, 523] width 39 height 21
click at [1116, 624] on button "Add Payment" at bounding box center [1149, 621] width 235 height 28
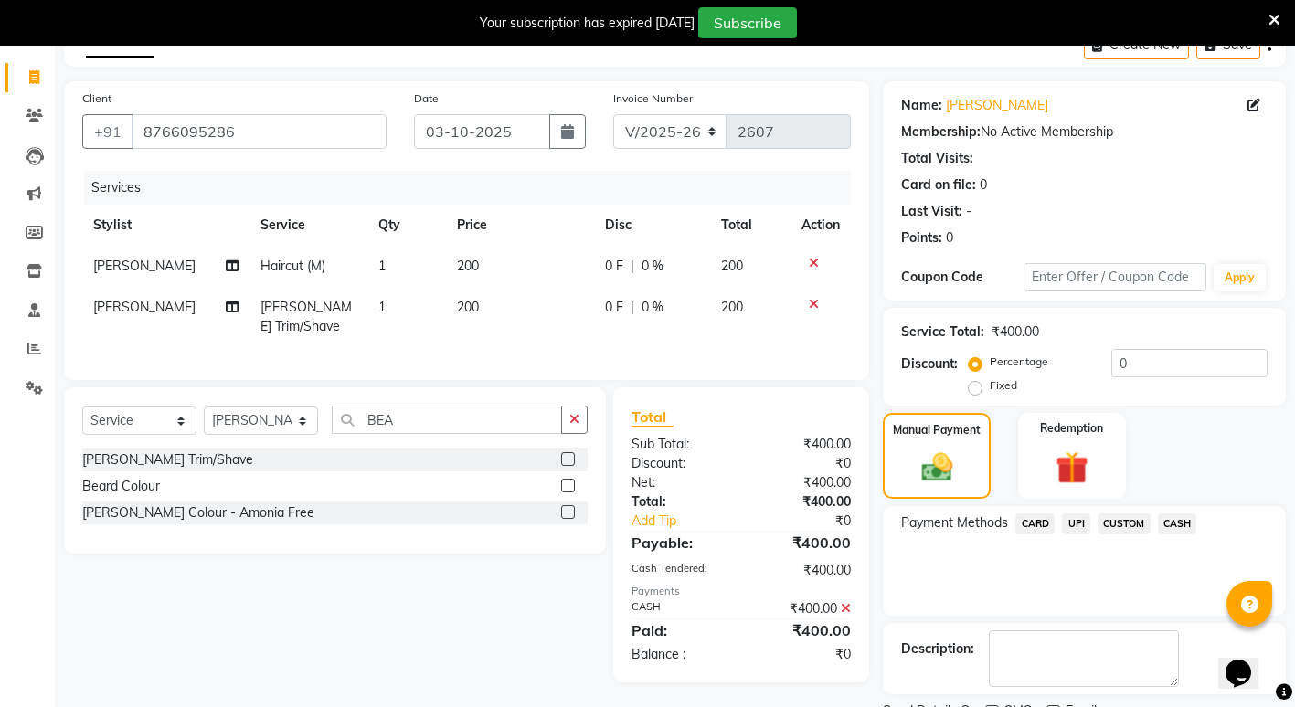
scroll to position [178, 0]
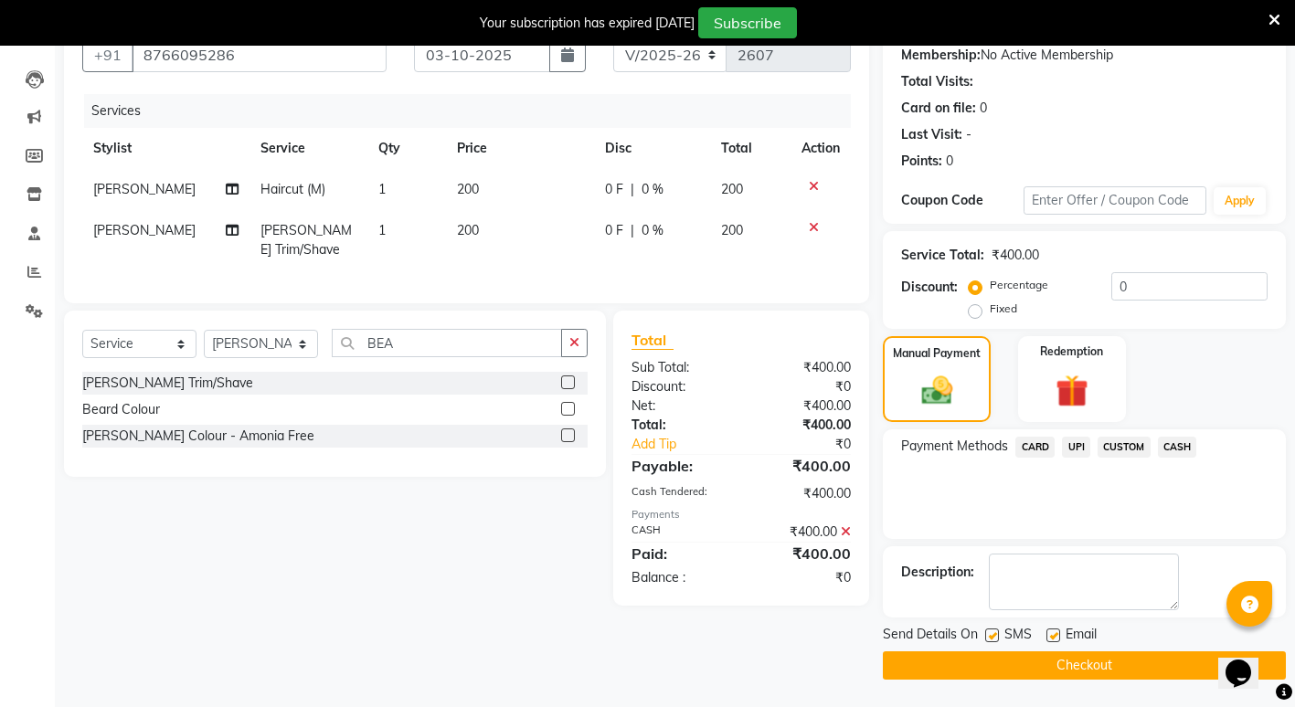
click at [1054, 654] on button "Checkout" at bounding box center [1084, 665] width 403 height 28
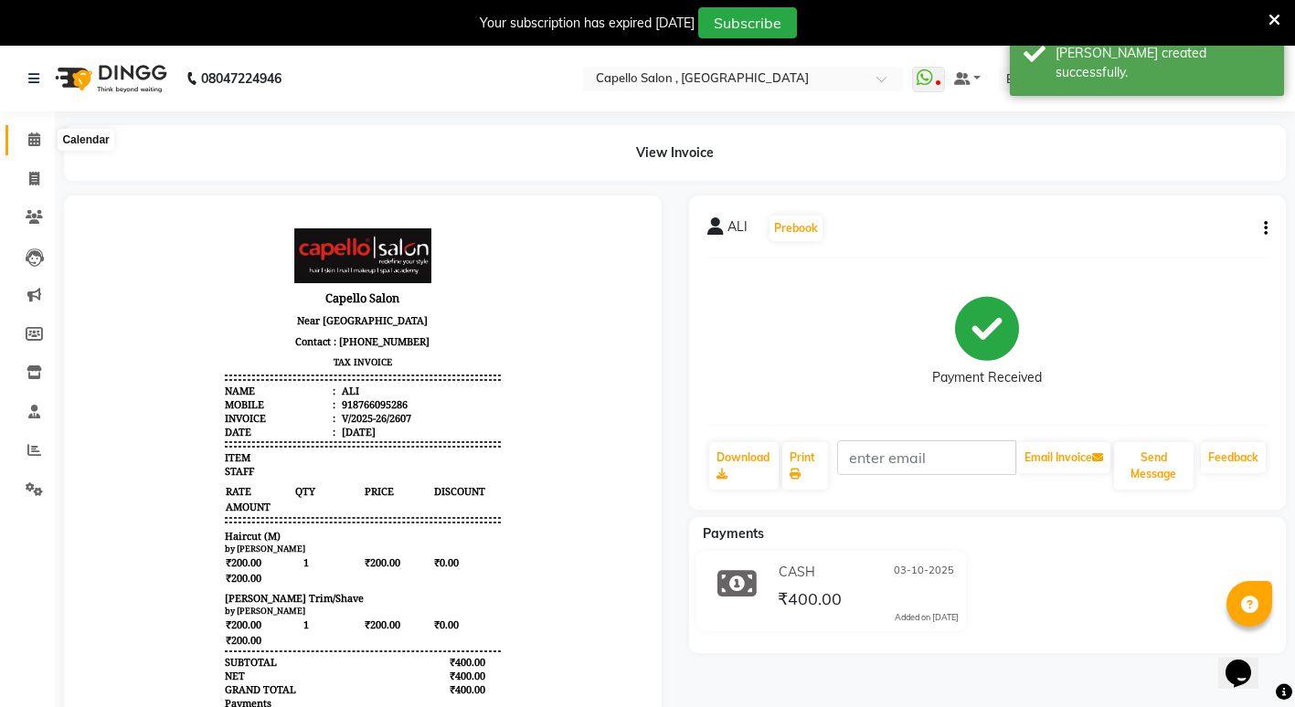
click at [47, 141] on span at bounding box center [34, 140] width 32 height 21
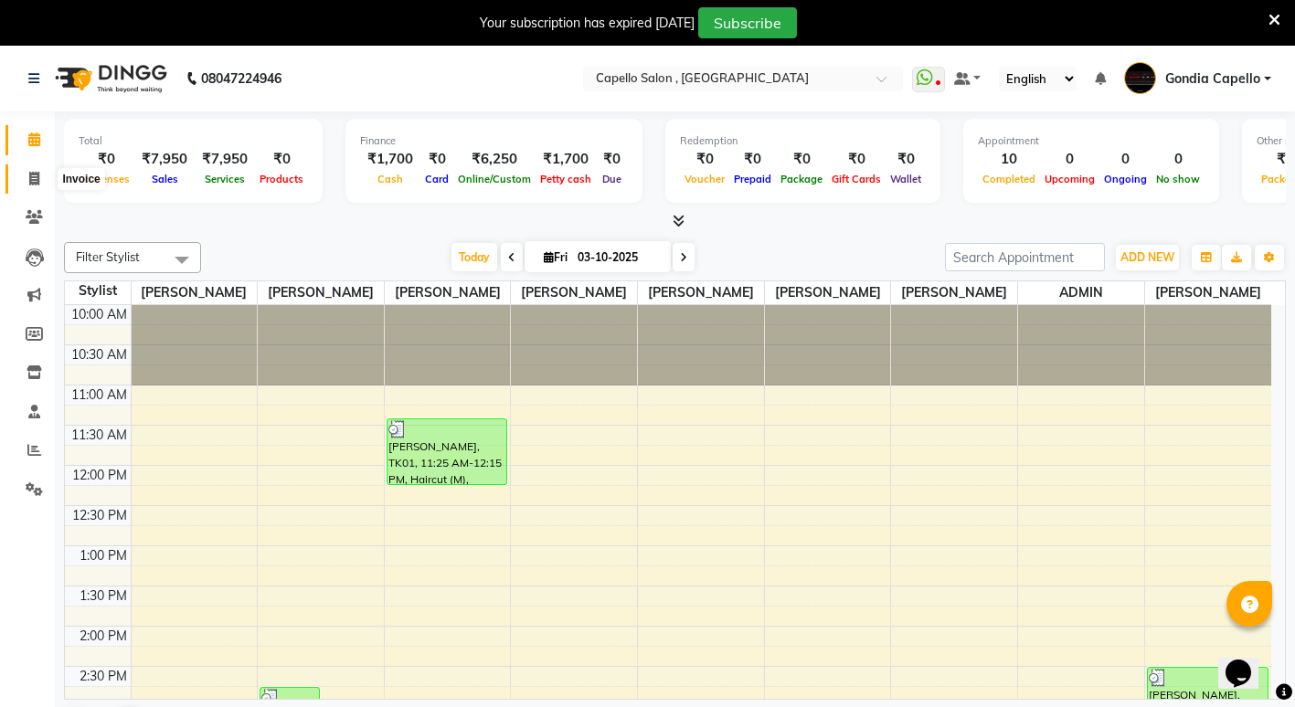
click at [33, 182] on icon at bounding box center [34, 179] width 10 height 14
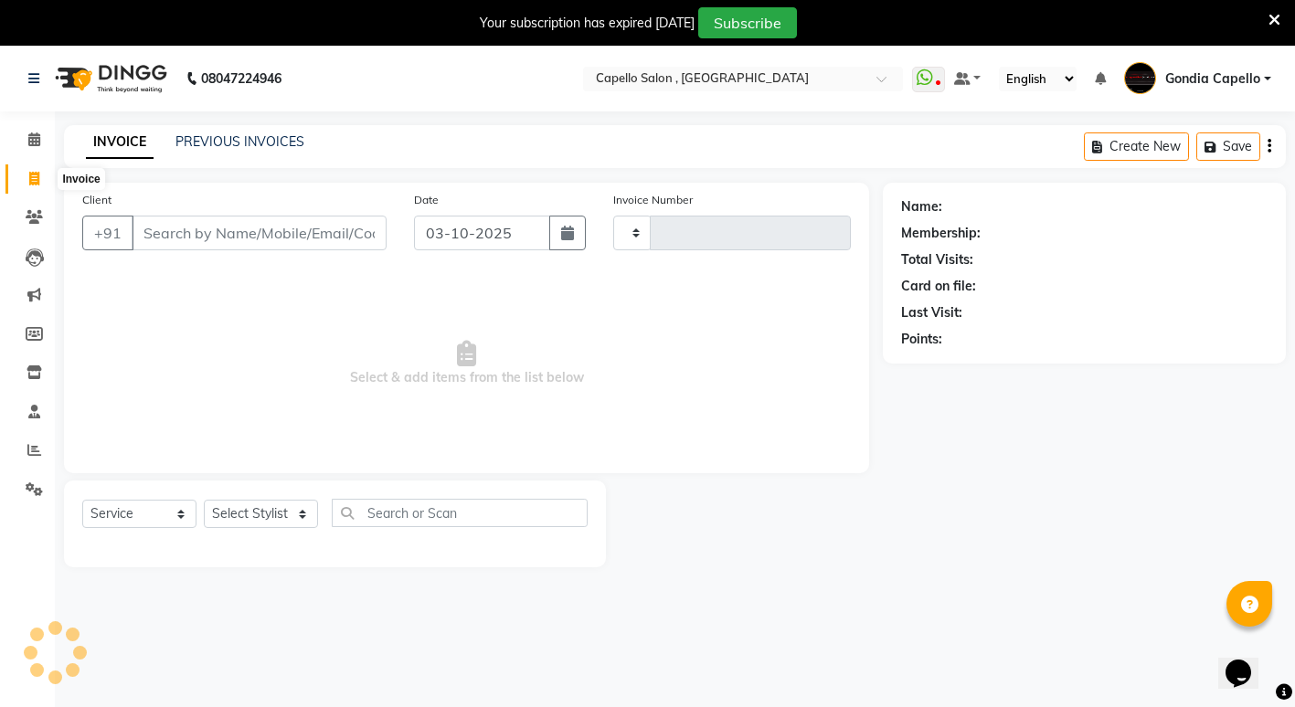
click at [33, 179] on icon at bounding box center [34, 179] width 10 height 14
select select "service"
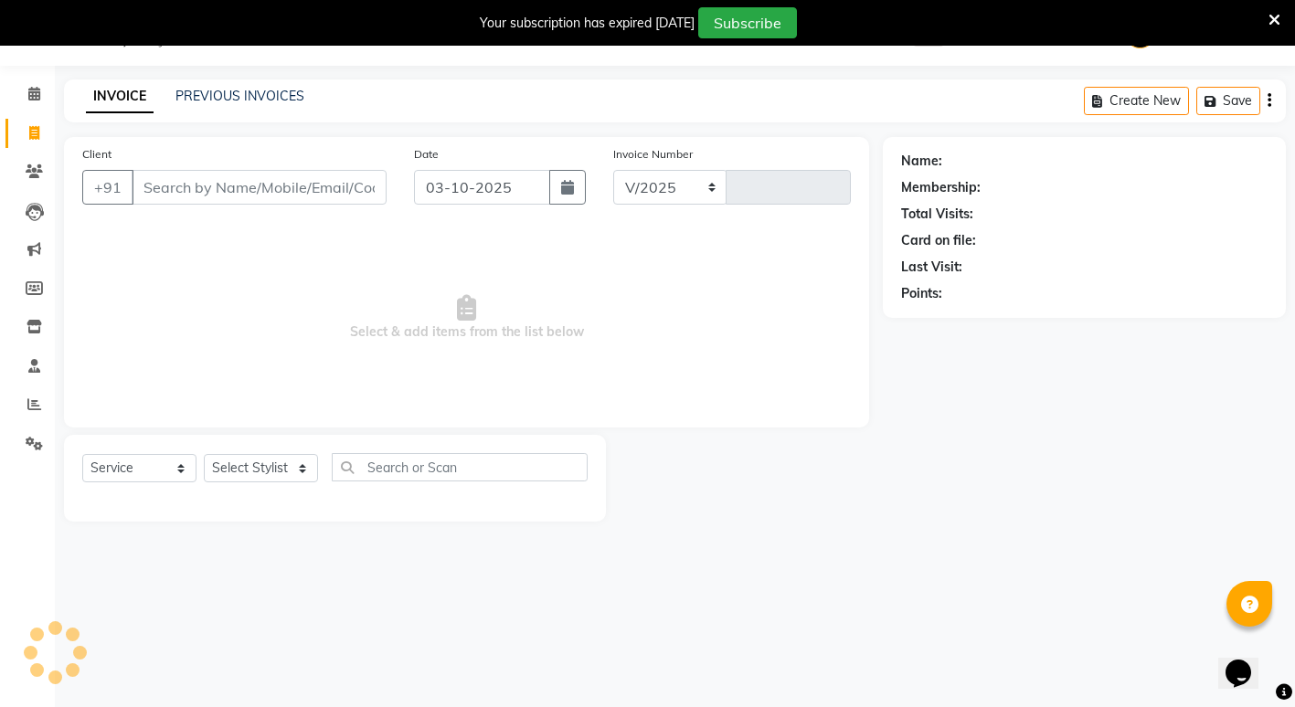
select select "853"
type input "2608"
click at [190, 190] on input "Client" at bounding box center [259, 187] width 255 height 35
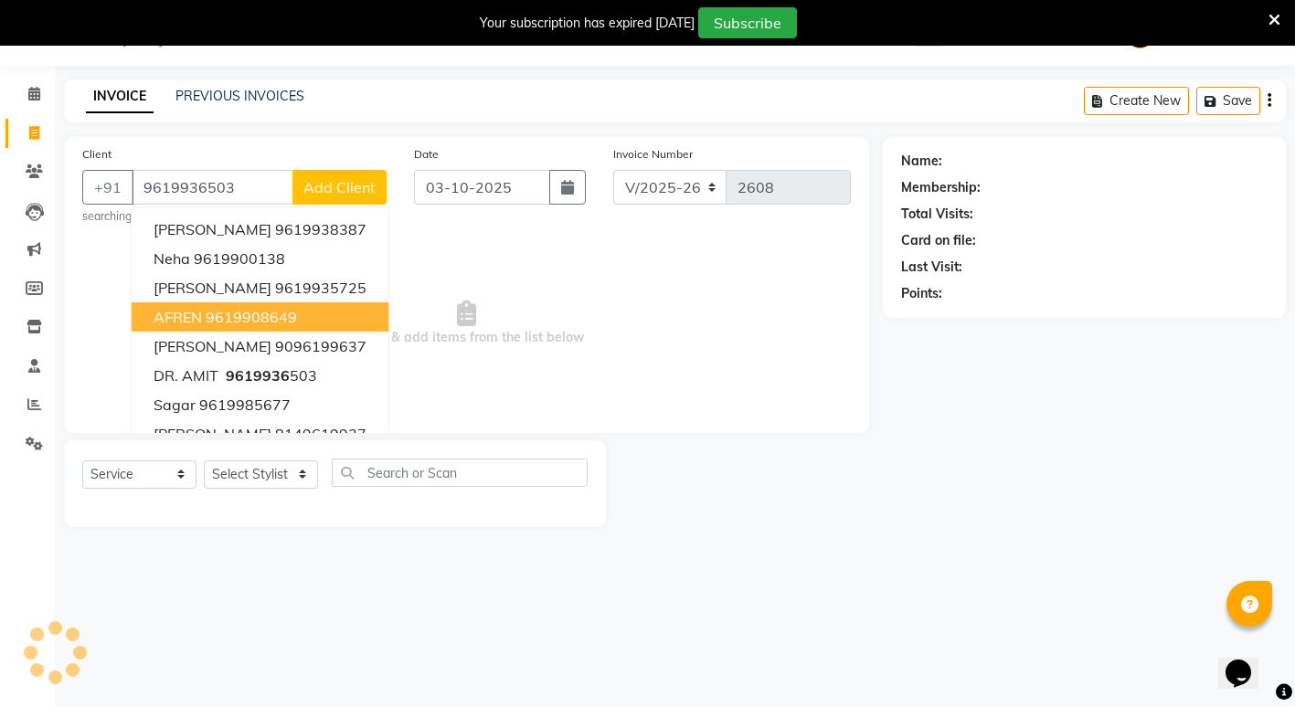
type input "9619936503"
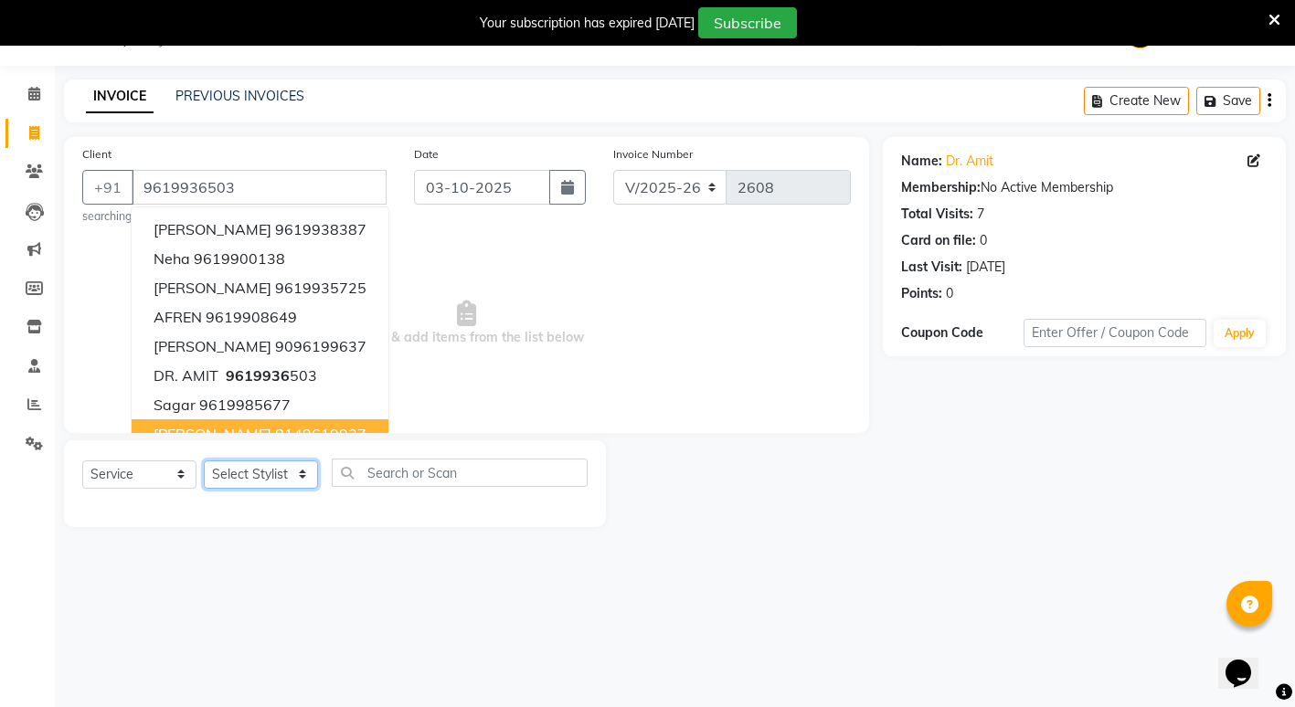
click at [270, 484] on select "Select Stylist ADMIN [PERSON_NAME] [PERSON_NAME] [PERSON_NAME] Gondia Capello […" at bounding box center [261, 474] width 114 height 28
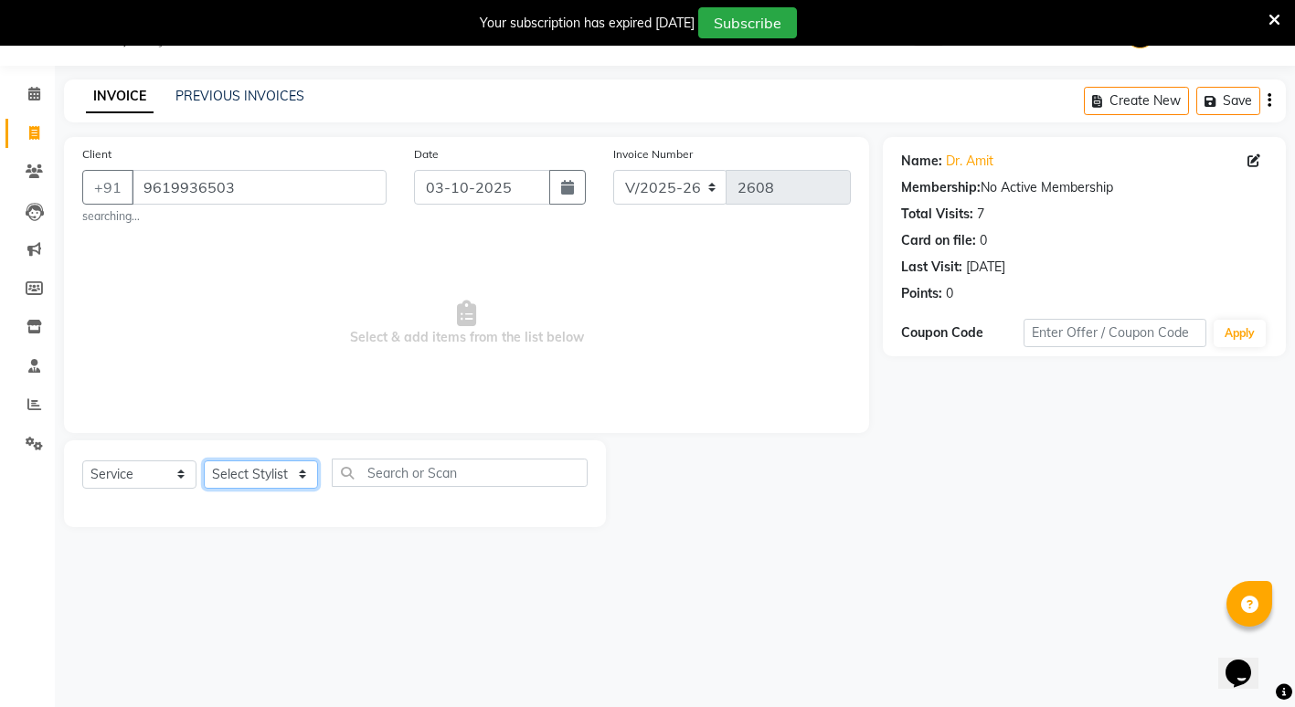
click at [291, 474] on select "Select Stylist ADMIN [PERSON_NAME] [PERSON_NAME] [PERSON_NAME] Gondia Capello […" at bounding box center [261, 474] width 114 height 28
click at [306, 475] on select "Select Stylist ADMIN [PERSON_NAME] [PERSON_NAME] [PERSON_NAME] Gondia Capello […" at bounding box center [261, 474] width 114 height 28
select select "58211"
click at [204, 460] on select "Select Stylist ADMIN [PERSON_NAME] [PERSON_NAME] [PERSON_NAME] Gondia Capello […" at bounding box center [261, 474] width 114 height 28
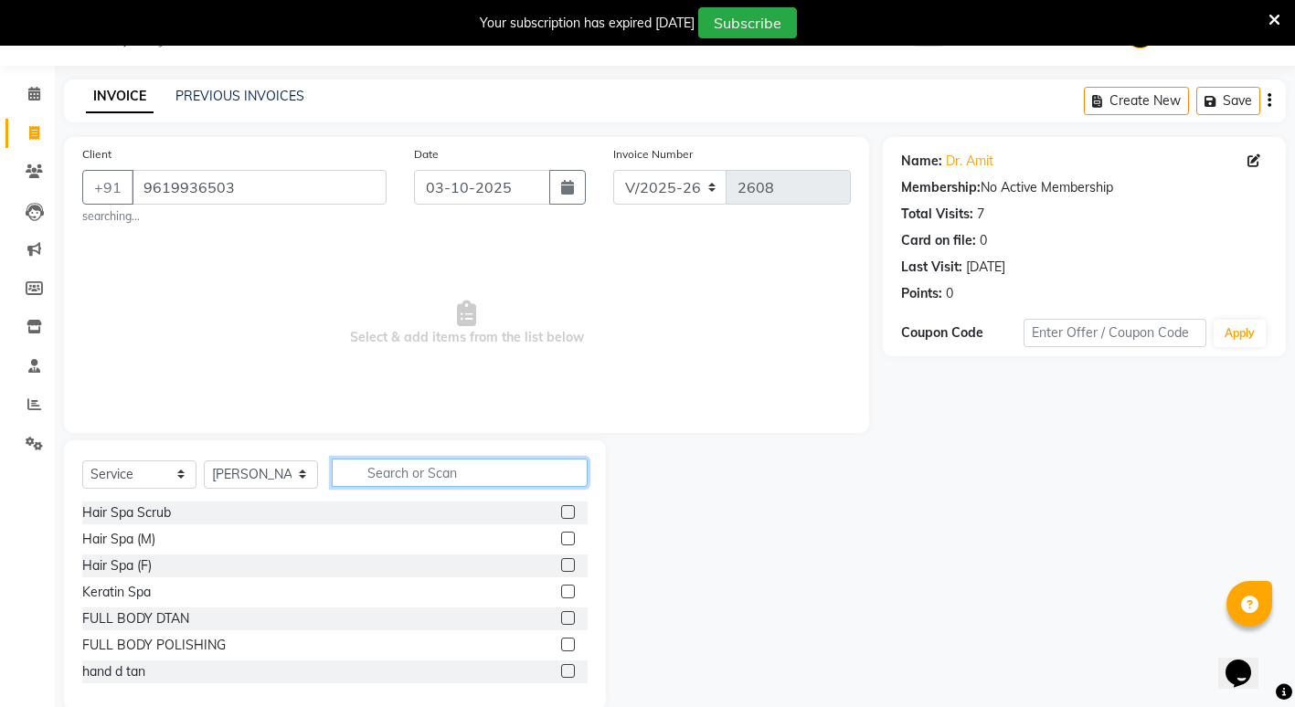
click at [398, 469] on input "text" at bounding box center [460, 473] width 256 height 28
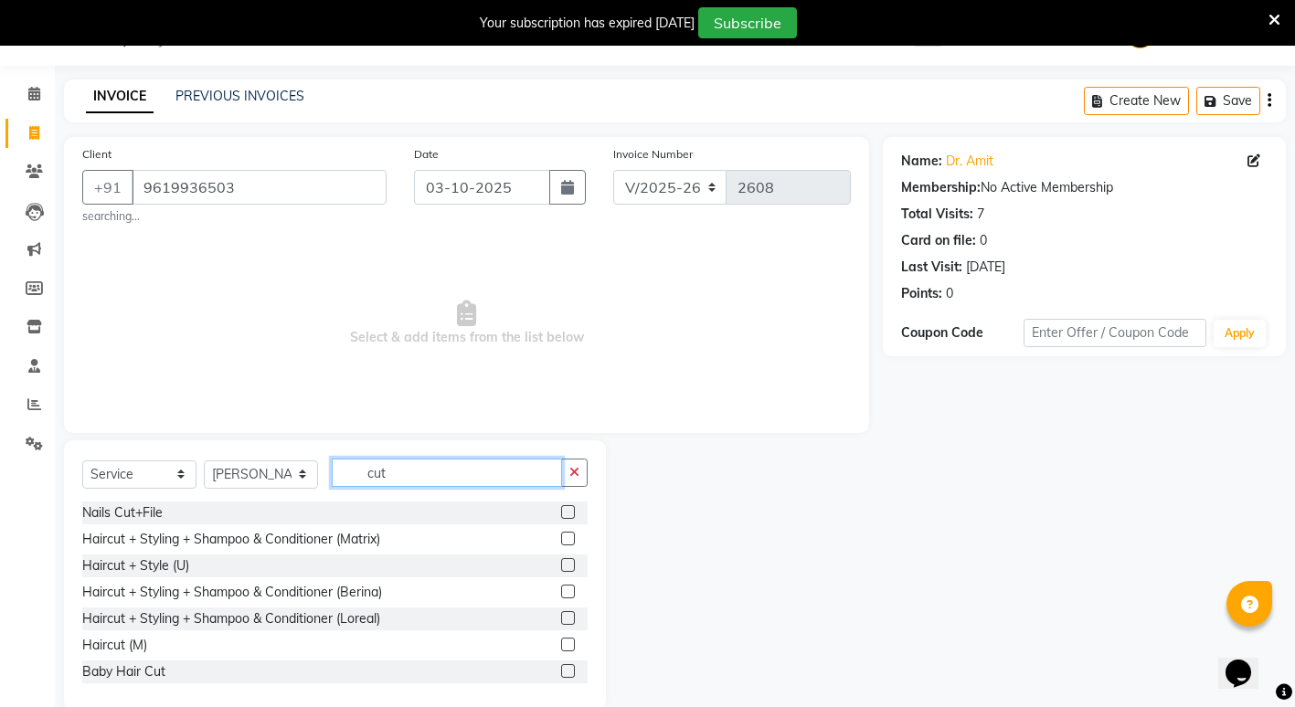
type input "cut"
click at [561, 647] on label at bounding box center [568, 645] width 14 height 14
click at [561, 647] on input "checkbox" at bounding box center [567, 646] width 12 height 12
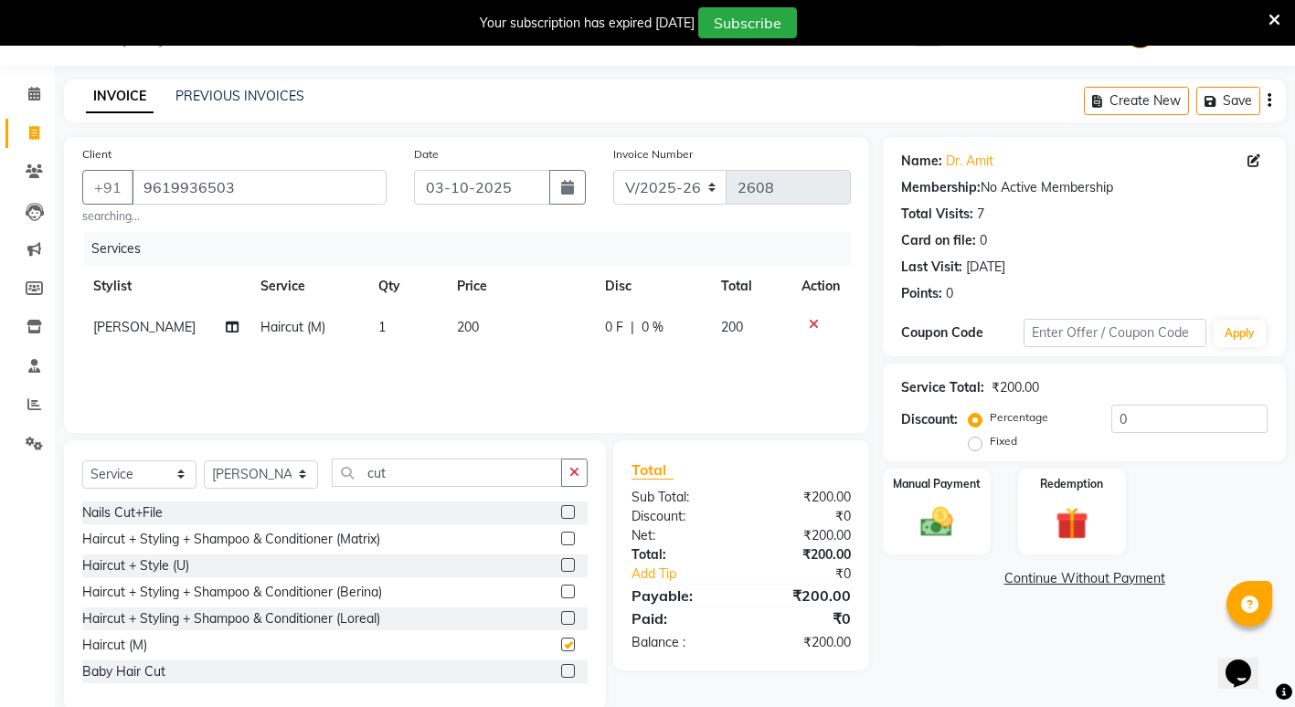
checkbox input "false"
click at [934, 532] on img at bounding box center [937, 522] width 56 height 39
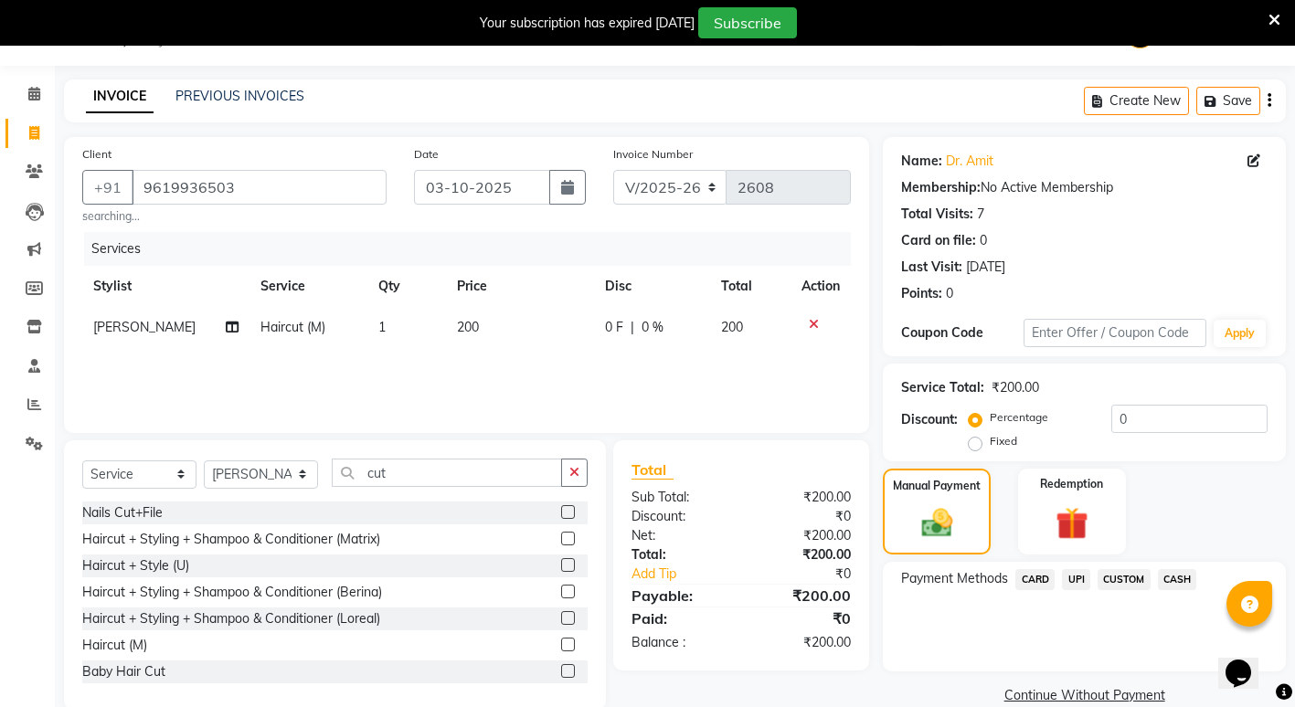
click at [1085, 586] on span "UPI" at bounding box center [1076, 579] width 28 height 21
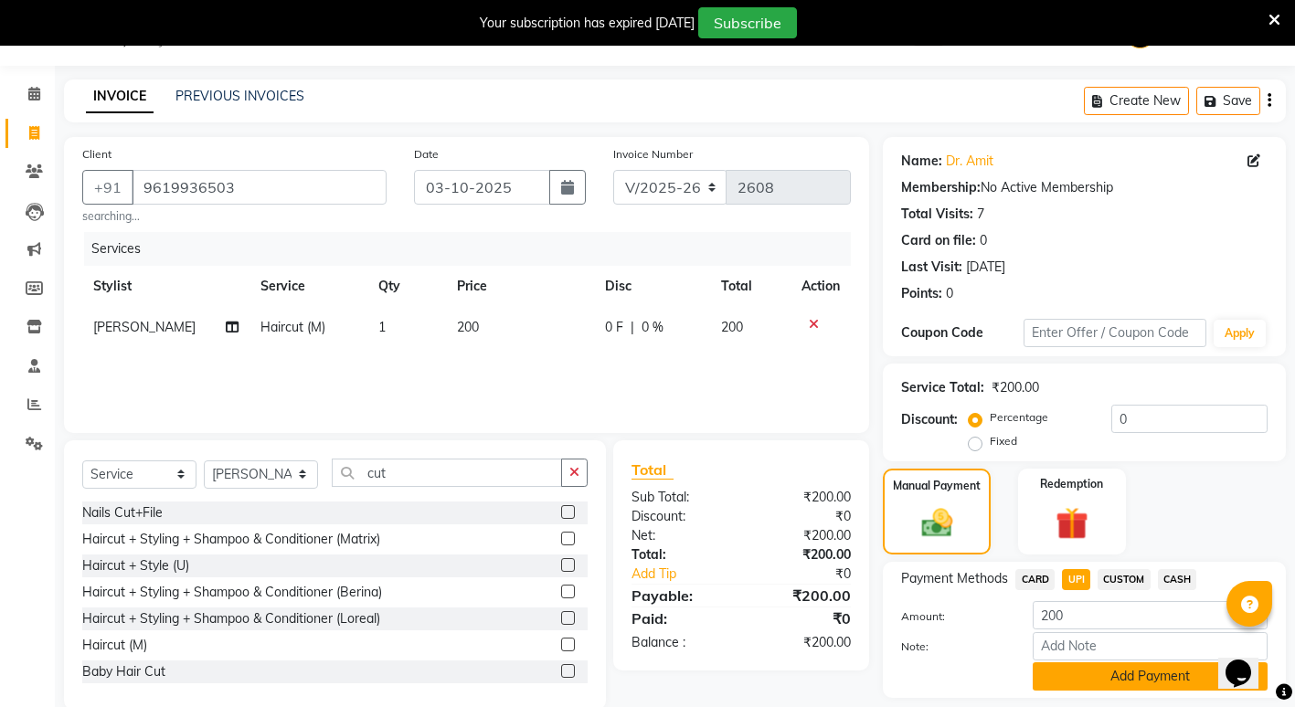
click at [1066, 683] on button "Add Payment" at bounding box center [1149, 676] width 235 height 28
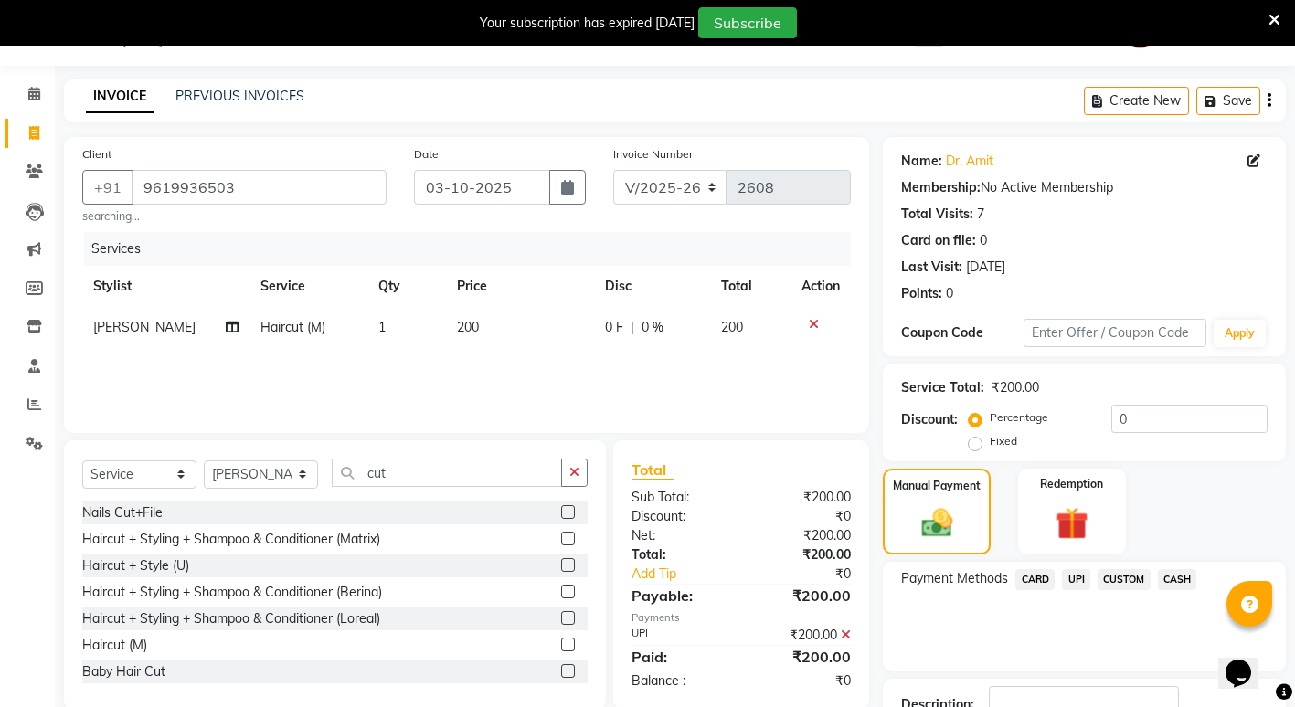
scroll to position [178, 0]
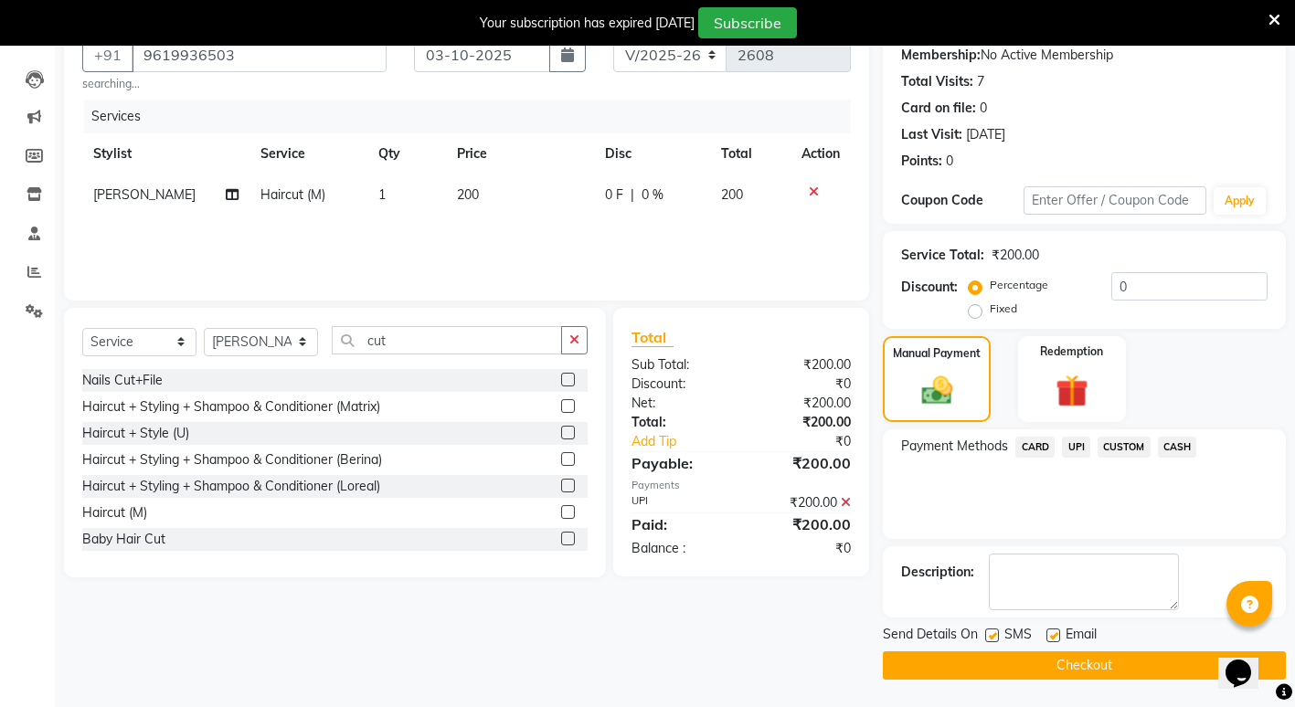
click at [1067, 674] on button "Checkout" at bounding box center [1084, 665] width 403 height 28
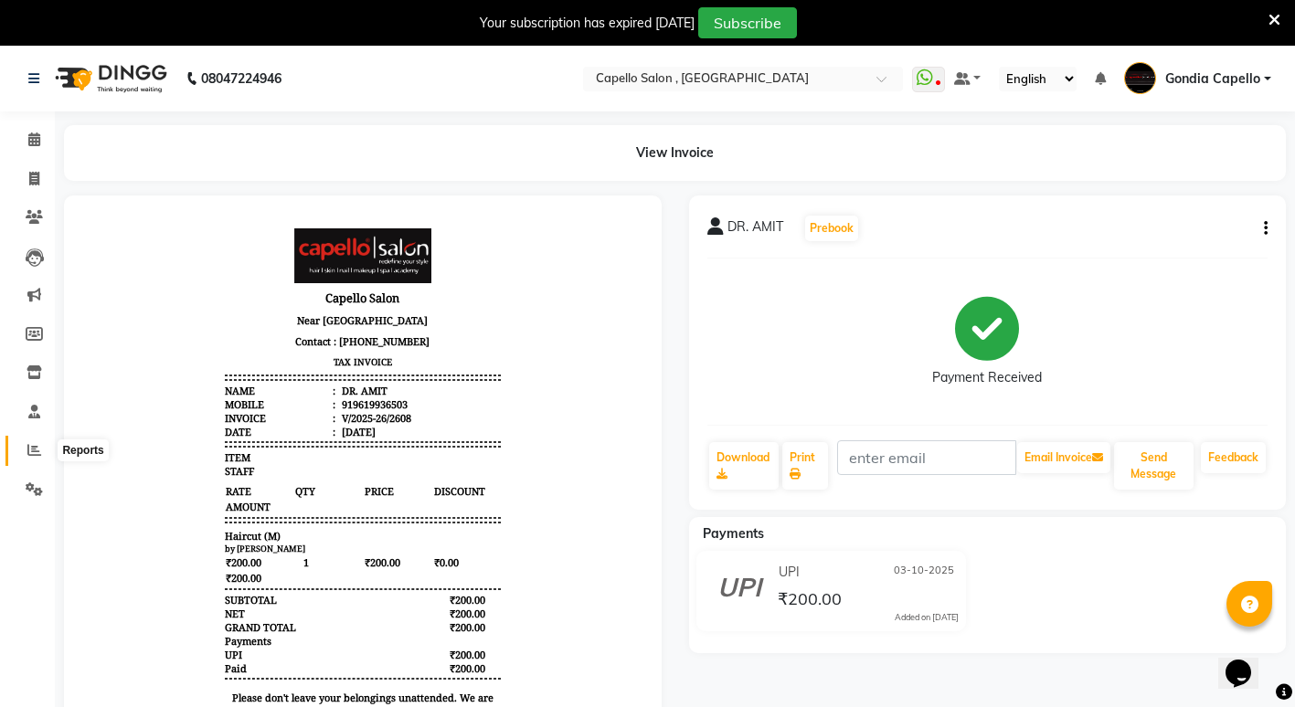
click at [37, 454] on icon at bounding box center [34, 450] width 14 height 14
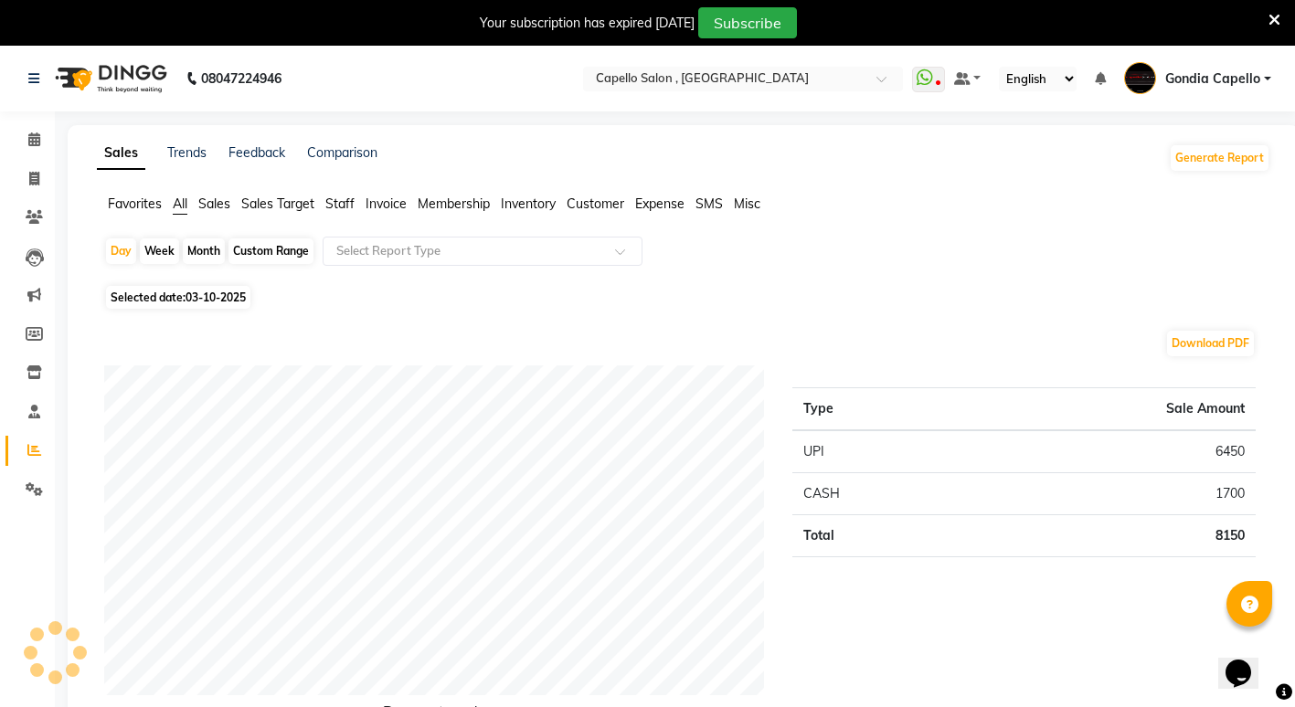
click at [333, 199] on span "Staff" at bounding box center [339, 204] width 29 height 16
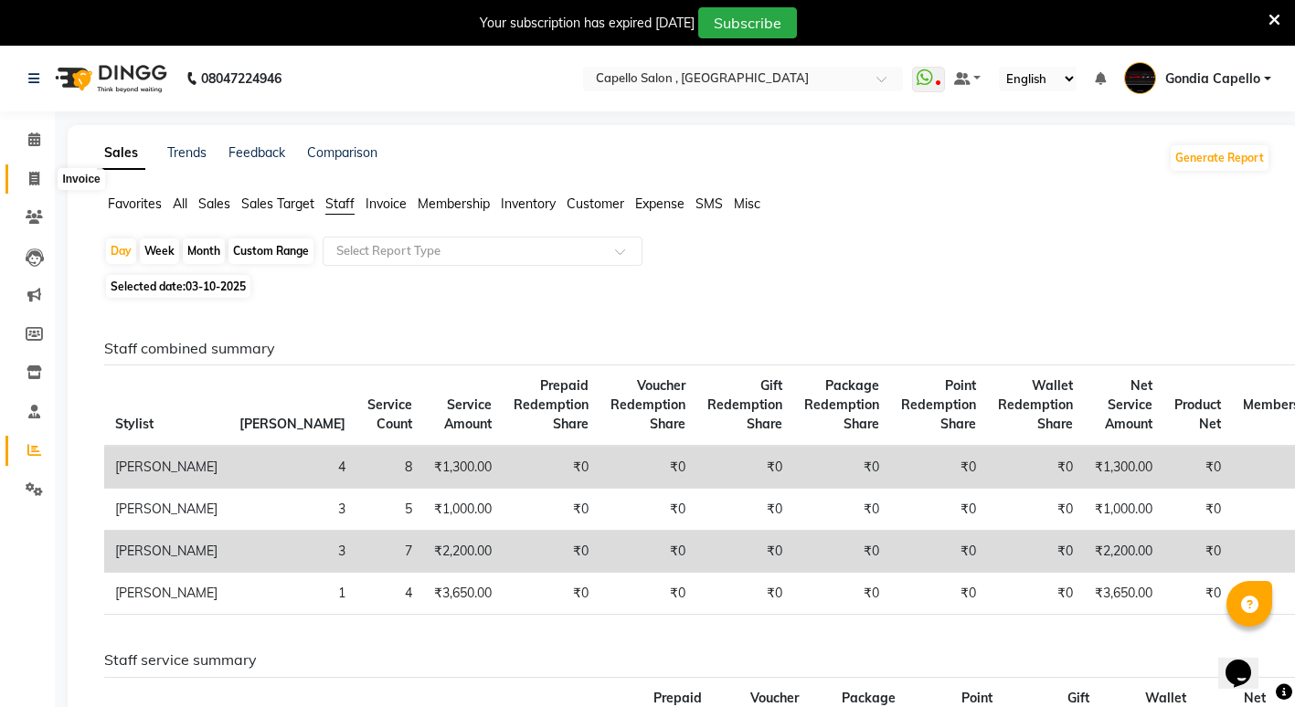
click at [37, 176] on icon at bounding box center [34, 179] width 10 height 14
select select "853"
select select "service"
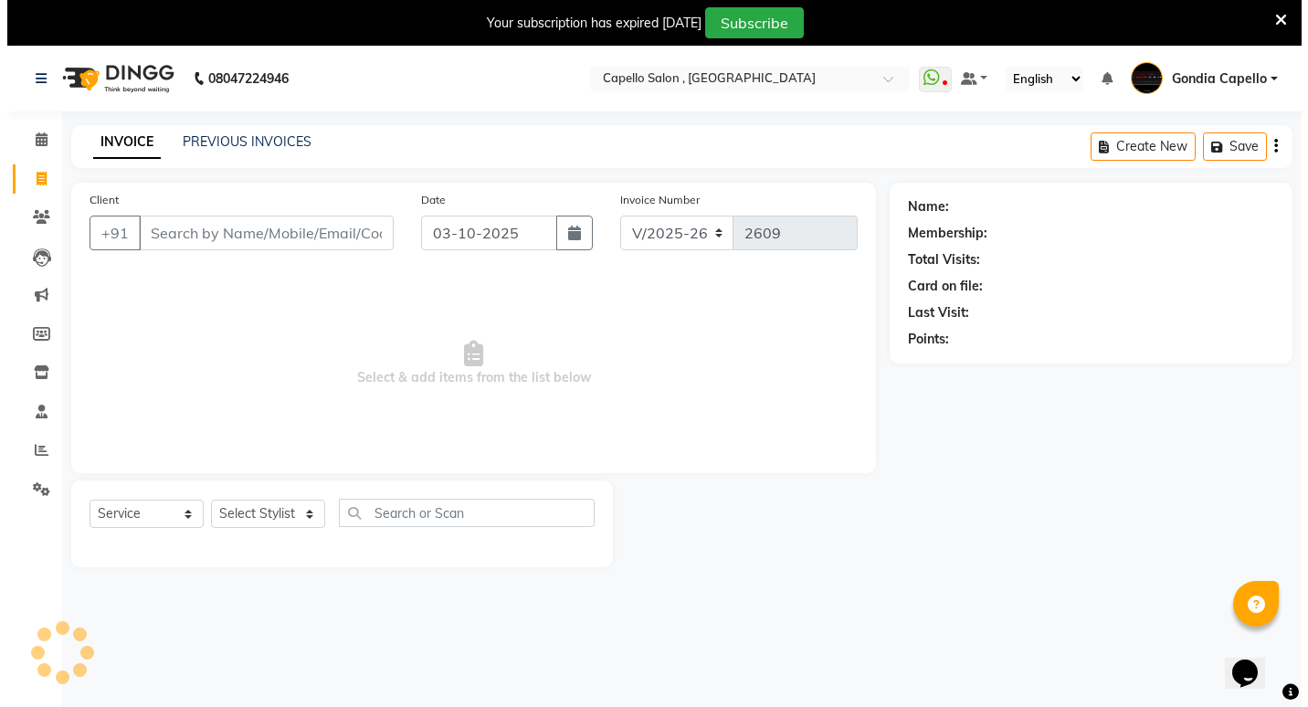
scroll to position [46, 0]
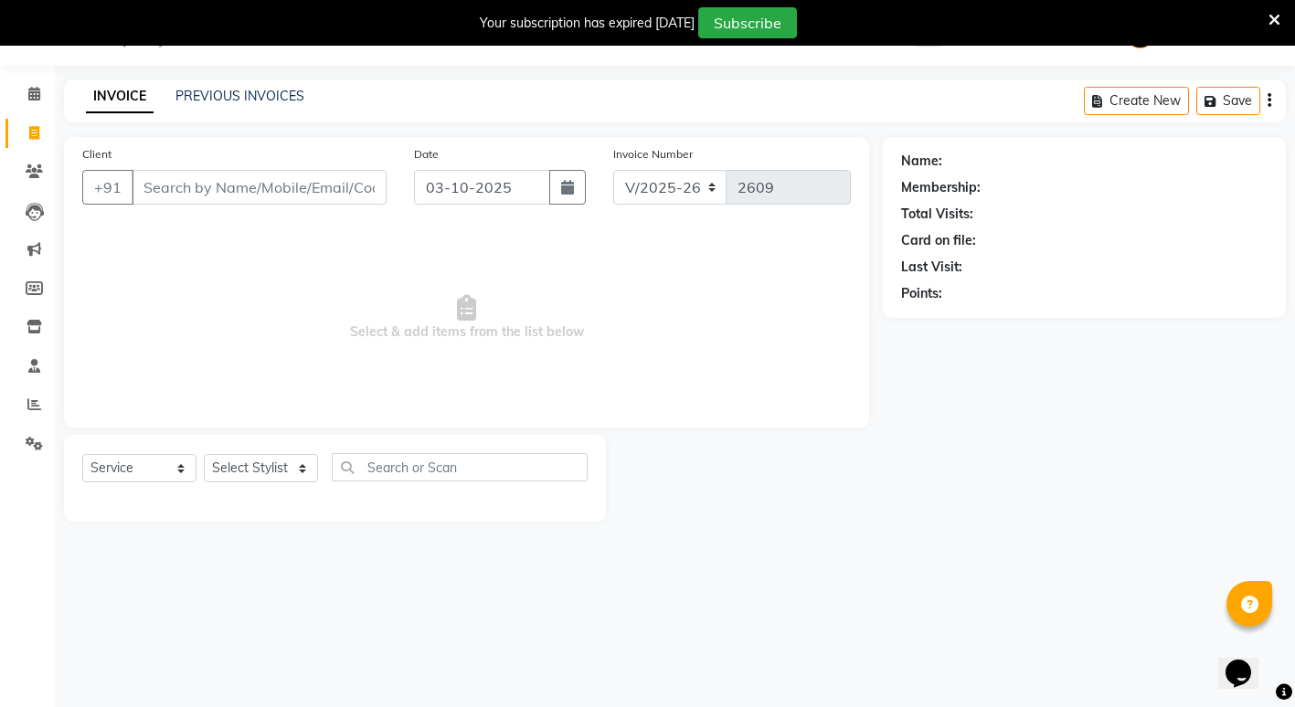
click at [272, 487] on div "Select Service Product Membership Package Voucher Prepaid Gift Card Select Styl…" at bounding box center [334, 474] width 505 height 43
click at [278, 480] on select "Select Stylist ADMIN [PERSON_NAME] [PERSON_NAME] [PERSON_NAME] Gondia Capello […" at bounding box center [261, 468] width 114 height 28
select select "14375"
click at [204, 454] on select "Select Stylist ADMIN [PERSON_NAME] [PERSON_NAME] [PERSON_NAME] Gondia Capello […" at bounding box center [261, 468] width 114 height 28
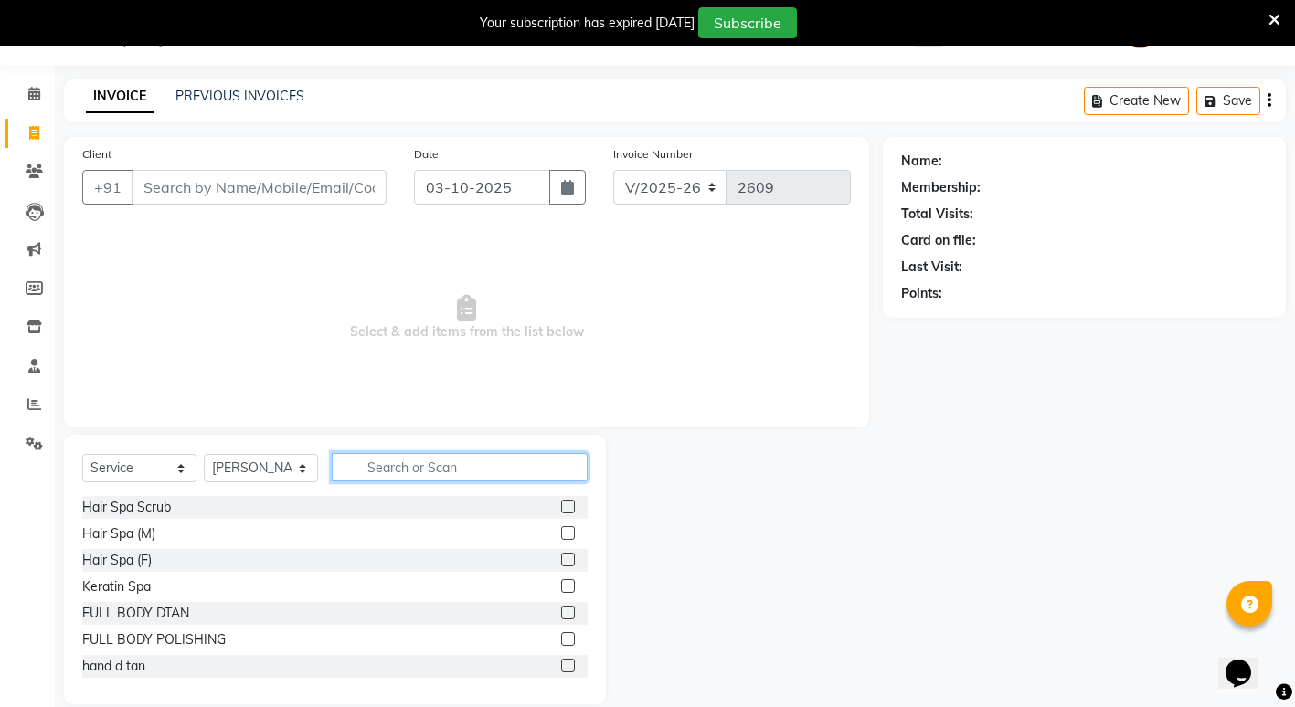
click at [440, 460] on input "text" at bounding box center [460, 467] width 256 height 28
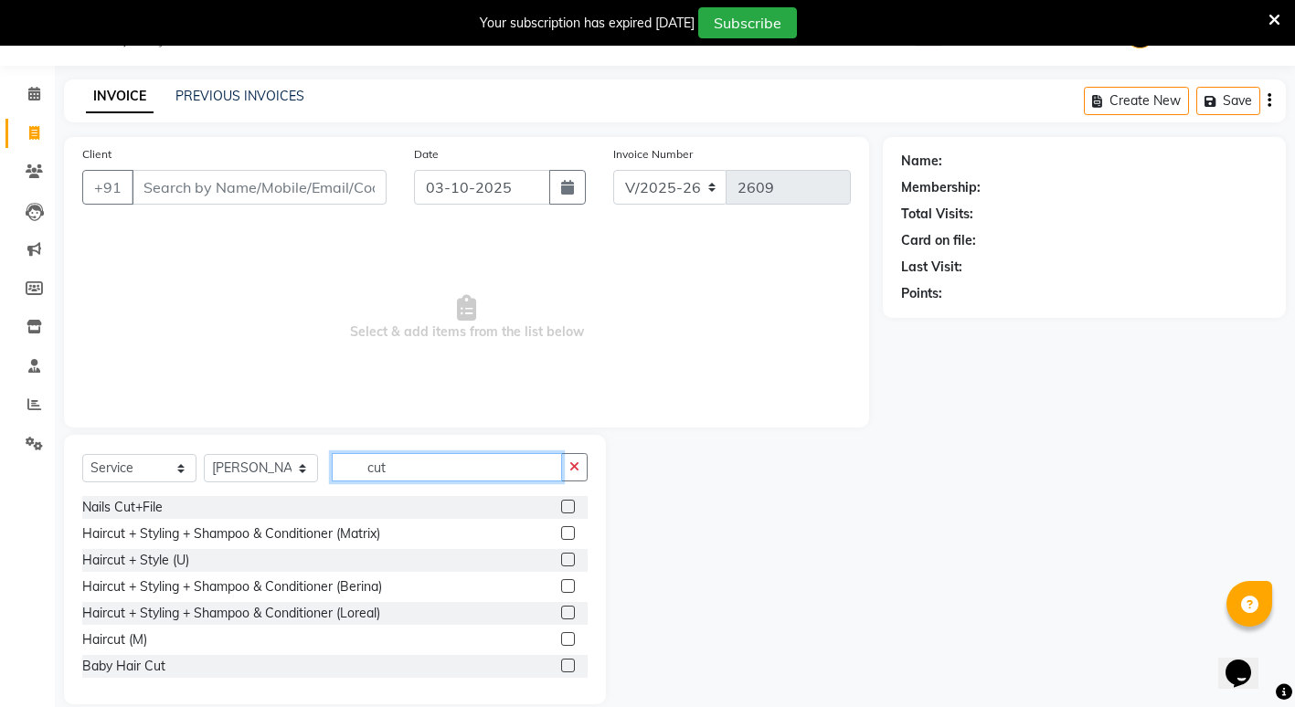
type input "cut"
click at [561, 639] on label at bounding box center [568, 639] width 14 height 14
click at [561, 639] on input "checkbox" at bounding box center [567, 640] width 12 height 12
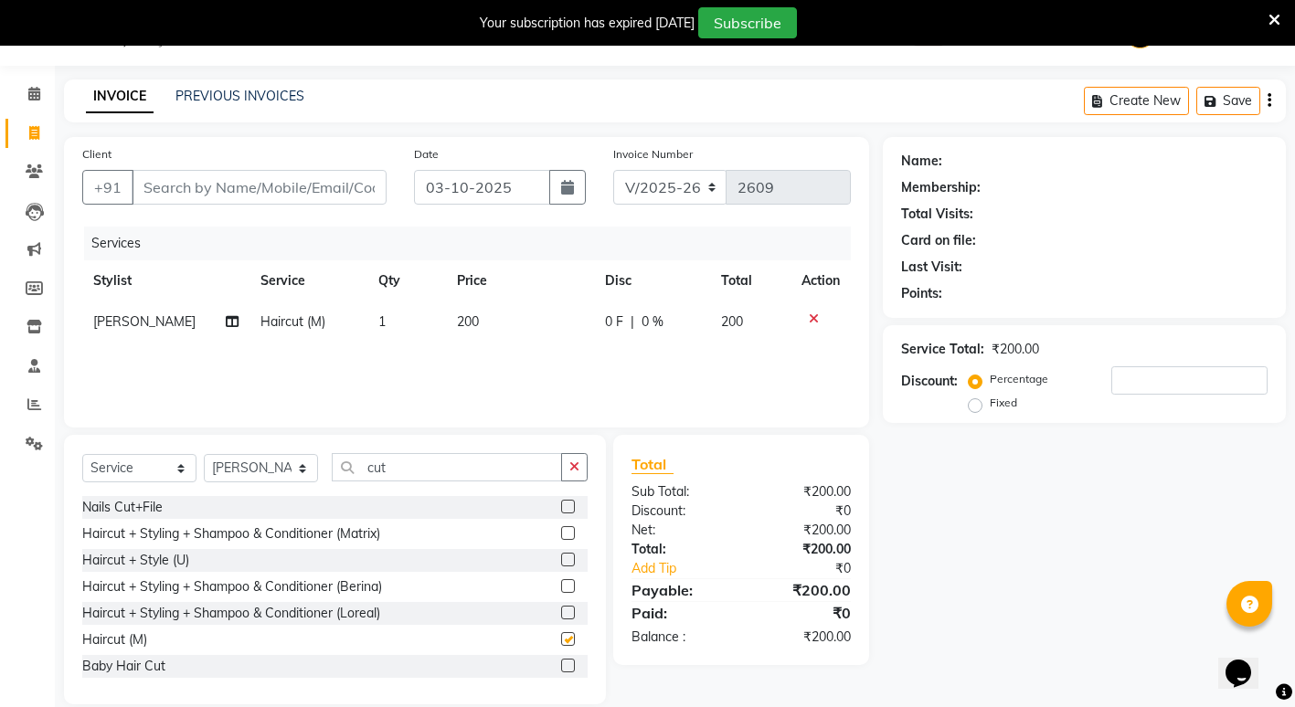
checkbox input "false"
click at [398, 323] on td "1" at bounding box center [406, 322] width 79 height 41
select select "14375"
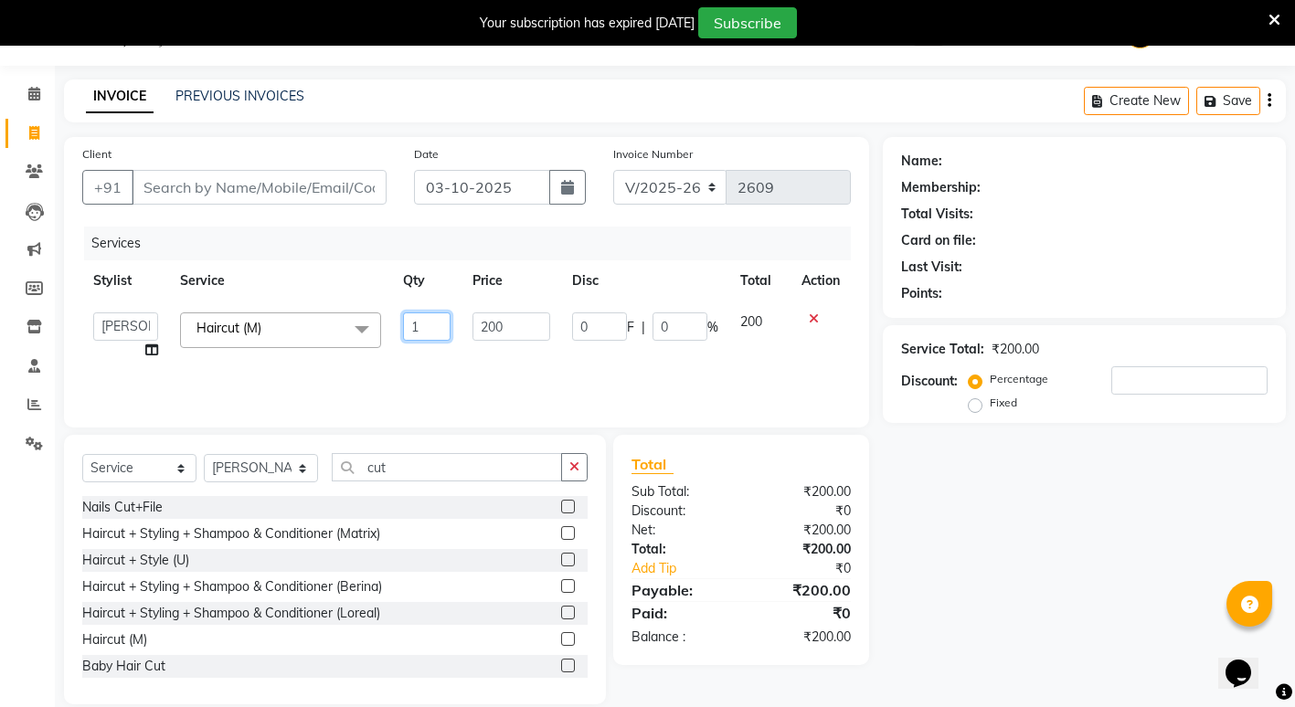
click at [424, 325] on input "1" at bounding box center [427, 326] width 48 height 28
type input "2"
click at [1040, 559] on div "Name: Membership: Total Visits: Card on file: Last Visit: Points: Service Total…" at bounding box center [1091, 420] width 417 height 567
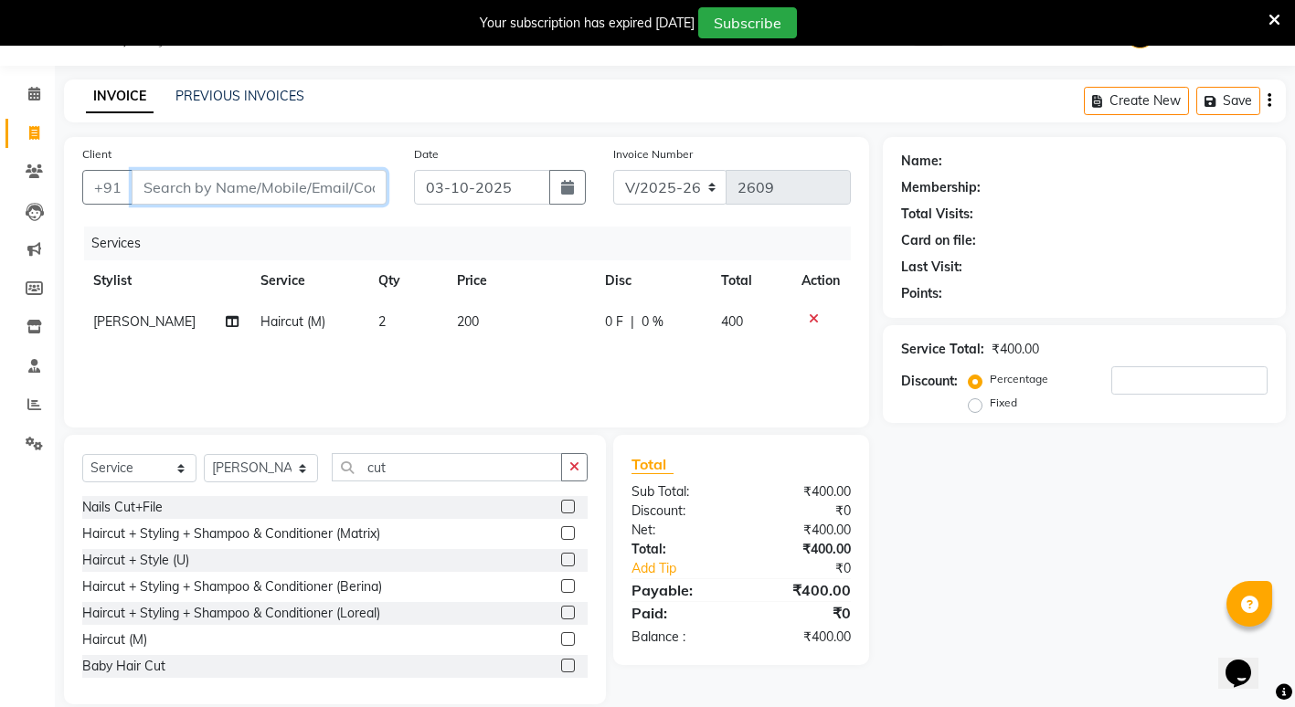
click at [217, 178] on input "Client" at bounding box center [259, 187] width 255 height 35
type input "8"
type input "0"
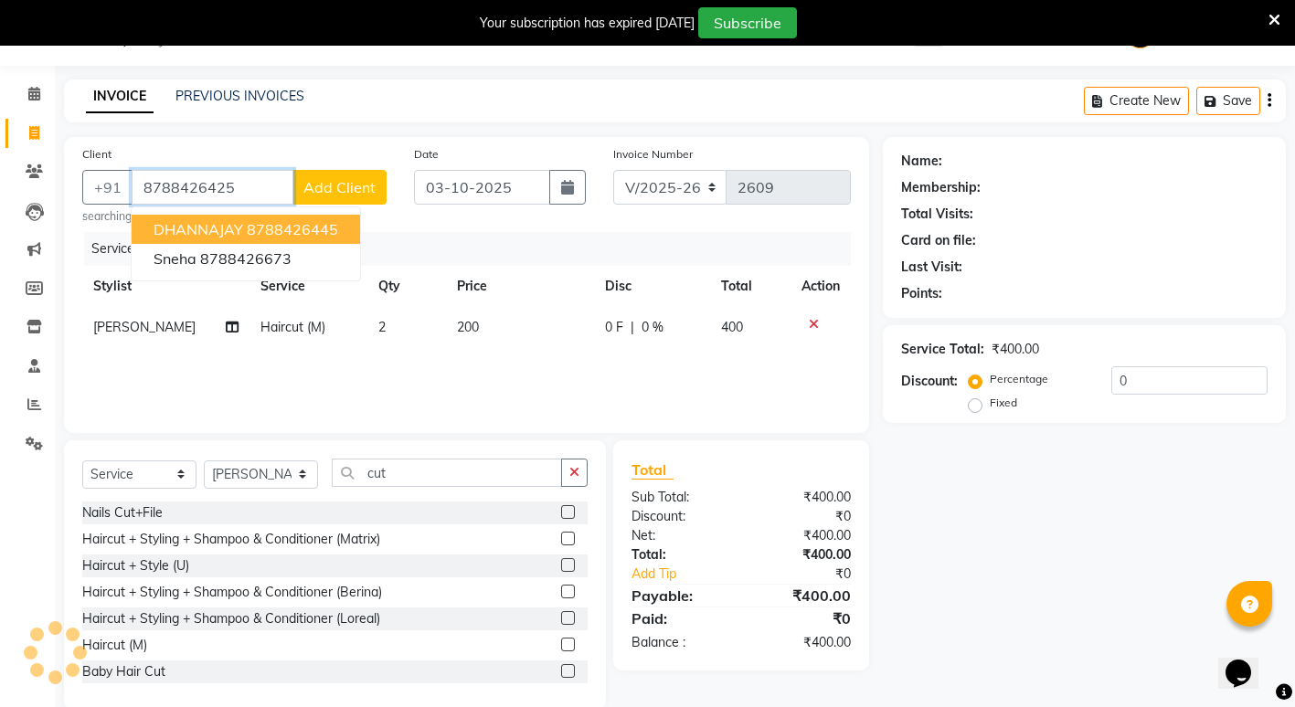
type input "8788426425"
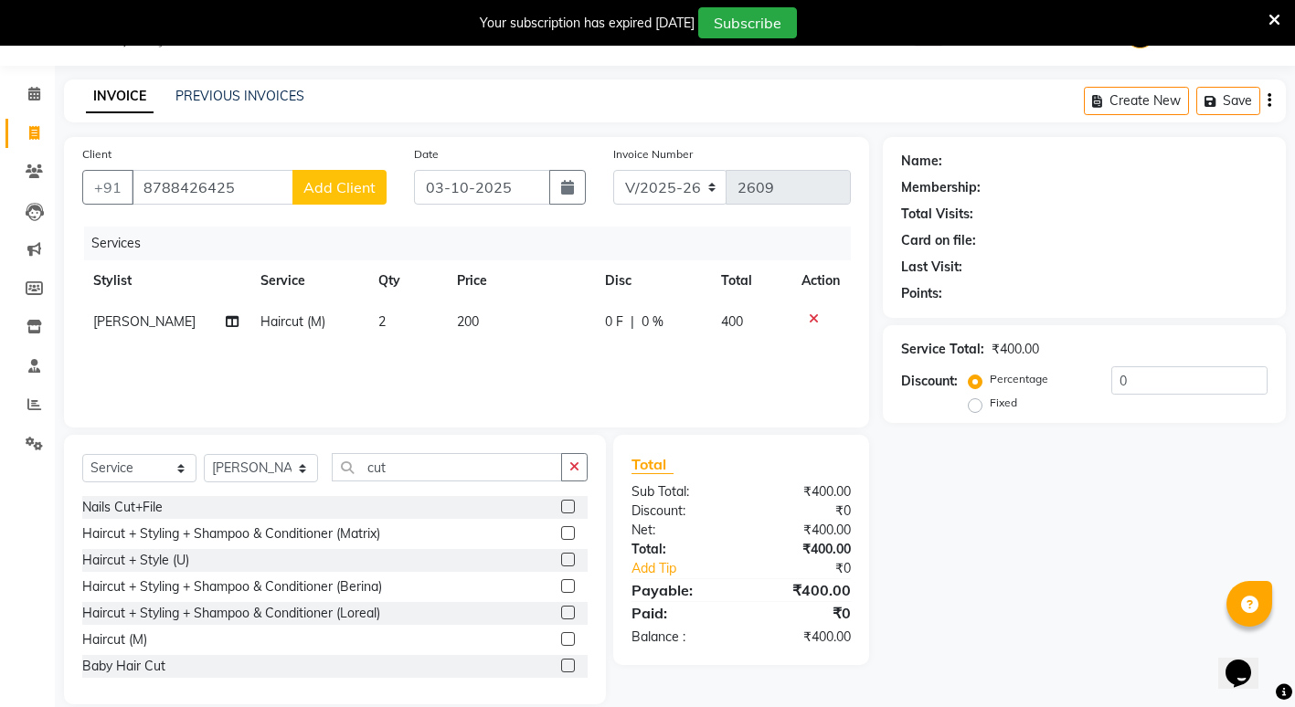
click at [350, 194] on span "Add Client" at bounding box center [339, 187] width 72 height 18
select select "22"
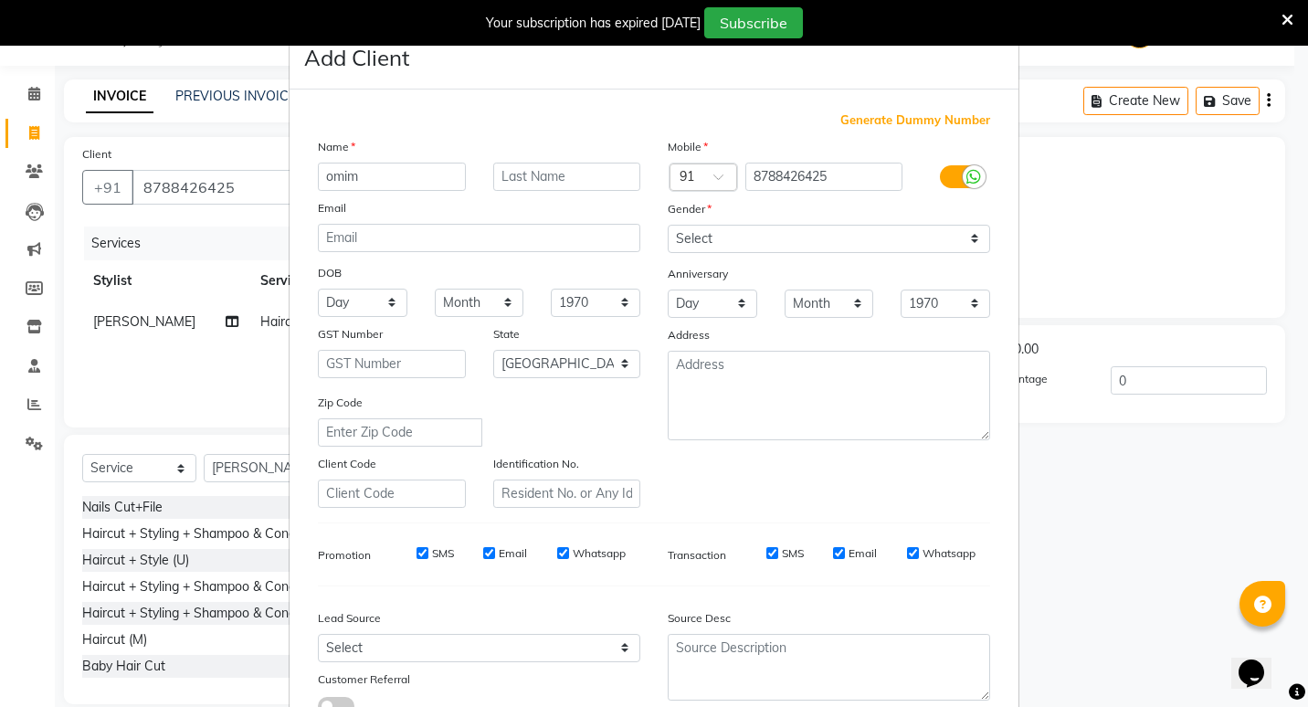
type input "omim"
click at [970, 233] on select "Select [DEMOGRAPHIC_DATA] [DEMOGRAPHIC_DATA] Other Prefer Not To Say" at bounding box center [829, 239] width 323 height 28
select select "[DEMOGRAPHIC_DATA]"
click at [668, 225] on select "Select [DEMOGRAPHIC_DATA] [DEMOGRAPHIC_DATA] Other Prefer Not To Say" at bounding box center [829, 239] width 323 height 28
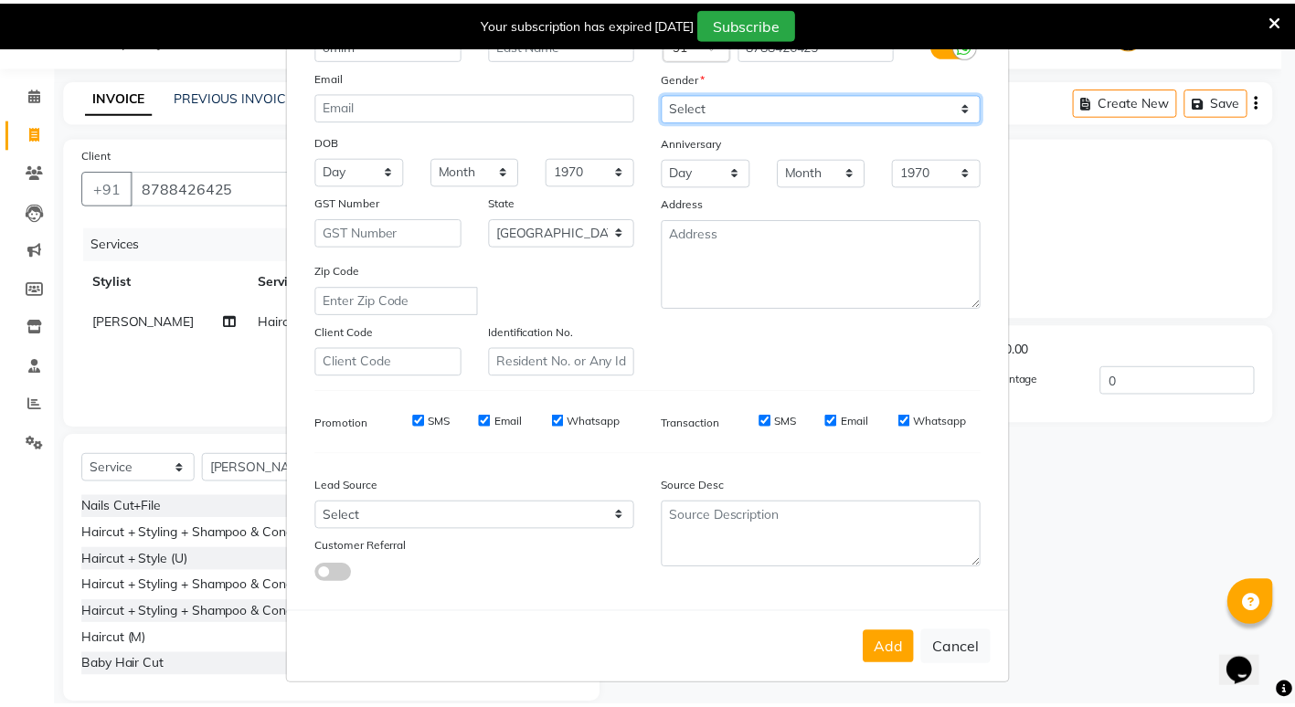
scroll to position [136, 0]
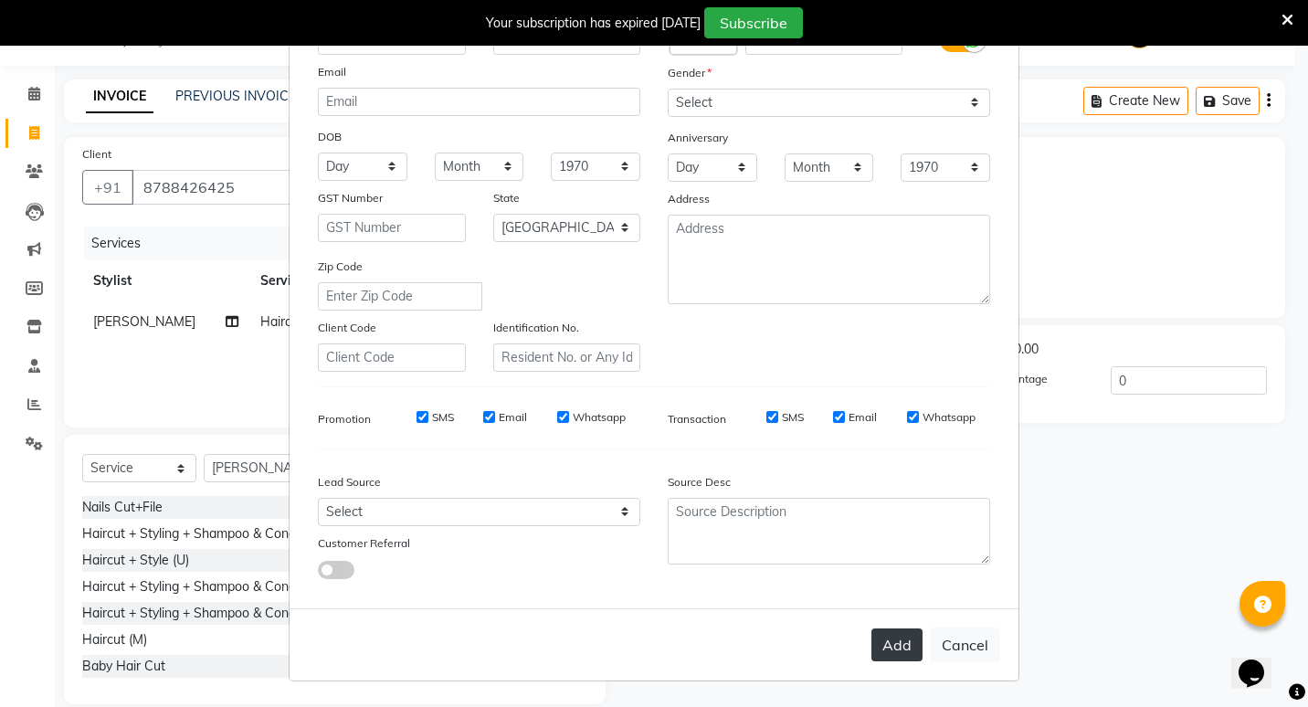
click at [892, 650] on button "Add" at bounding box center [897, 645] width 51 height 33
select select
select select "null"
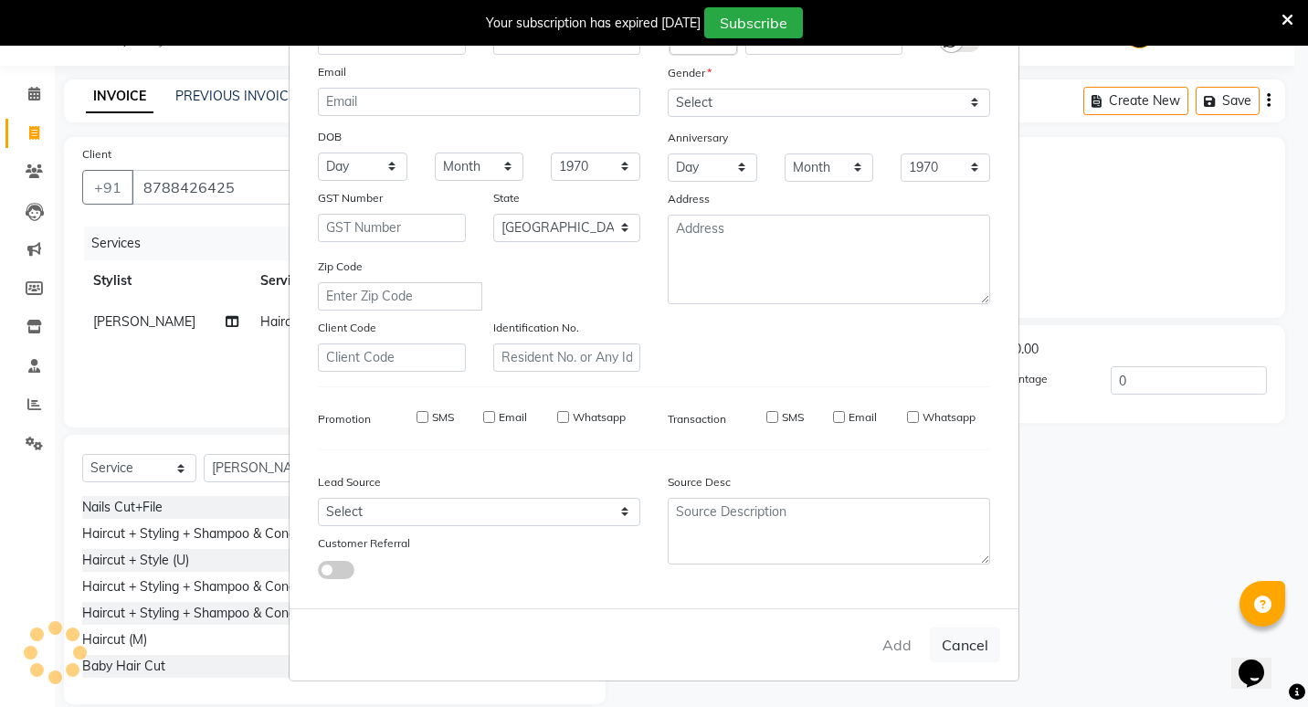
select select
checkbox input "false"
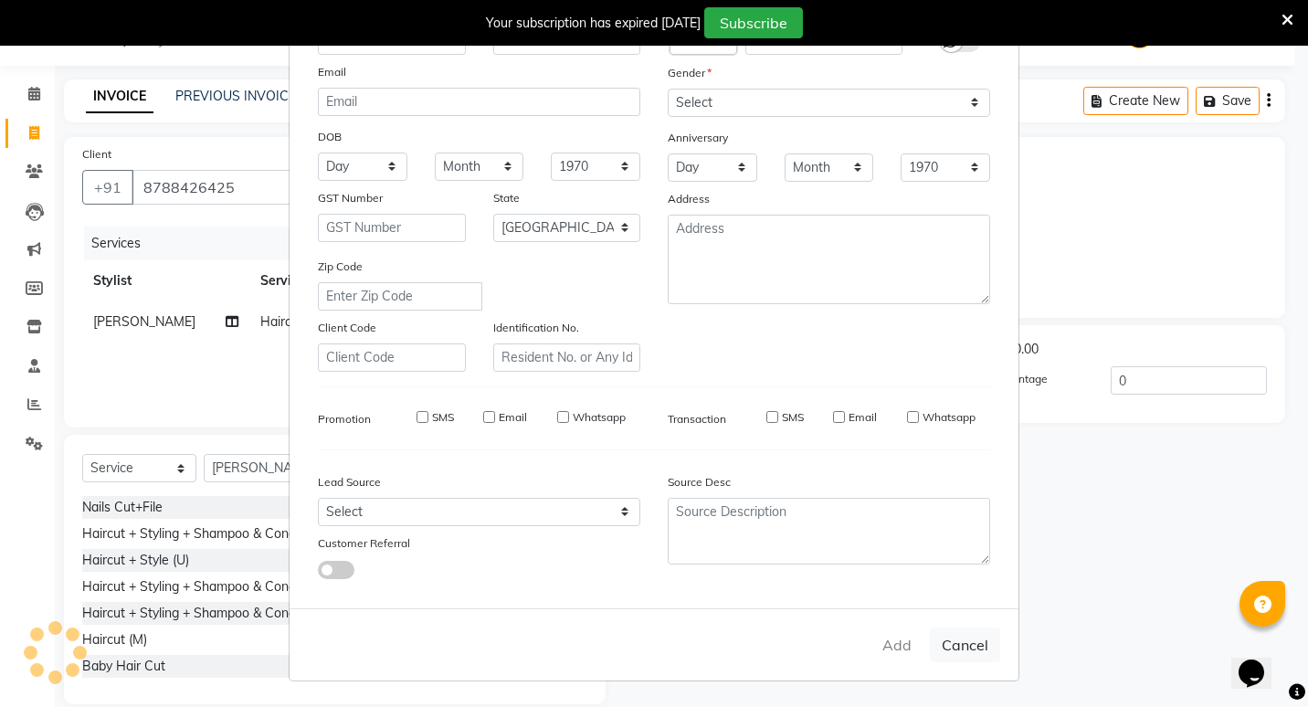
checkbox input "false"
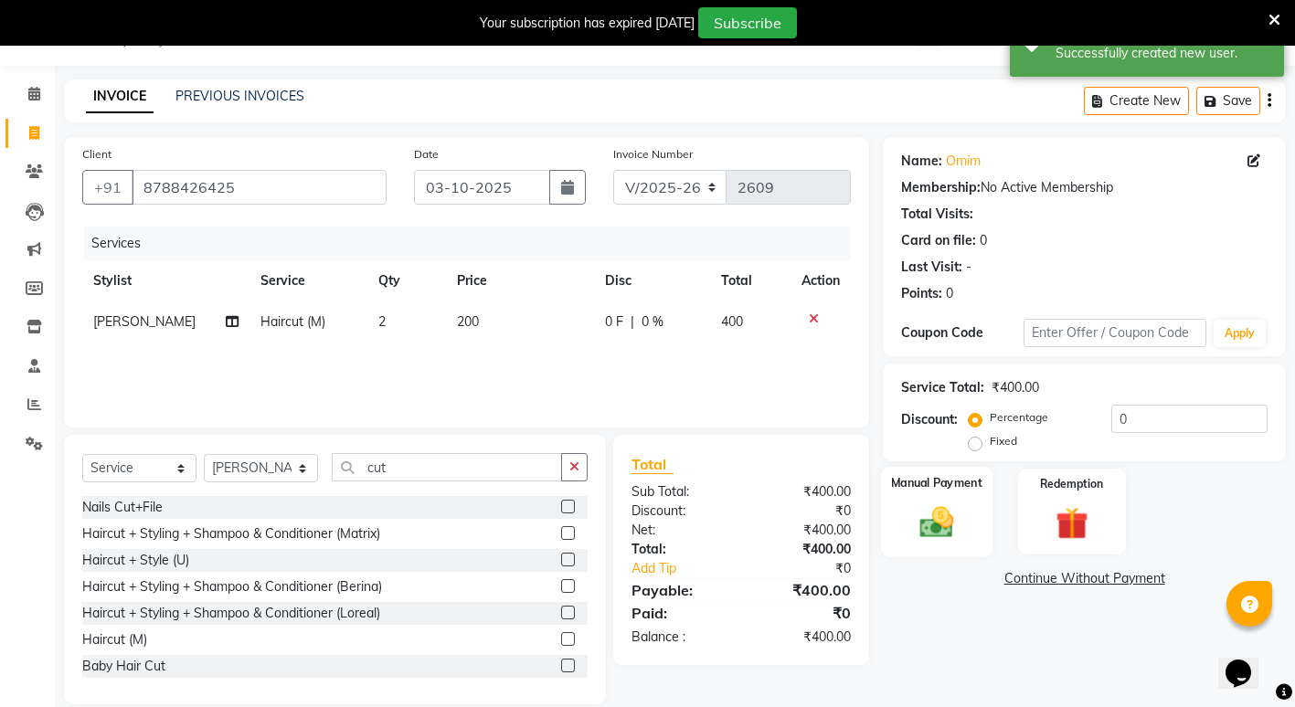
scroll to position [70, 0]
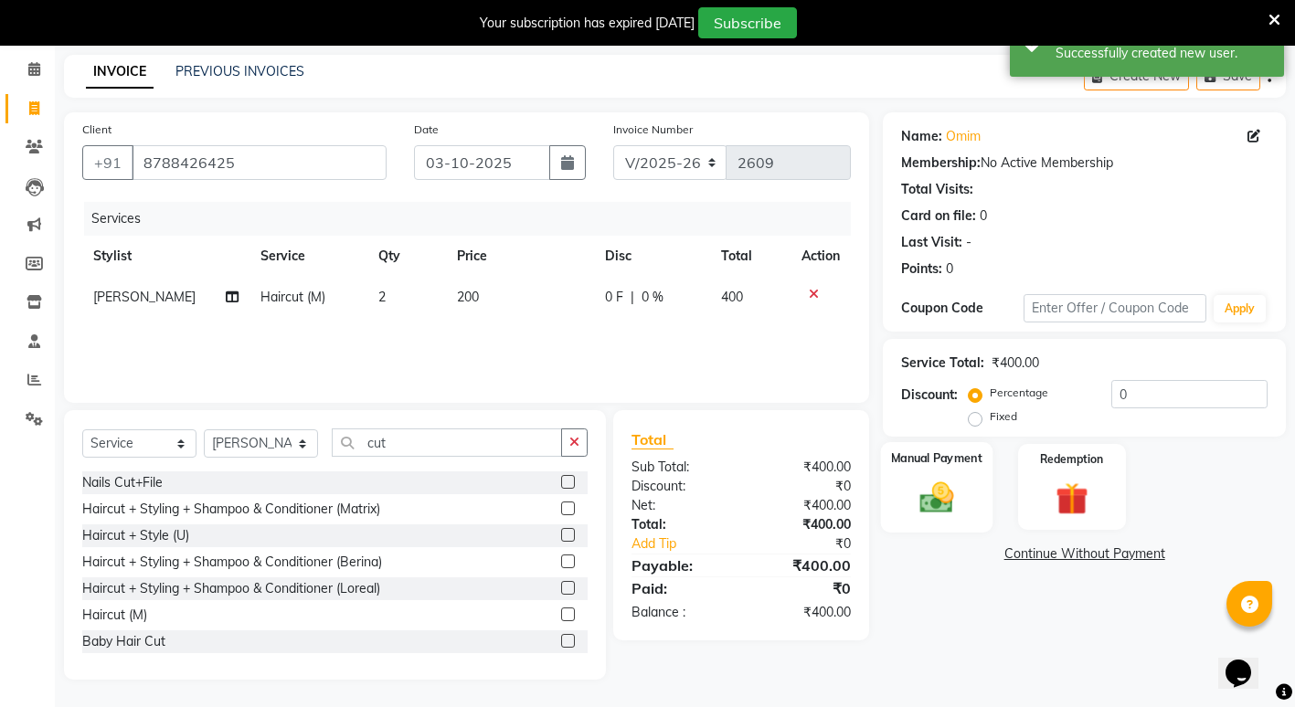
click at [944, 507] on img at bounding box center [937, 497] width 56 height 39
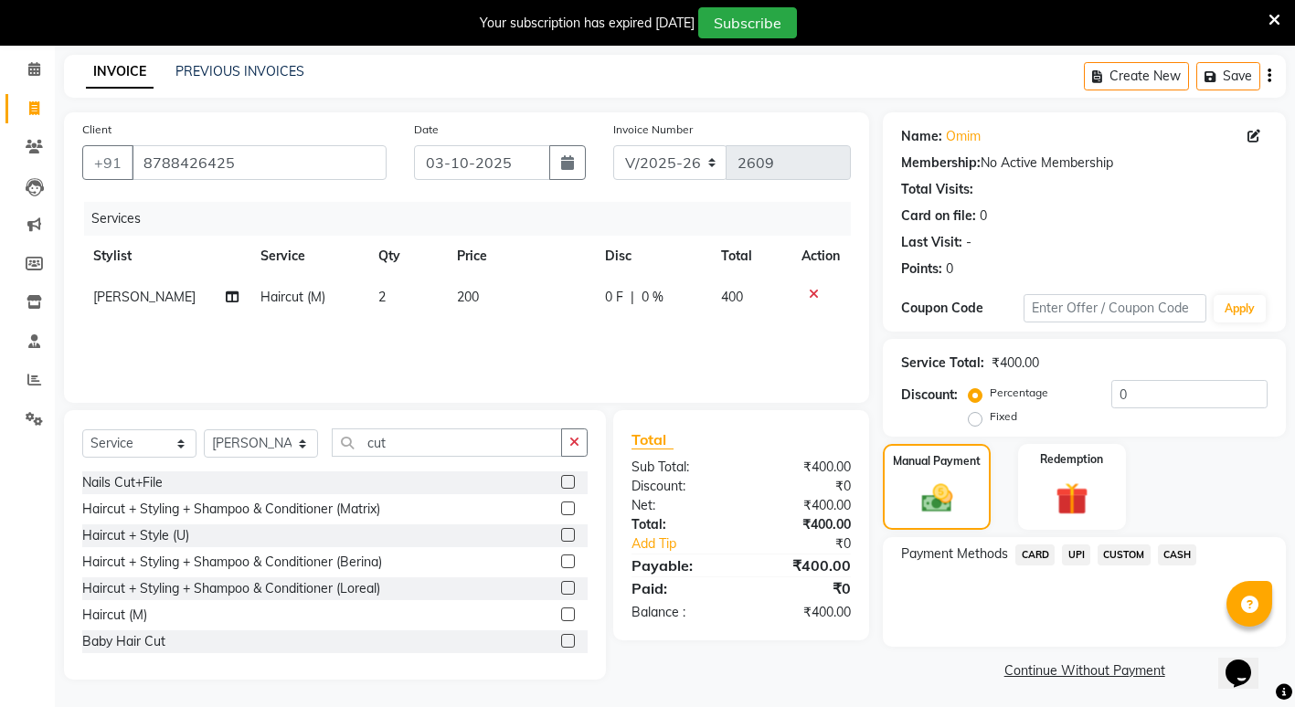
click at [1180, 558] on span "CASH" at bounding box center [1177, 555] width 39 height 21
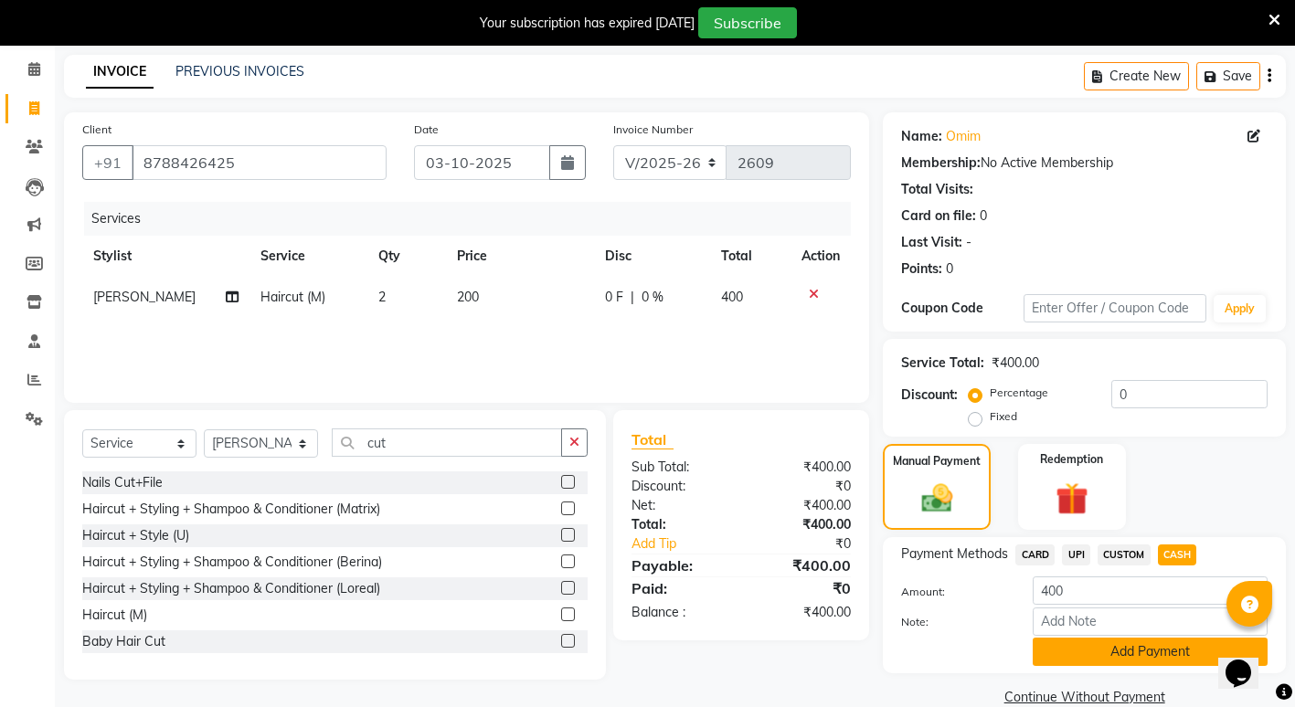
click at [1087, 648] on button "Add Payment" at bounding box center [1149, 652] width 235 height 28
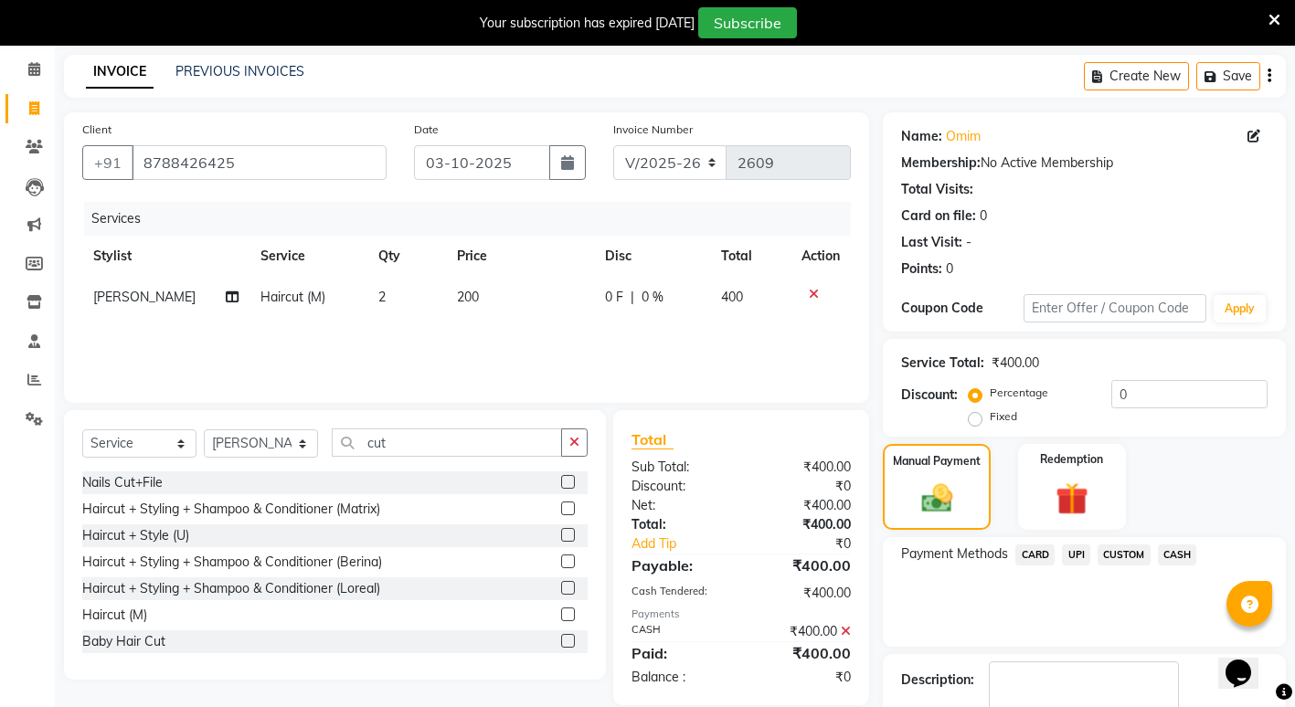
scroll to position [178, 0]
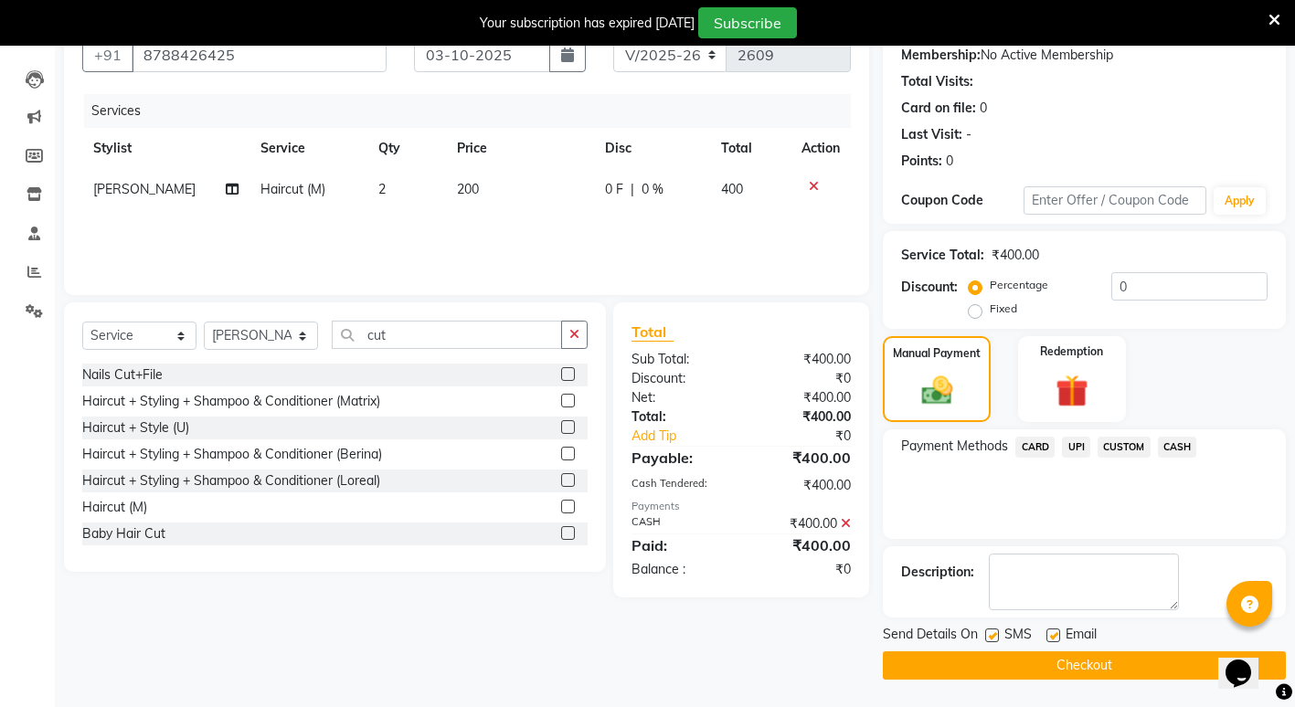
click at [1091, 677] on button "Checkout" at bounding box center [1084, 665] width 403 height 28
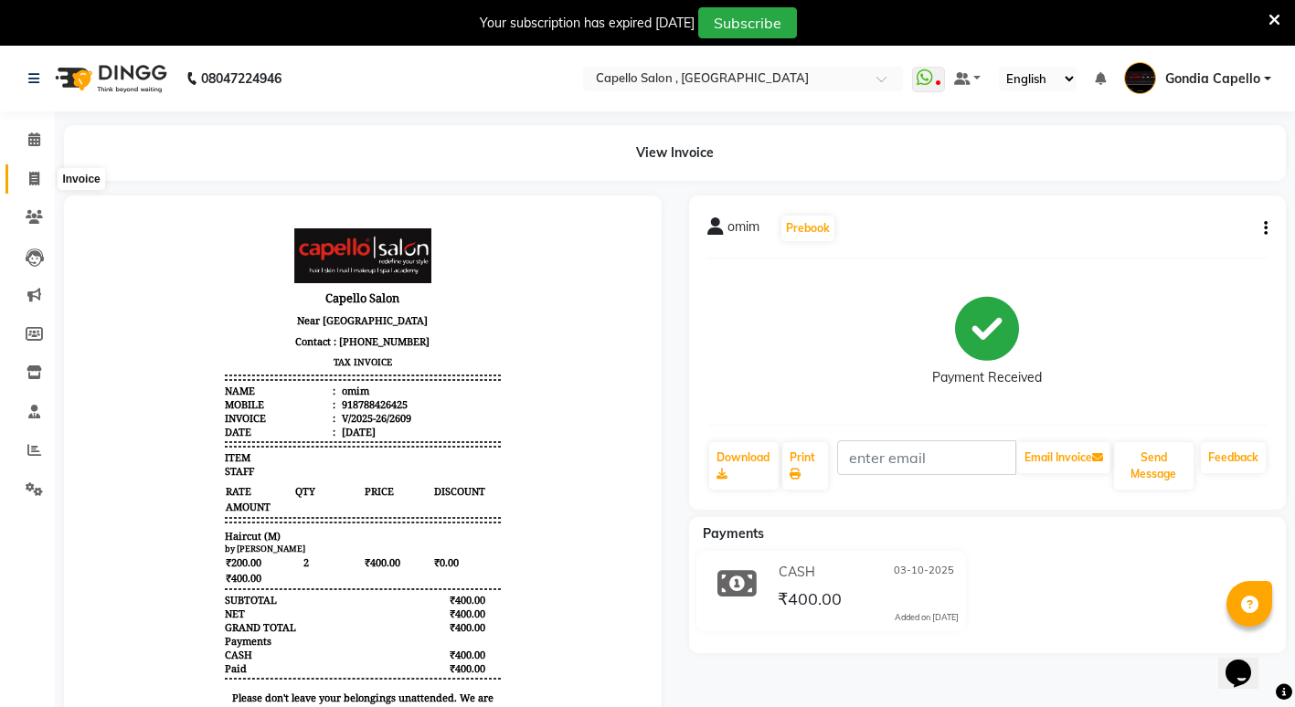
click at [33, 185] on icon at bounding box center [34, 179] width 10 height 14
select select "service"
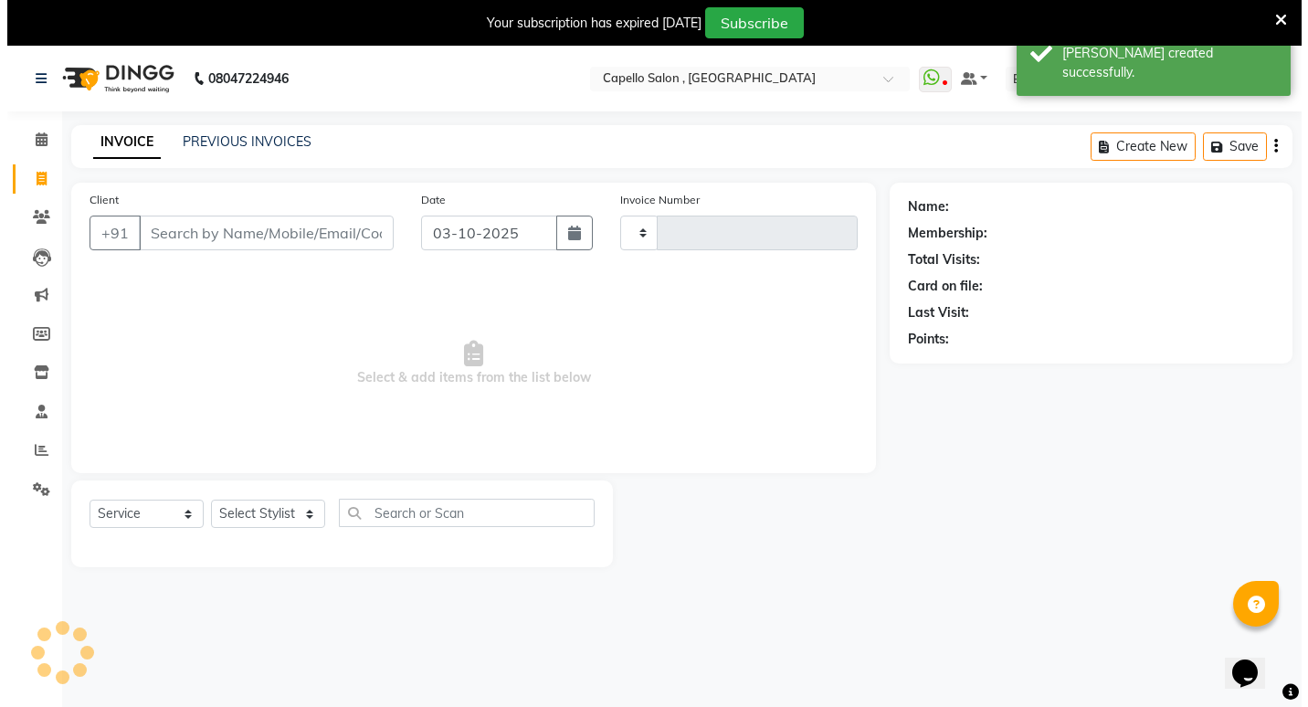
scroll to position [46, 0]
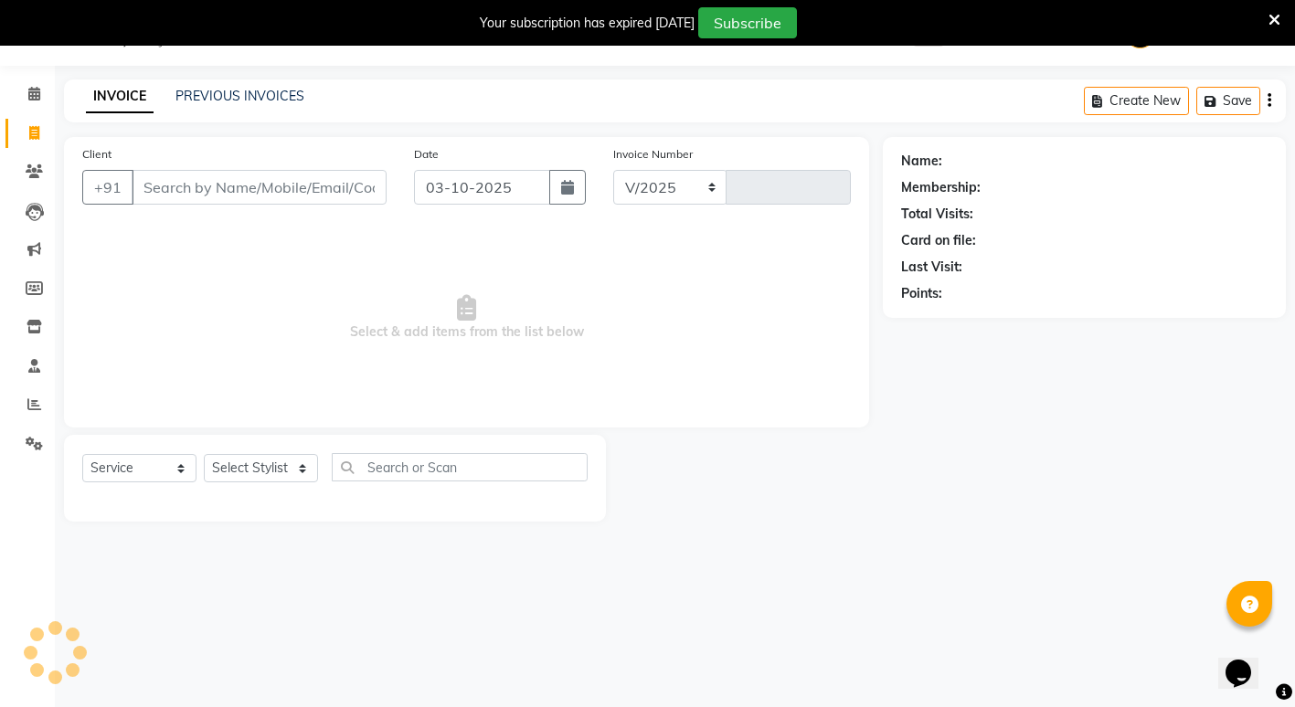
select select "853"
type input "2610"
click at [275, 452] on div "Select Service Product Membership Package Voucher Prepaid Gift Card Select Styl…" at bounding box center [335, 478] width 542 height 87
drag, startPoint x: 291, startPoint y: 468, endPoint x: 278, endPoint y: 451, distance: 20.8
click at [291, 468] on select "Select Stylist ADMIN [PERSON_NAME] [PERSON_NAME] [PERSON_NAME] Gondia Capello […" at bounding box center [261, 468] width 114 height 28
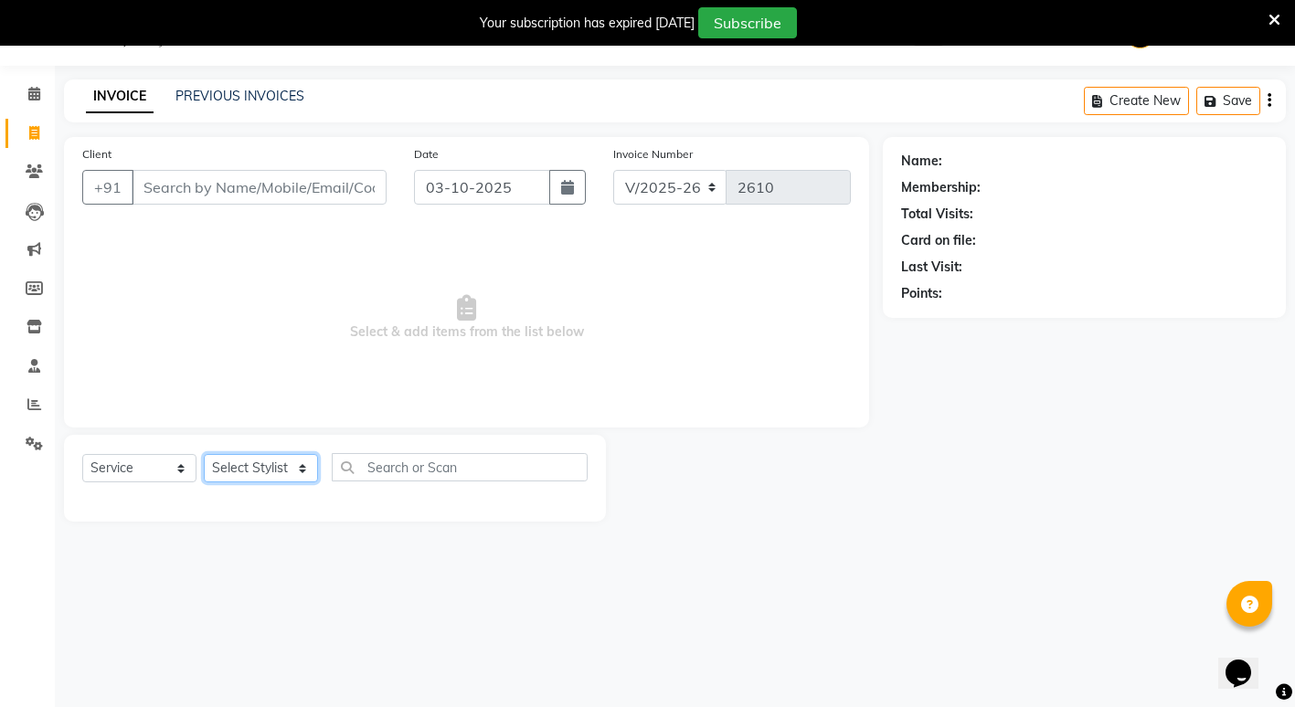
select select "58211"
click at [204, 454] on select "Select Stylist ADMIN [PERSON_NAME] [PERSON_NAME] [PERSON_NAME] Gondia Capello […" at bounding box center [261, 468] width 114 height 28
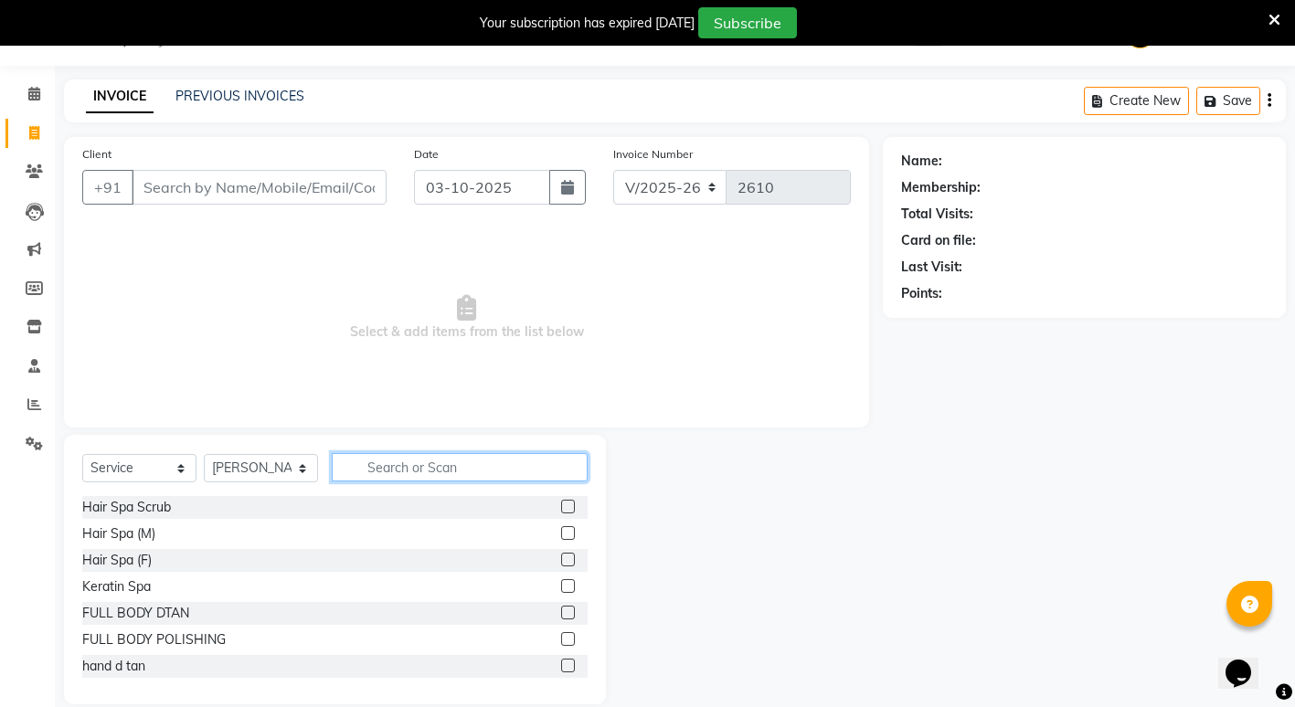
click at [418, 460] on input "text" at bounding box center [460, 467] width 256 height 28
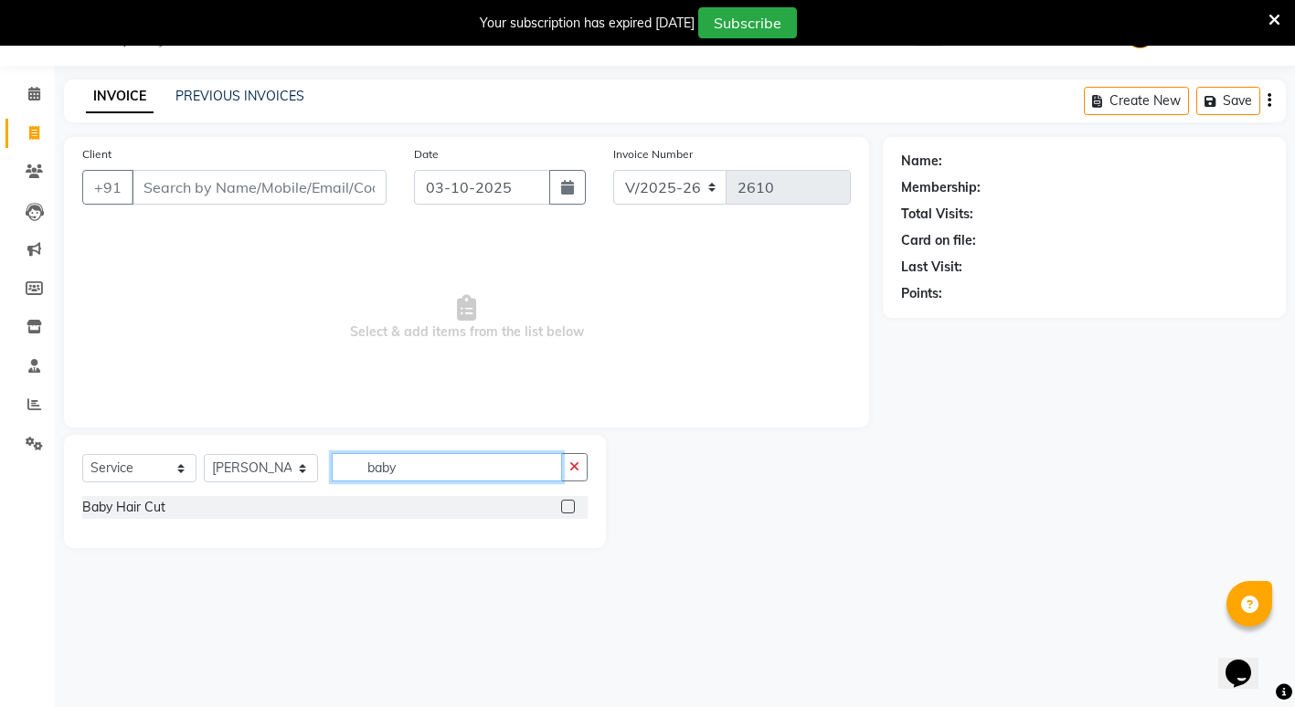
type input "baby"
click at [568, 505] on label at bounding box center [568, 507] width 14 height 14
click at [568, 505] on input "checkbox" at bounding box center [567, 508] width 12 height 12
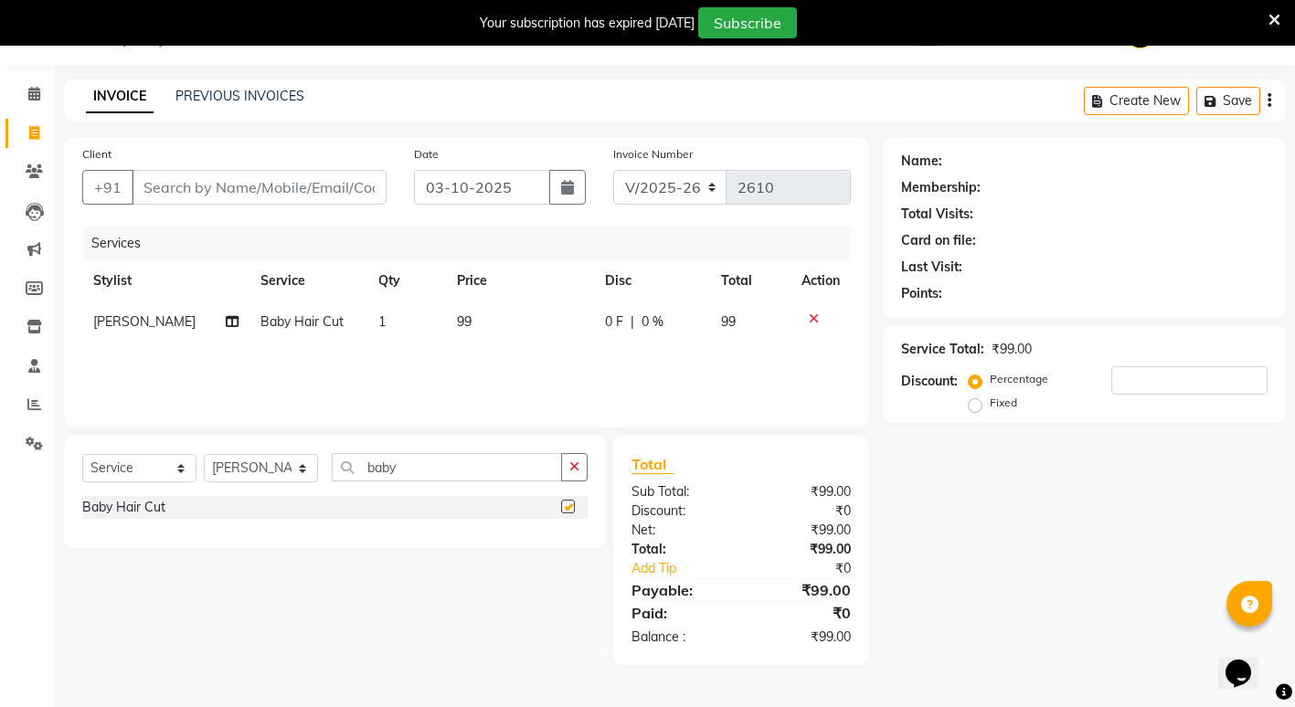
checkbox input "false"
click at [432, 328] on td "1" at bounding box center [406, 322] width 79 height 41
select select "58211"
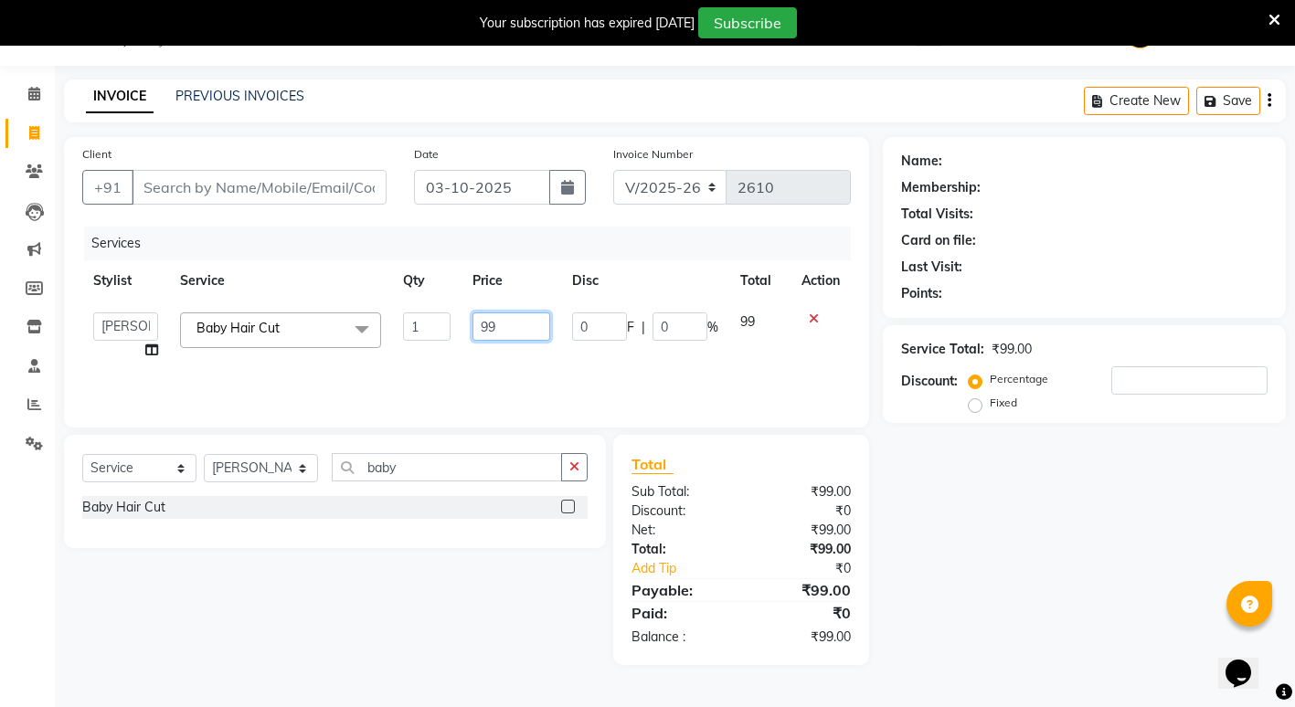
click at [498, 327] on input "99" at bounding box center [511, 326] width 78 height 28
type input "9"
type input "200"
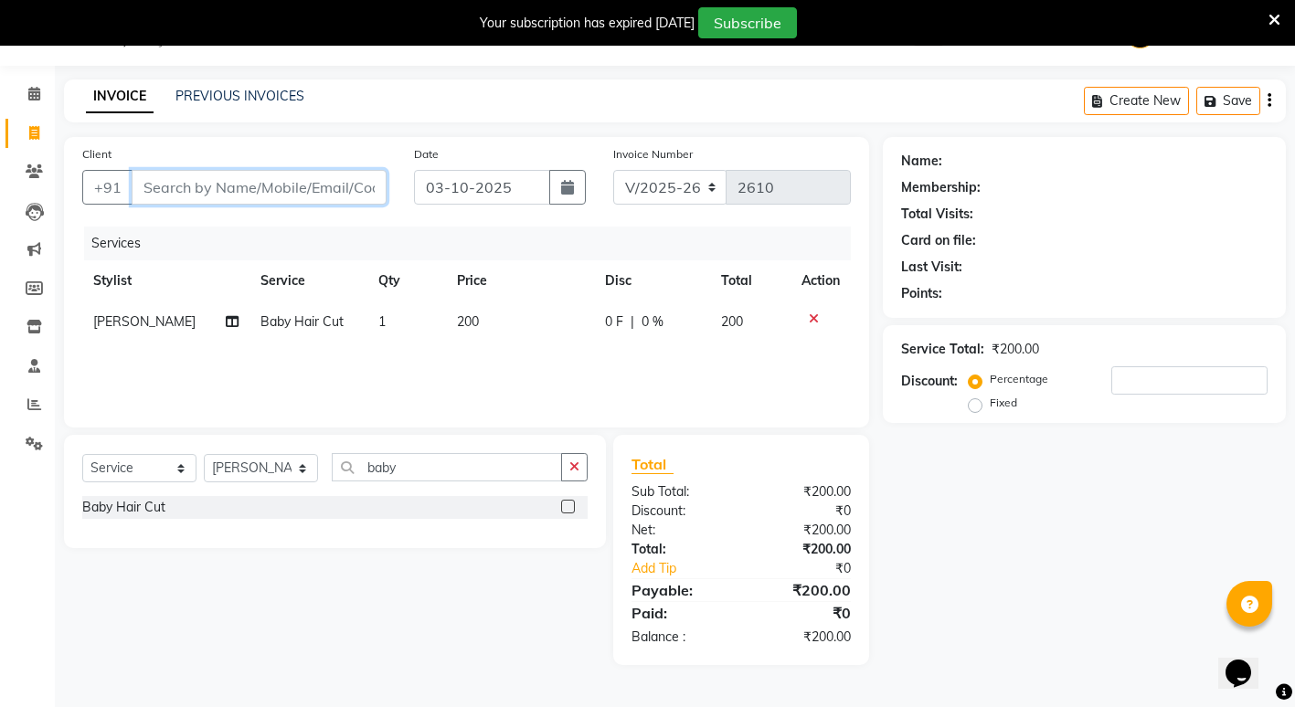
click at [272, 191] on input "Client" at bounding box center [259, 187] width 255 height 35
type input "8"
type input "0"
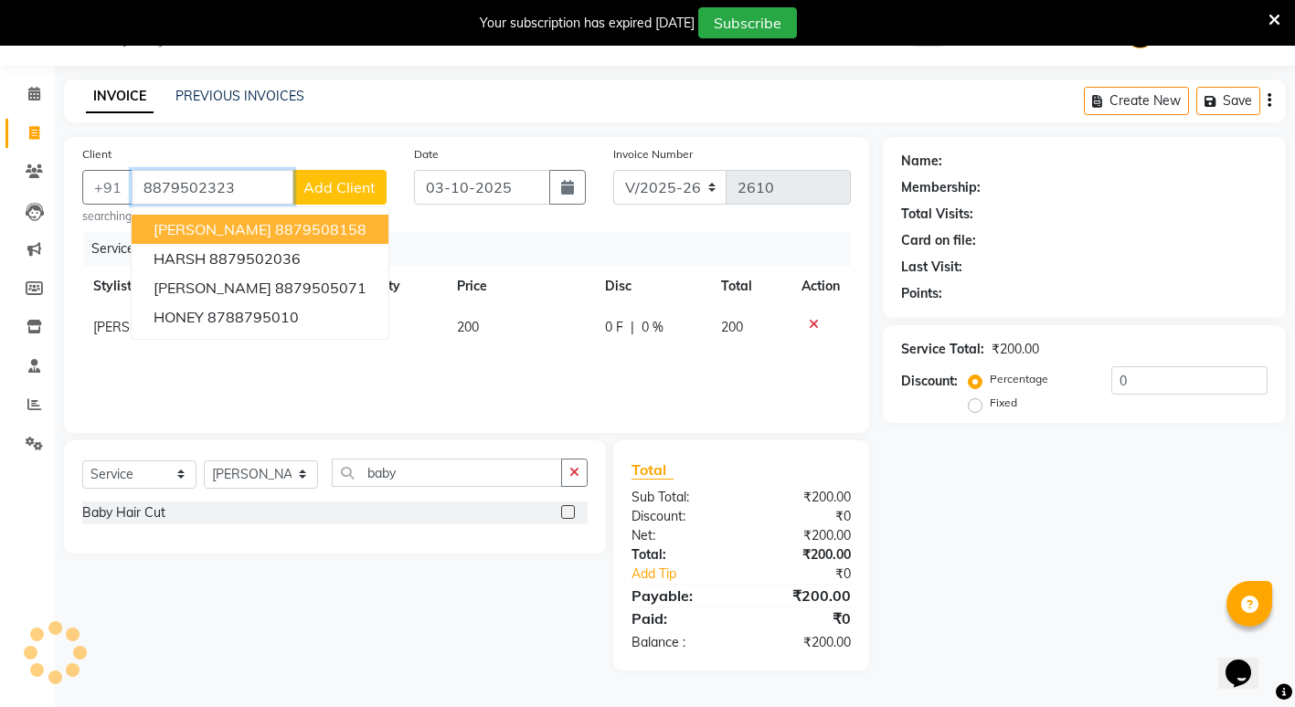
type input "8879502323"
click at [312, 197] on button "Add Client" at bounding box center [339, 187] width 94 height 35
select select "22"
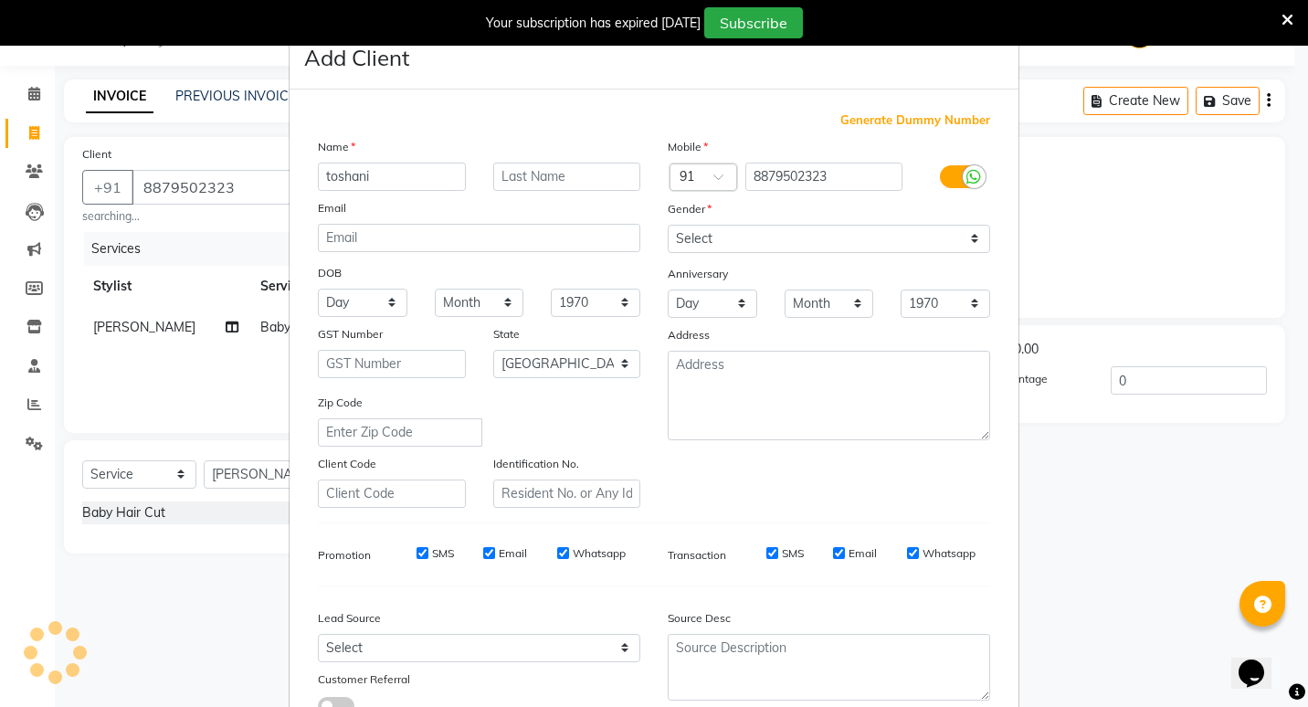
type input "toshani"
click at [968, 239] on select "Select [DEMOGRAPHIC_DATA] [DEMOGRAPHIC_DATA] Other Prefer Not To Say" at bounding box center [829, 239] width 323 height 28
select select "[DEMOGRAPHIC_DATA]"
click at [668, 225] on select "Select [DEMOGRAPHIC_DATA] [DEMOGRAPHIC_DATA] Other Prefer Not To Say" at bounding box center [829, 239] width 323 height 28
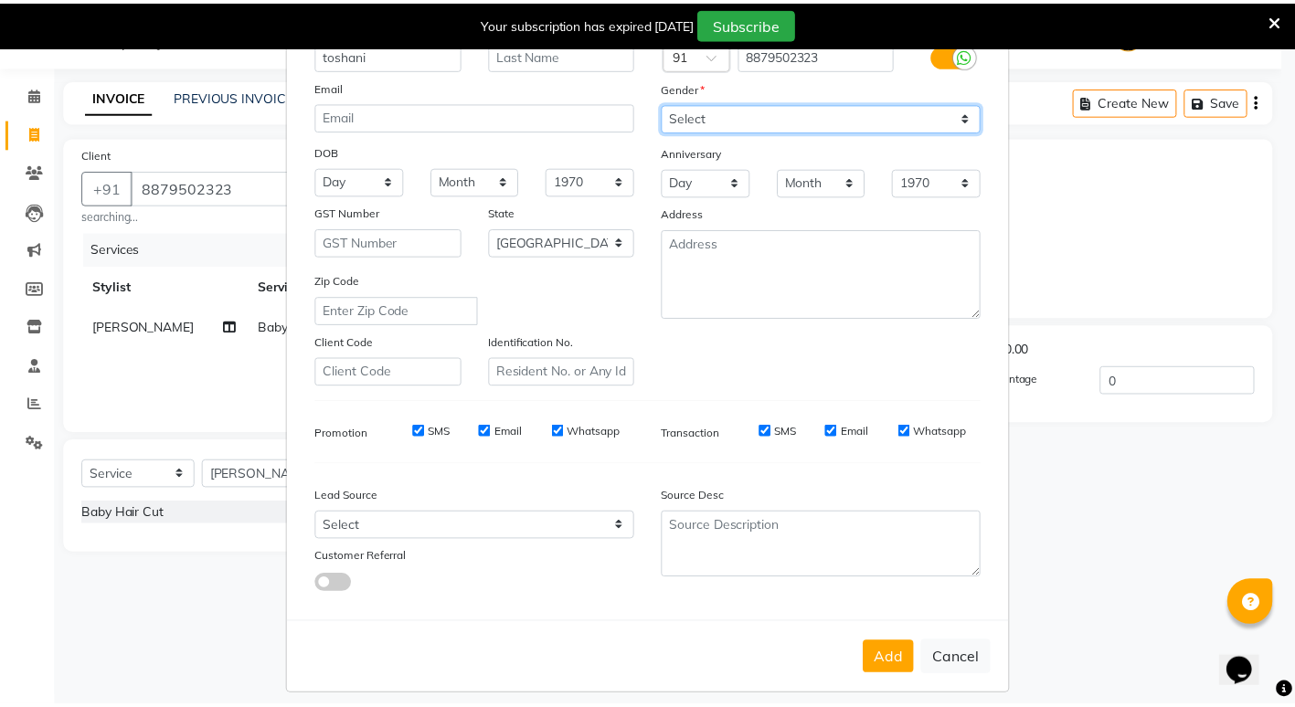
scroll to position [136, 0]
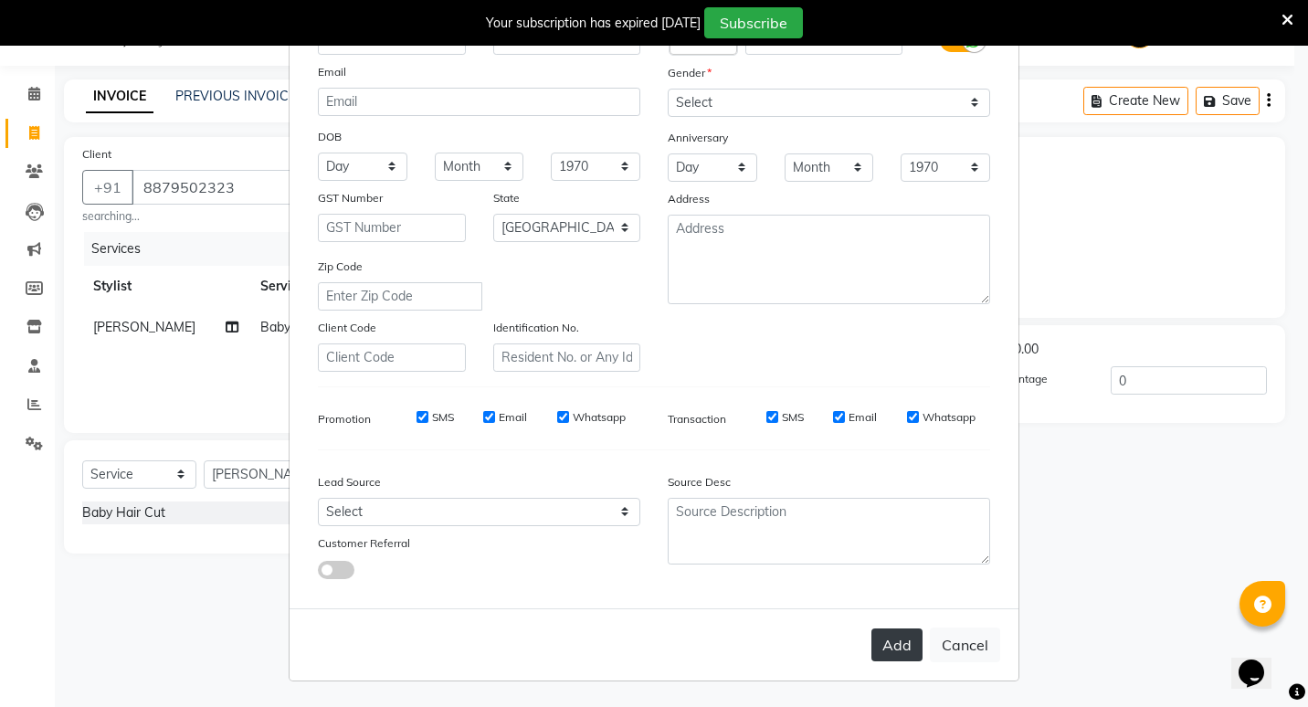
click at [884, 640] on button "Add" at bounding box center [897, 645] width 51 height 33
select select
select select "null"
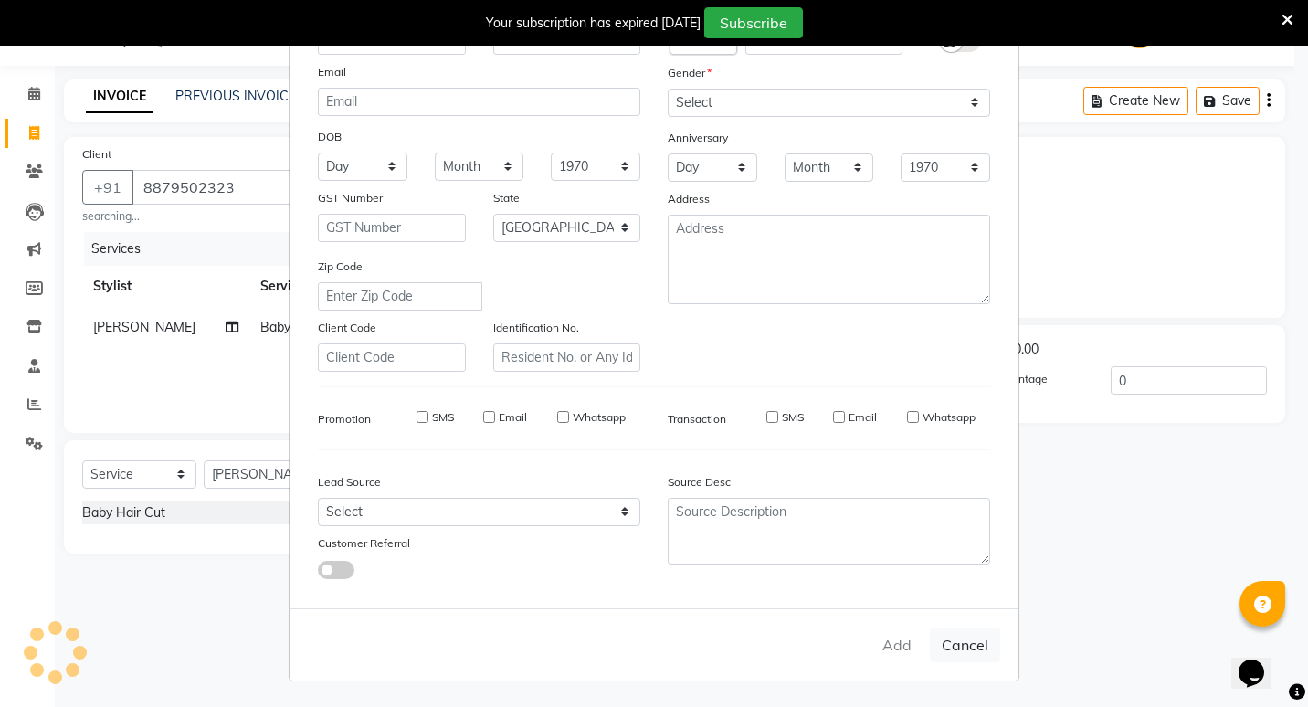
select select
checkbox input "false"
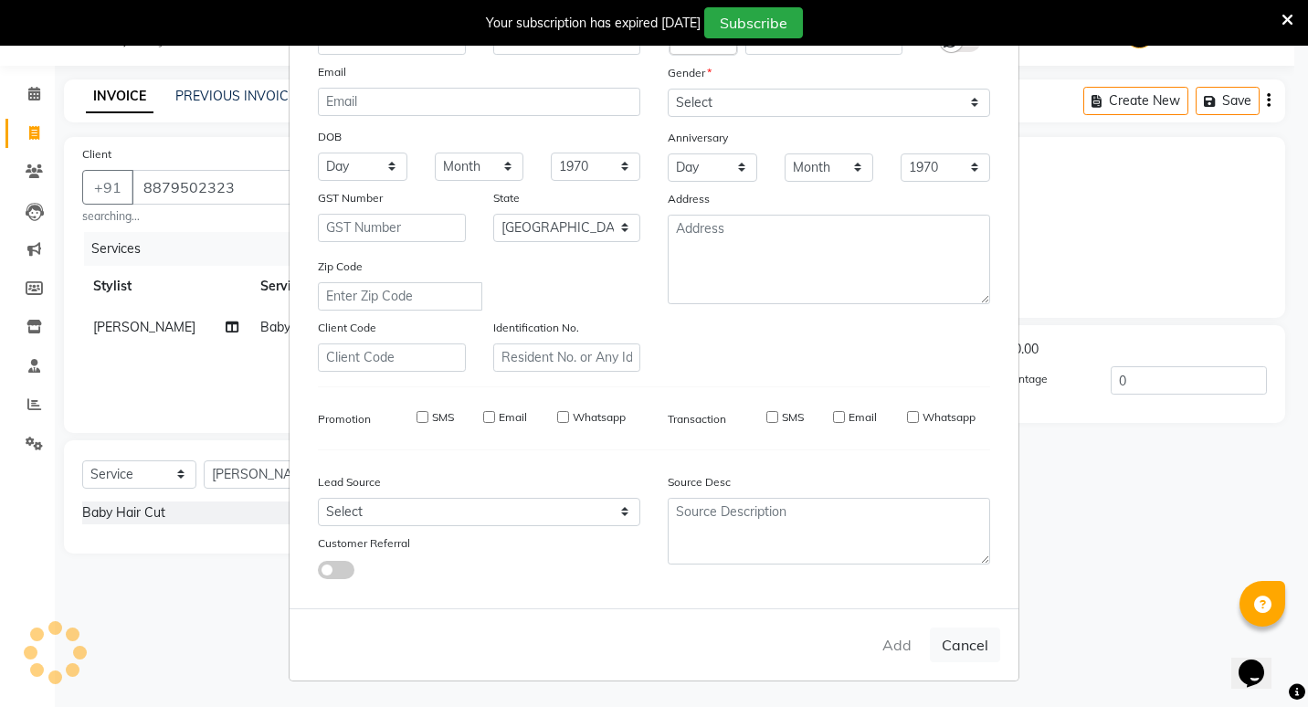
checkbox input "false"
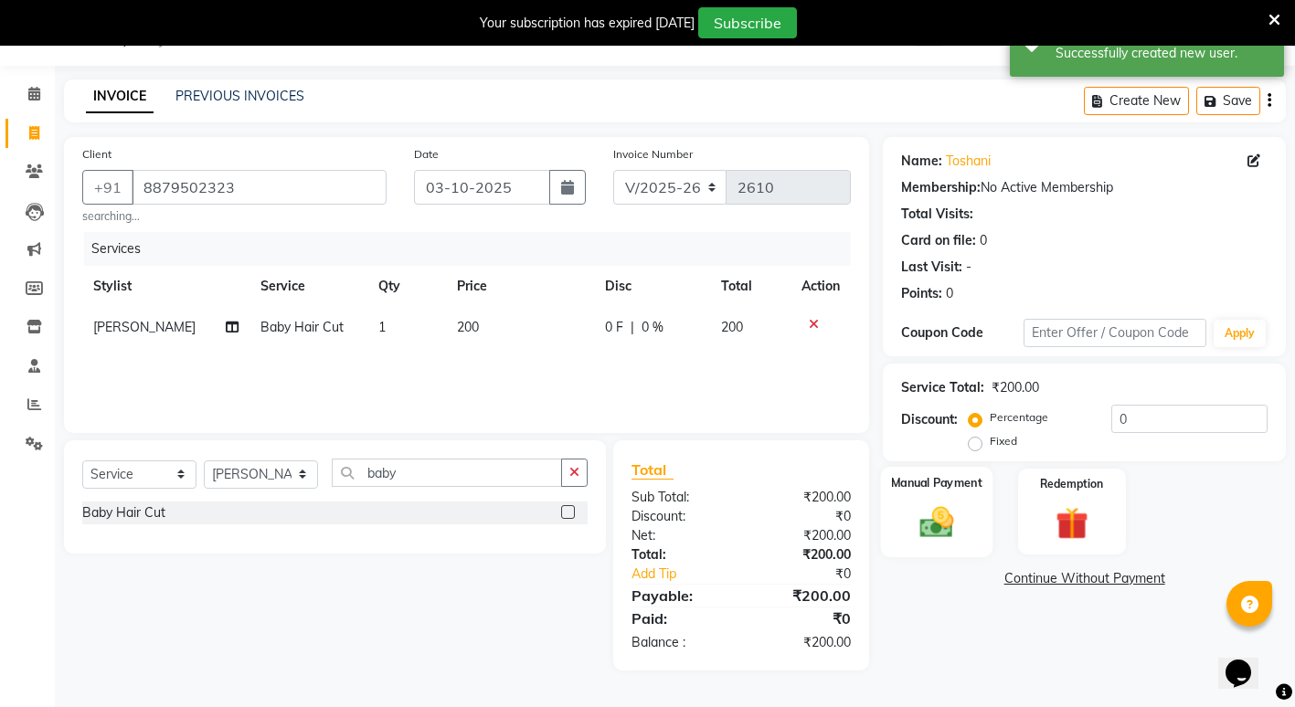
click at [949, 529] on img at bounding box center [937, 522] width 56 height 39
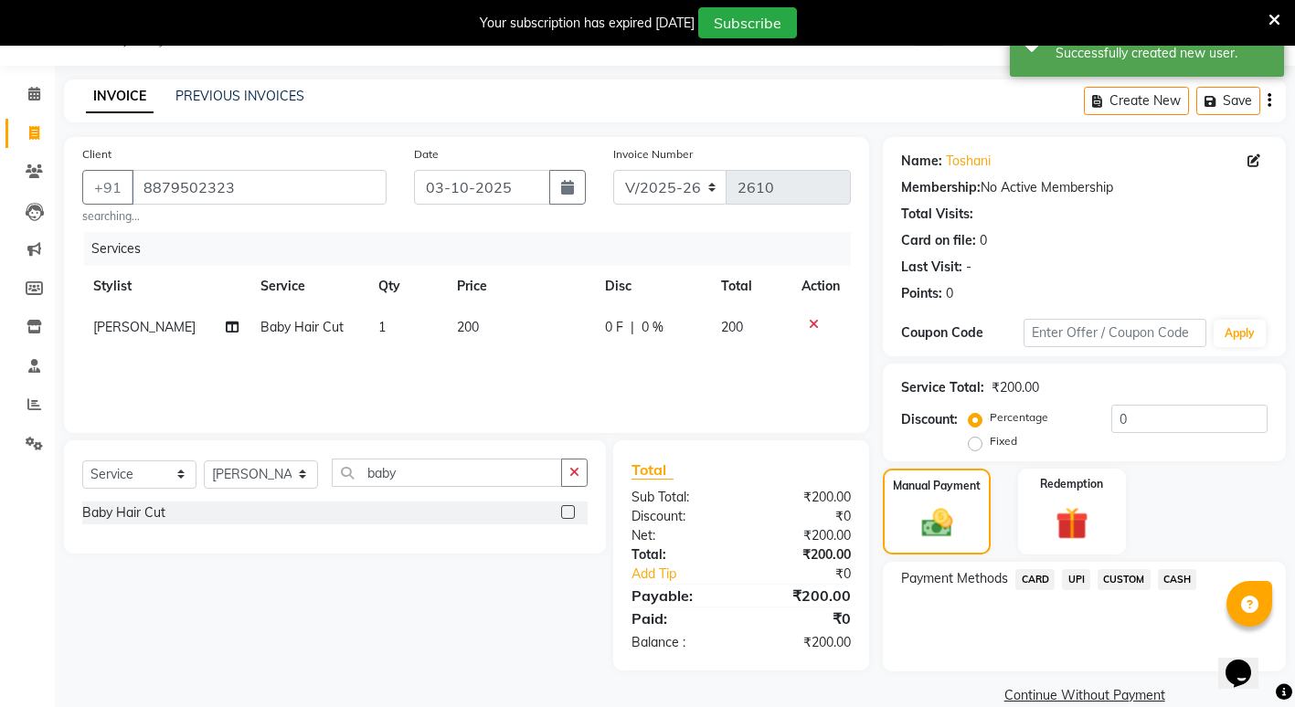
click at [1073, 586] on span "UPI" at bounding box center [1076, 579] width 28 height 21
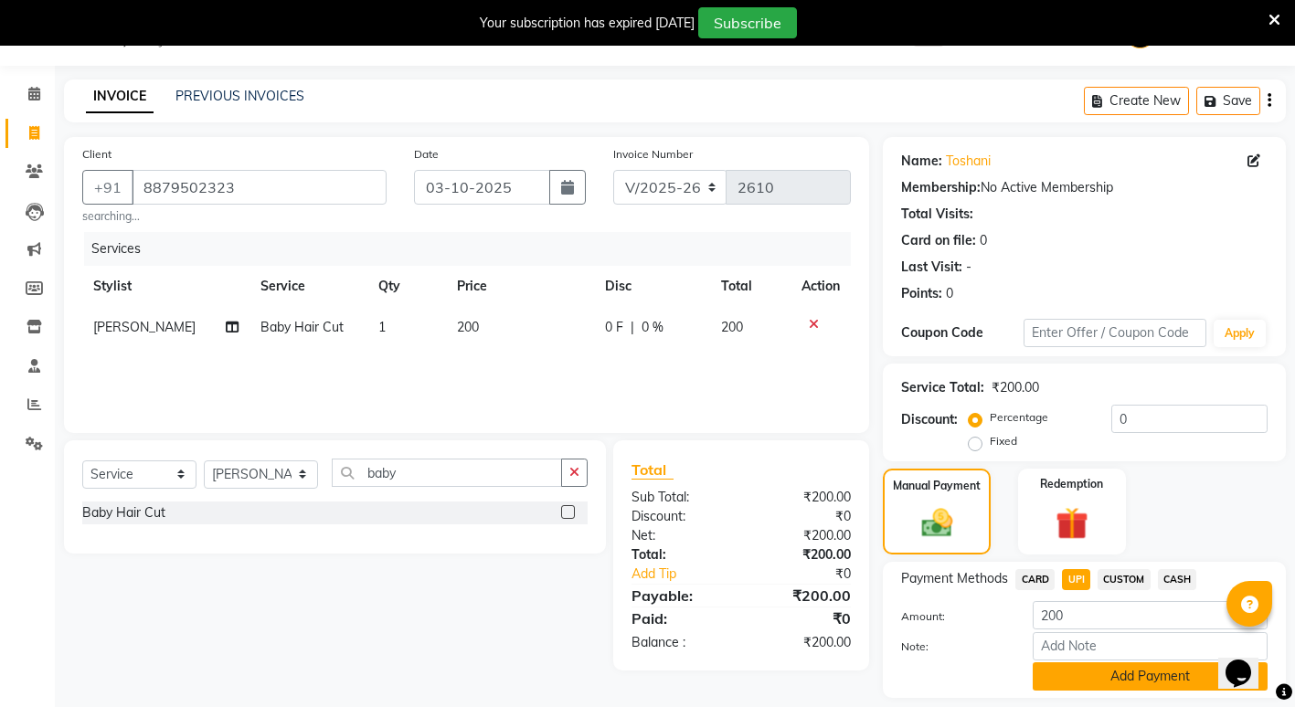
click at [1149, 676] on button "Add Payment" at bounding box center [1149, 676] width 235 height 28
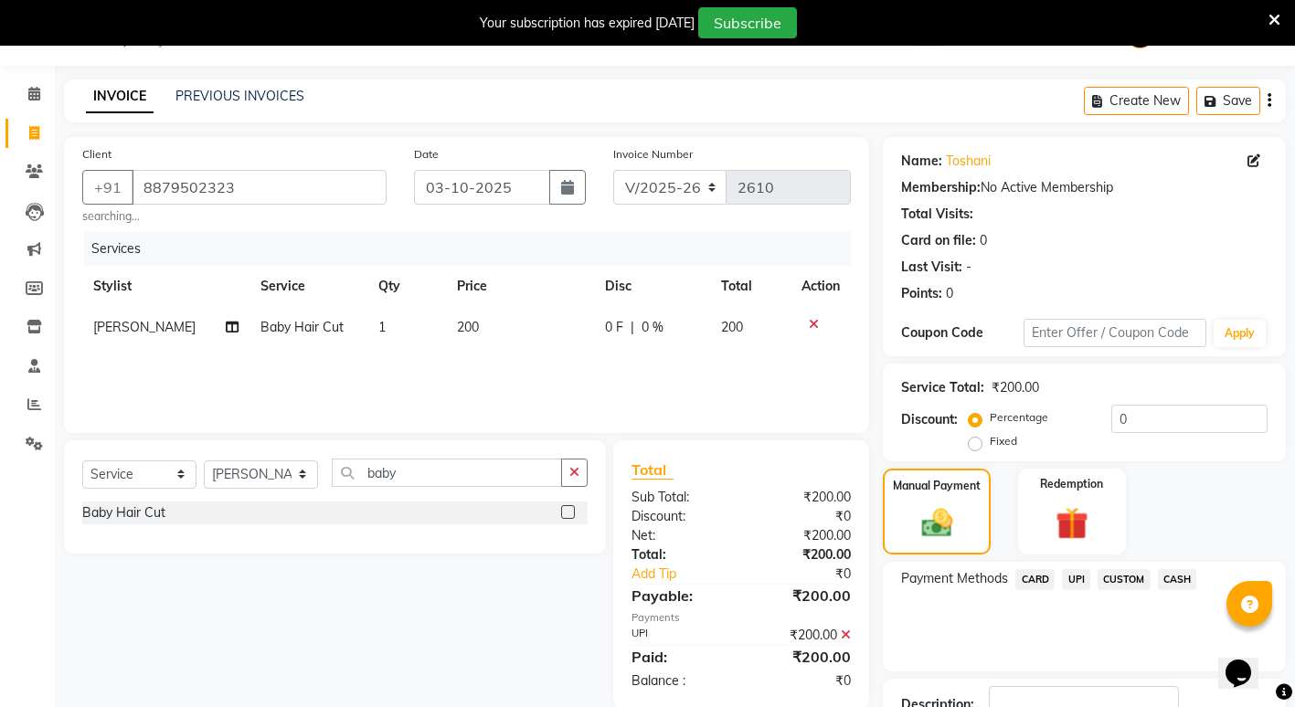
scroll to position [178, 0]
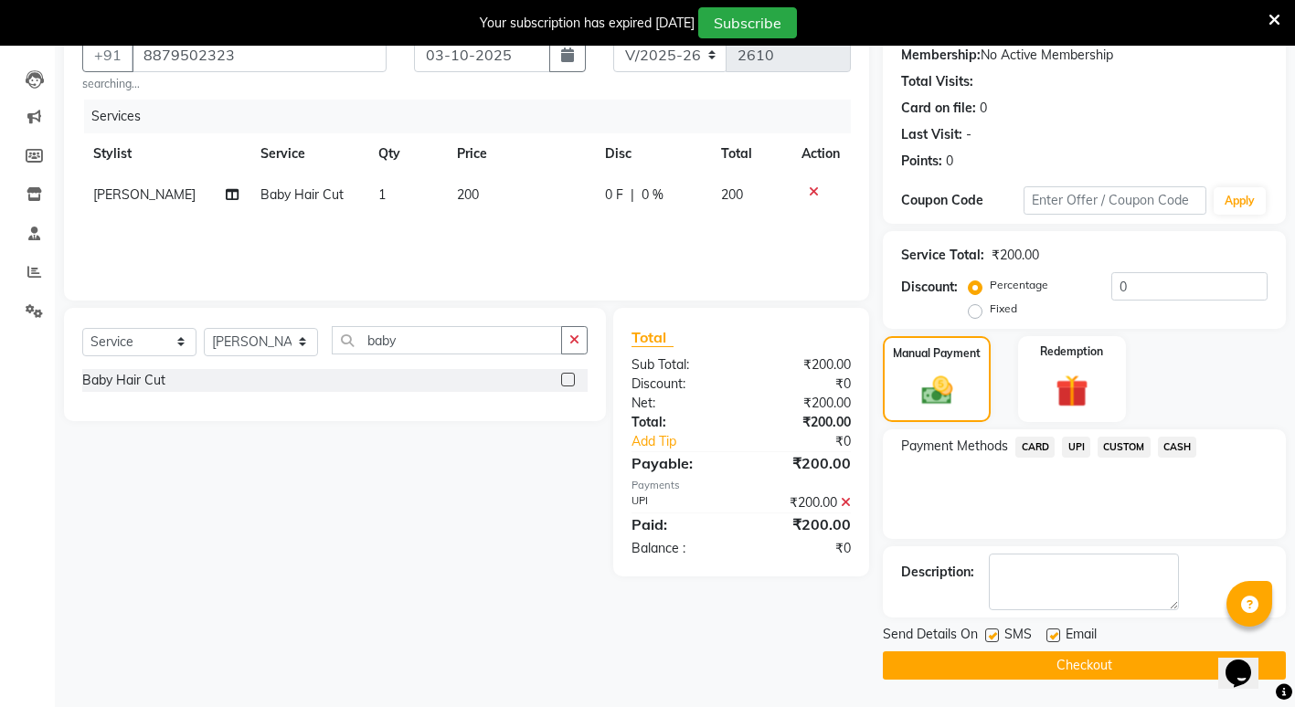
click at [1022, 661] on button "Checkout" at bounding box center [1084, 665] width 403 height 28
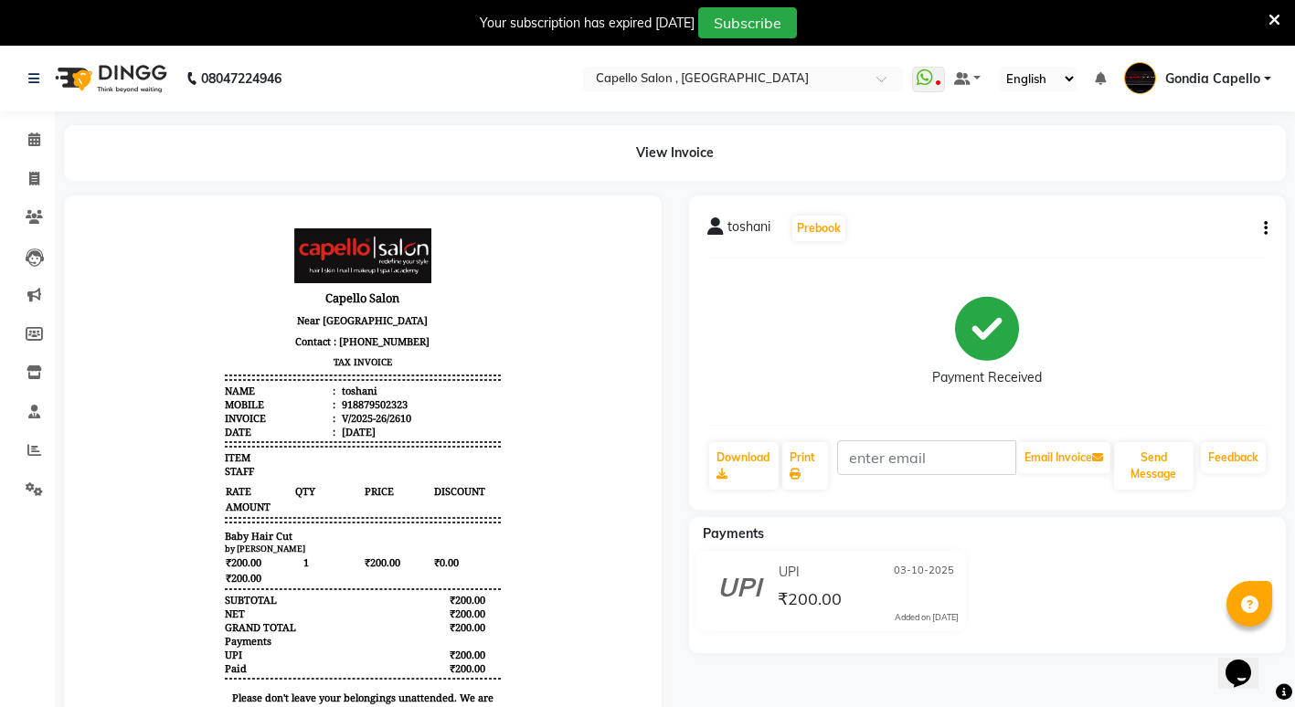
scroll to position [83, 0]
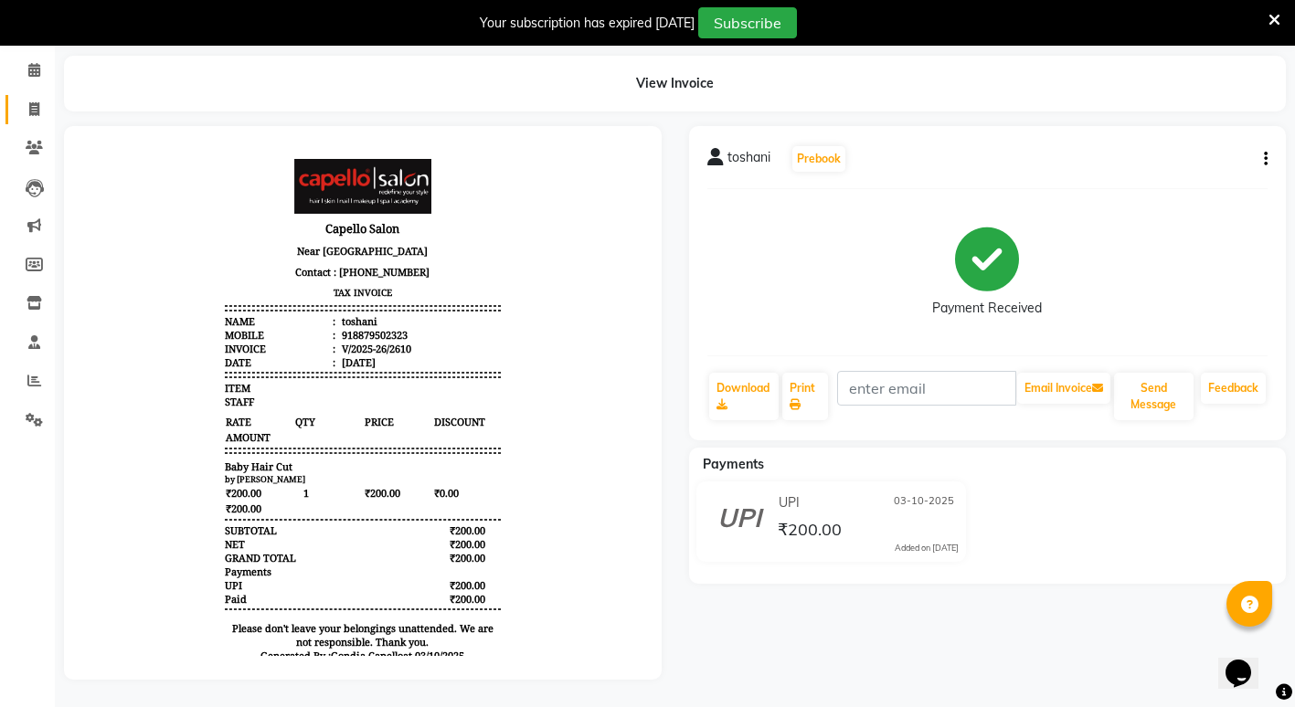
click at [40, 95] on link "Invoice" at bounding box center [27, 110] width 44 height 30
select select "service"
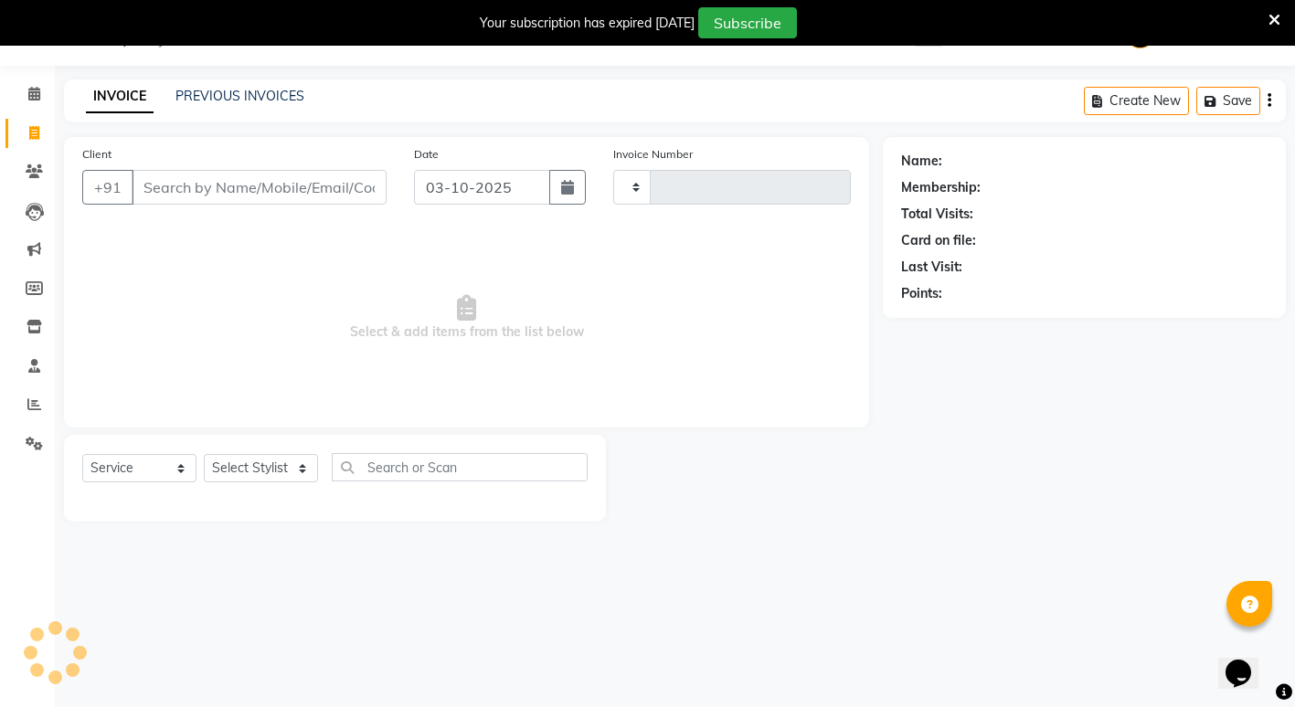
type input "2611"
select select "853"
click at [304, 204] on input "Client" at bounding box center [259, 187] width 255 height 35
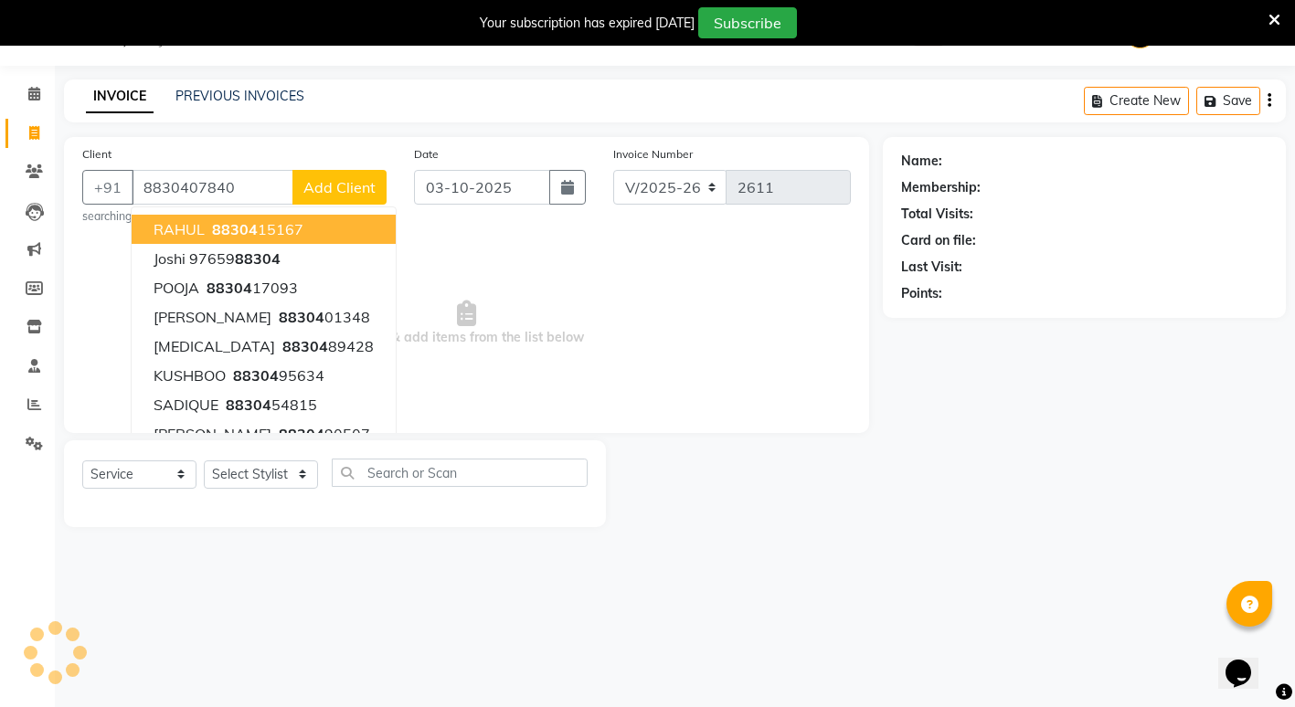
type input "8830407840"
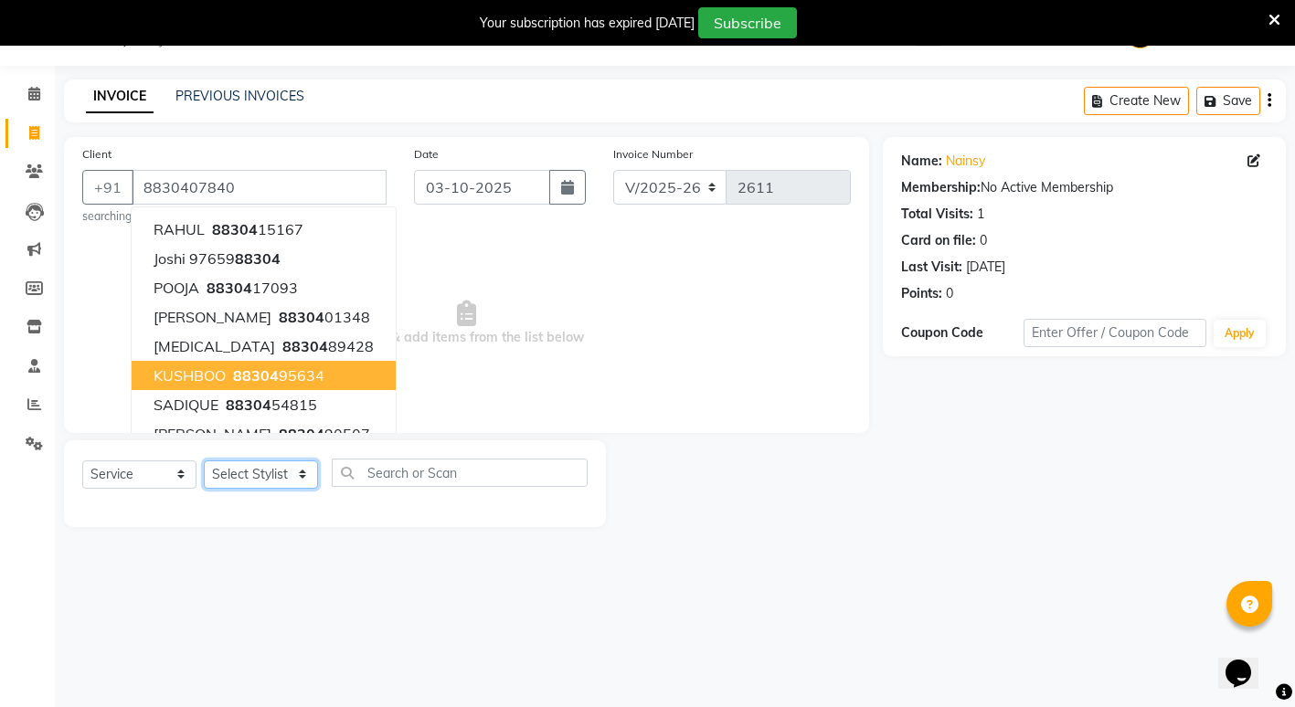
click at [253, 473] on select "Select Stylist ADMIN [PERSON_NAME] [PERSON_NAME] [PERSON_NAME] Gondia Capello […" at bounding box center [261, 474] width 114 height 28
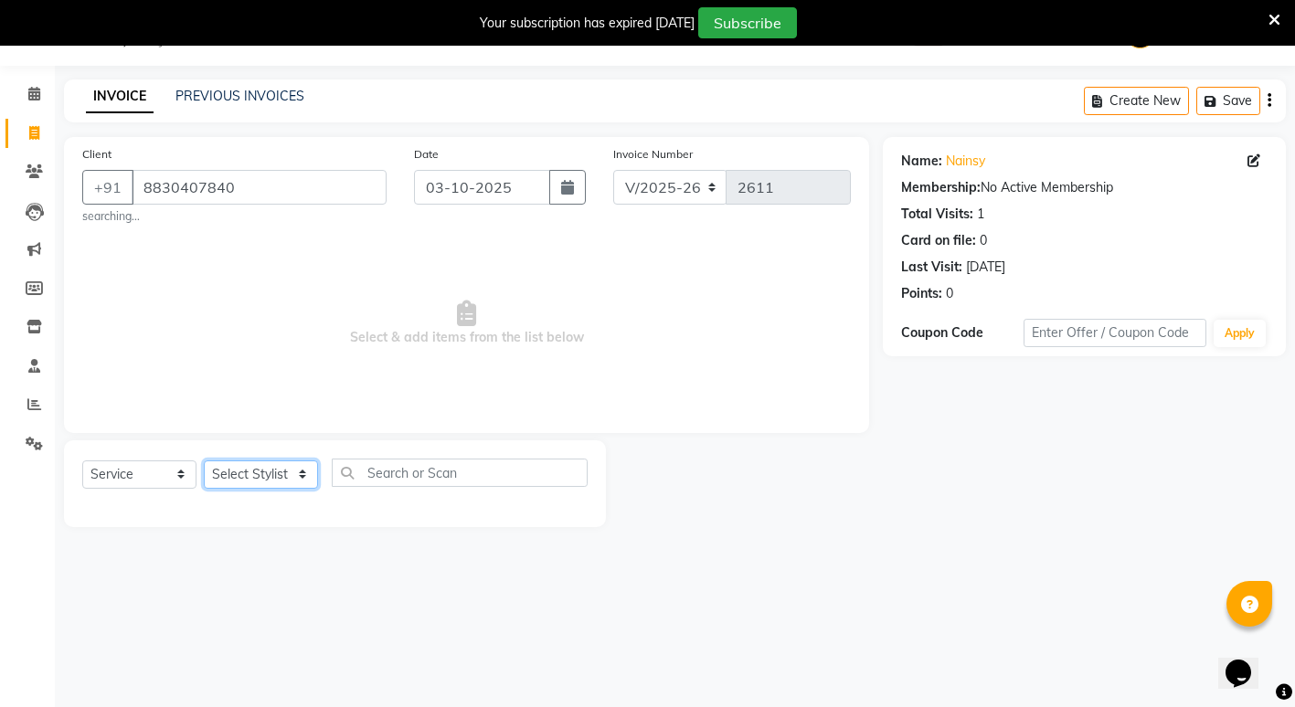
select select "14383"
click at [204, 460] on select "Select Stylist ADMIN [PERSON_NAME] [PERSON_NAME] [PERSON_NAME] Gondia Capello […" at bounding box center [261, 474] width 114 height 28
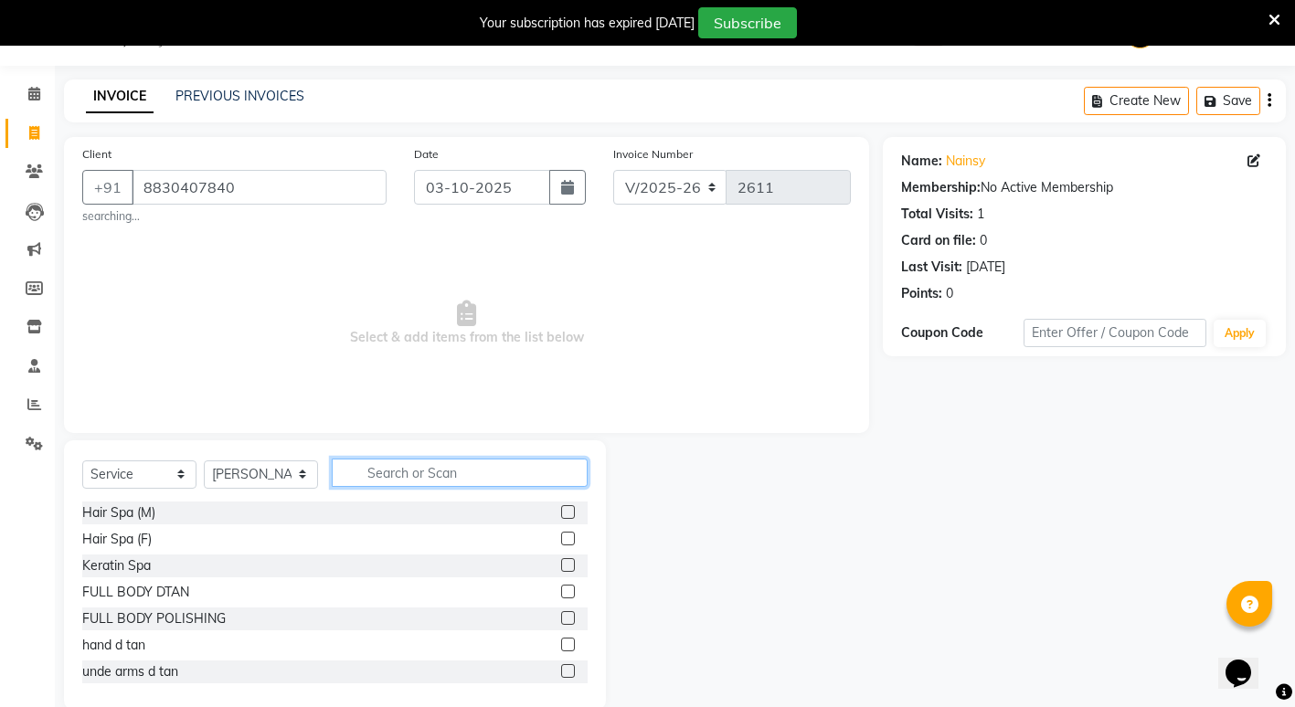
click at [391, 468] on input "text" at bounding box center [460, 473] width 256 height 28
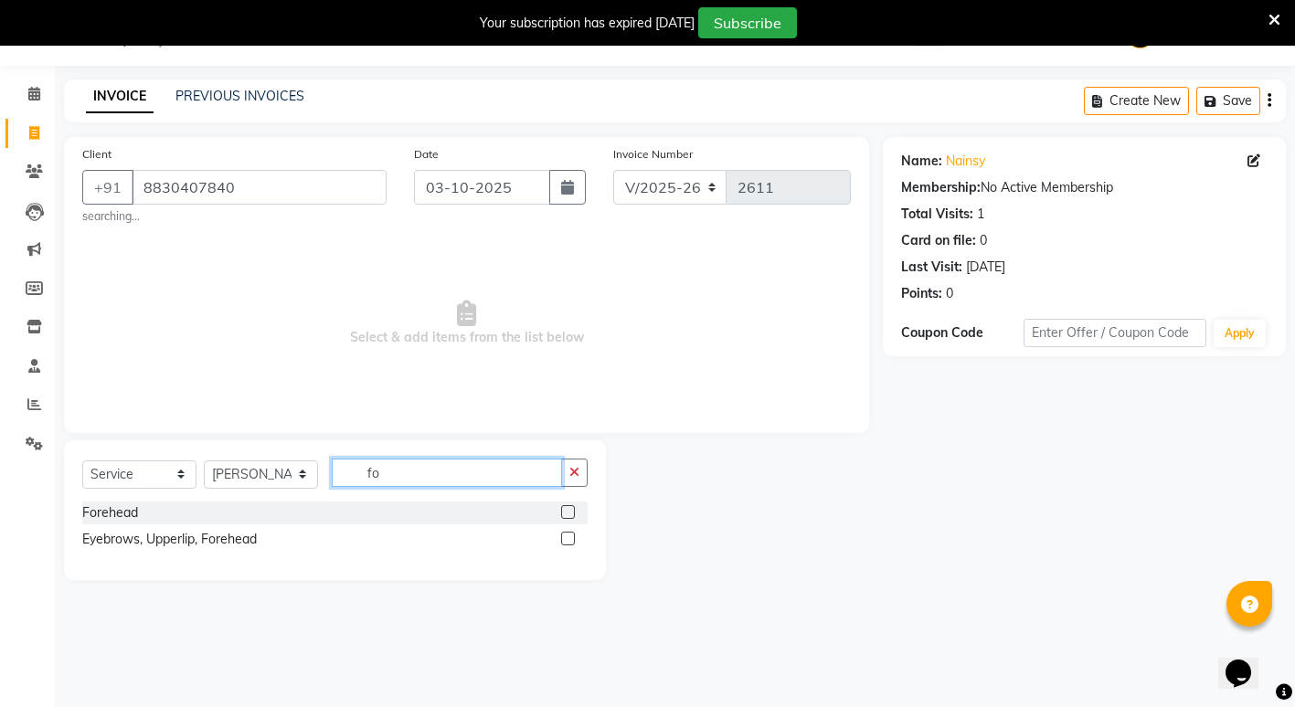
type input "fo"
click at [564, 540] on label at bounding box center [568, 539] width 14 height 14
click at [564, 540] on input "checkbox" at bounding box center [567, 540] width 12 height 12
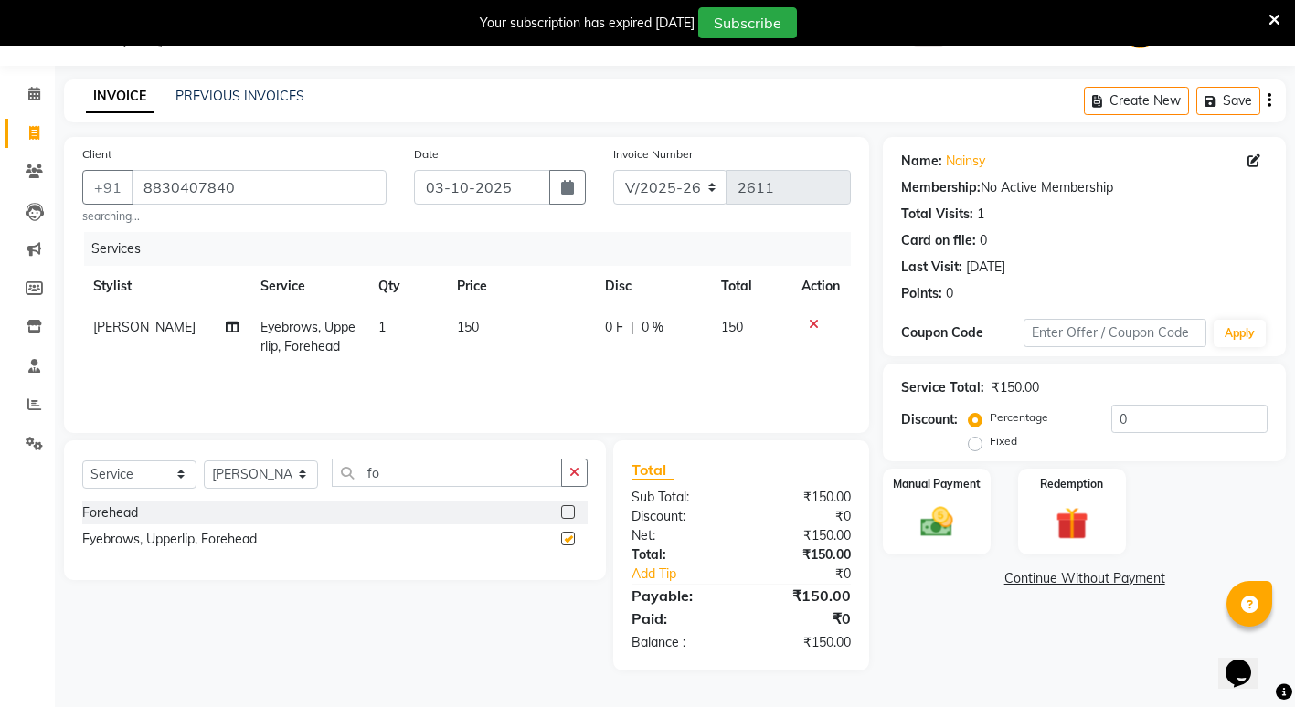
checkbox input "false"
click at [959, 520] on img at bounding box center [937, 522] width 56 height 39
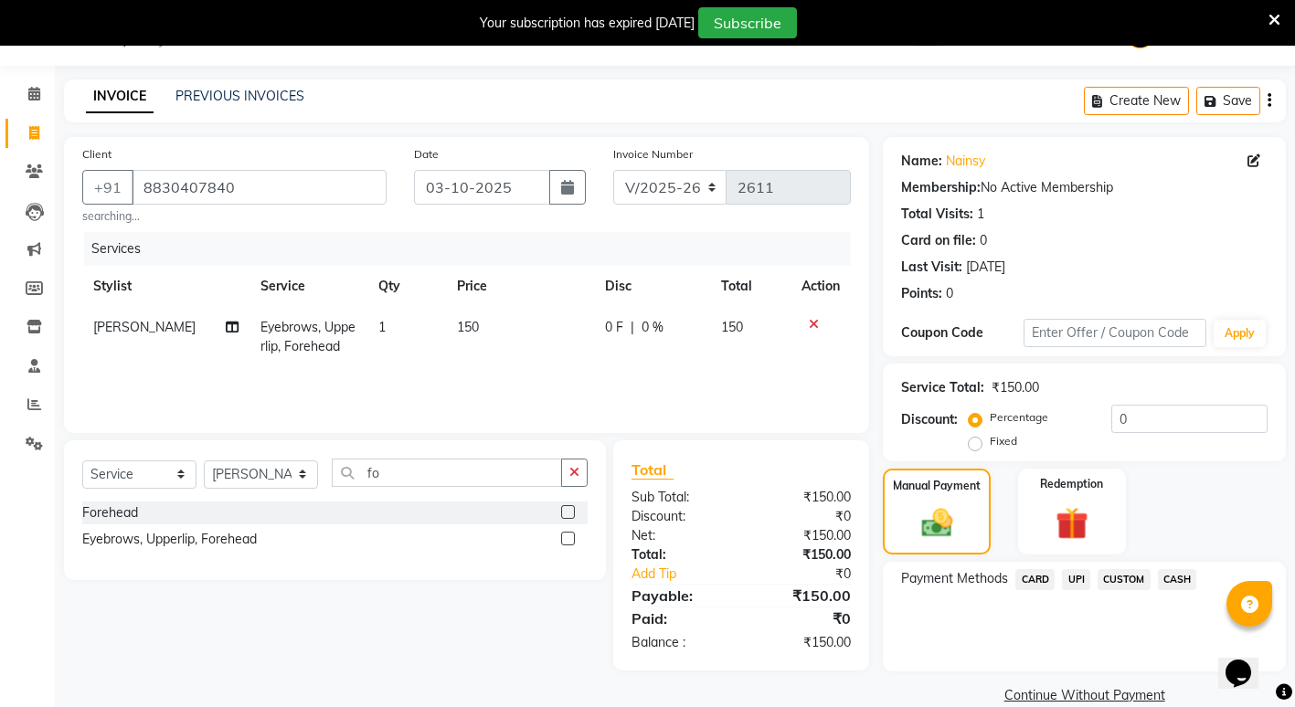
click at [1168, 581] on span "CASH" at bounding box center [1177, 579] width 39 height 21
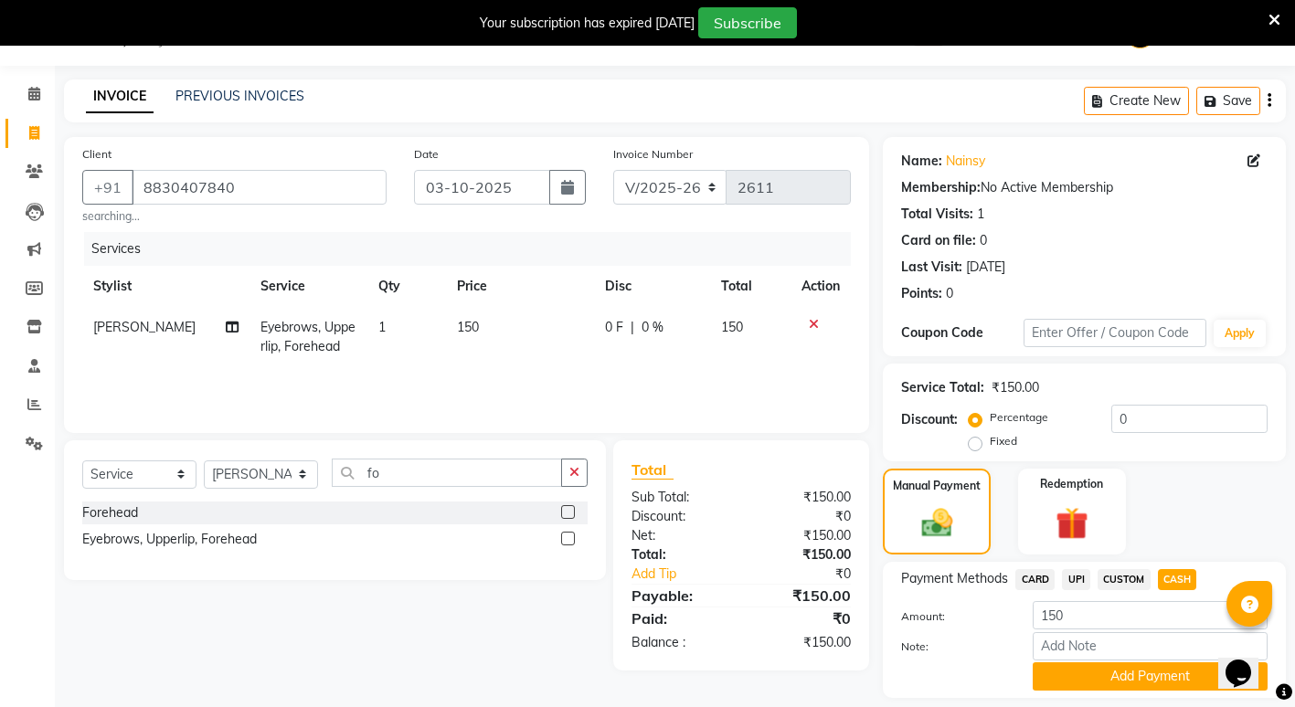
click at [1094, 630] on div "Amount: 150" at bounding box center [1084, 616] width 394 height 31
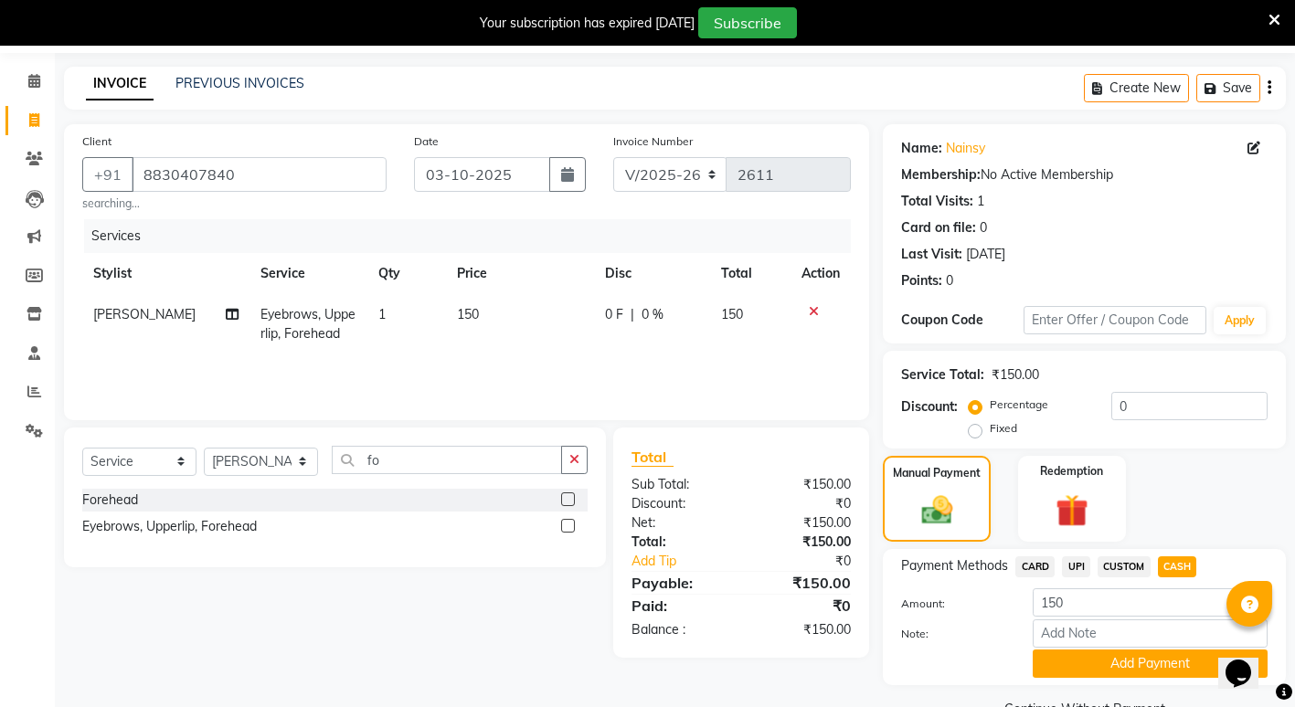
scroll to position [101, 0]
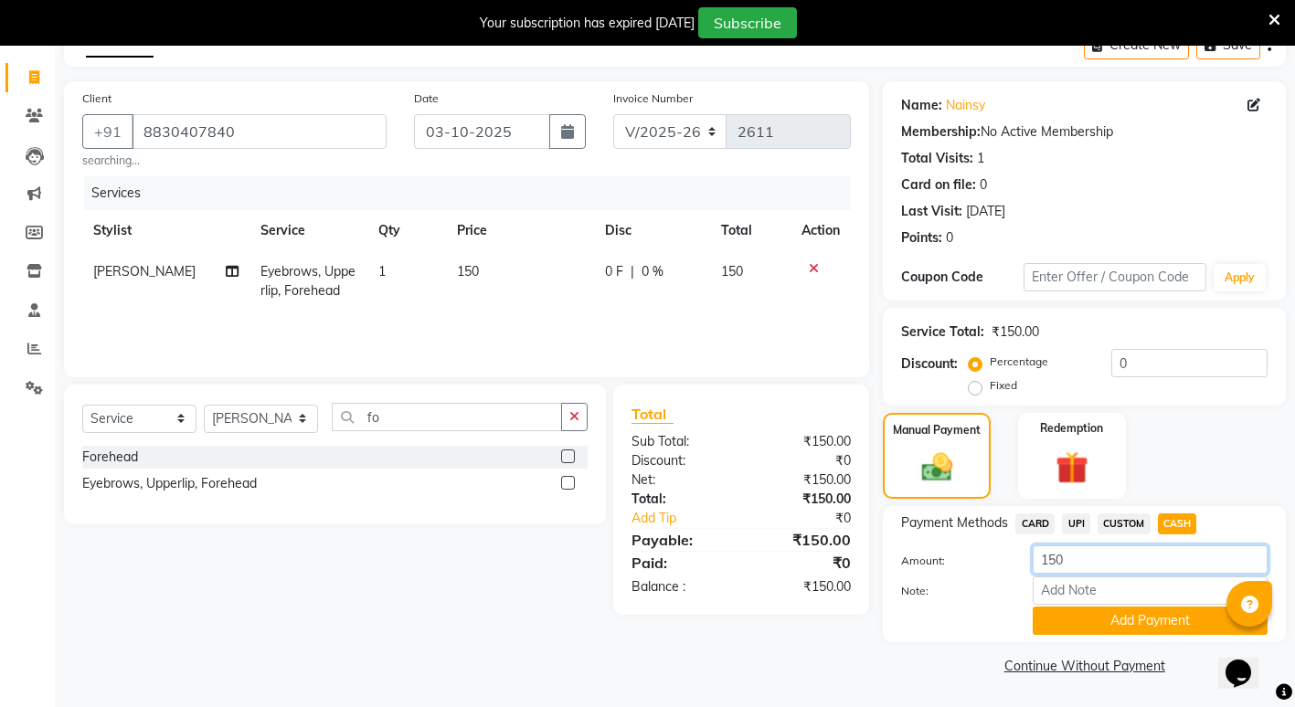
click at [1094, 564] on input "150" at bounding box center [1149, 559] width 235 height 28
type input "100"
click at [1056, 617] on button "Add Payment" at bounding box center [1149, 621] width 235 height 28
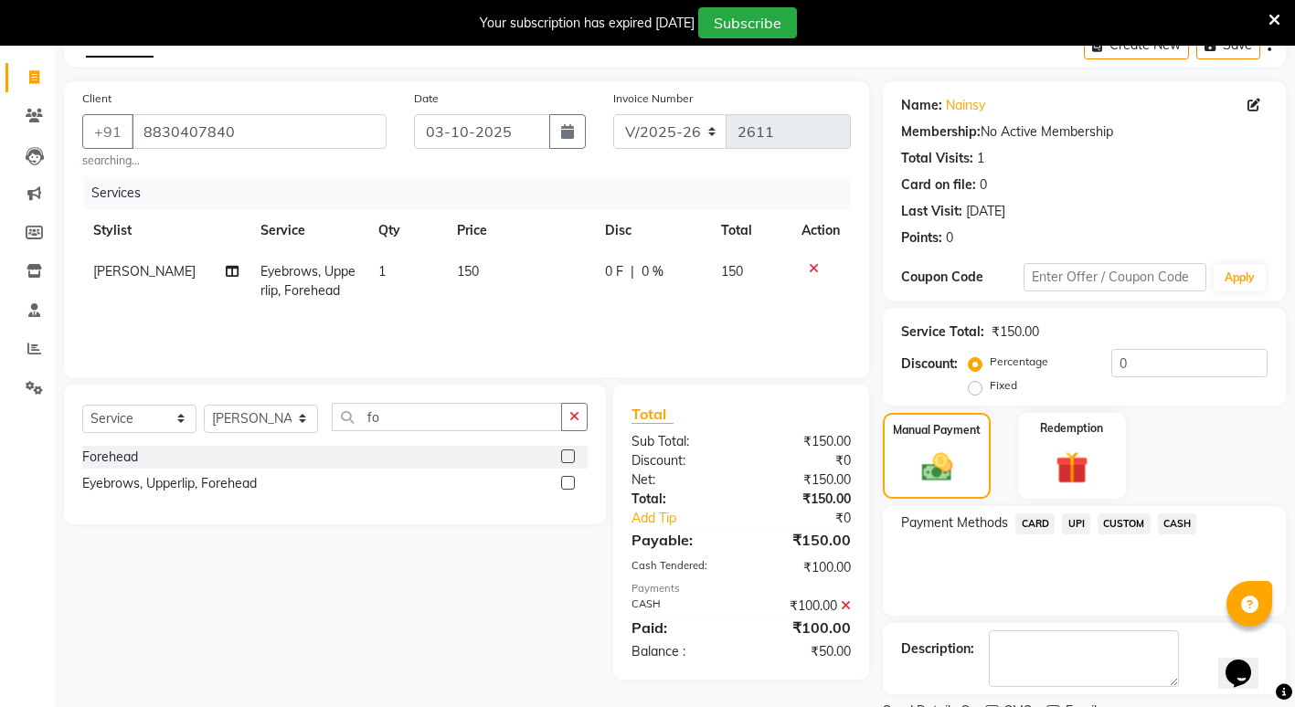
click at [1069, 529] on span "UPI" at bounding box center [1076, 523] width 28 height 21
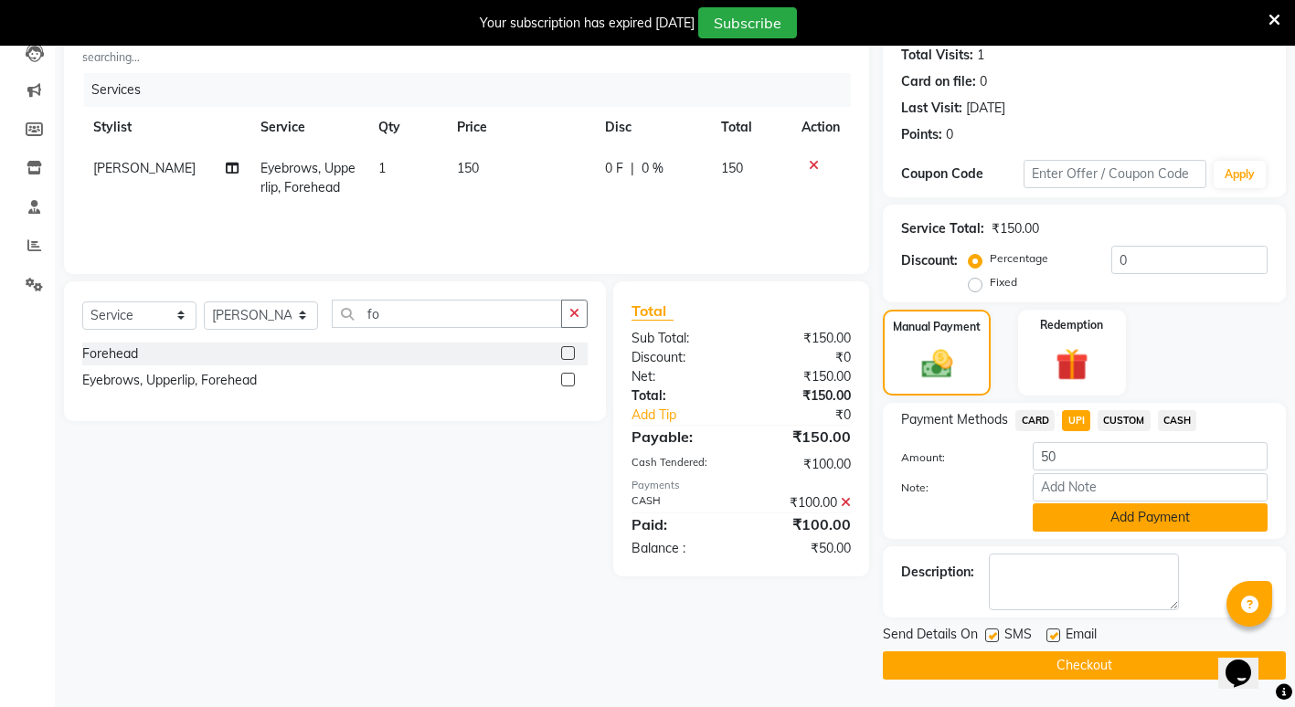
click at [1055, 524] on button "Add Payment" at bounding box center [1149, 517] width 235 height 28
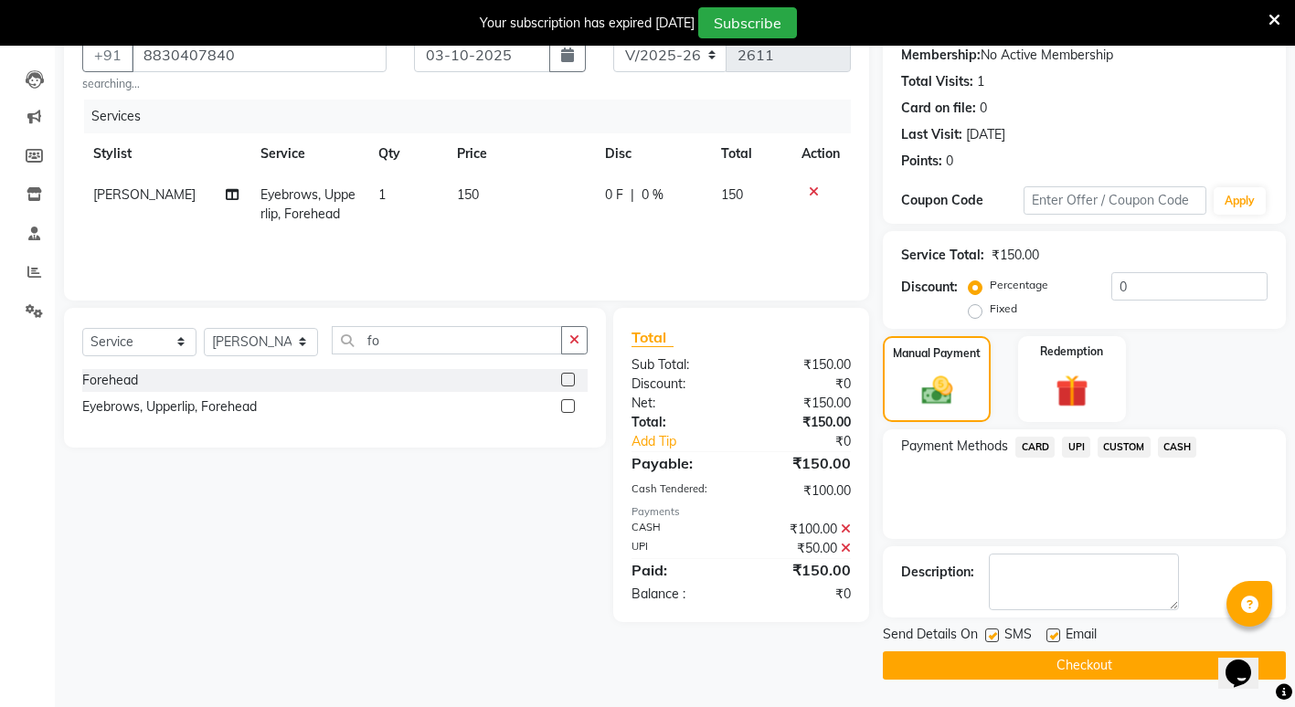
scroll to position [178, 0]
click at [947, 657] on button "Checkout" at bounding box center [1084, 665] width 403 height 28
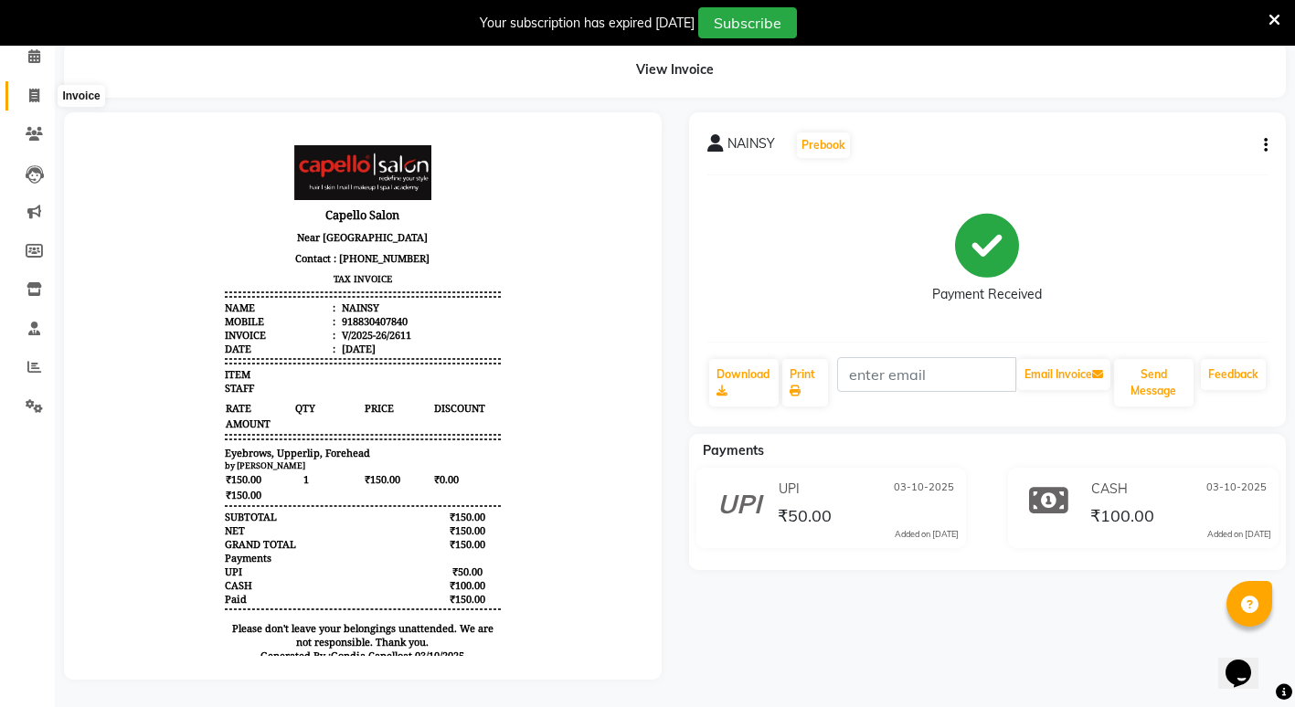
drag, startPoint x: 34, startPoint y: 88, endPoint x: 39, endPoint y: 124, distance: 37.0
click at [34, 89] on icon at bounding box center [34, 96] width 10 height 14
select select "service"
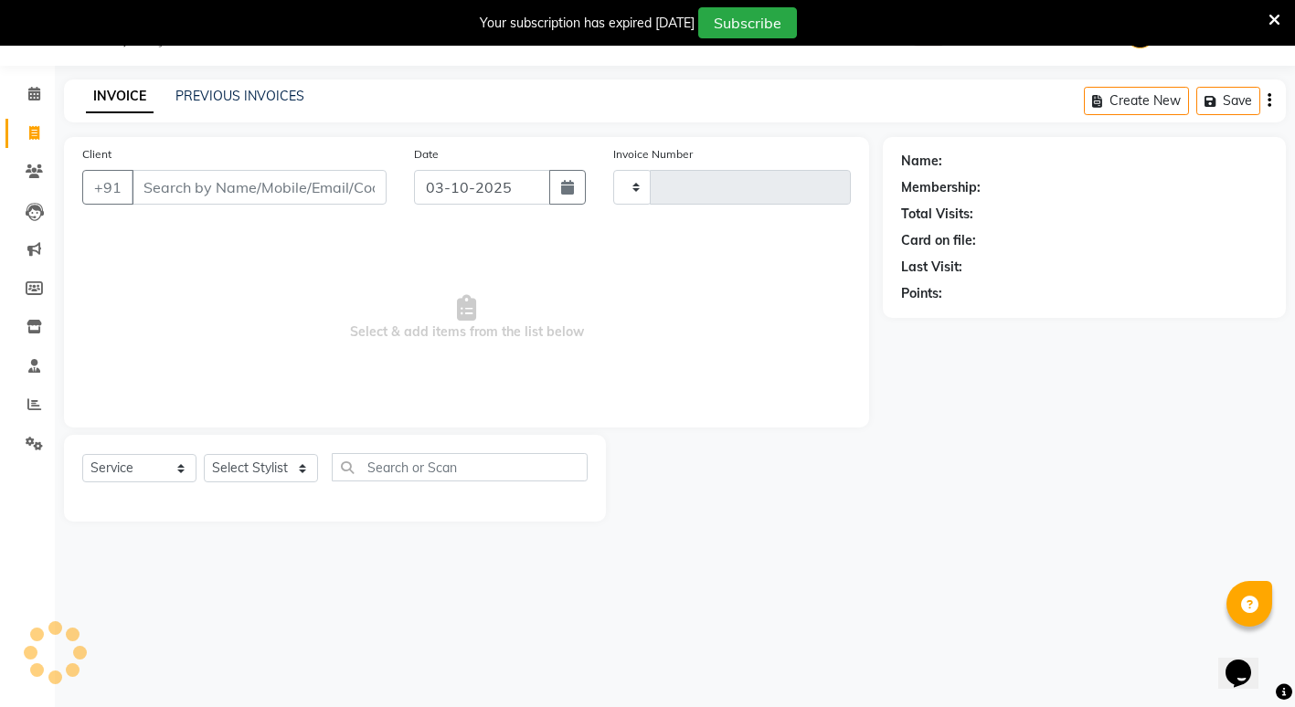
type input "2612"
select select "853"
click at [272, 478] on select "Select Stylist" at bounding box center [261, 468] width 114 height 28
select select "66896"
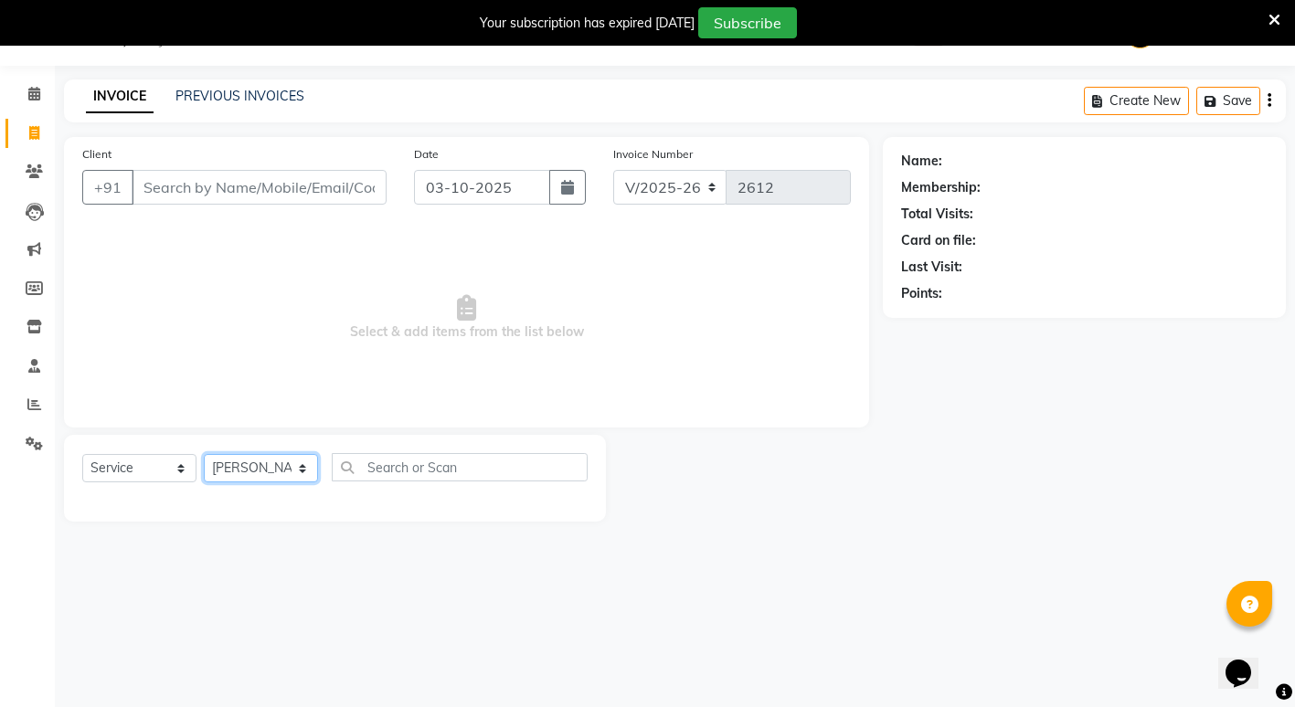
click at [204, 454] on select "Select Stylist ADMIN [PERSON_NAME] [PERSON_NAME] [PERSON_NAME] Gondia Capello […" at bounding box center [261, 468] width 114 height 28
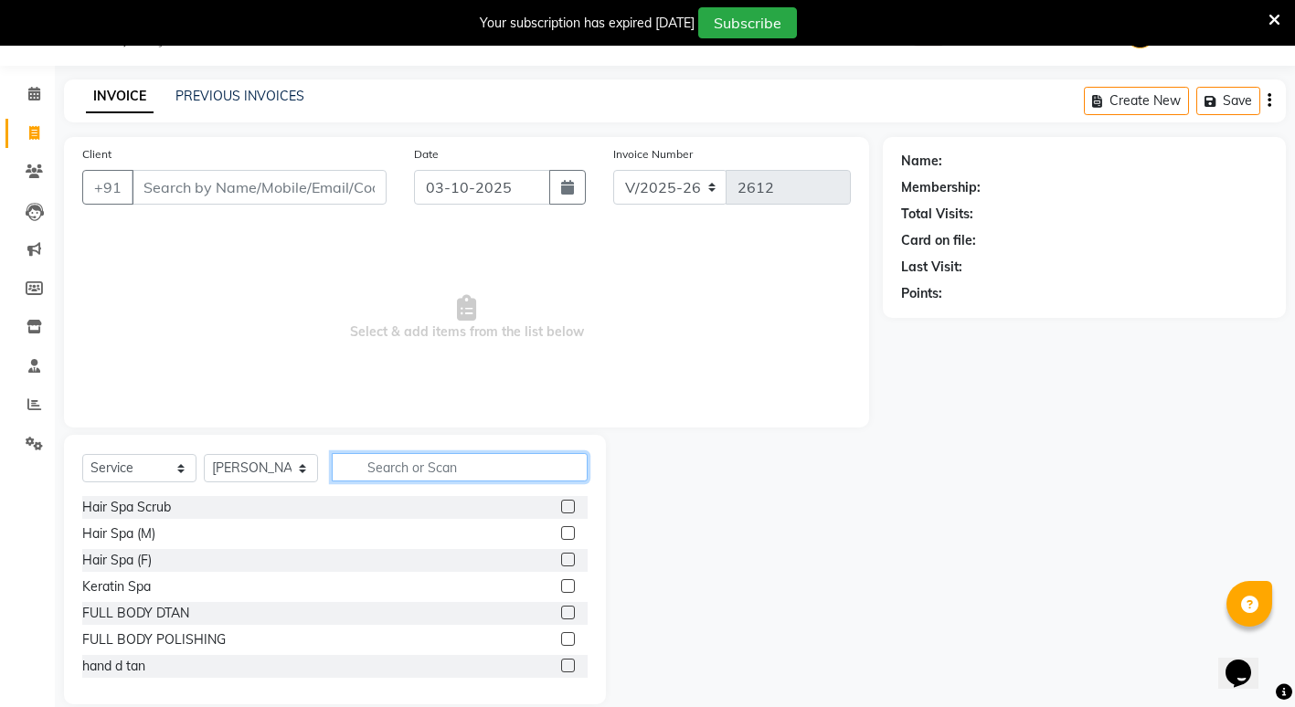
click at [418, 470] on input "text" at bounding box center [460, 467] width 256 height 28
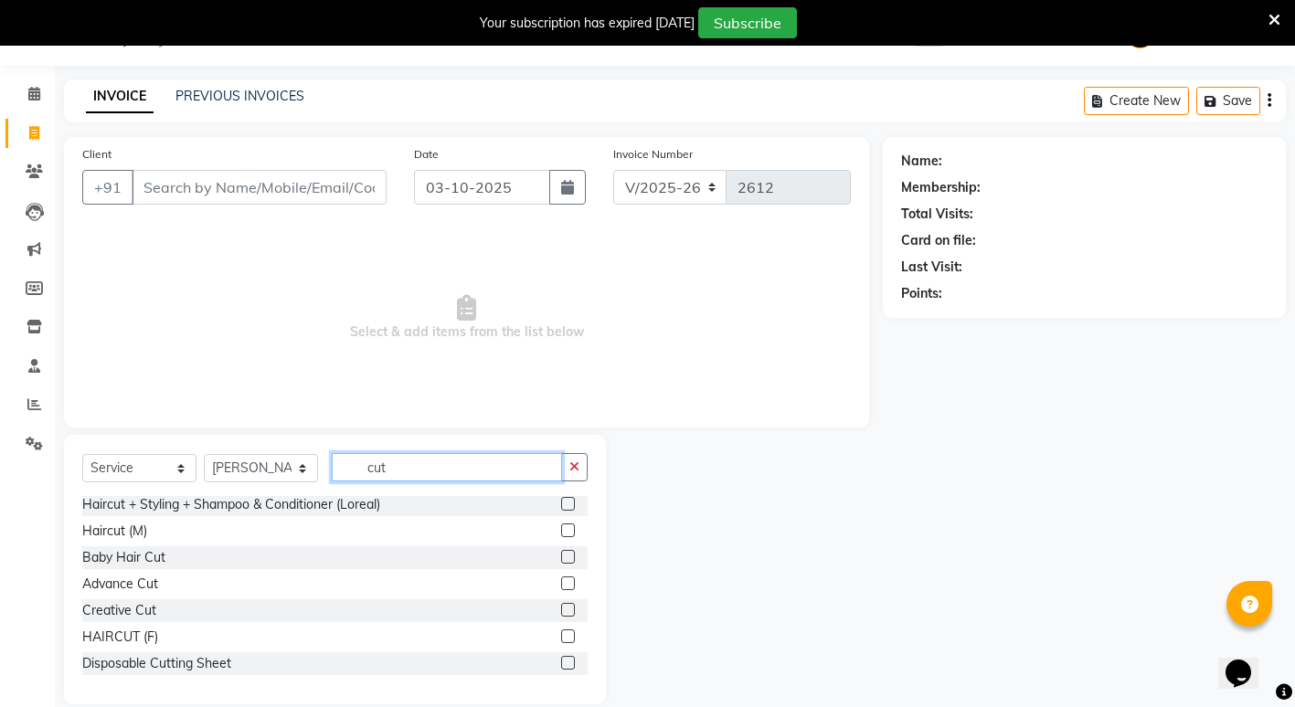
type input "cut"
click at [561, 639] on label at bounding box center [568, 637] width 14 height 14
click at [561, 639] on input "checkbox" at bounding box center [567, 637] width 12 height 12
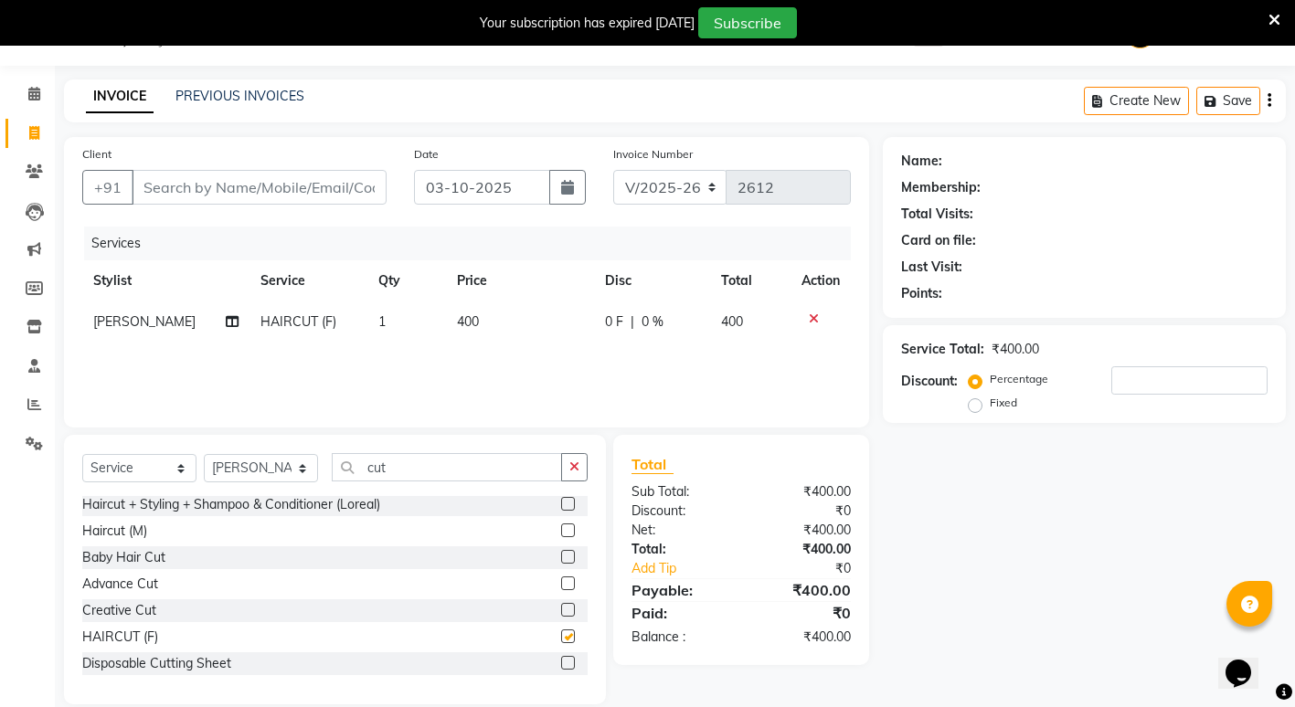
checkbox input "false"
click at [487, 319] on td "400" at bounding box center [520, 322] width 148 height 41
select select "66896"
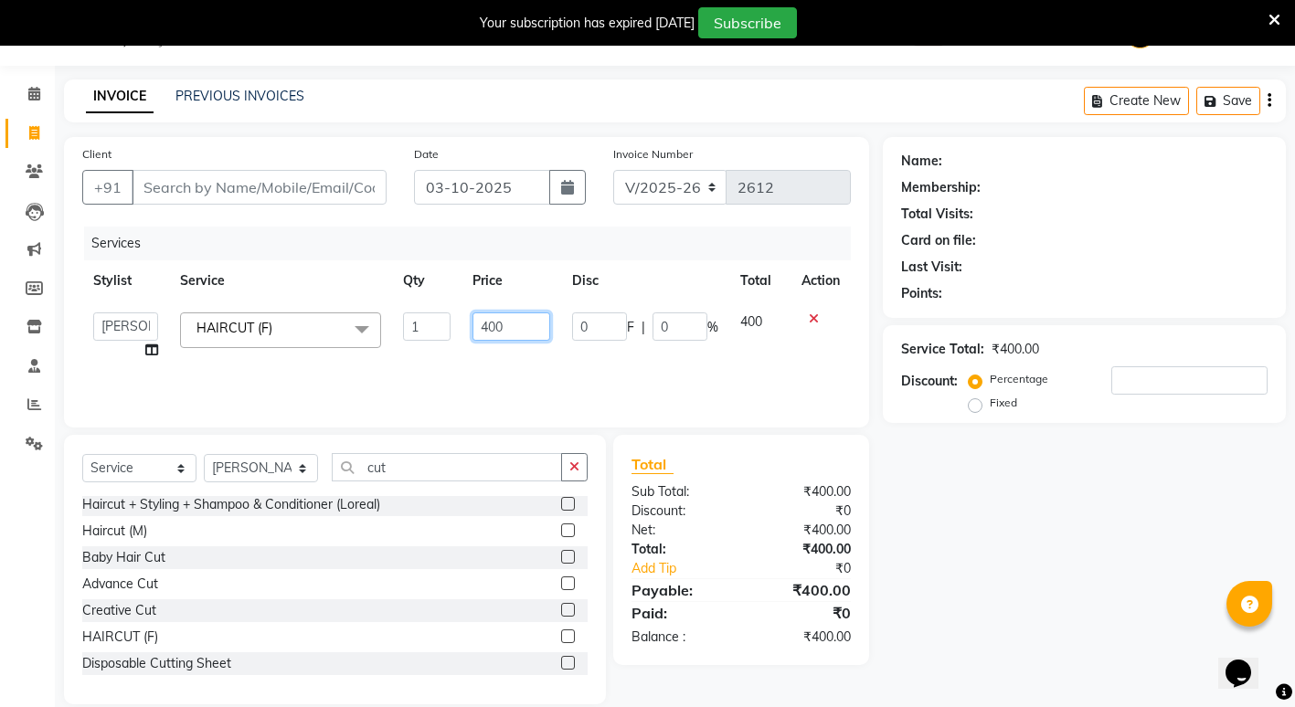
click at [505, 323] on input "400" at bounding box center [511, 326] width 78 height 28
type input "4"
type input "200"
click at [1134, 558] on div "Name: Membership: Total Visits: Card on file: Last Visit: Points: Service Total…" at bounding box center [1091, 420] width 417 height 567
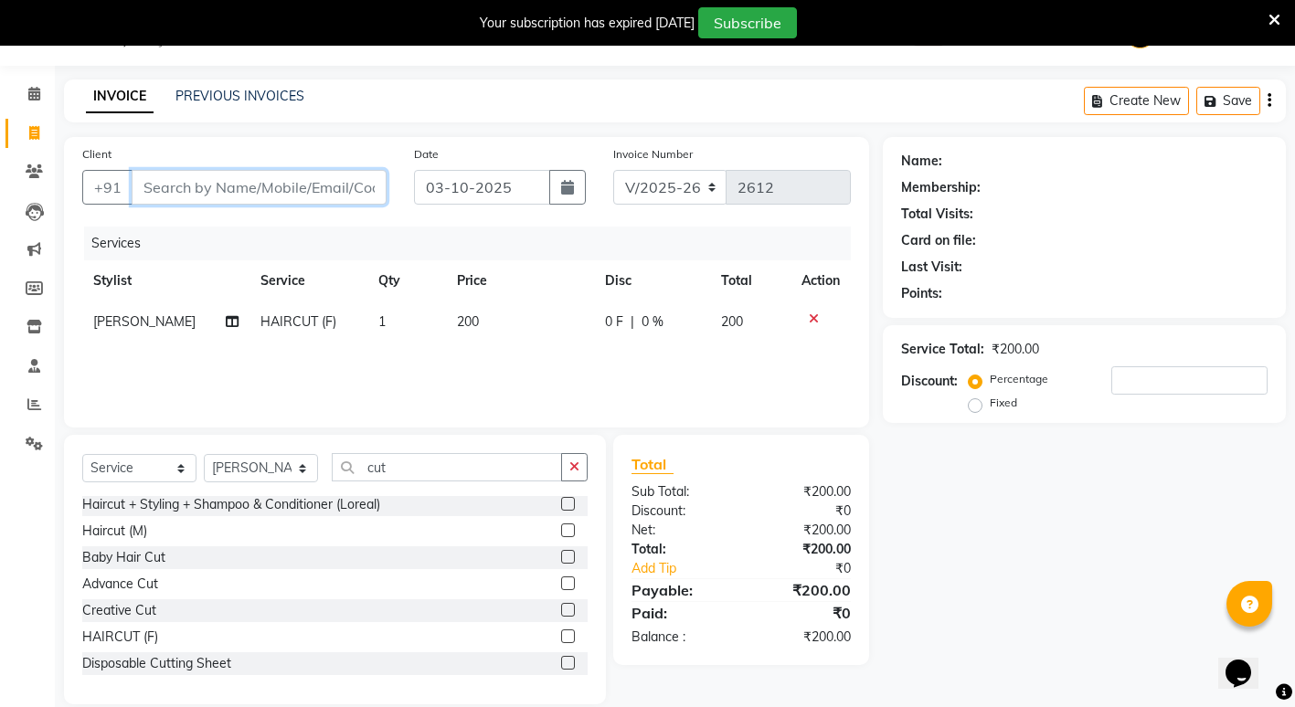
click at [312, 195] on input "Client" at bounding box center [259, 187] width 255 height 35
click at [278, 179] on input "Client" at bounding box center [259, 187] width 255 height 35
type input "8"
type input "0"
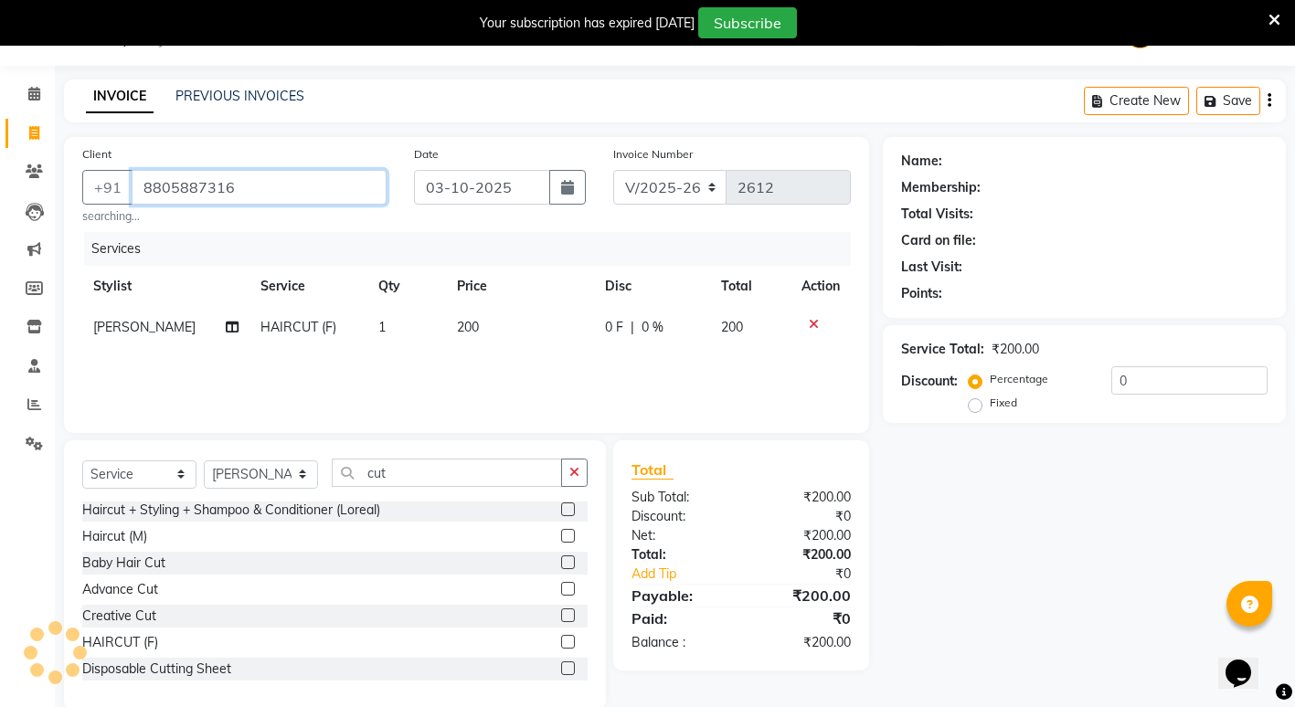
type input "8805887316"
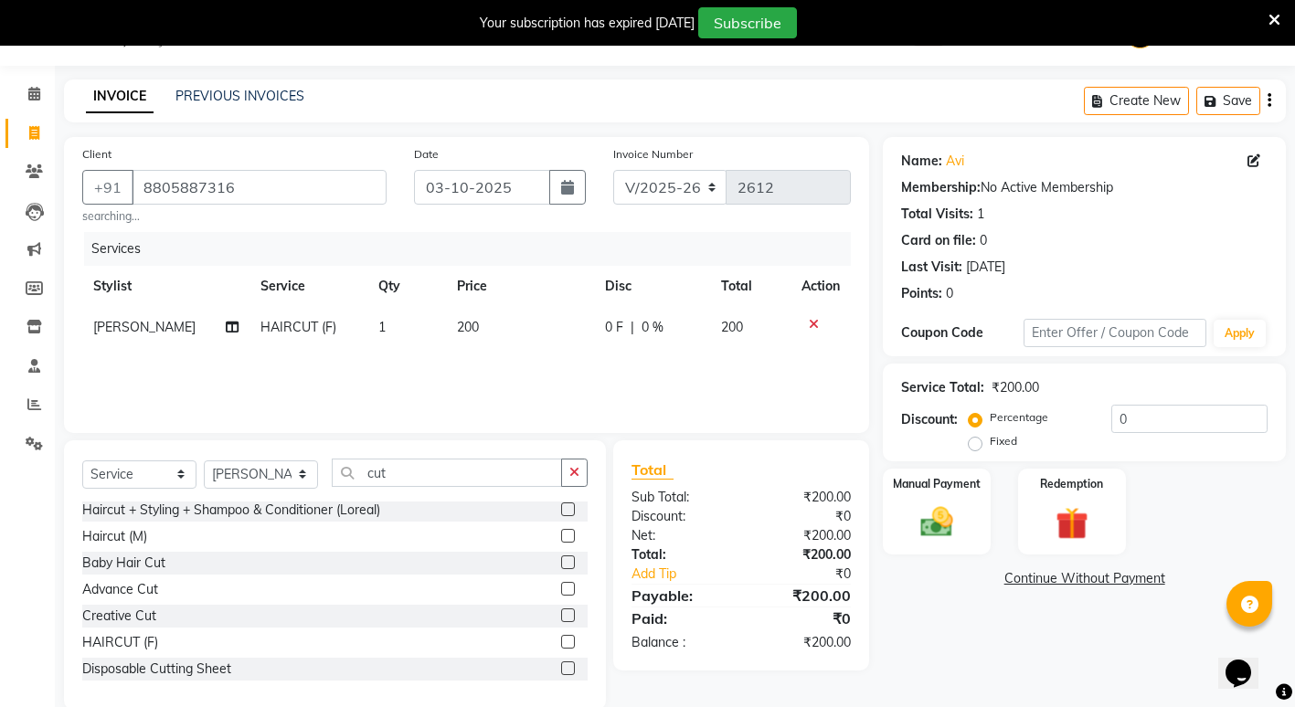
scroll to position [76, 0]
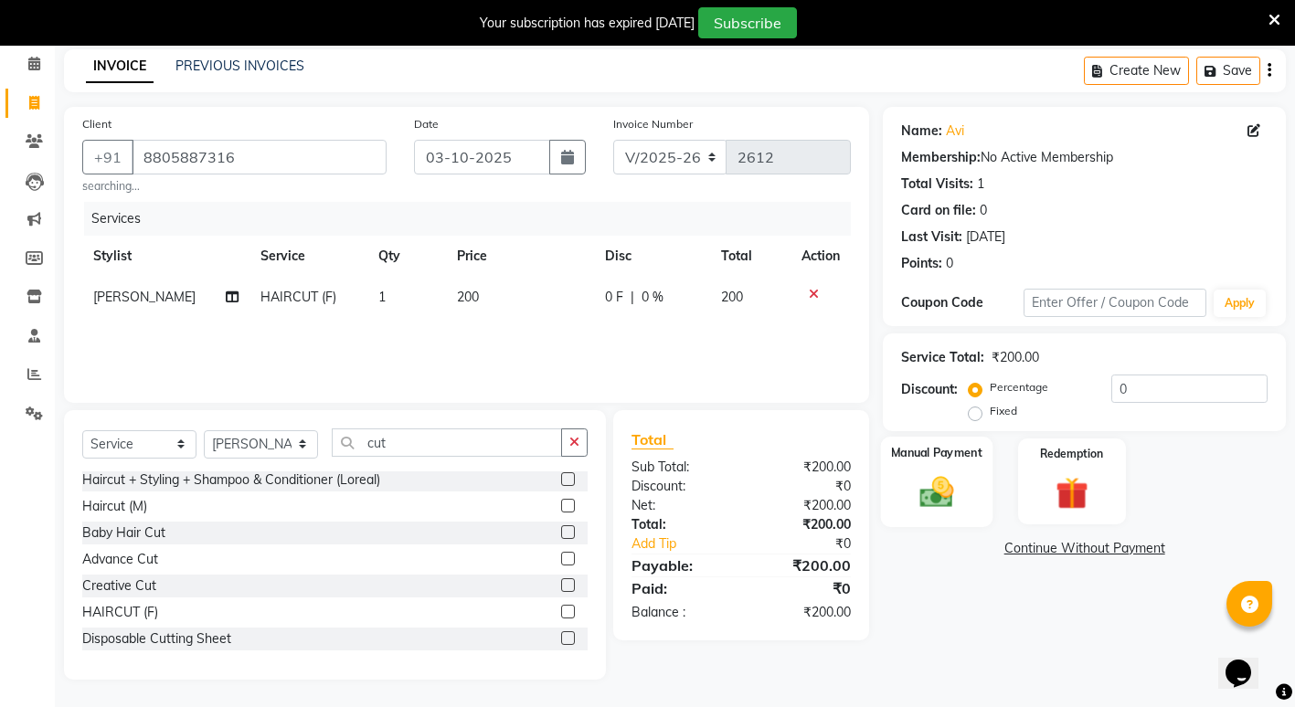
click at [950, 490] on img at bounding box center [937, 491] width 56 height 39
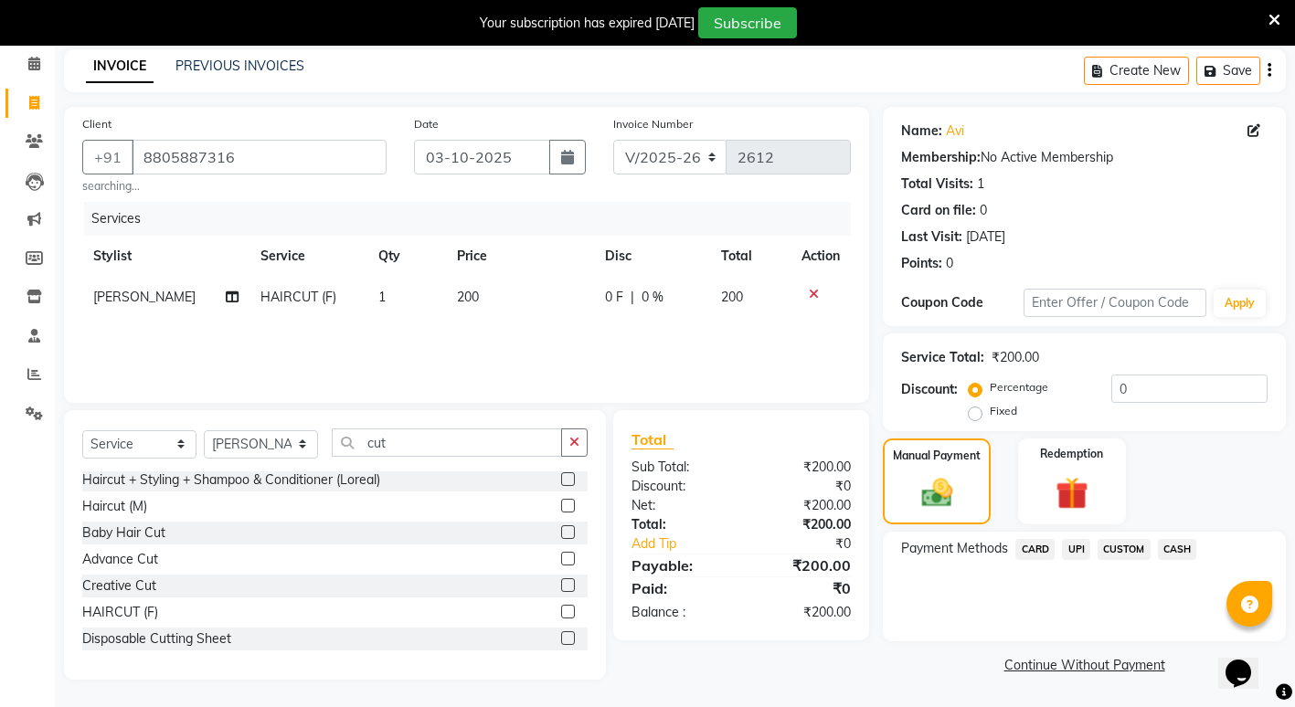
click at [1174, 546] on span "CASH" at bounding box center [1177, 549] width 39 height 21
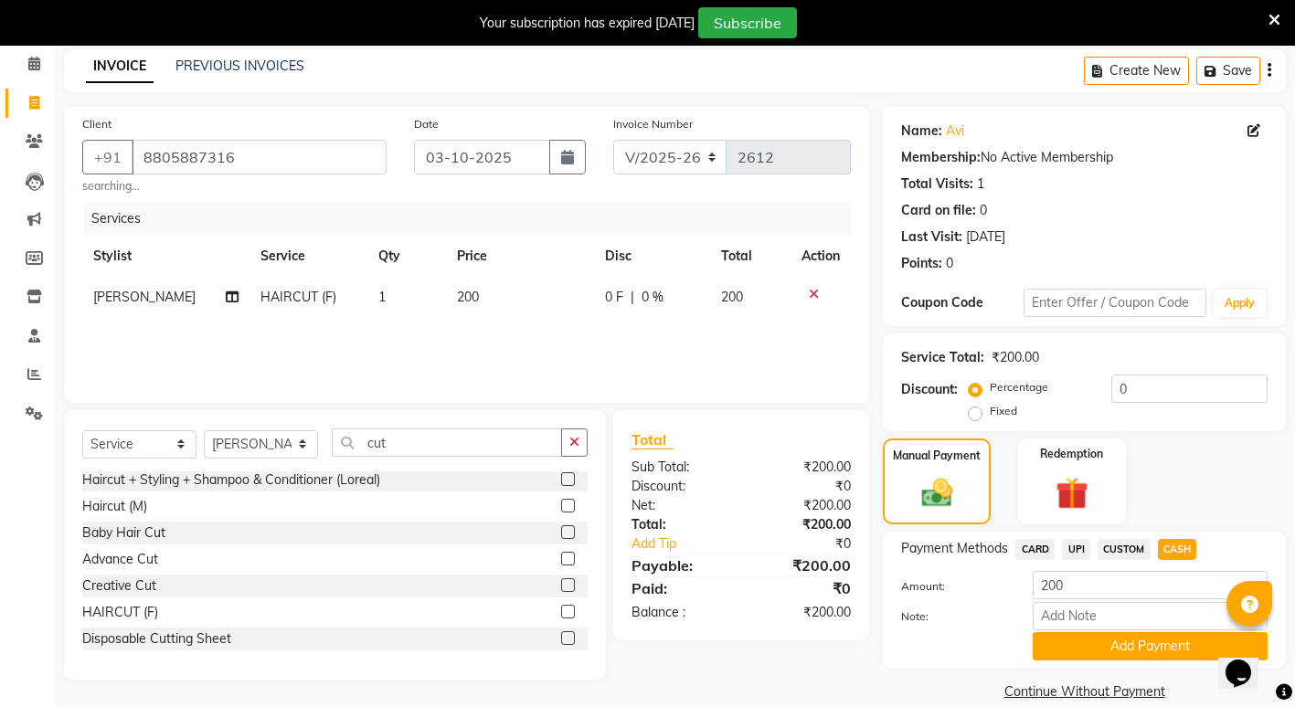
scroll to position [101, 0]
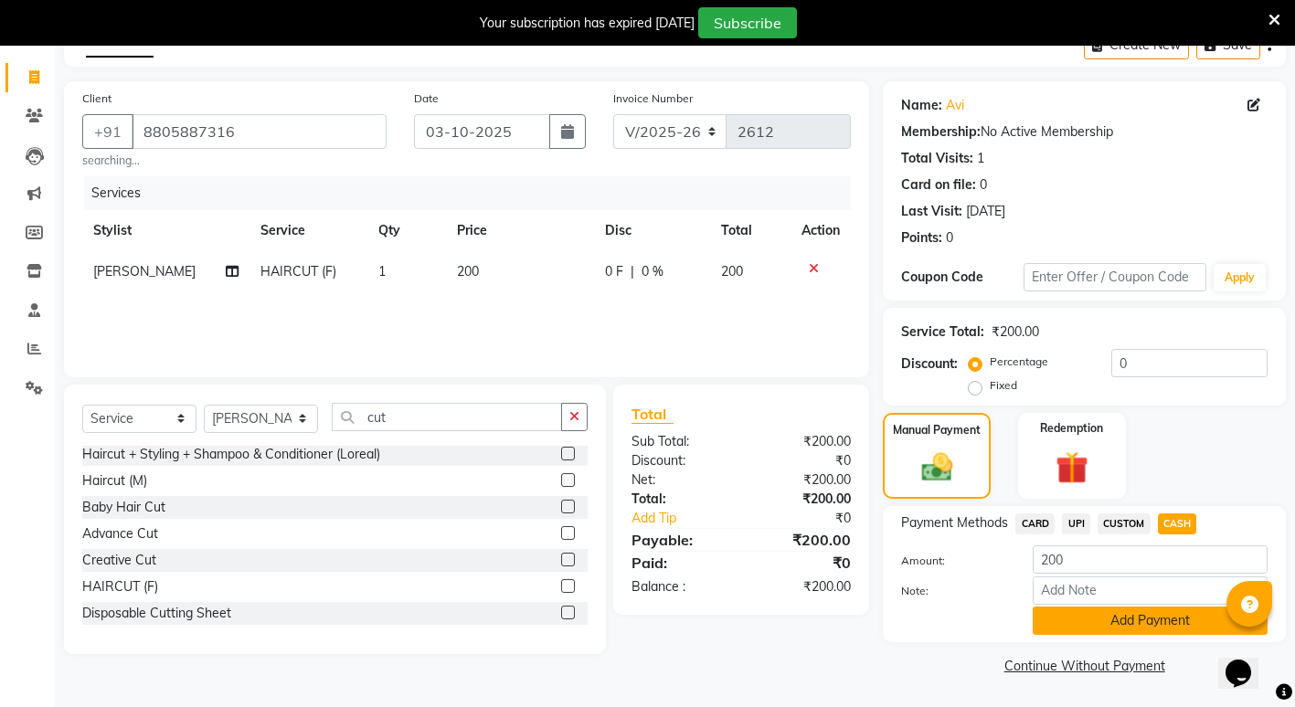
click at [1131, 611] on button "Add Payment" at bounding box center [1149, 621] width 235 height 28
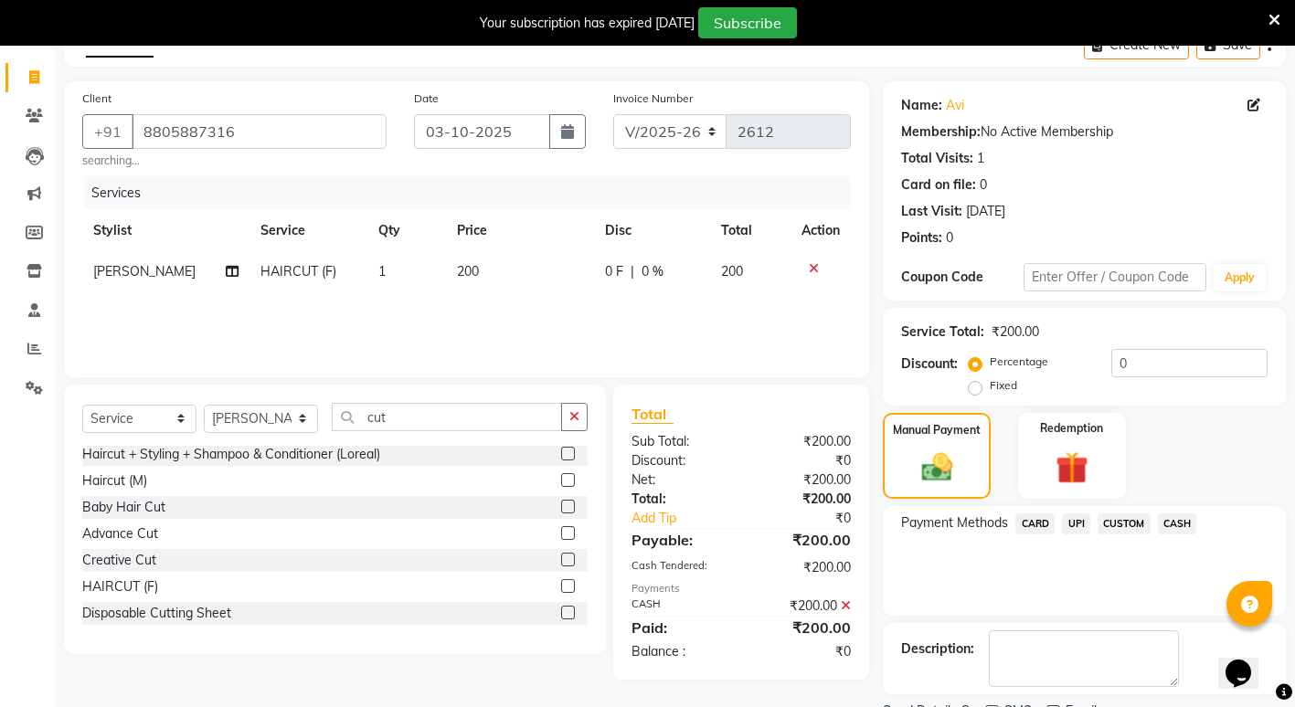
scroll to position [178, 0]
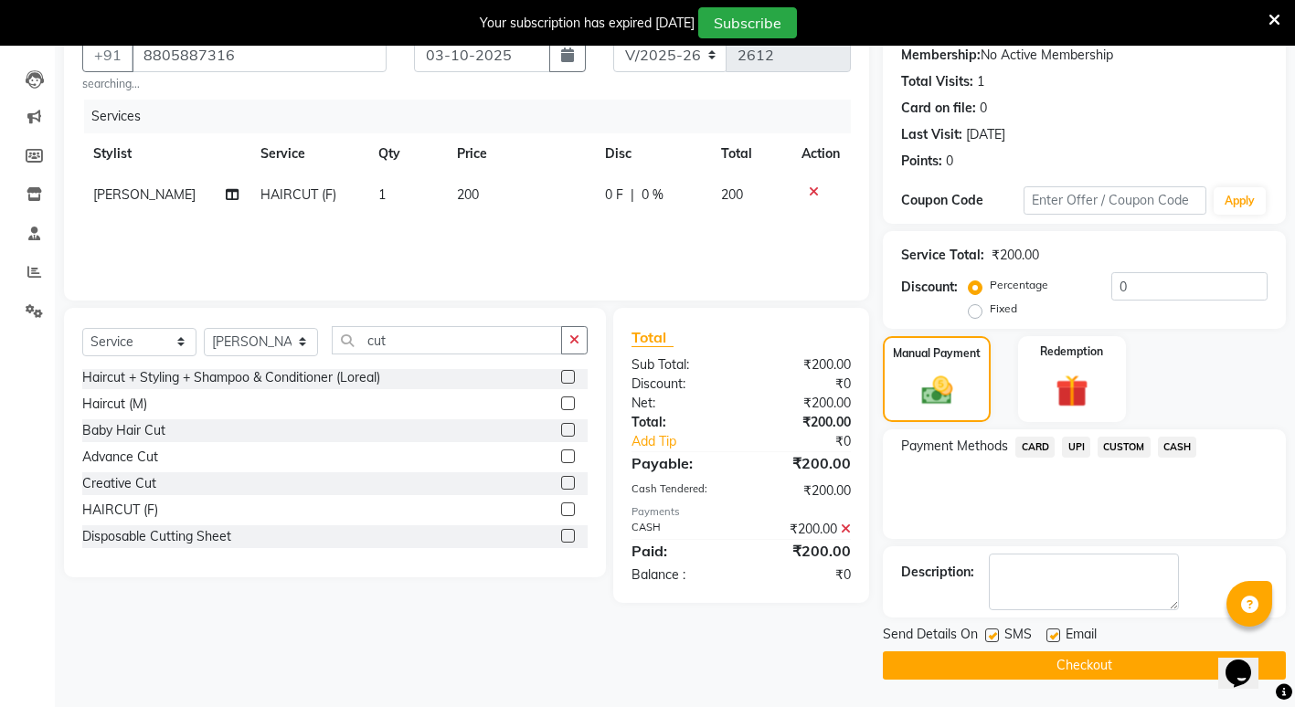
click at [1137, 666] on button "Checkout" at bounding box center [1084, 665] width 403 height 28
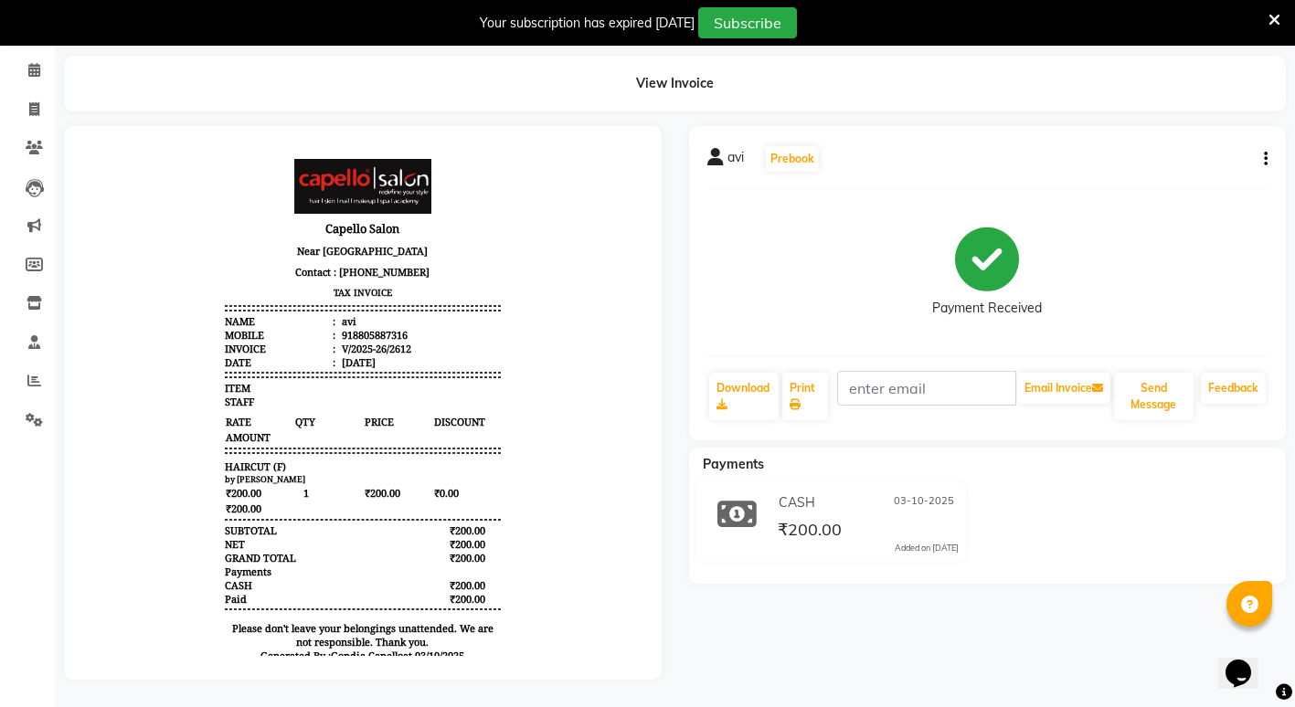
click at [922, 635] on div "avi Prebook Payment Received Download Print Email Invoice Send Message Feedback…" at bounding box center [987, 403] width 625 height 554
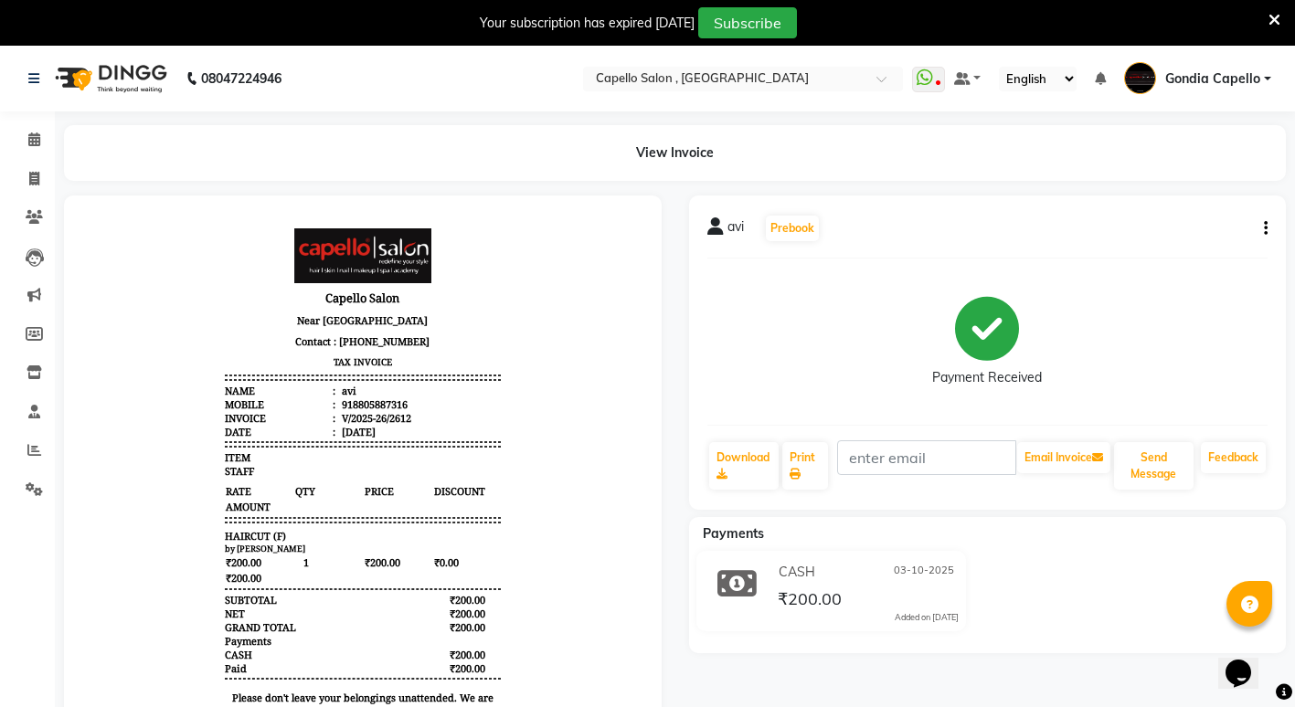
select select "service"
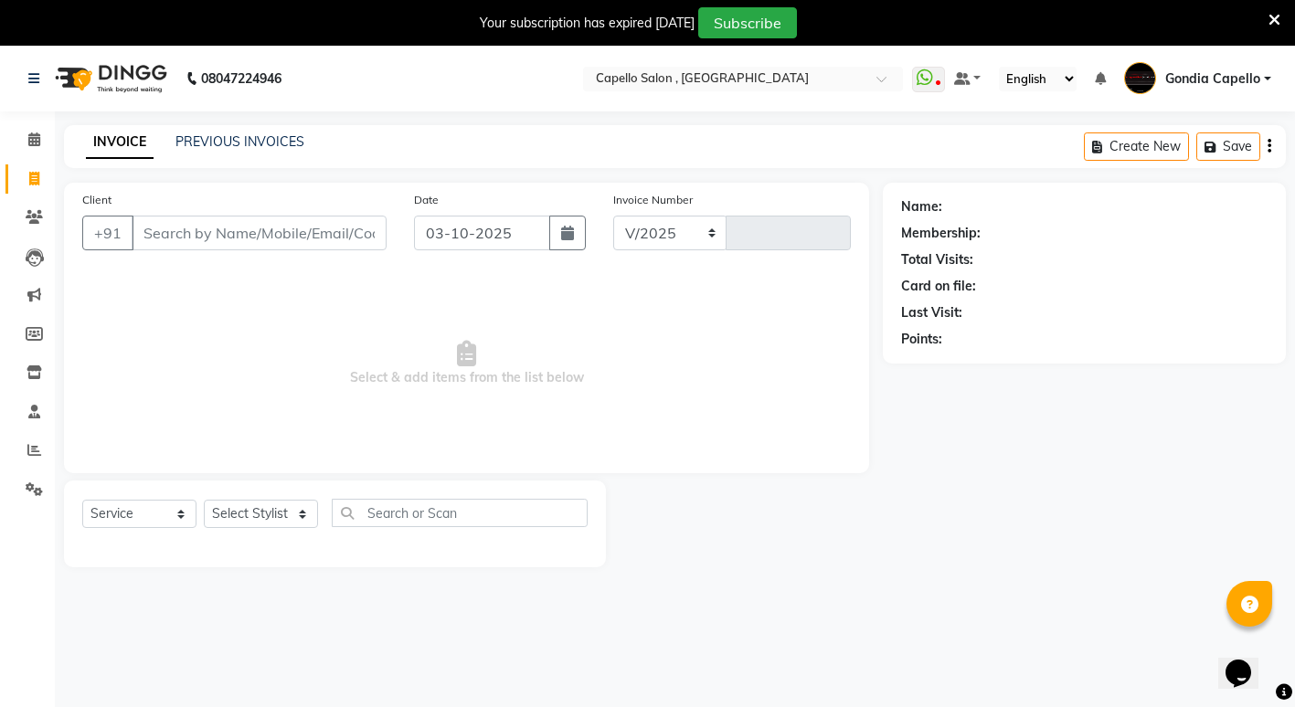
select select "853"
type input "2613"
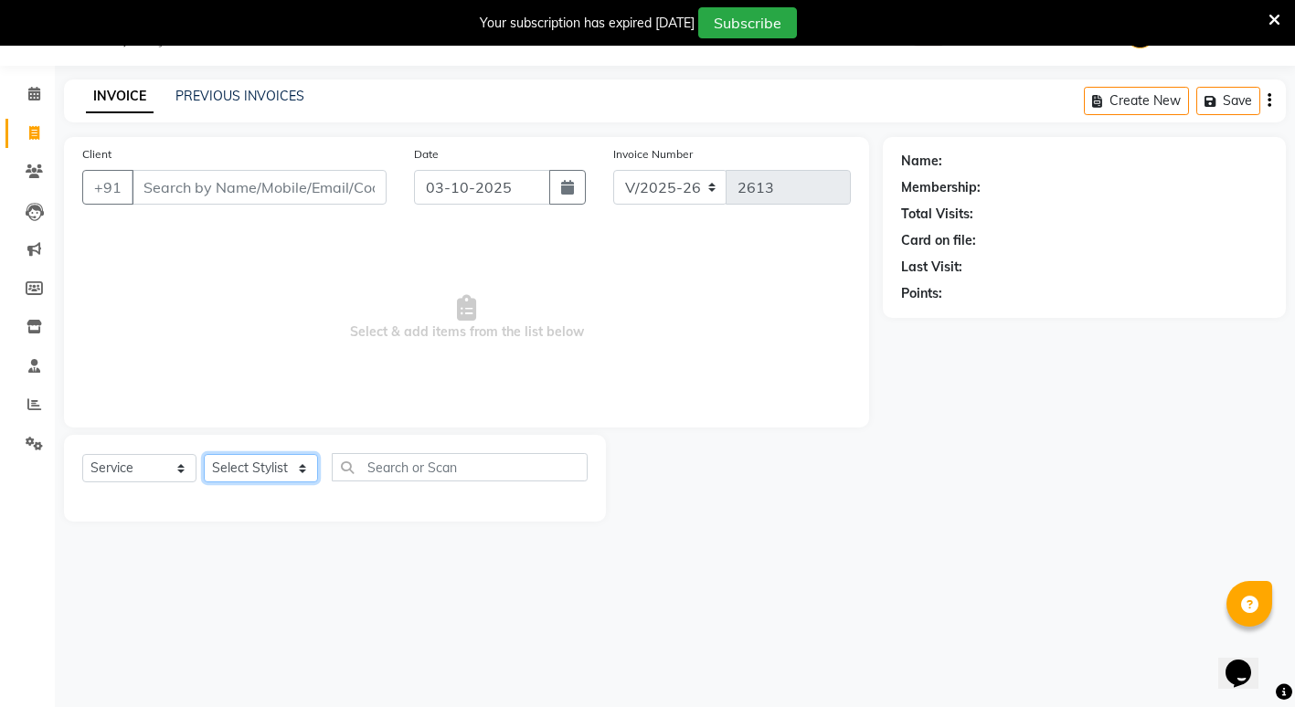
click at [283, 455] on select "Select Stylist ADMIN [PERSON_NAME] [PERSON_NAME] [PERSON_NAME] Gondia Capello […" at bounding box center [261, 468] width 114 height 28
select select "14383"
click at [204, 454] on select "Select Stylist ADMIN [PERSON_NAME] [PERSON_NAME] [PERSON_NAME] Gondia Capello […" at bounding box center [261, 468] width 114 height 28
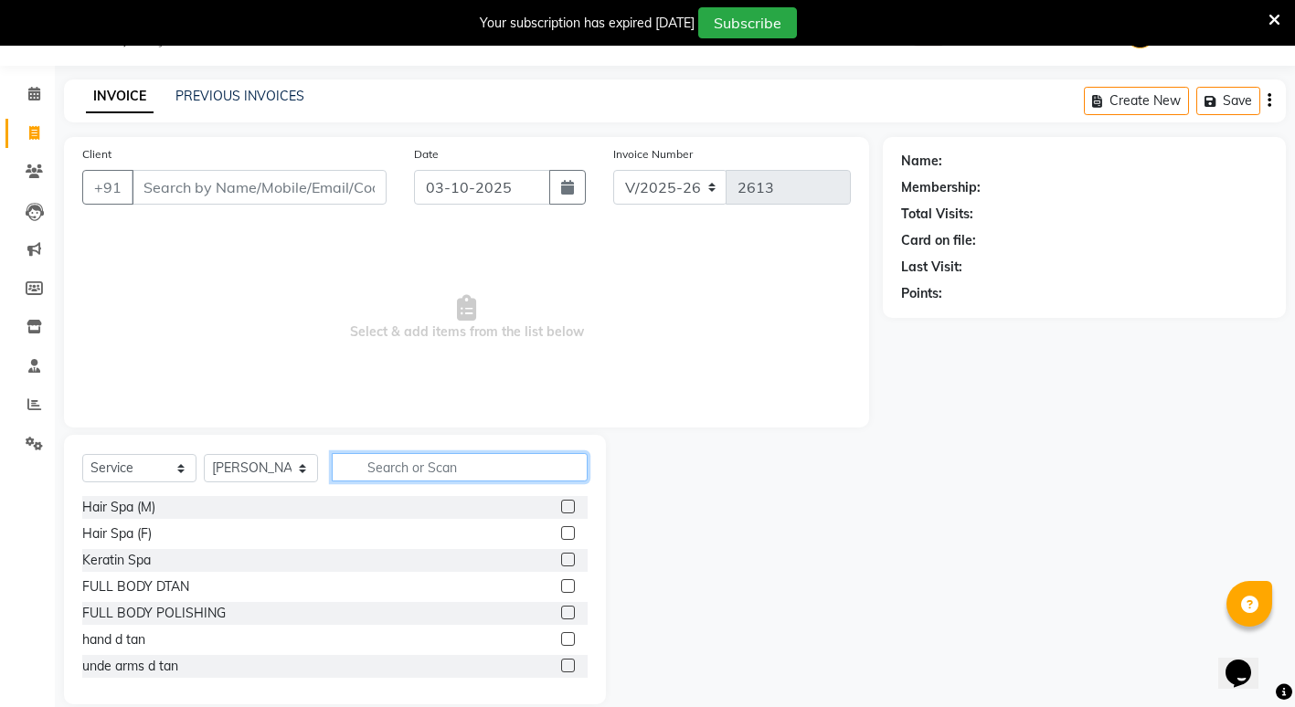
click at [359, 465] on input "text" at bounding box center [460, 467] width 256 height 28
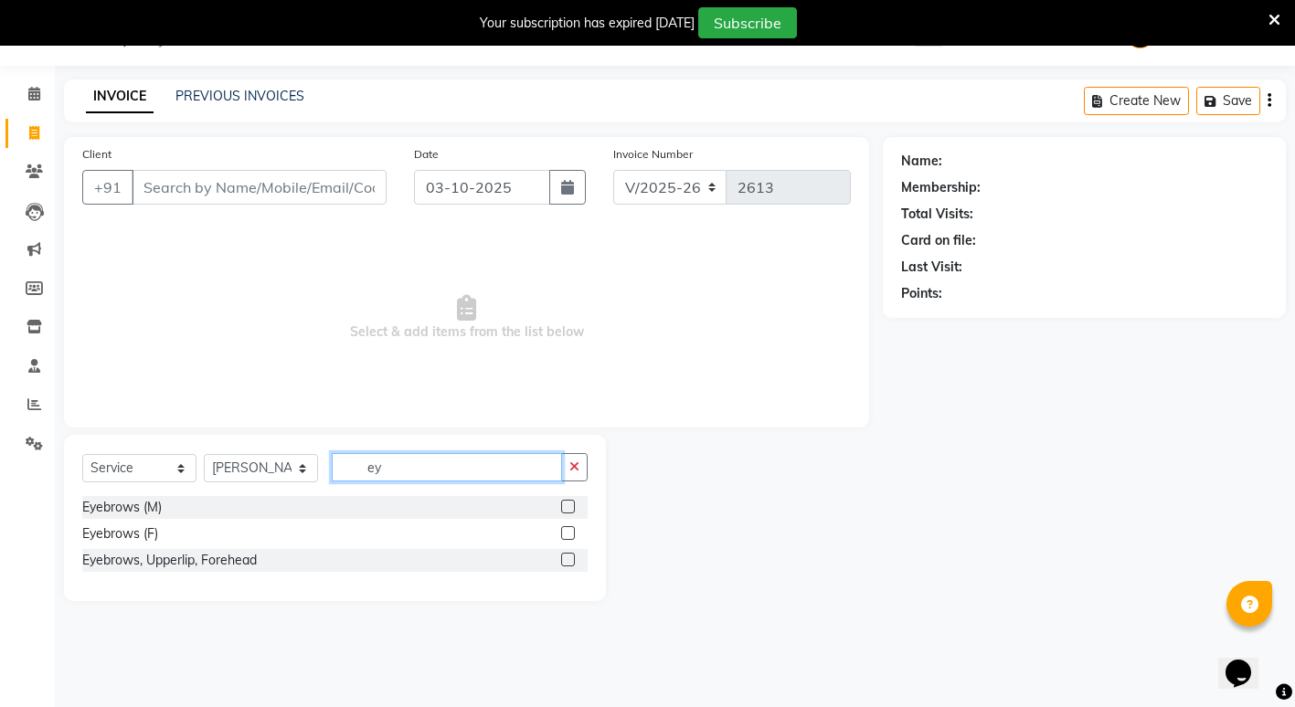
type input "ey"
click at [561, 526] on label at bounding box center [568, 533] width 14 height 14
click at [561, 528] on input "checkbox" at bounding box center [567, 534] width 12 height 12
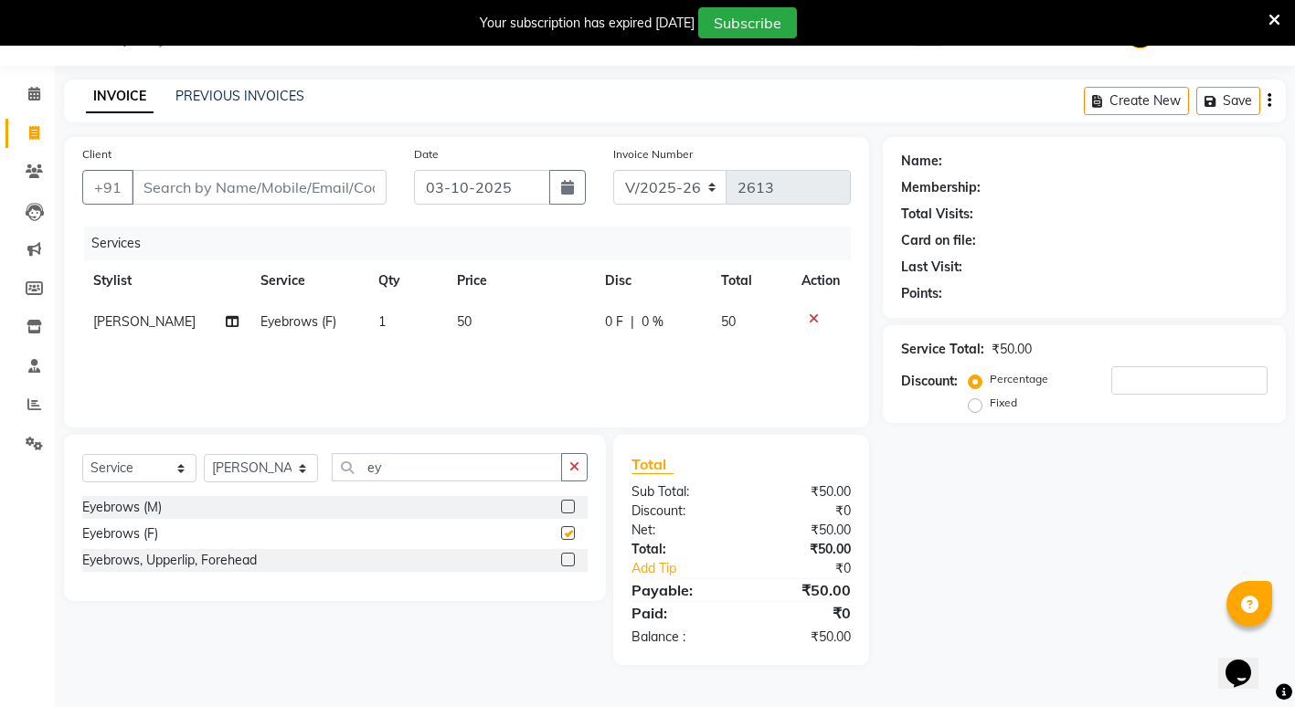
checkbox input "false"
click at [482, 469] on input "ey" at bounding box center [447, 467] width 230 height 28
type input "e"
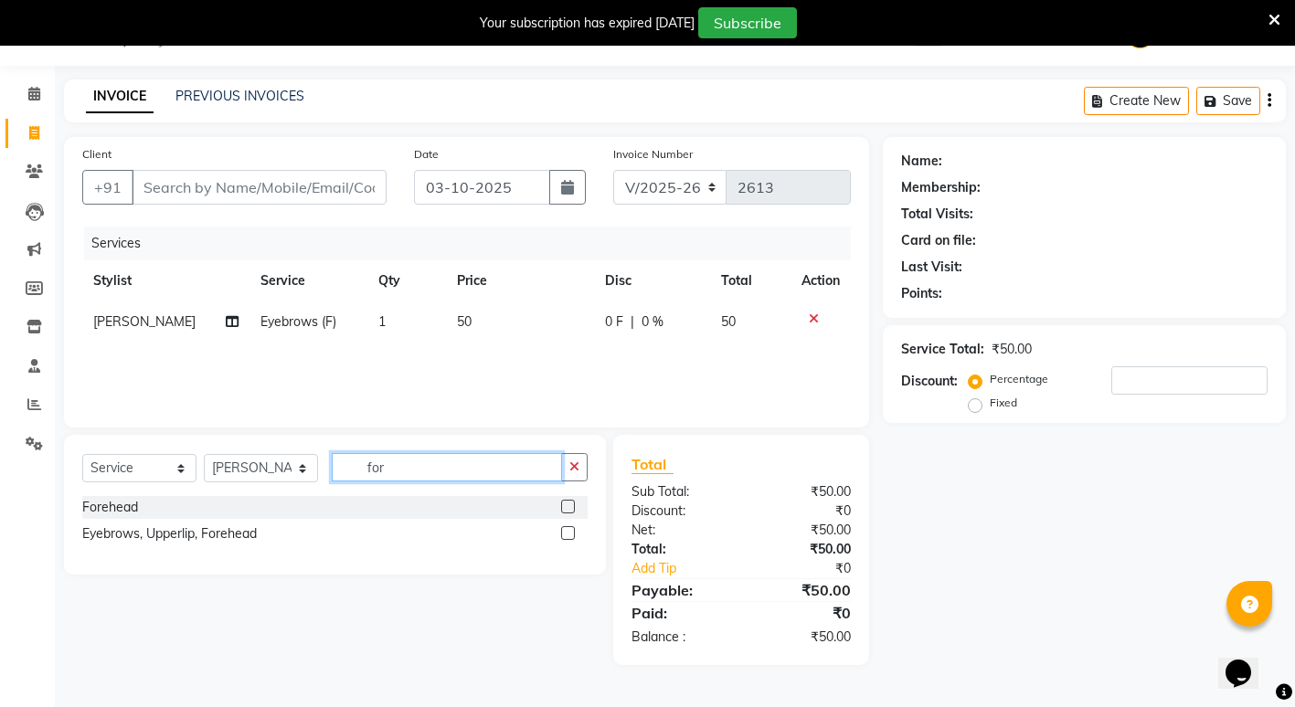
type input "for"
click at [570, 509] on label at bounding box center [568, 507] width 14 height 14
click at [570, 509] on input "checkbox" at bounding box center [567, 508] width 12 height 12
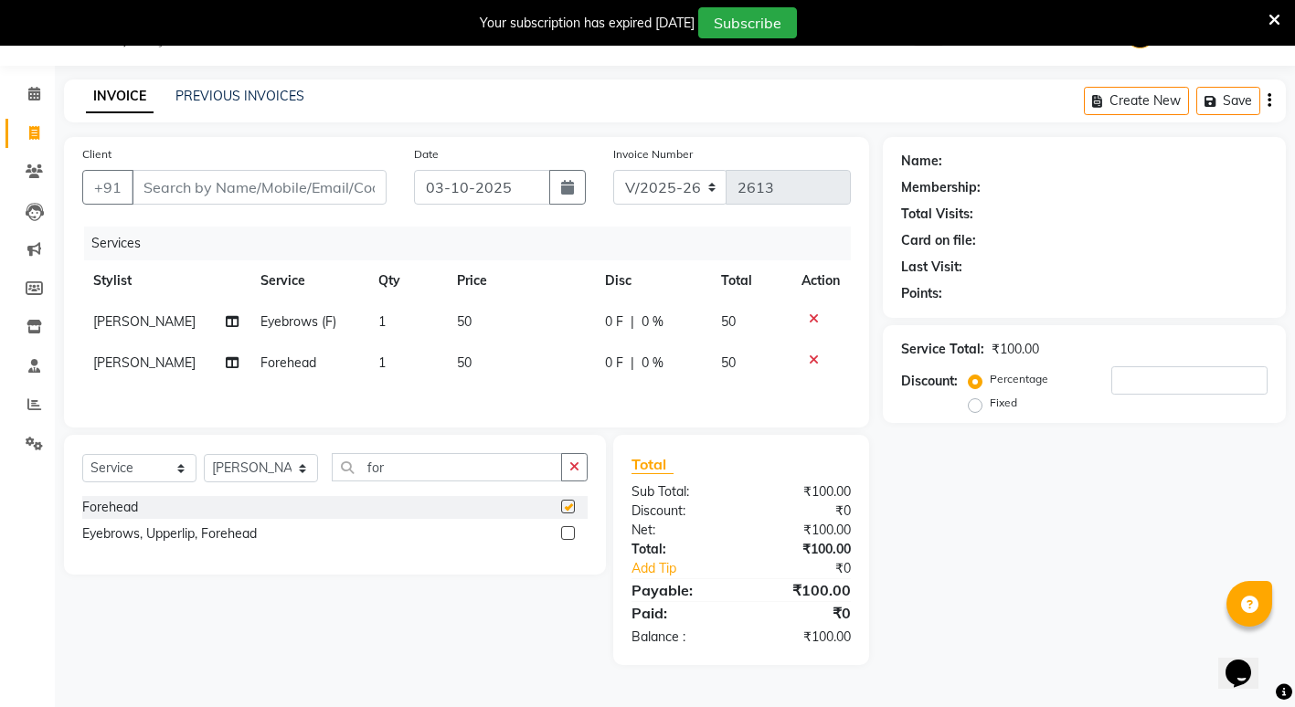
checkbox input "false"
drag, startPoint x: 241, startPoint y: 173, endPoint x: 236, endPoint y: 185, distance: 13.9
click at [237, 183] on input "Client" at bounding box center [259, 187] width 255 height 35
type input "9"
type input "0"
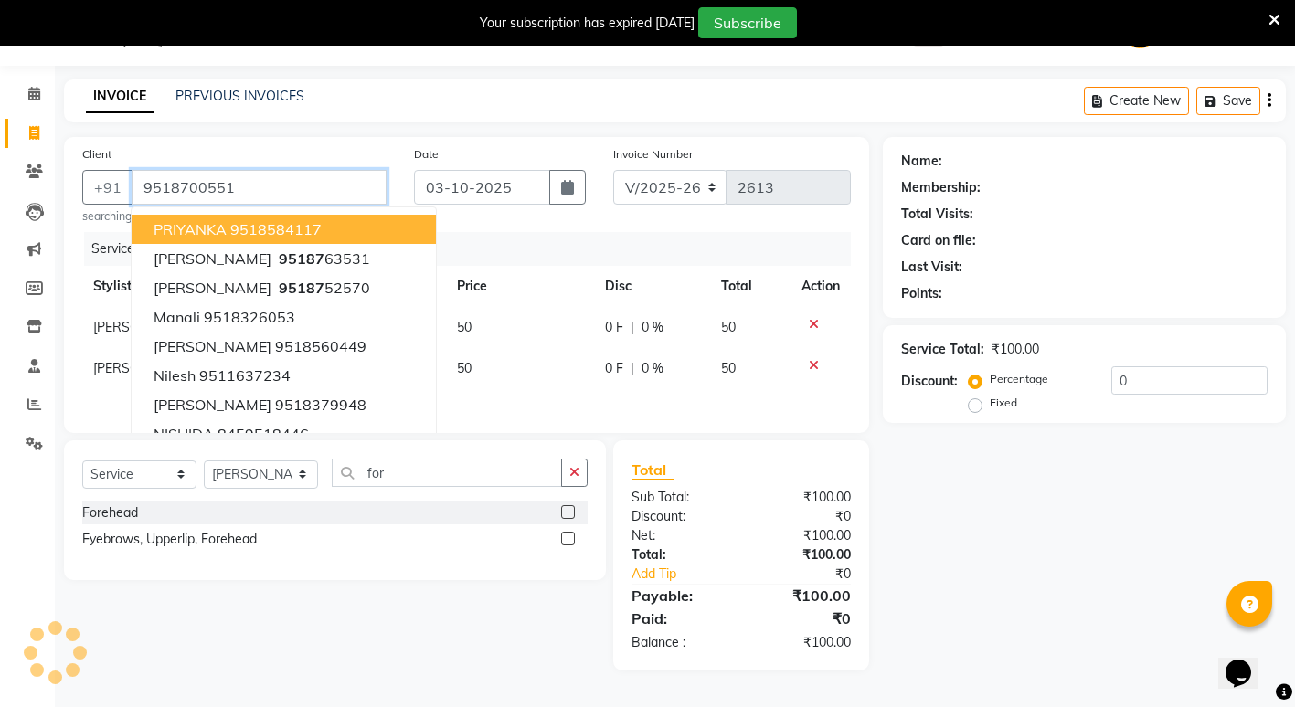
type input "9518700551"
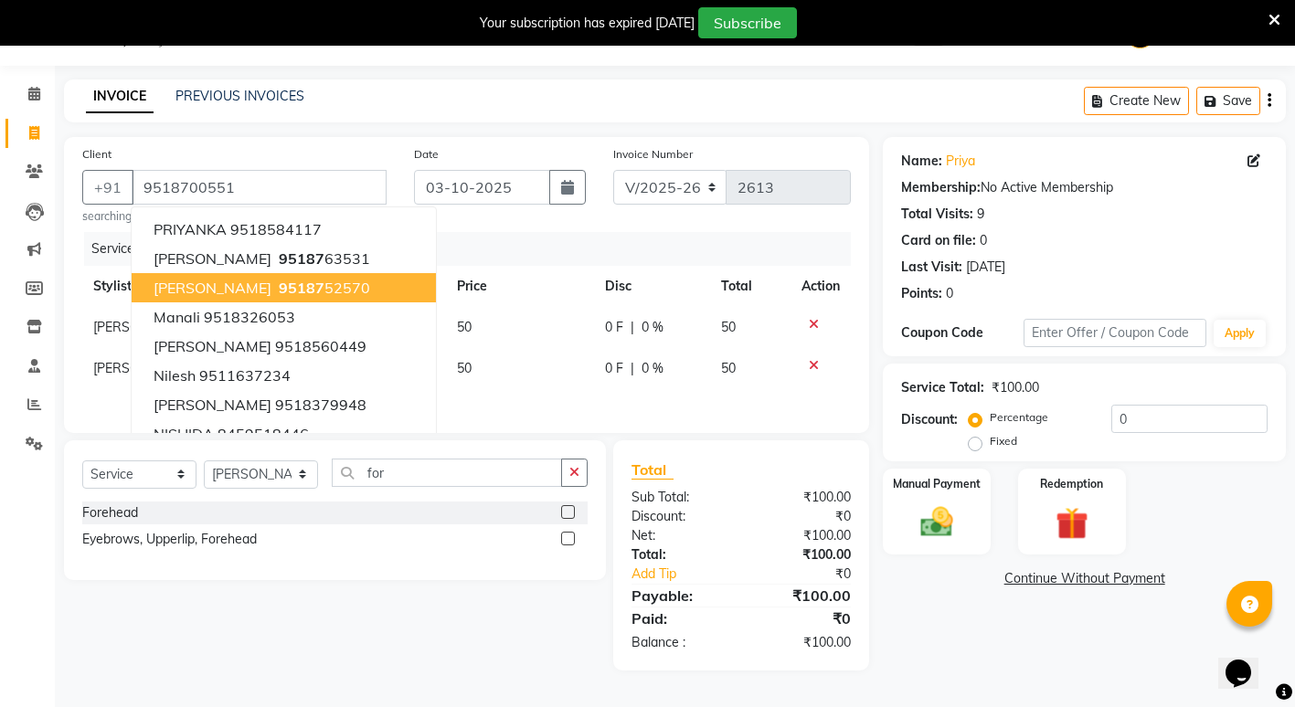
click at [879, 589] on div "Total Sub Total: ₹100.00 Discount: ₹0 Net: ₹100.00 Total: ₹100.00 Add Tip ₹0 Pa…" at bounding box center [745, 555] width 278 height 230
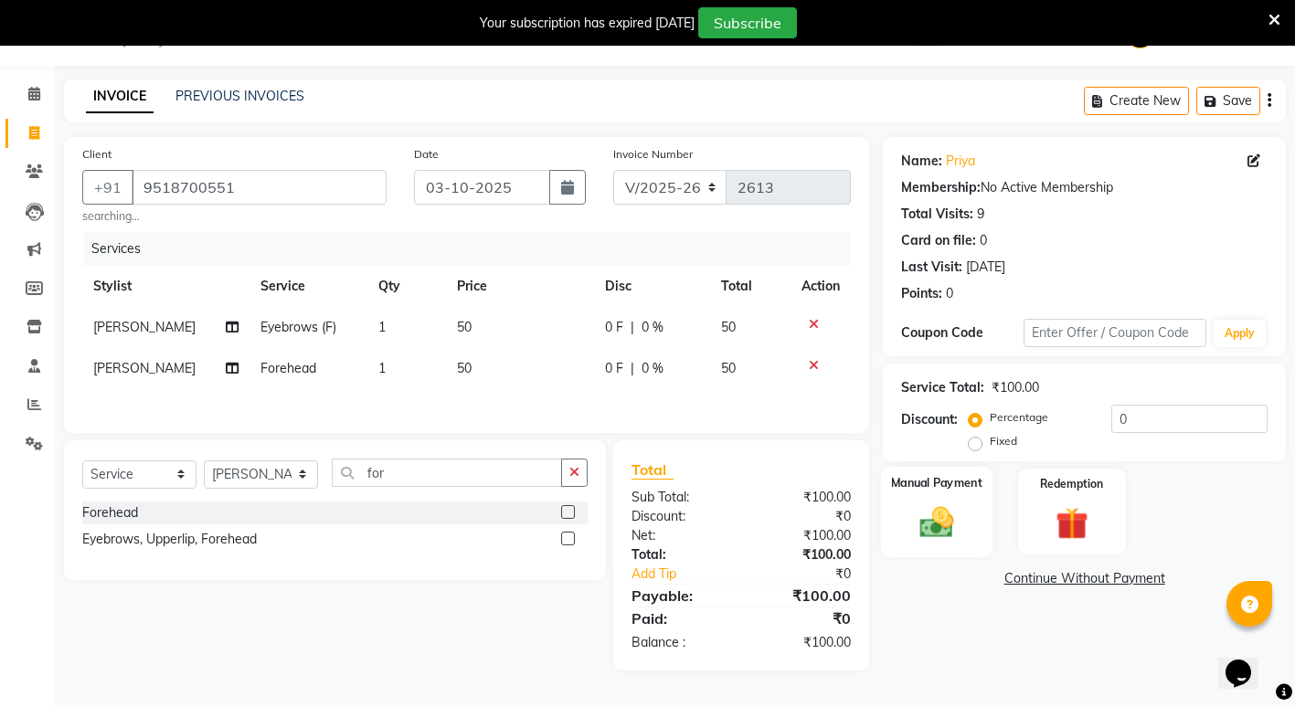
click at [952, 533] on img at bounding box center [937, 522] width 56 height 39
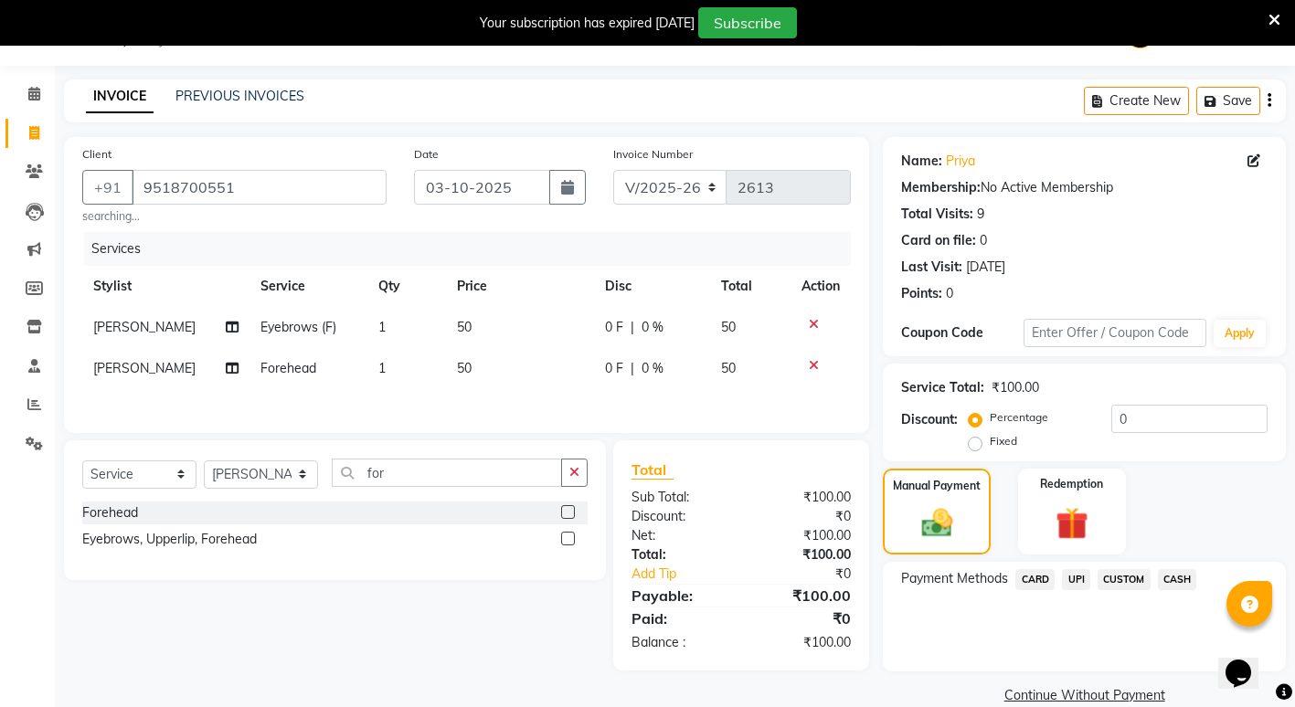
click at [1083, 584] on span "UPI" at bounding box center [1076, 579] width 28 height 21
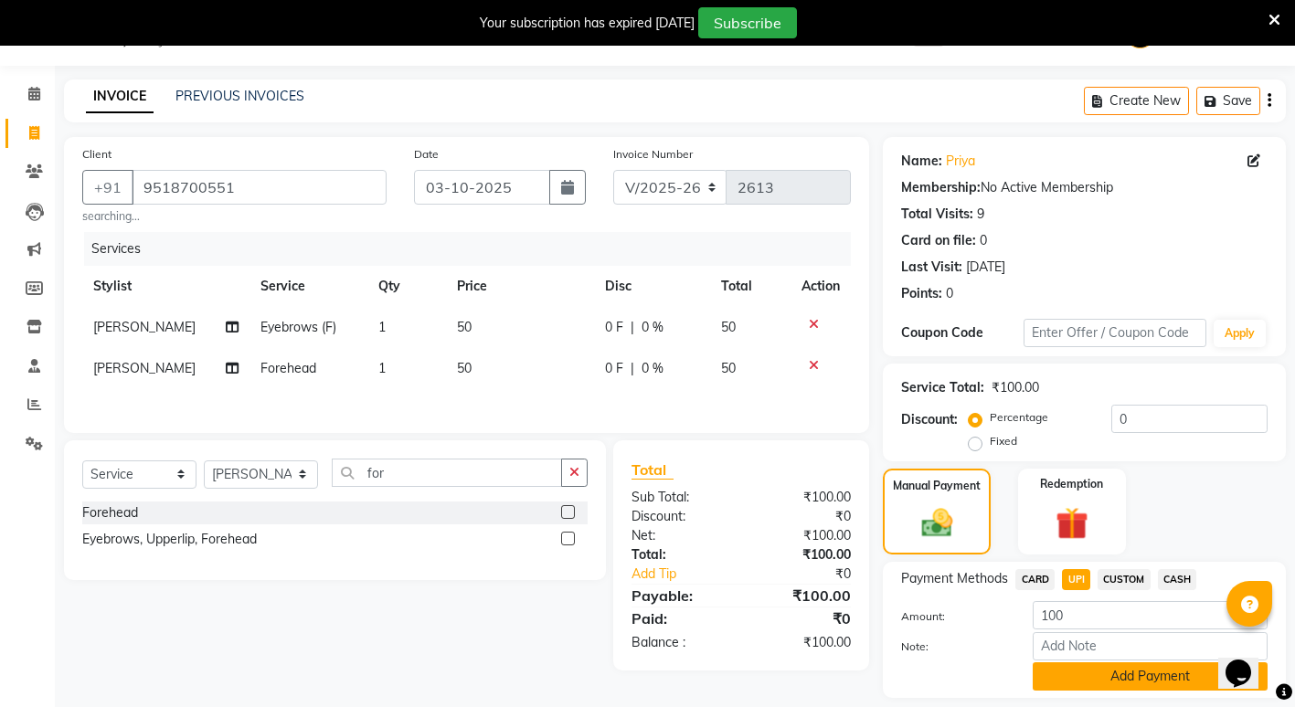
click at [1144, 679] on button "Add Payment" at bounding box center [1149, 676] width 235 height 28
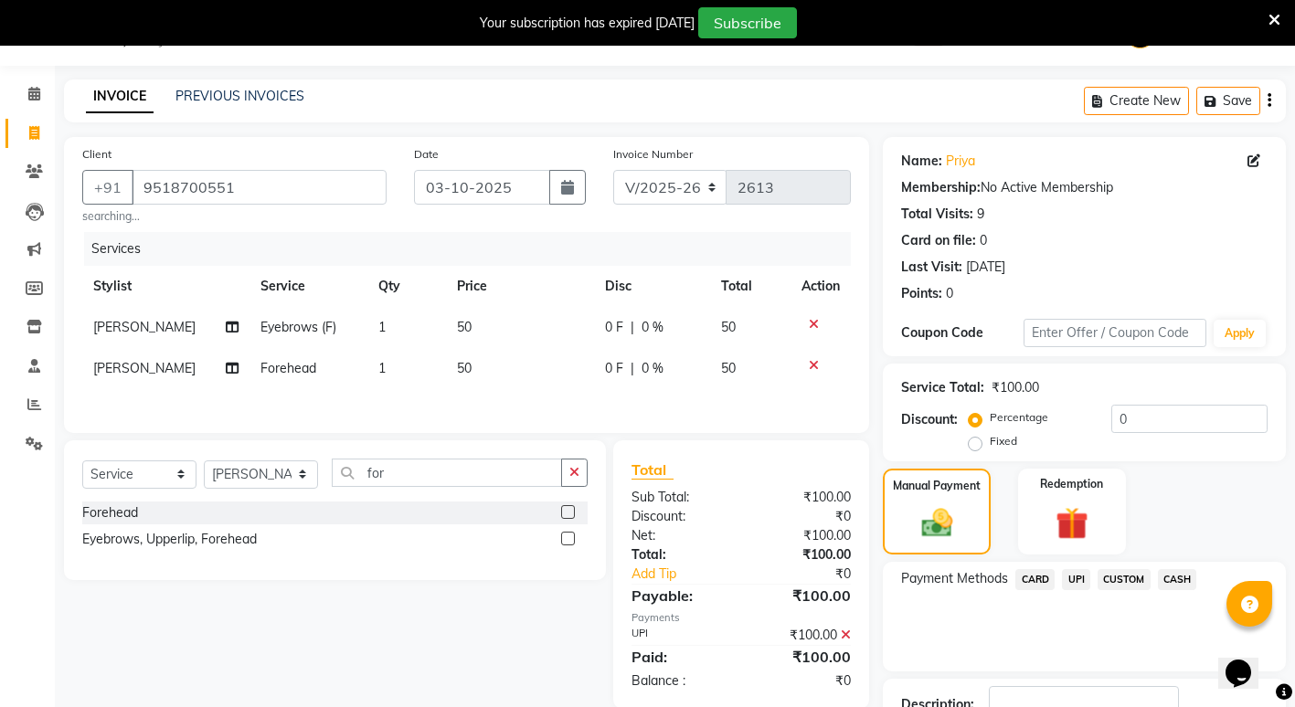
scroll to position [178, 0]
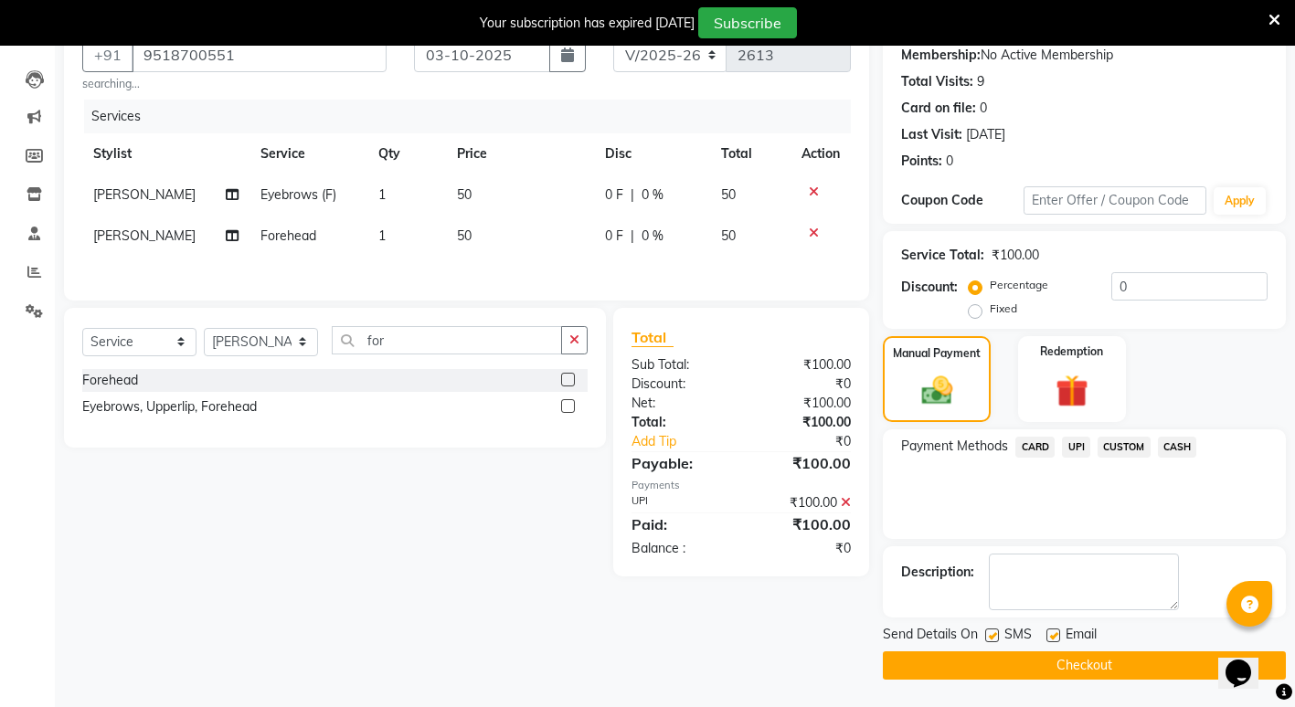
click at [1145, 661] on button "Checkout" at bounding box center [1084, 665] width 403 height 28
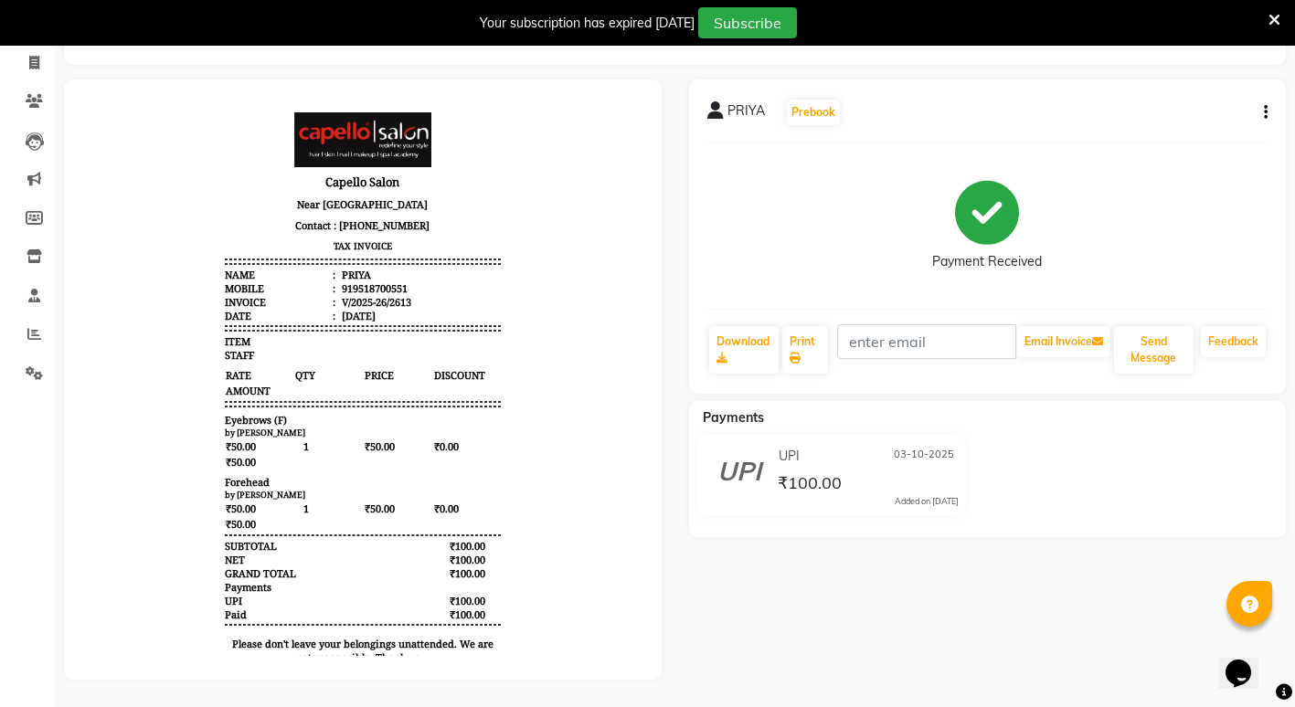
click at [1032, 663] on div "PRIYA Prebook Payment Received Download Print Email Invoice Send Message Feedba…" at bounding box center [987, 379] width 625 height 600
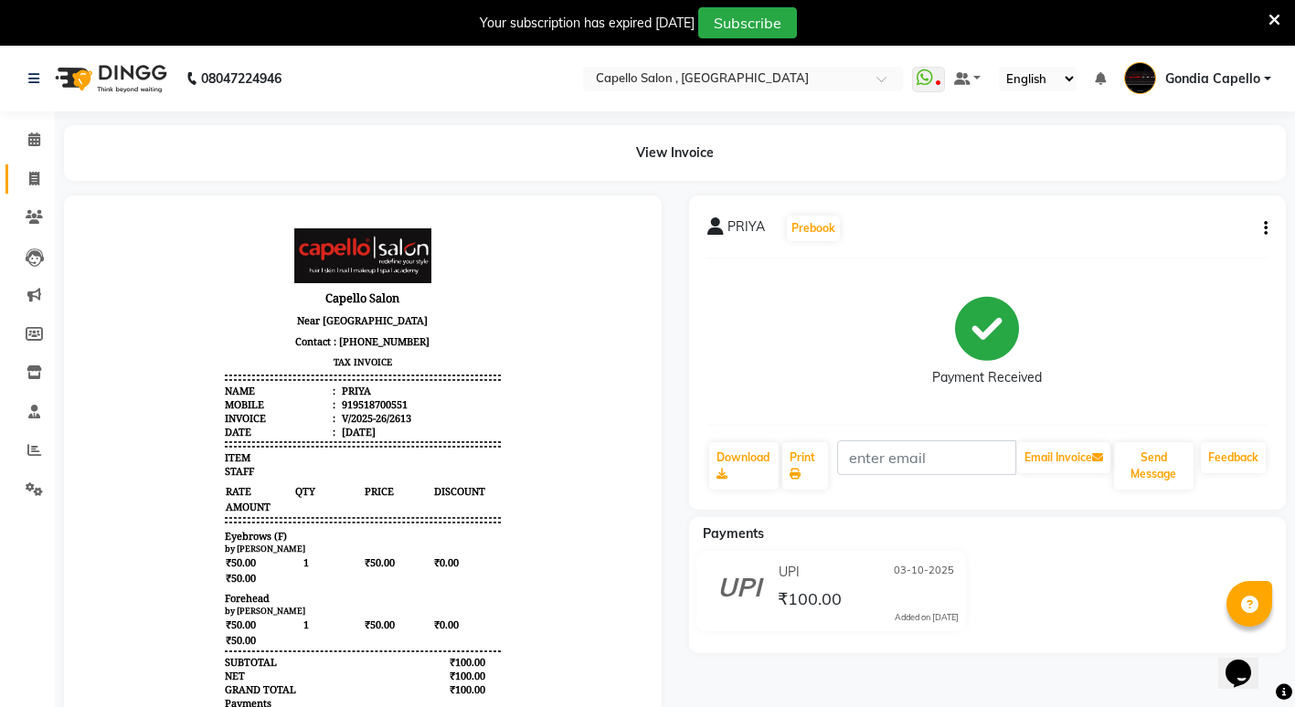
click at [17, 170] on link "Invoice" at bounding box center [27, 179] width 44 height 30
select select "service"
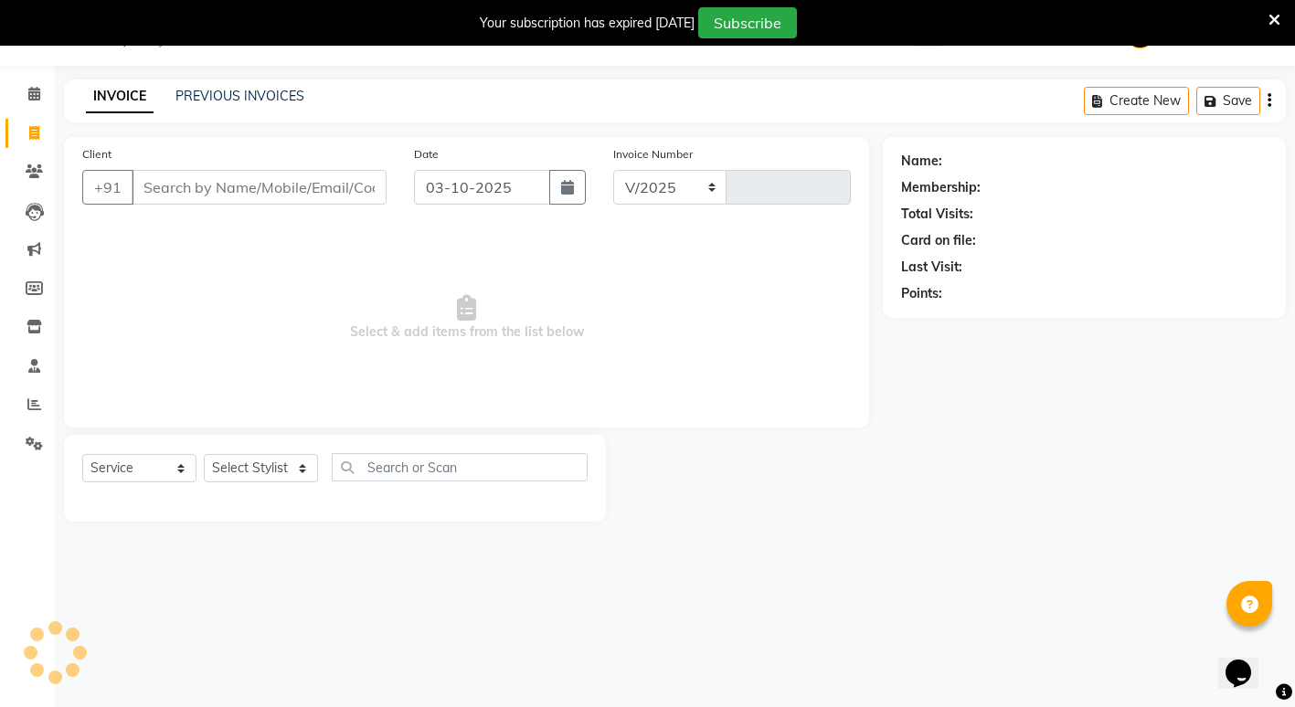
select select "853"
type input "2614"
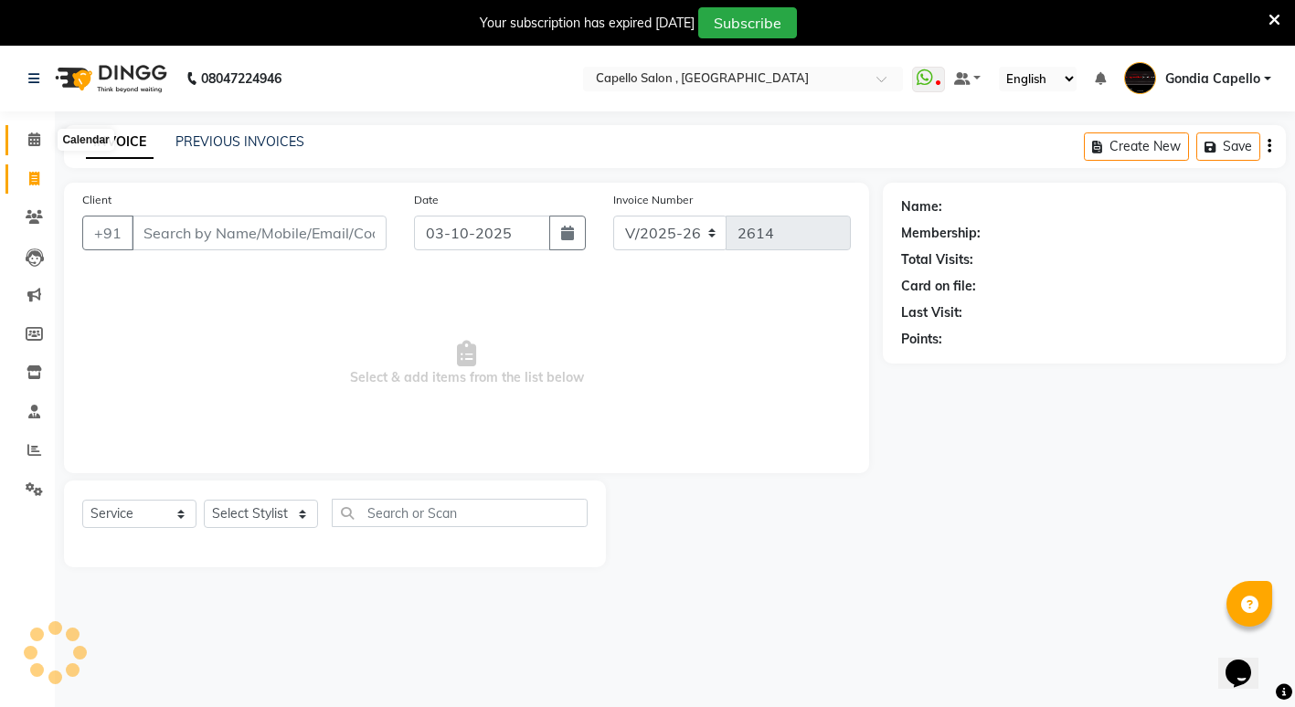
click at [28, 150] on span at bounding box center [34, 140] width 32 height 21
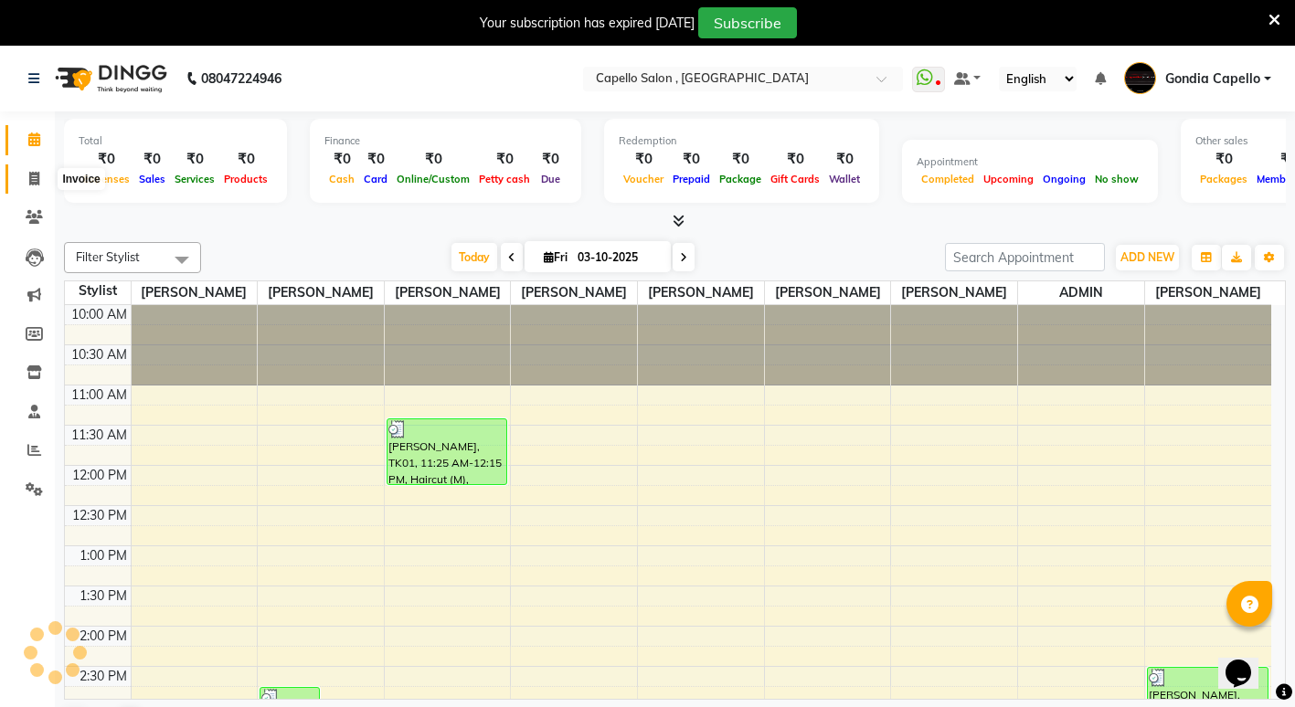
click at [29, 180] on icon at bounding box center [34, 179] width 10 height 14
select select "853"
select select "service"
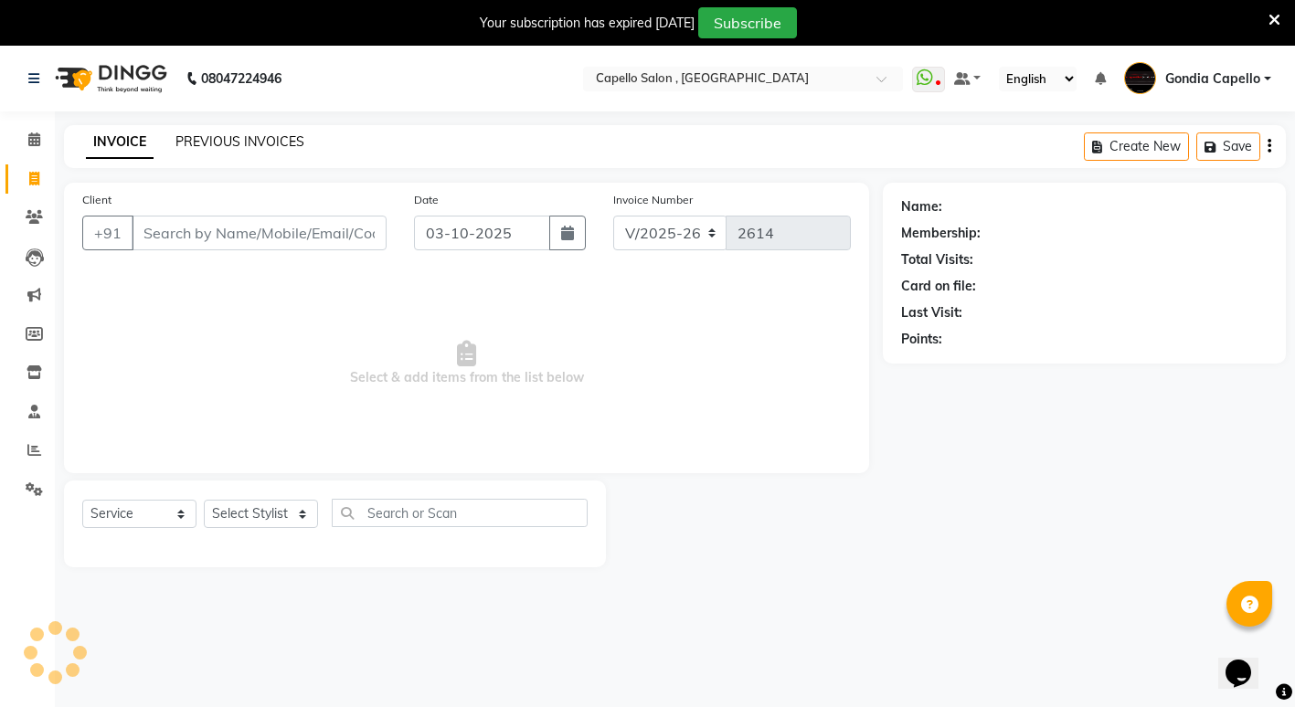
click at [242, 134] on link "PREVIOUS INVOICES" at bounding box center [239, 141] width 129 height 16
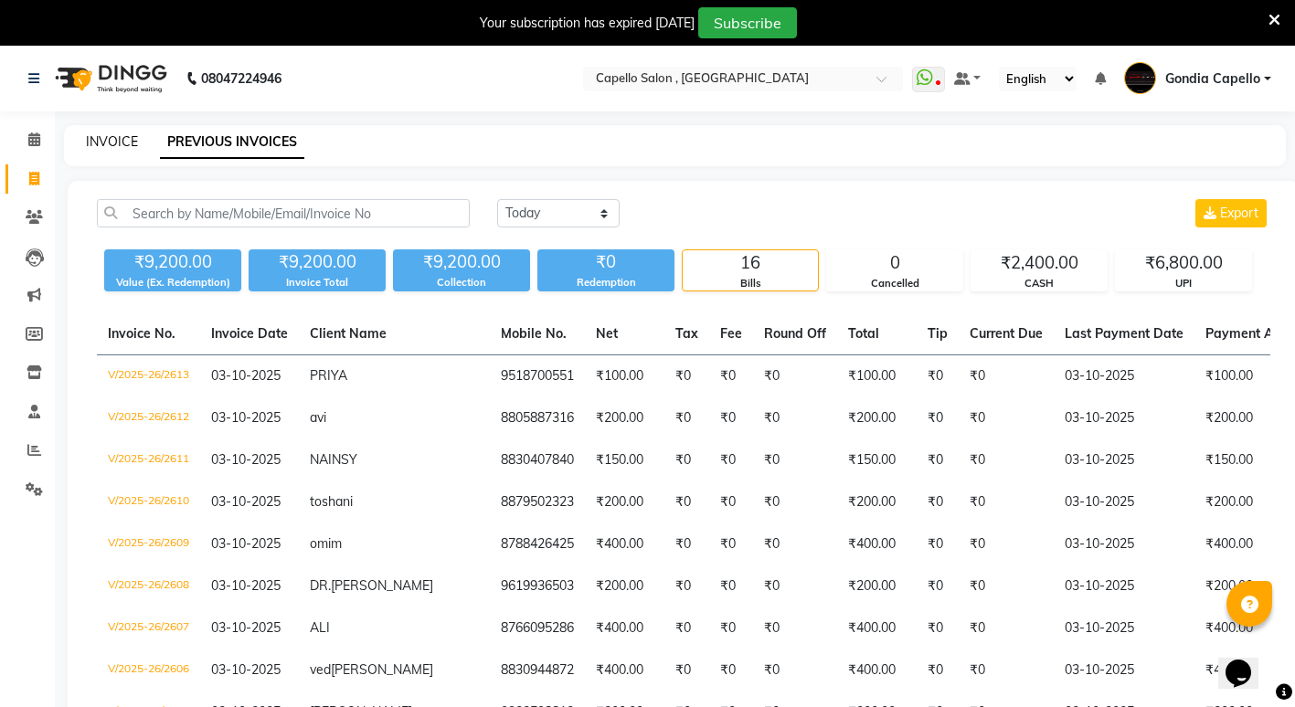
click at [105, 135] on link "INVOICE" at bounding box center [112, 141] width 52 height 16
select select "service"
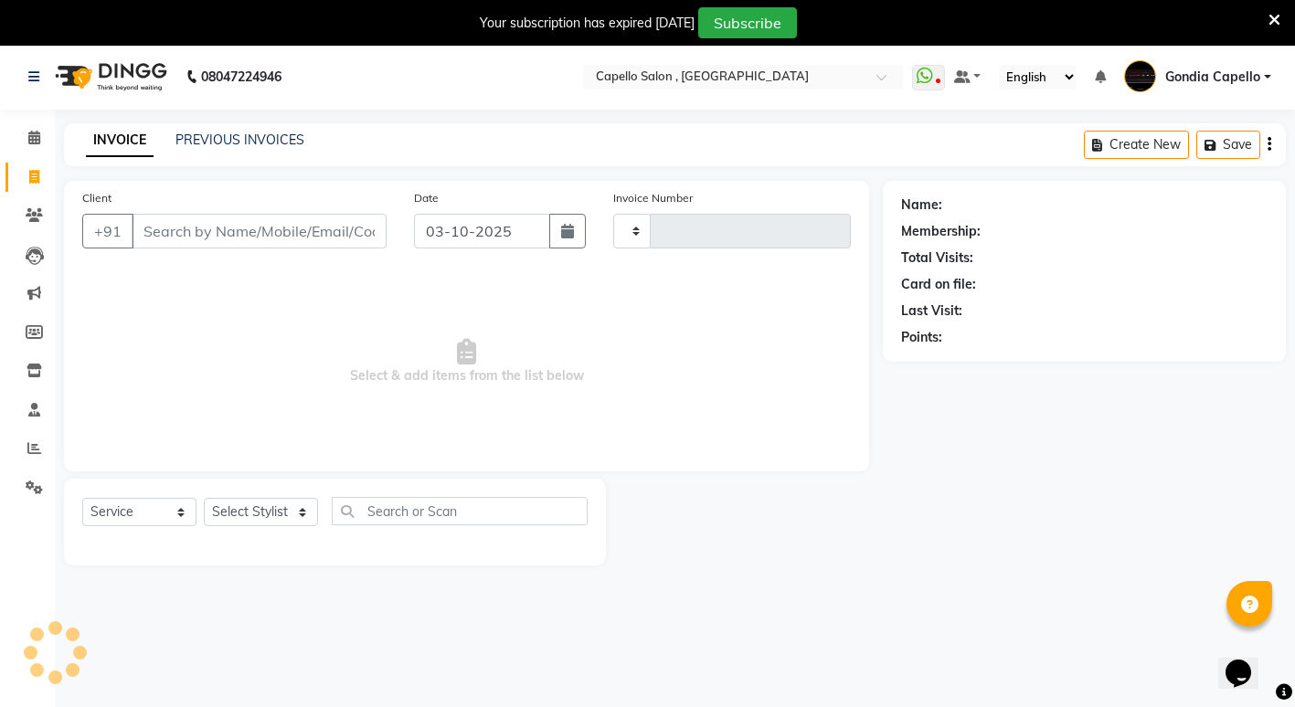
scroll to position [46, 0]
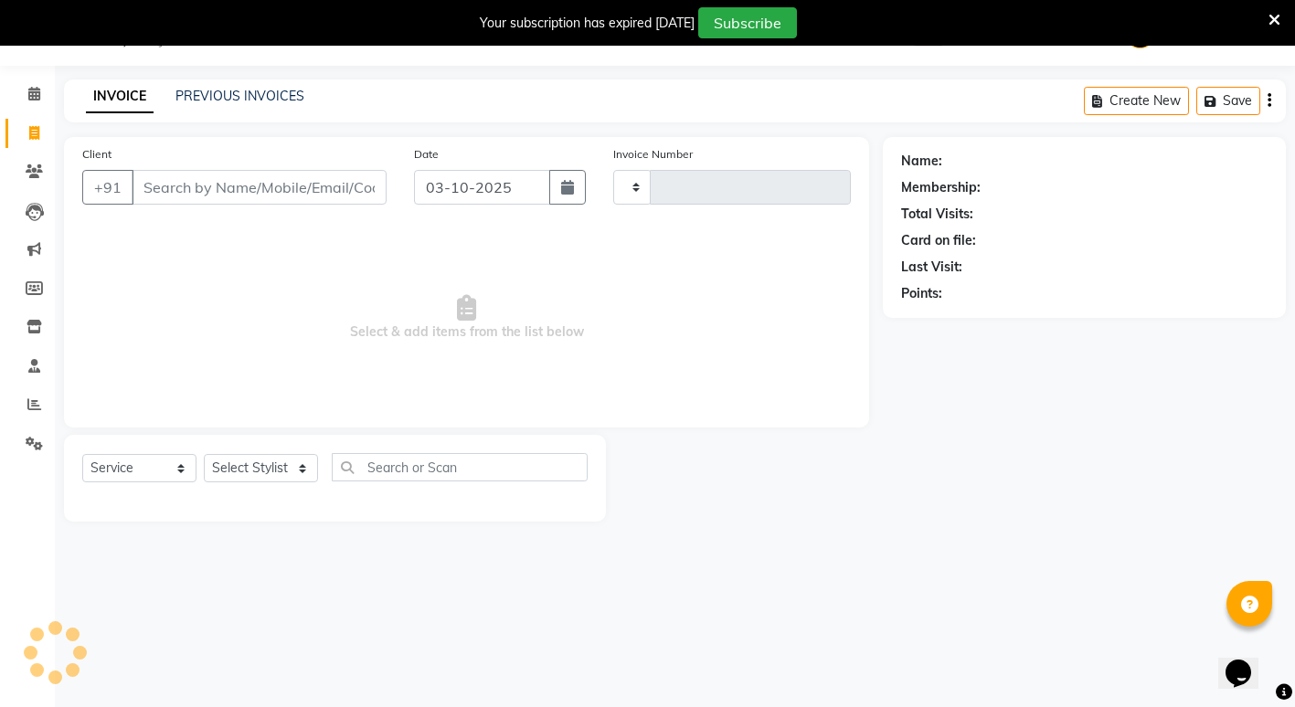
type input "2614"
select select "853"
click at [273, 466] on select "Select Stylist" at bounding box center [261, 468] width 114 height 28
select select "16500"
click at [204, 454] on select "Select Stylist ADMIN [PERSON_NAME] [PERSON_NAME] [PERSON_NAME] Gondia Capello […" at bounding box center [261, 468] width 114 height 28
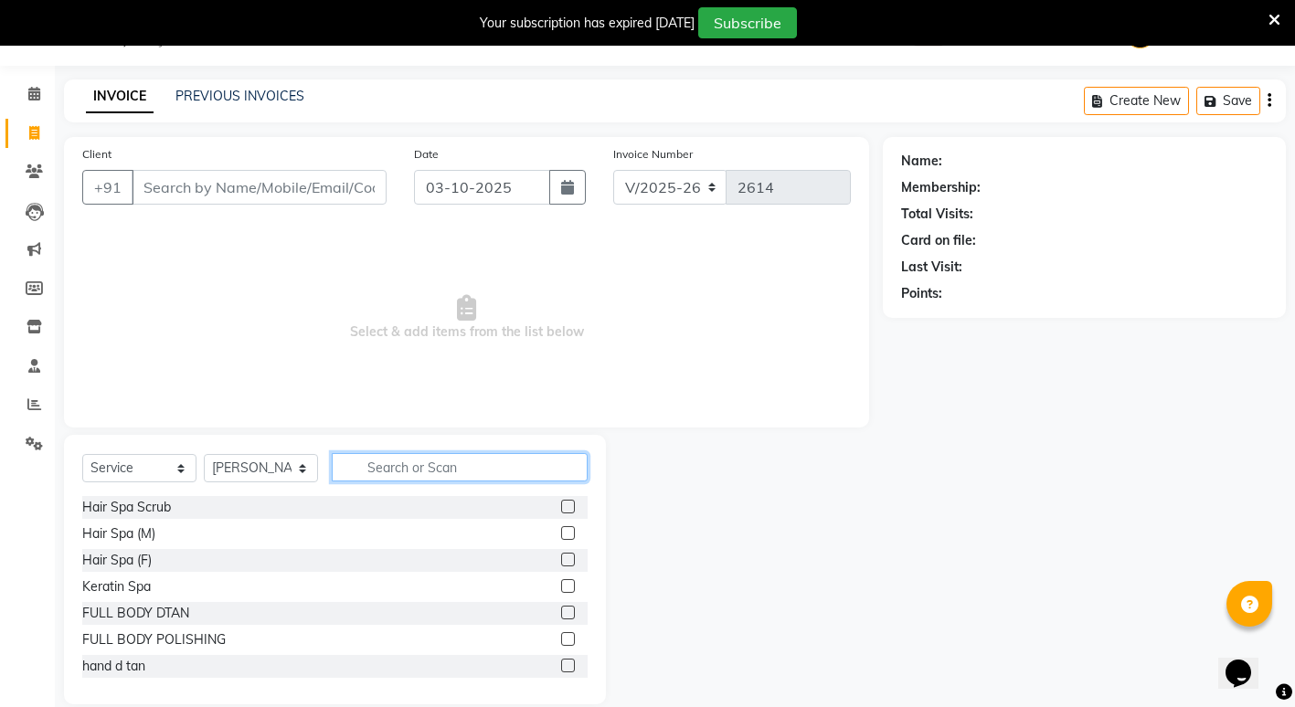
click at [389, 465] on input "text" at bounding box center [460, 467] width 256 height 28
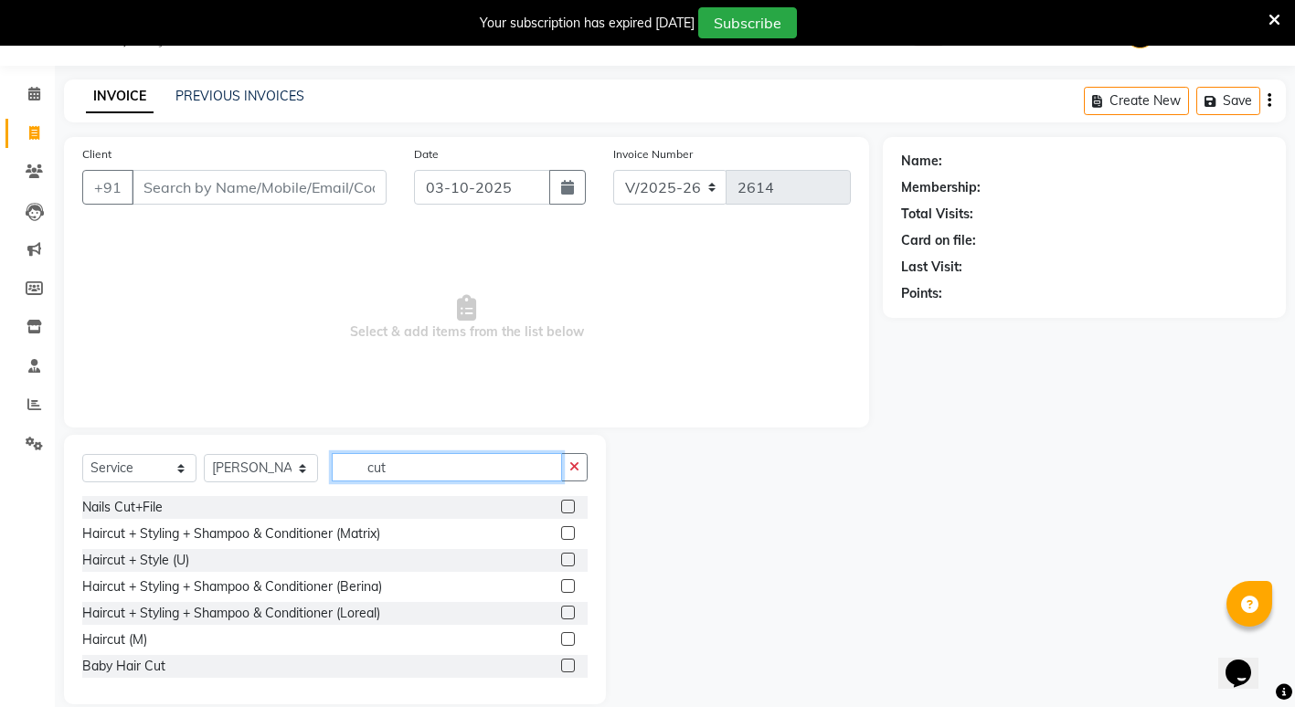
type input "cut"
click at [561, 634] on label at bounding box center [568, 639] width 14 height 14
click at [561, 634] on input "checkbox" at bounding box center [567, 640] width 12 height 12
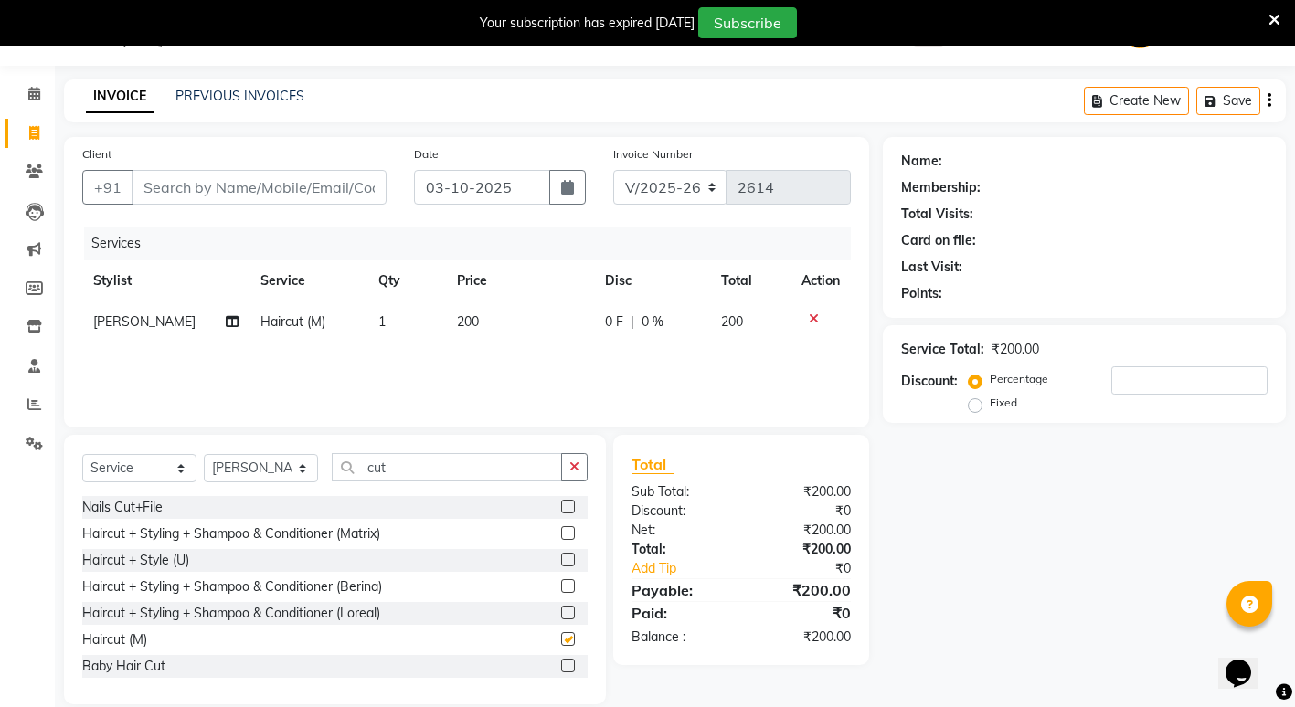
checkbox input "false"
click at [459, 450] on div "Select Service Product Membership Package Voucher Prepaid Gift Card Select Styl…" at bounding box center [335, 570] width 542 height 270
drag, startPoint x: 454, startPoint y: 453, endPoint x: 453, endPoint y: 469, distance: 15.6
click at [453, 466] on input "cut" at bounding box center [447, 467] width 230 height 28
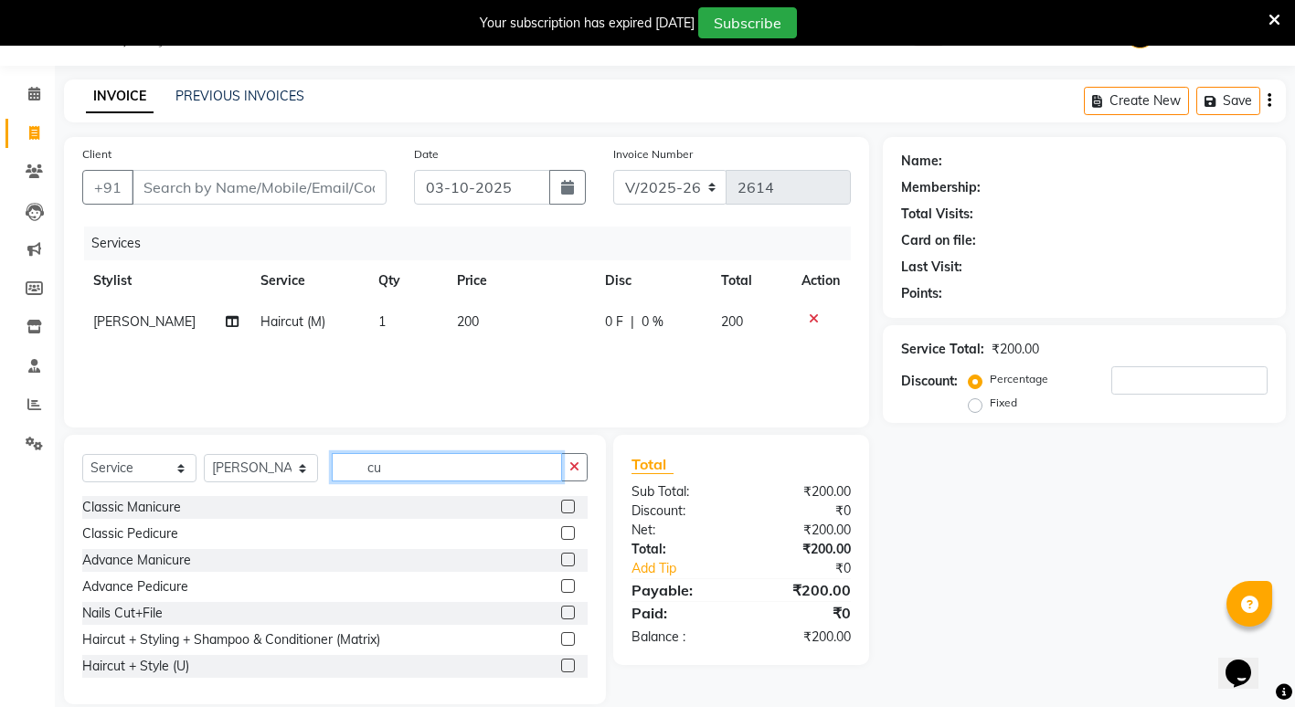
type input "c"
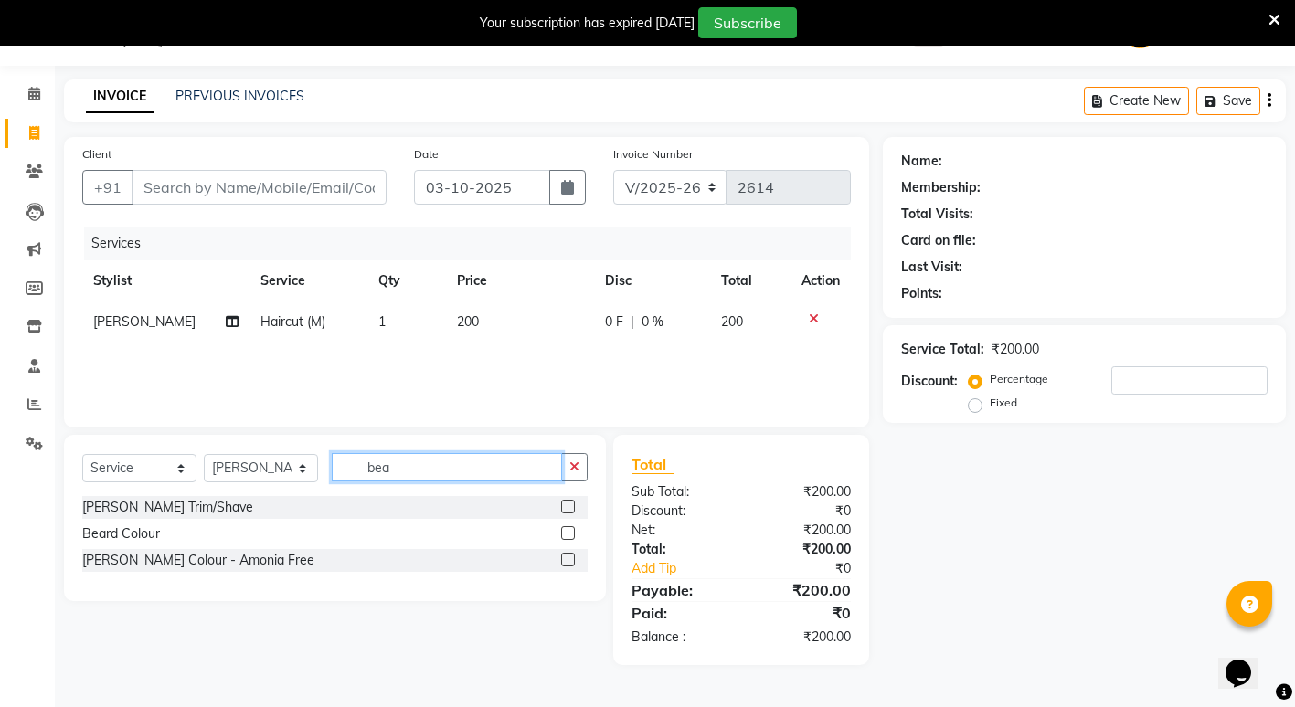
type input "bea"
click at [568, 505] on label at bounding box center [568, 507] width 14 height 14
click at [568, 505] on input "checkbox" at bounding box center [567, 508] width 12 height 12
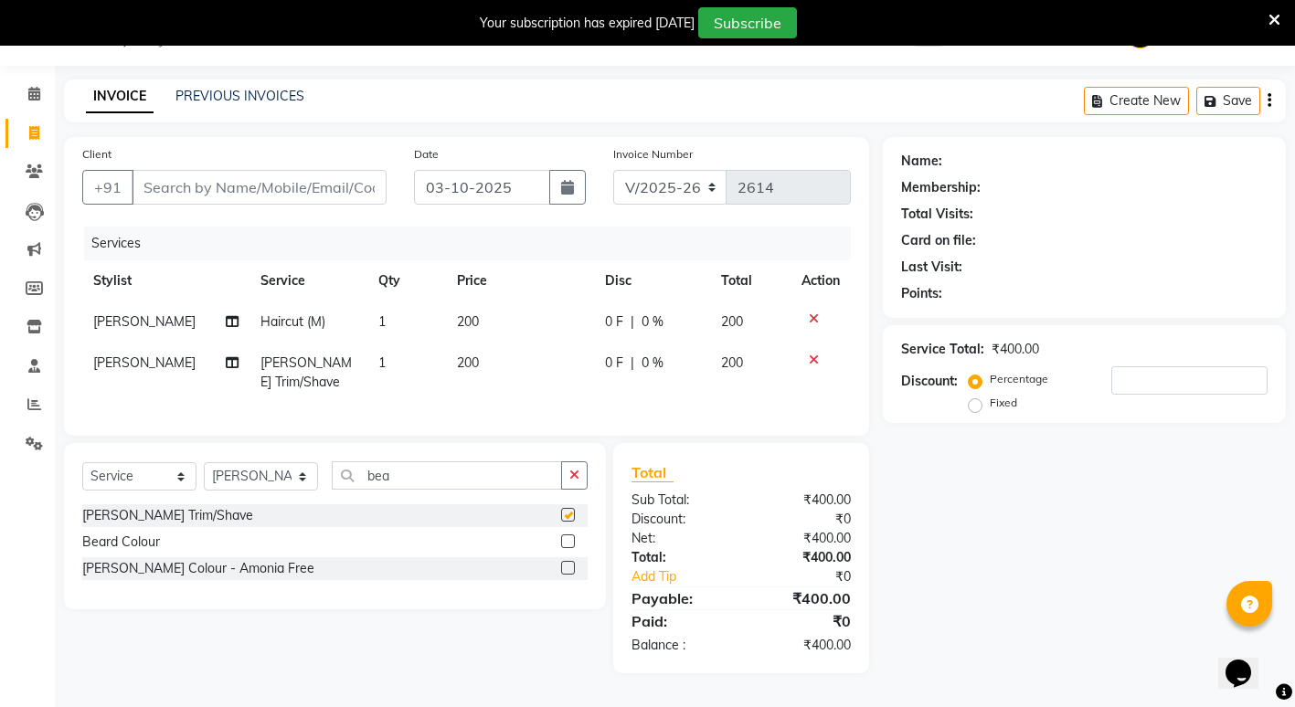
checkbox input "false"
click at [269, 181] on input "Client" at bounding box center [259, 187] width 255 height 35
type input "7"
type input "0"
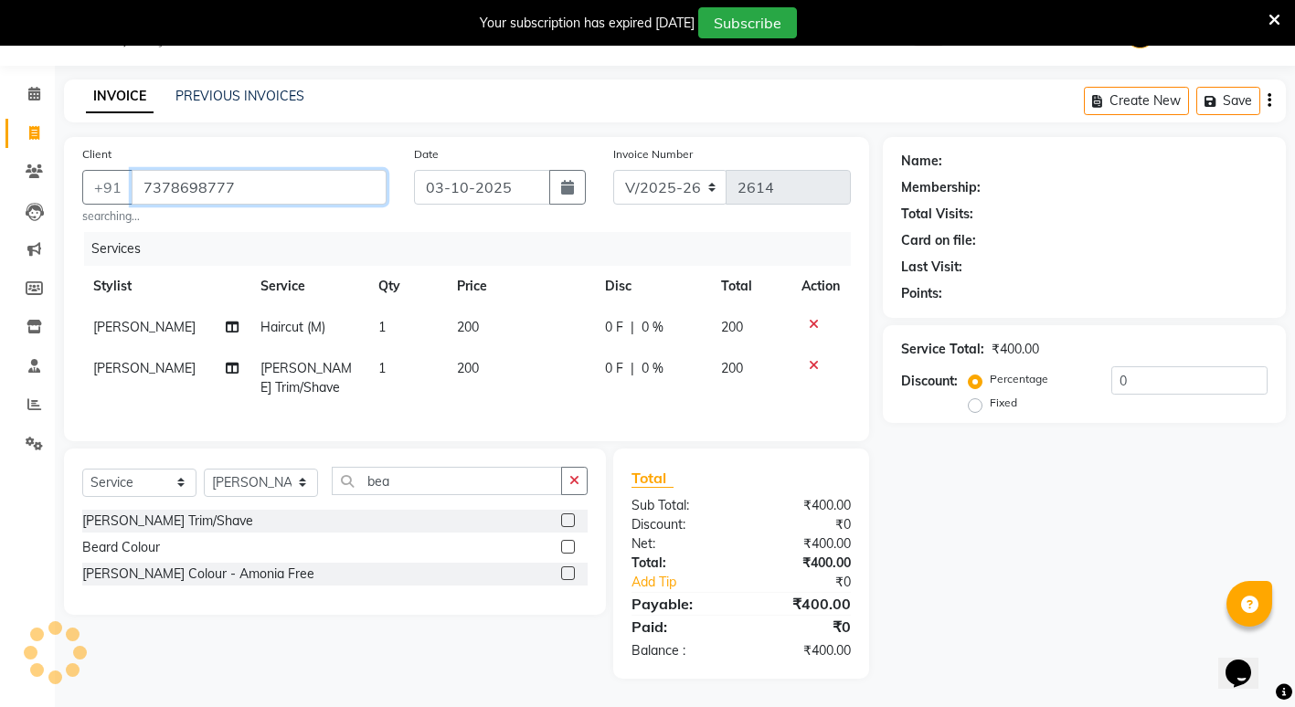
type input "7378698777"
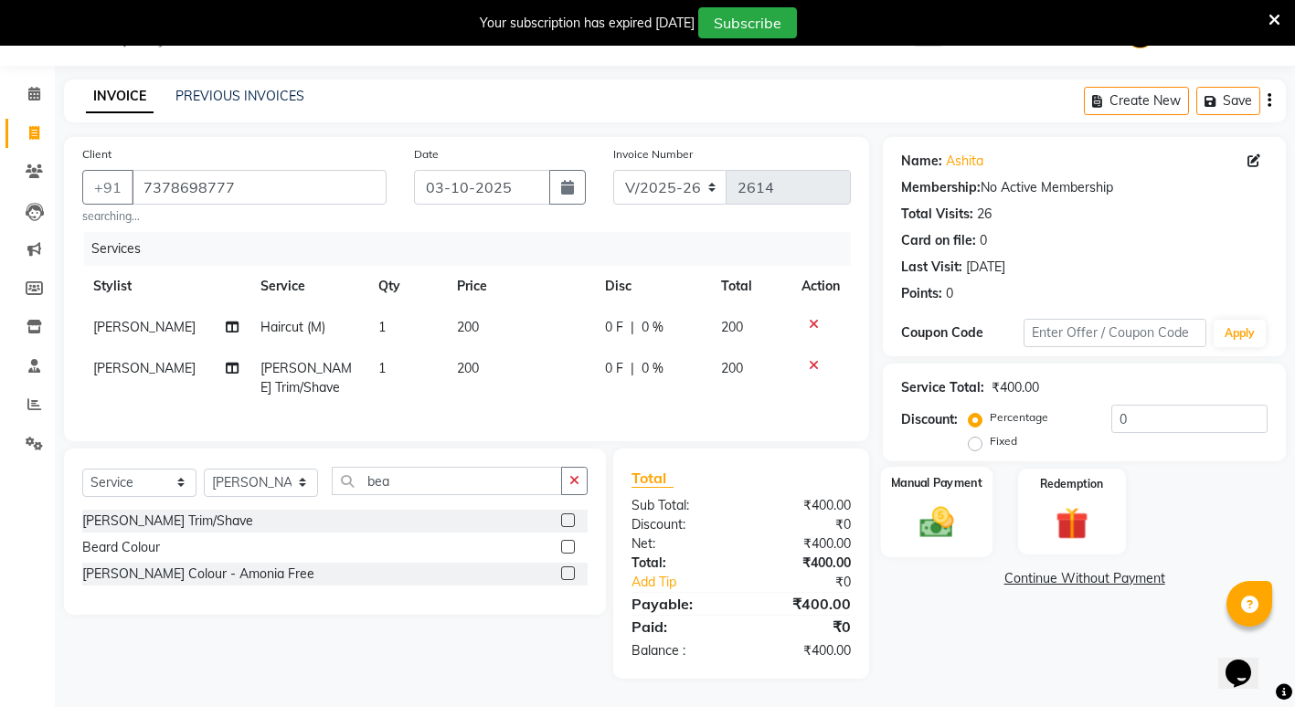
click at [946, 534] on img at bounding box center [937, 522] width 56 height 39
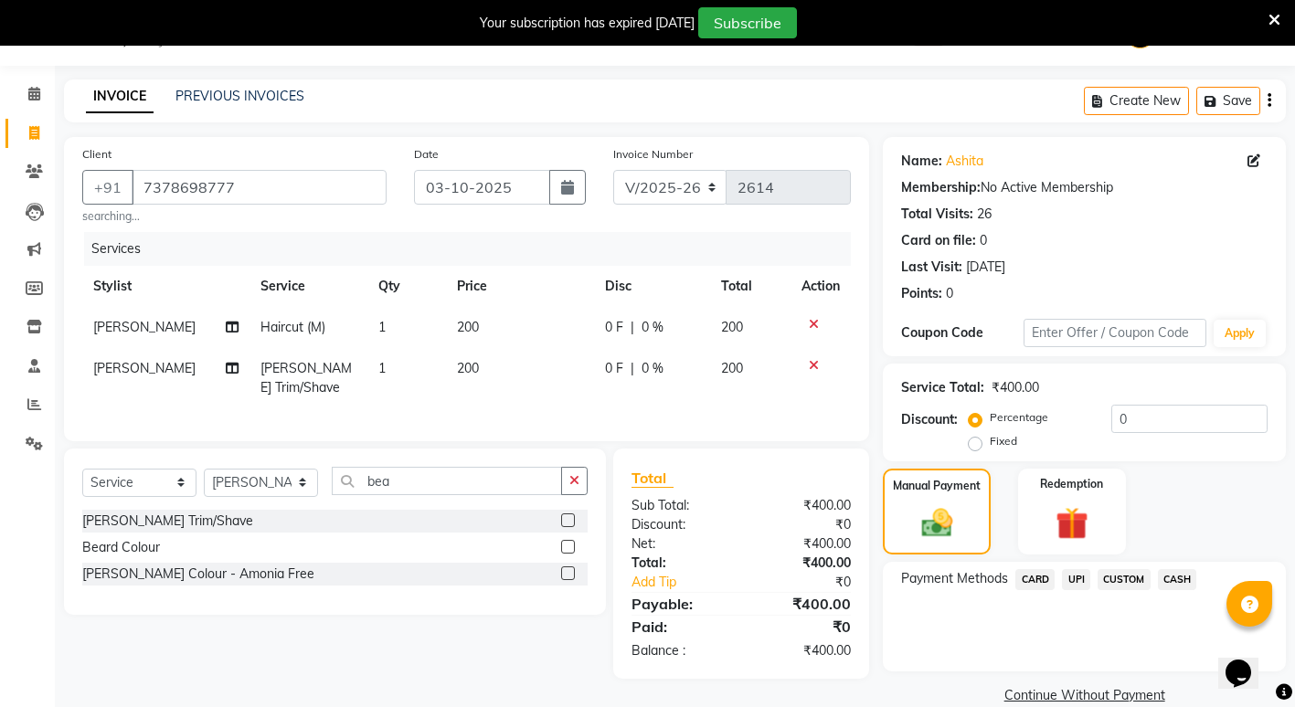
click at [1167, 582] on span "CASH" at bounding box center [1177, 579] width 39 height 21
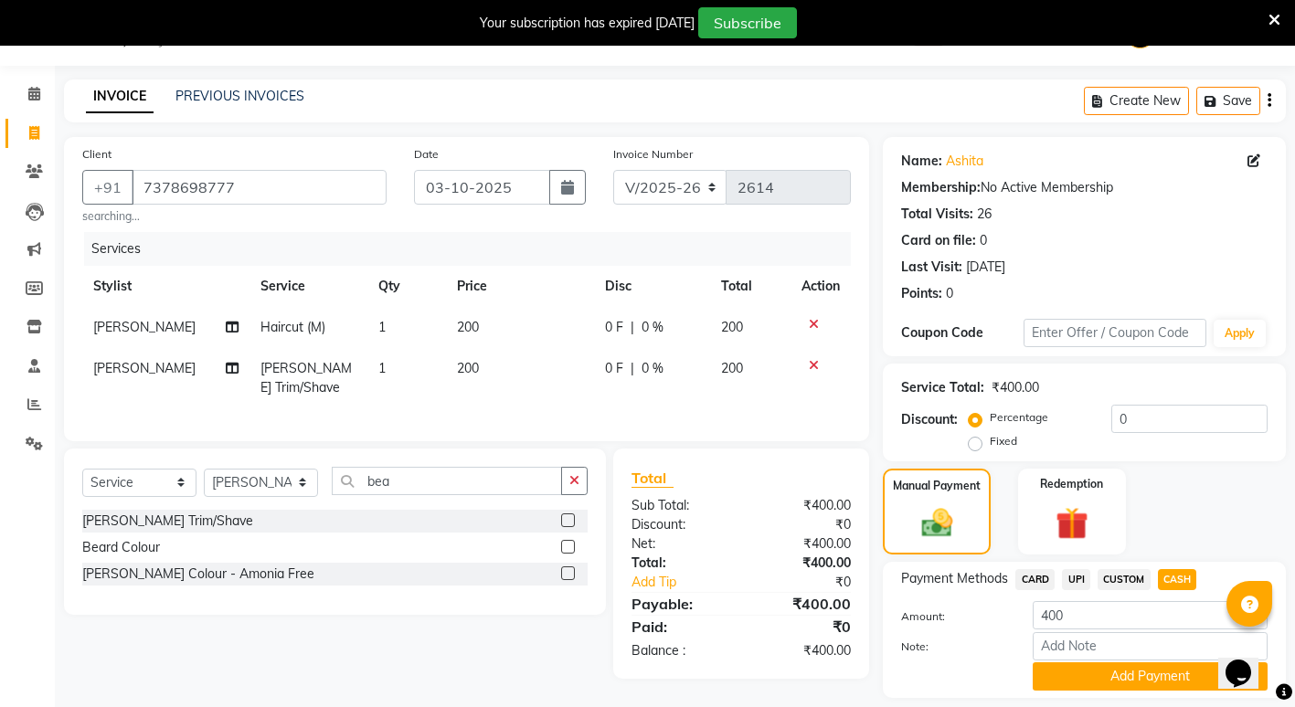
scroll to position [101, 0]
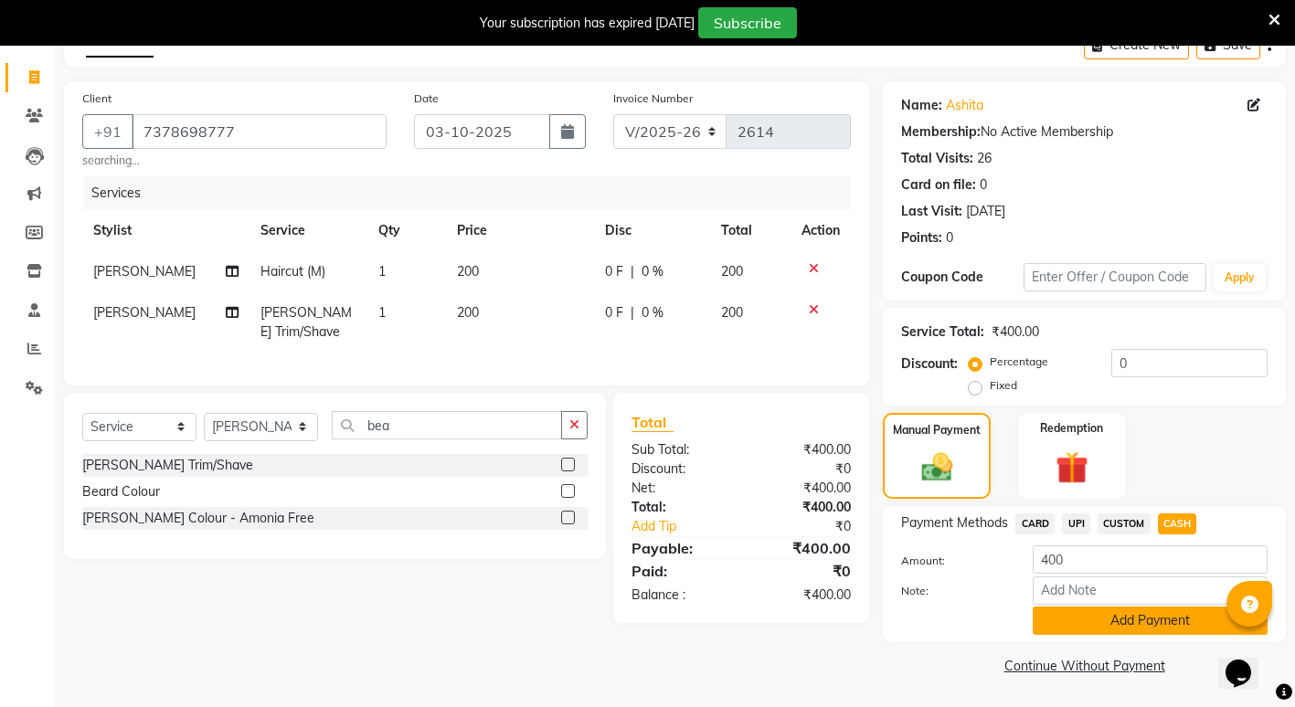
click at [1087, 610] on button "Add Payment" at bounding box center [1149, 621] width 235 height 28
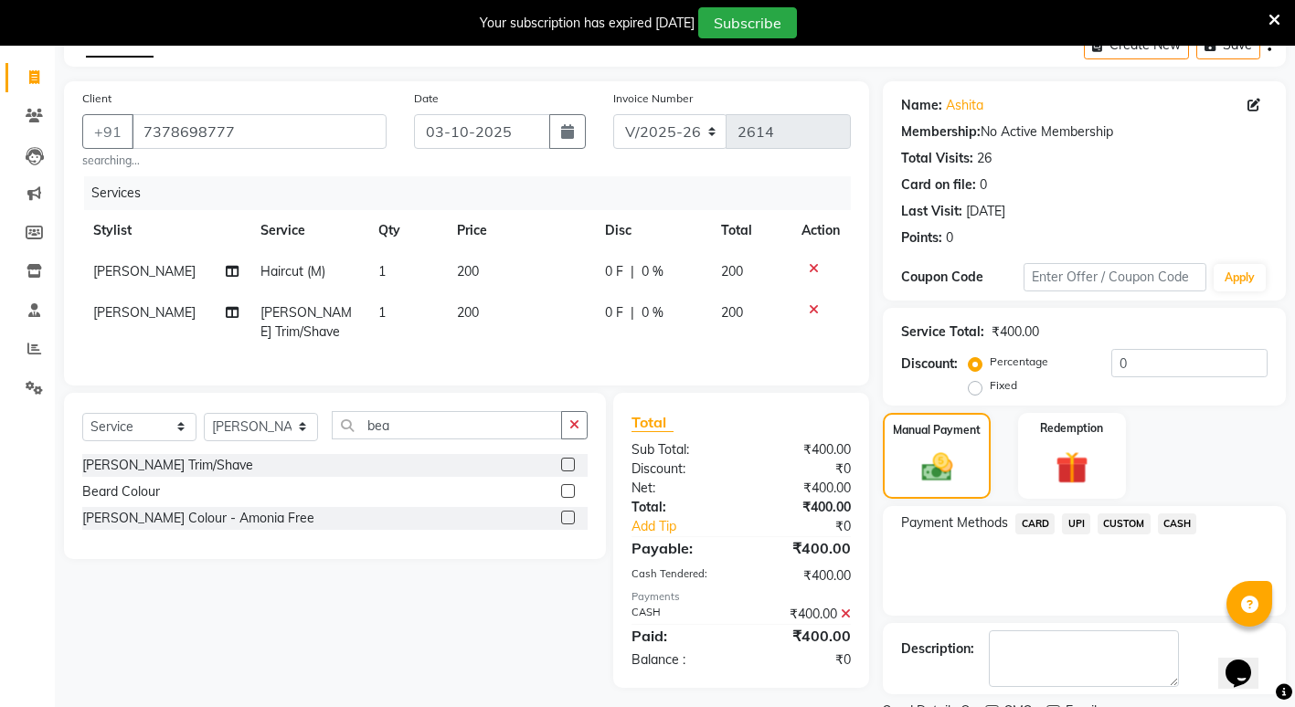
scroll to position [178, 0]
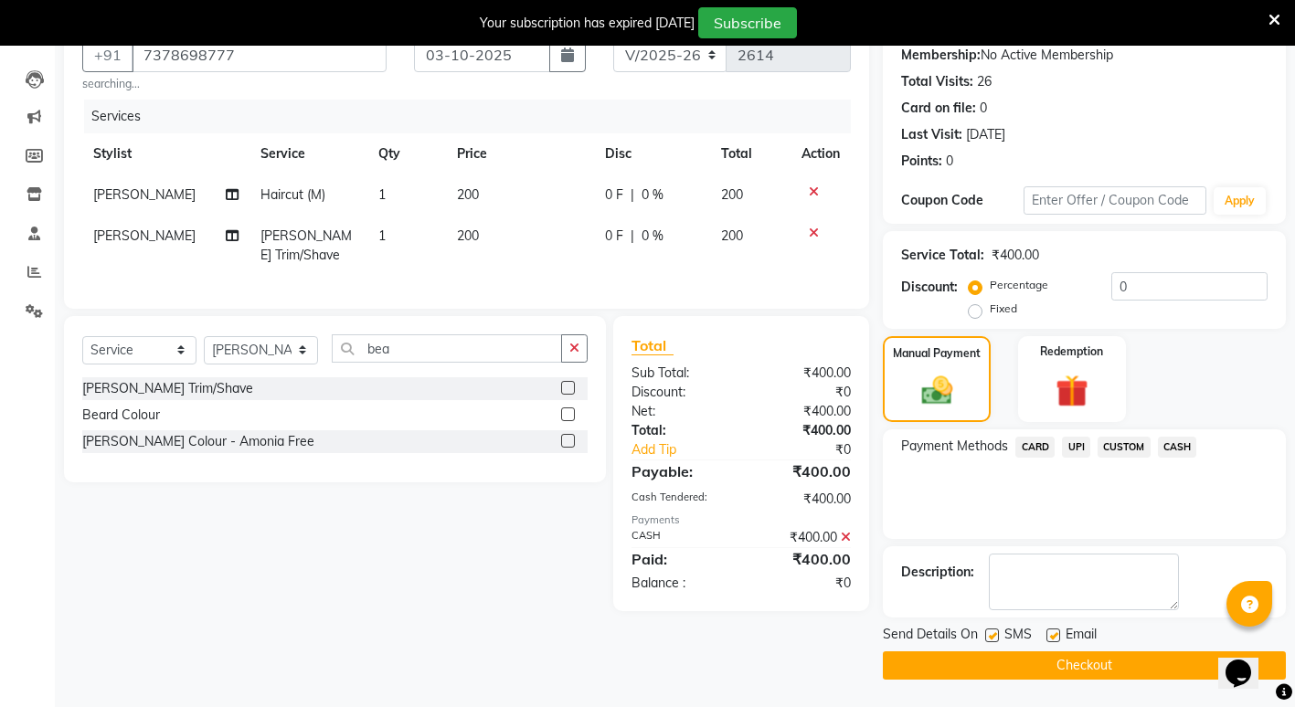
click at [958, 666] on button "Checkout" at bounding box center [1084, 665] width 403 height 28
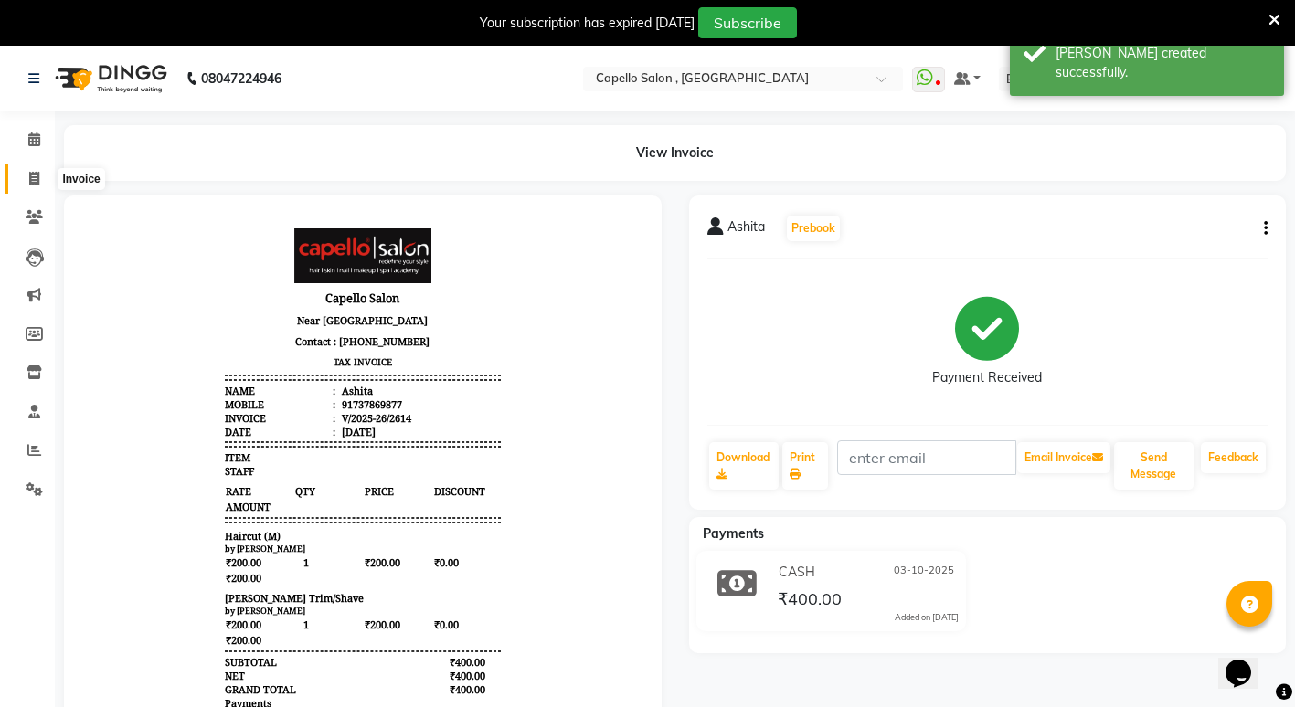
click at [36, 182] on icon at bounding box center [34, 179] width 10 height 14
select select "853"
select select "service"
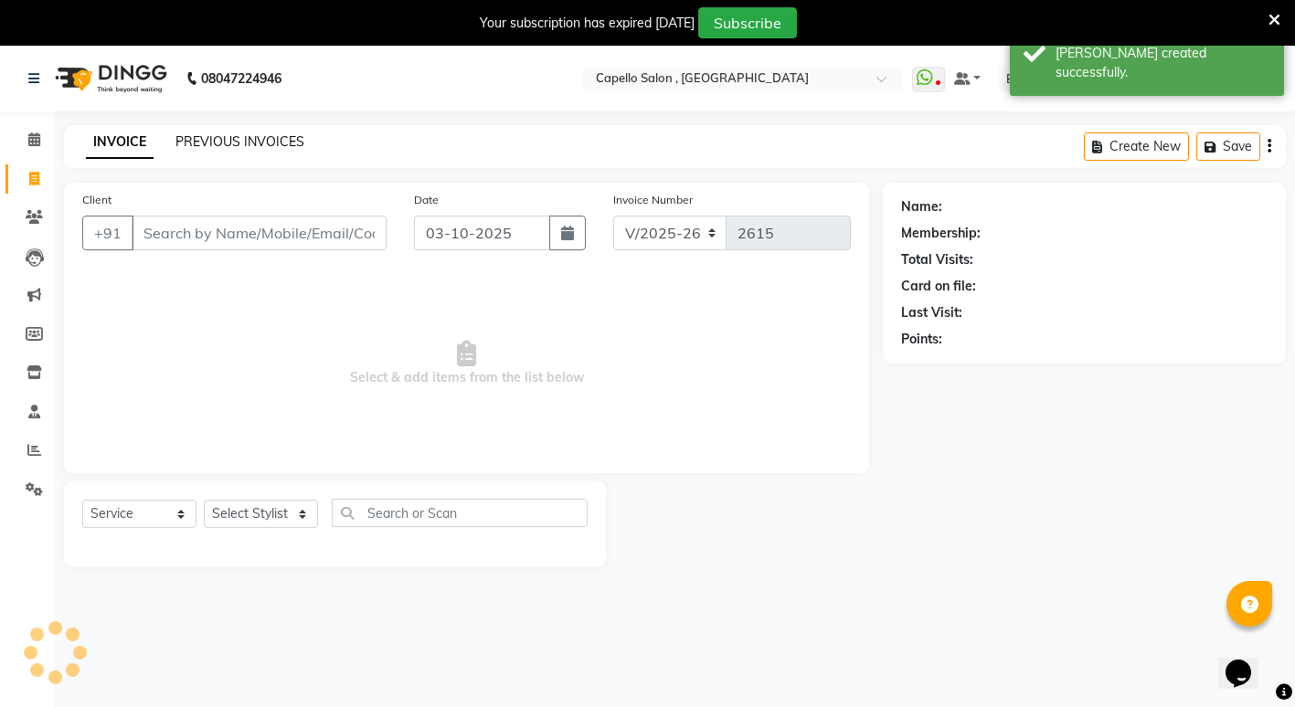
scroll to position [46, 0]
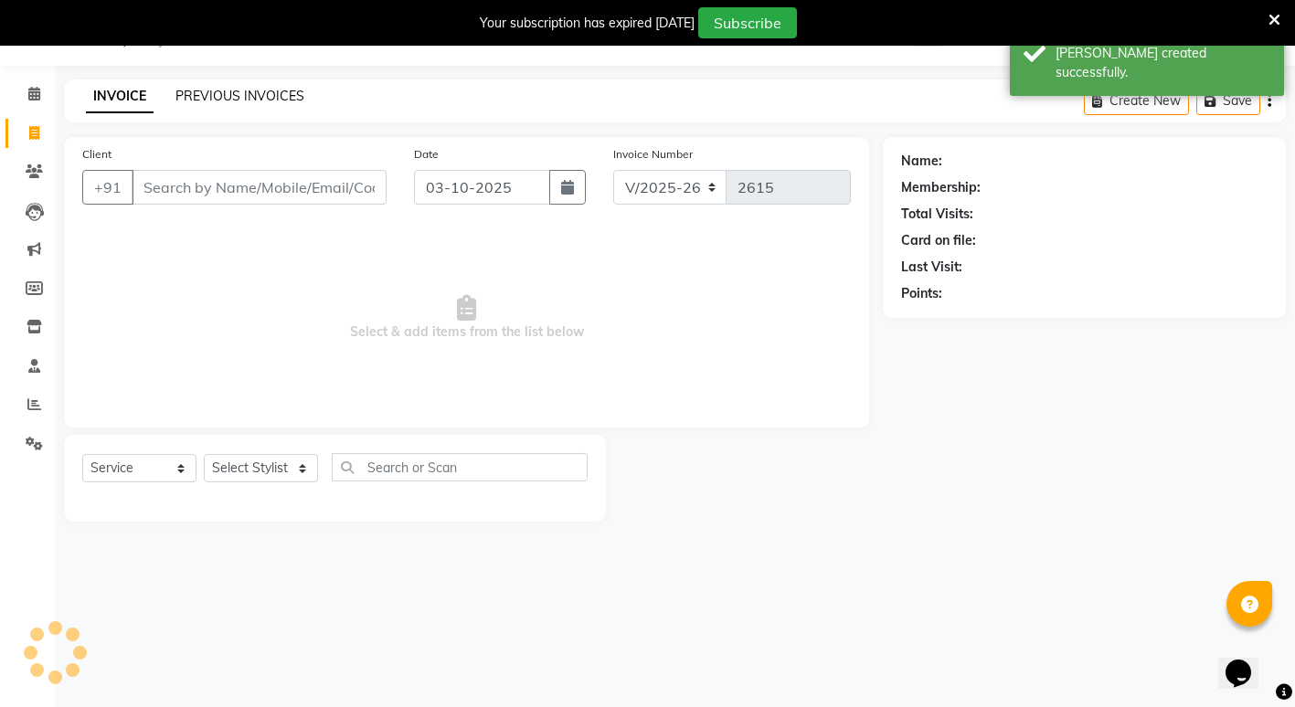
click at [284, 95] on link "PREVIOUS INVOICES" at bounding box center [239, 96] width 129 height 16
